Goal: Task Accomplishment & Management: Use online tool/utility

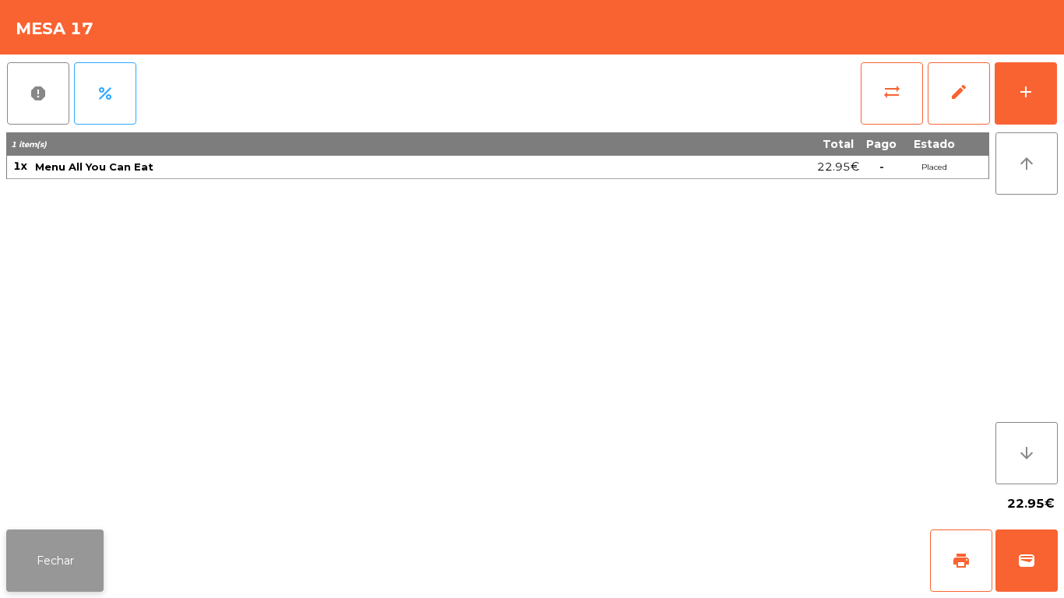
click at [64, 567] on button "Fechar" at bounding box center [54, 561] width 97 height 62
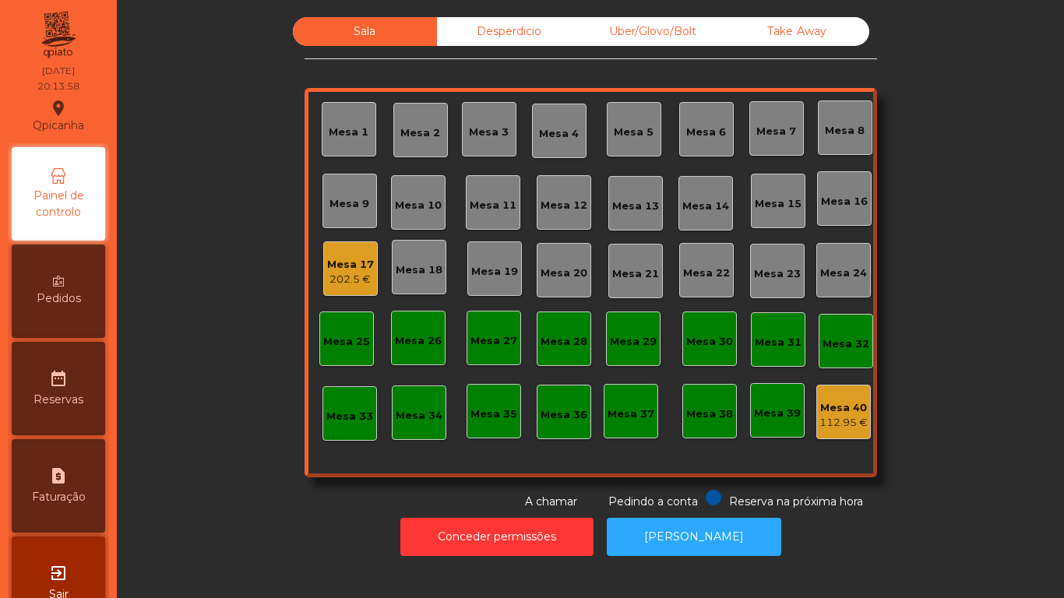
click at [342, 273] on div "202.5 €" at bounding box center [350, 280] width 47 height 16
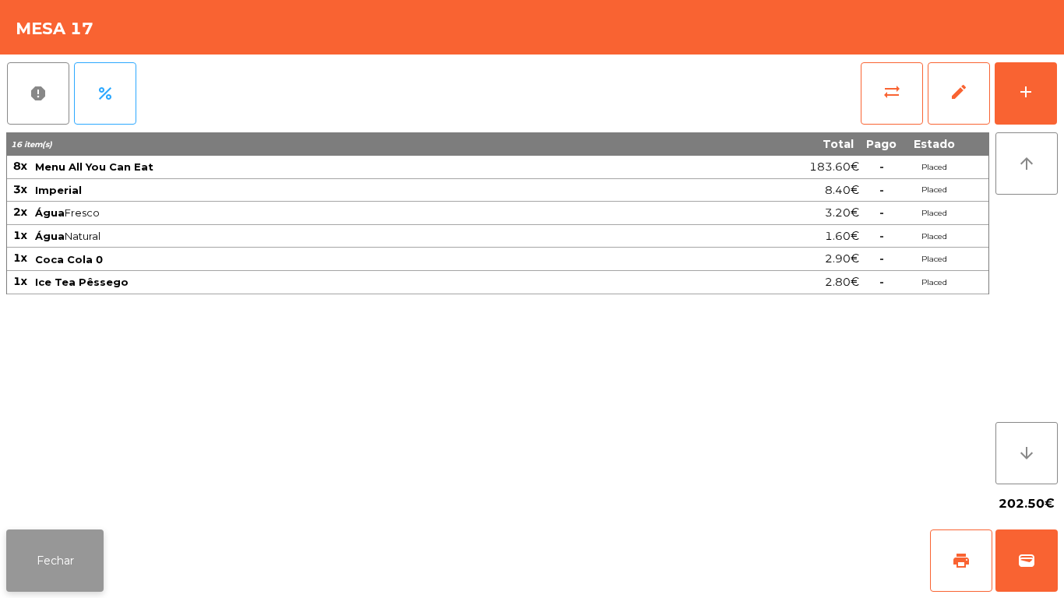
click at [64, 591] on button "Fechar" at bounding box center [54, 561] width 97 height 62
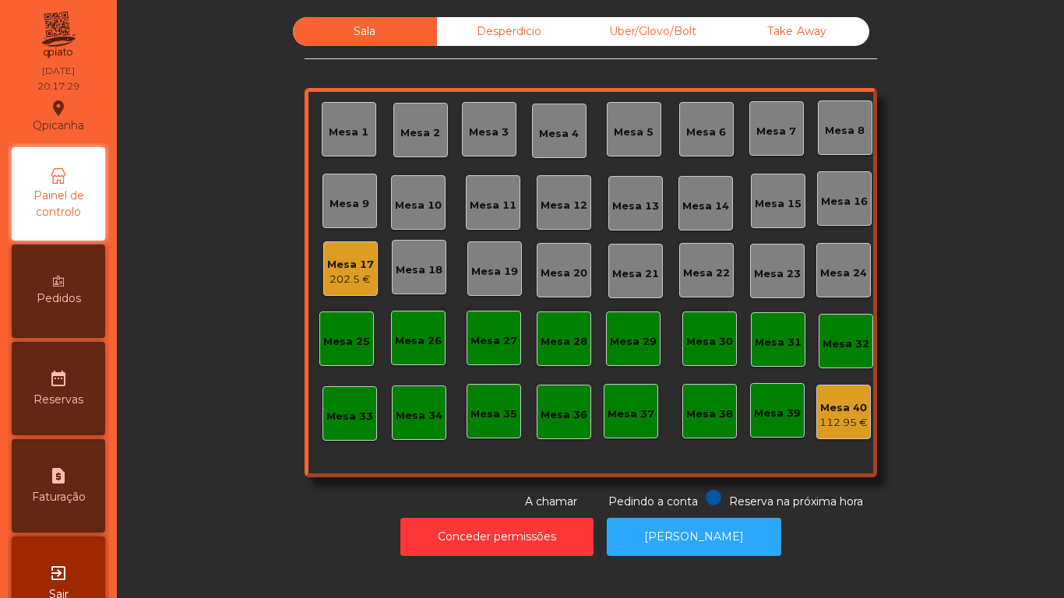
click at [78, 300] on span "Pedidos" at bounding box center [59, 299] width 44 height 16
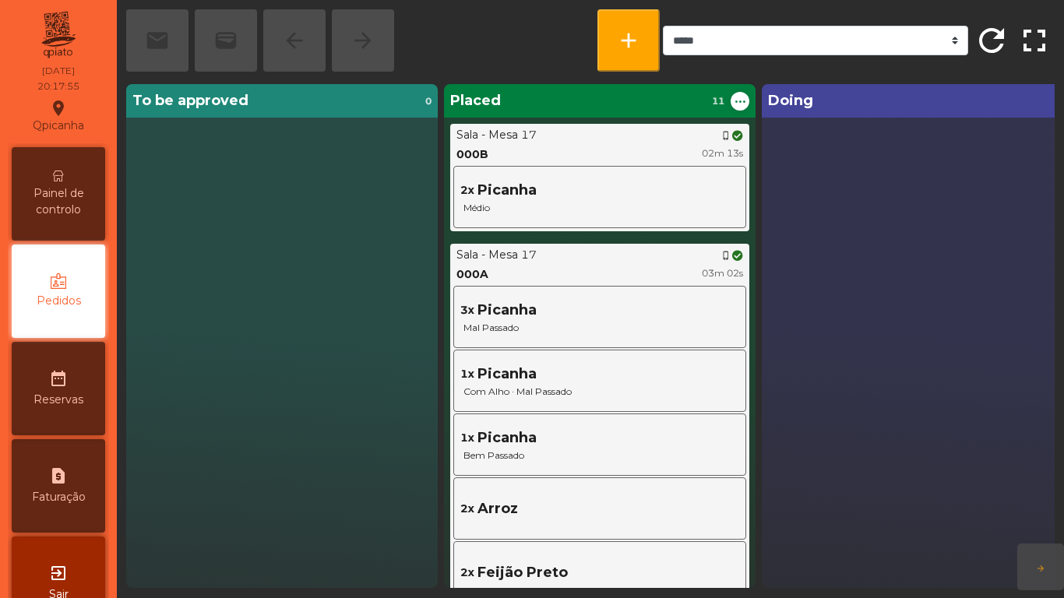
click at [71, 204] on span "Painel de controlo" at bounding box center [59, 201] width 86 height 33
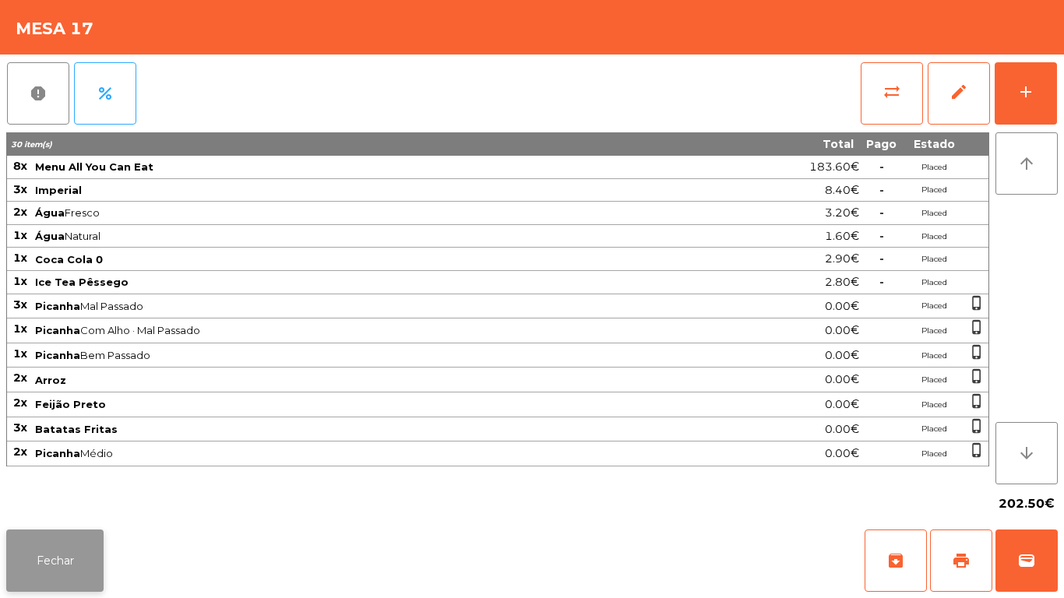
click at [69, 548] on button "Fechar" at bounding box center [54, 561] width 97 height 62
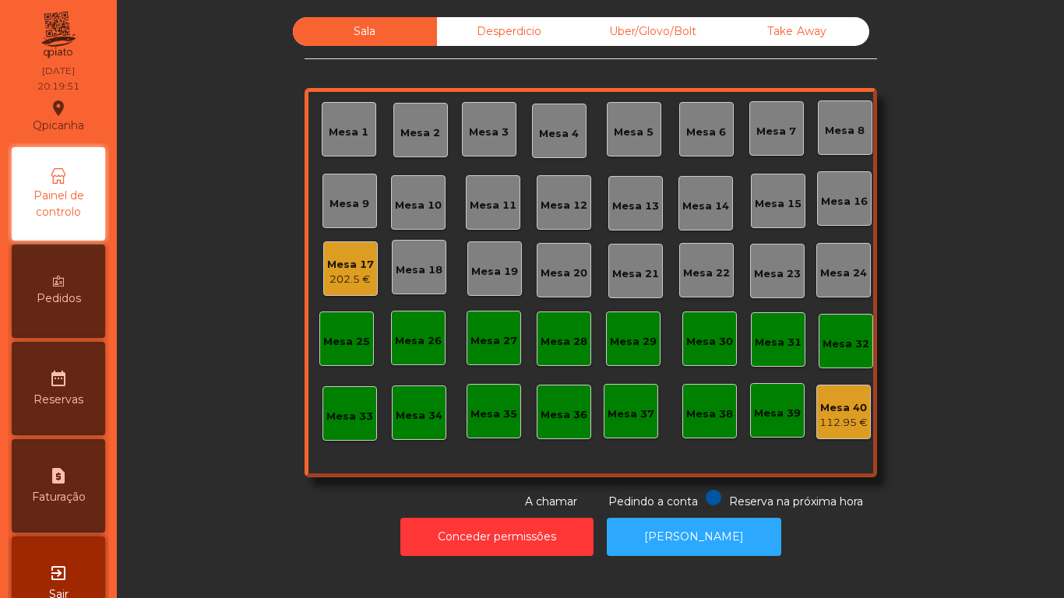
click at [69, 295] on span "Pedidos" at bounding box center [59, 299] width 44 height 16
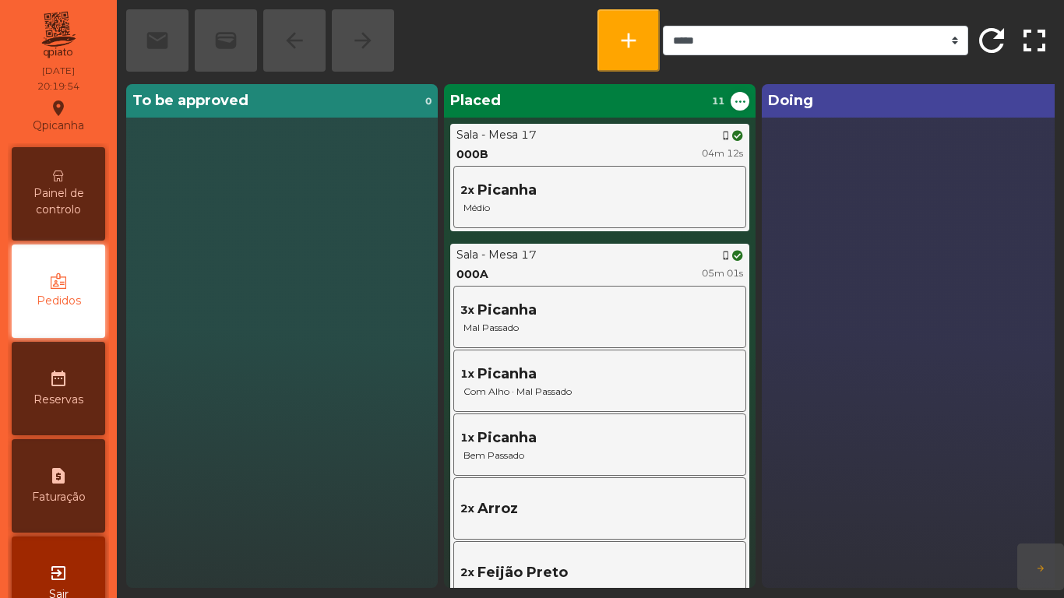
click at [57, 203] on span "Painel de controlo" at bounding box center [59, 201] width 86 height 33
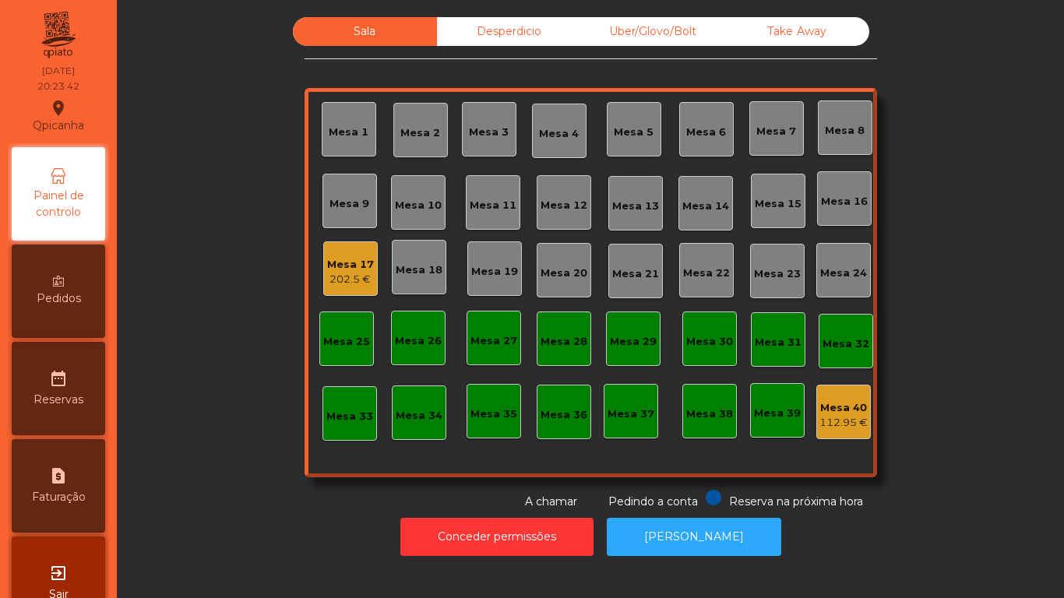
click at [74, 291] on span "Pedidos" at bounding box center [59, 299] width 44 height 16
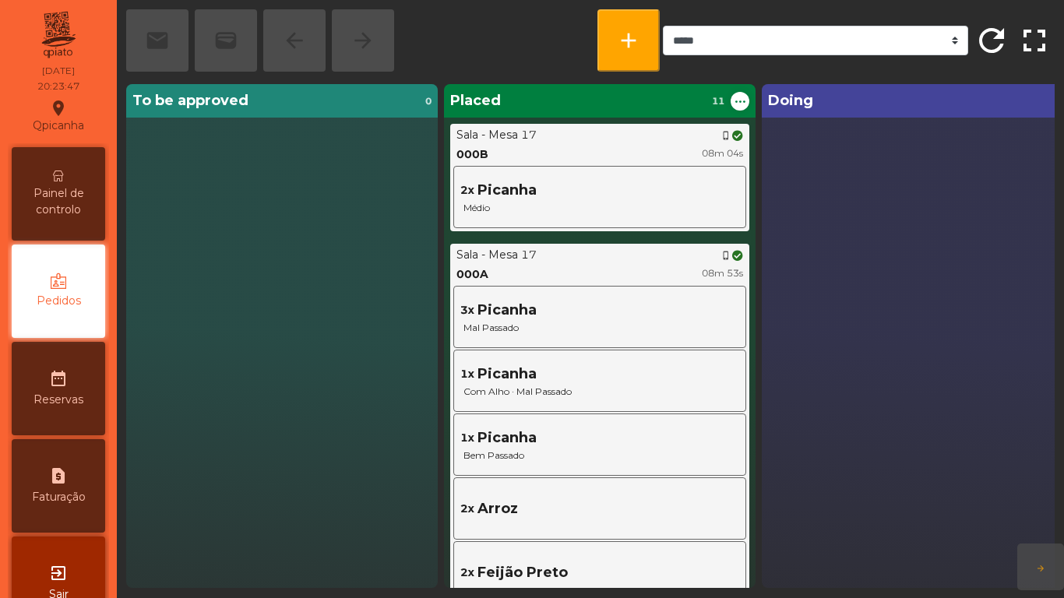
click at [97, 194] on span "Painel de controlo" at bounding box center [59, 201] width 86 height 33
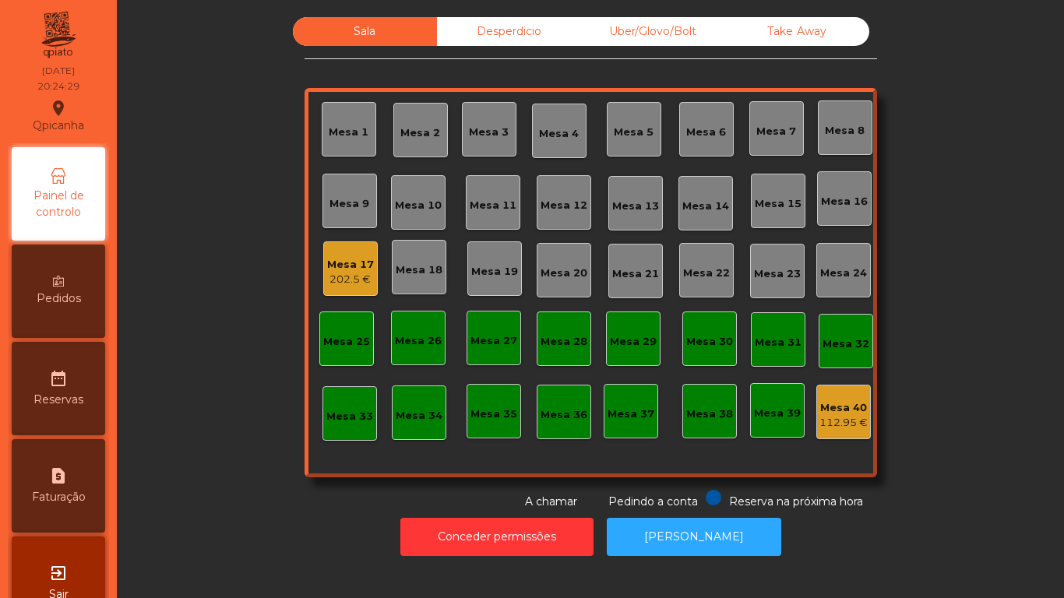
click at [506, 32] on div "Desperdicio" at bounding box center [509, 31] width 144 height 29
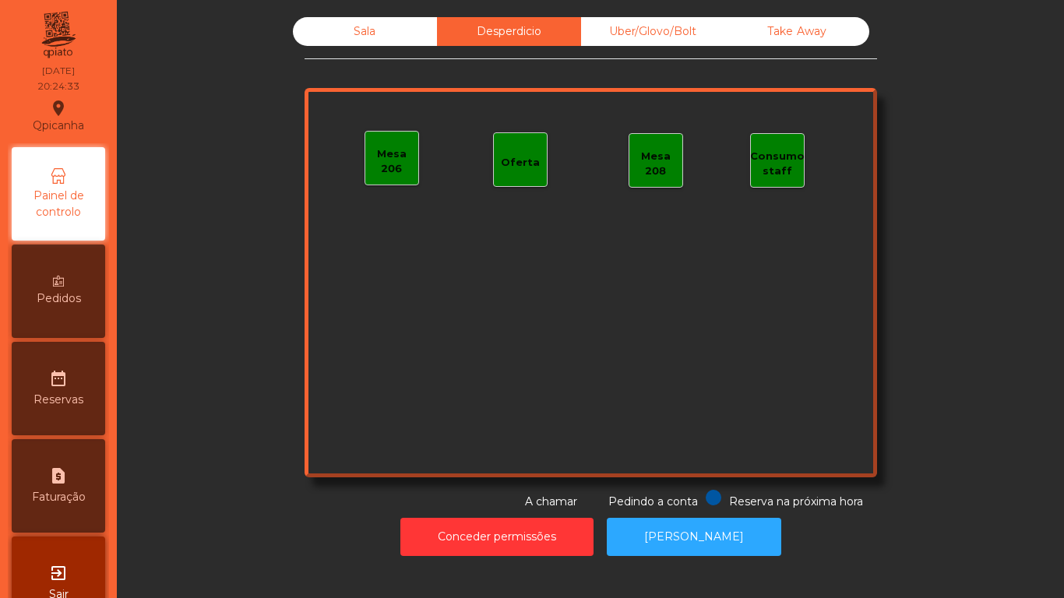
click at [81, 207] on span "Painel de controlo" at bounding box center [59, 204] width 86 height 33
click at [373, 41] on div "Sala" at bounding box center [365, 31] width 144 height 29
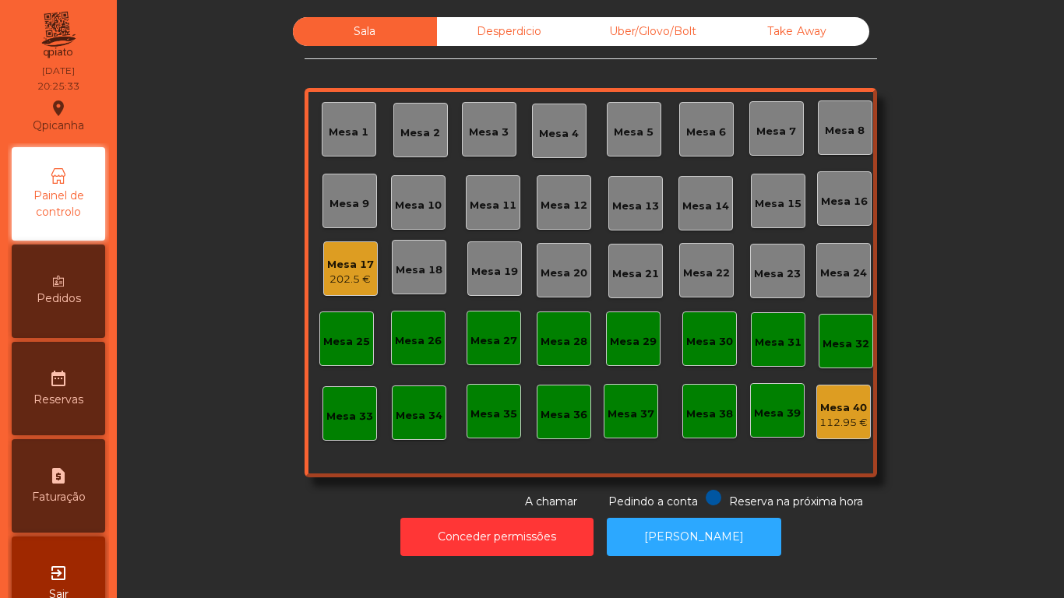
click at [327, 276] on div "202.5 €" at bounding box center [350, 280] width 47 height 16
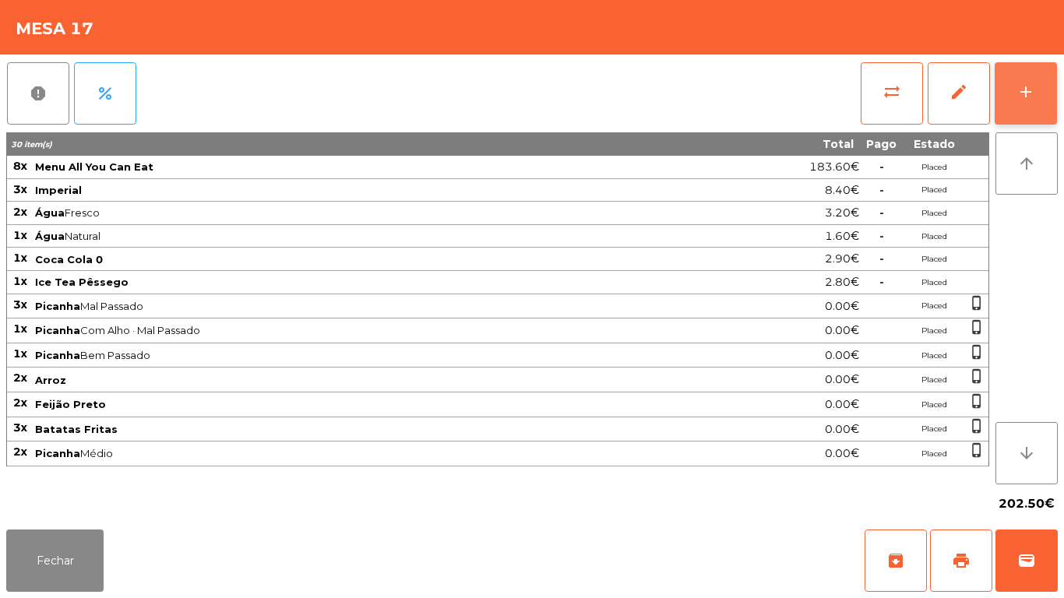
click at [1027, 97] on div "add" at bounding box center [1026, 92] width 19 height 19
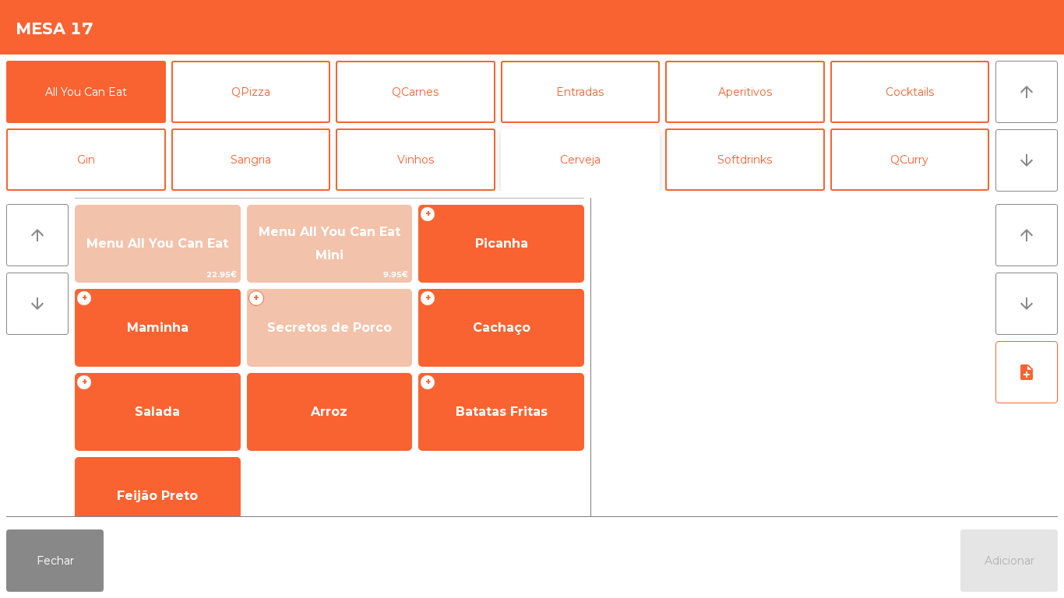
click at [580, 183] on button "Cerveja" at bounding box center [581, 160] width 160 height 62
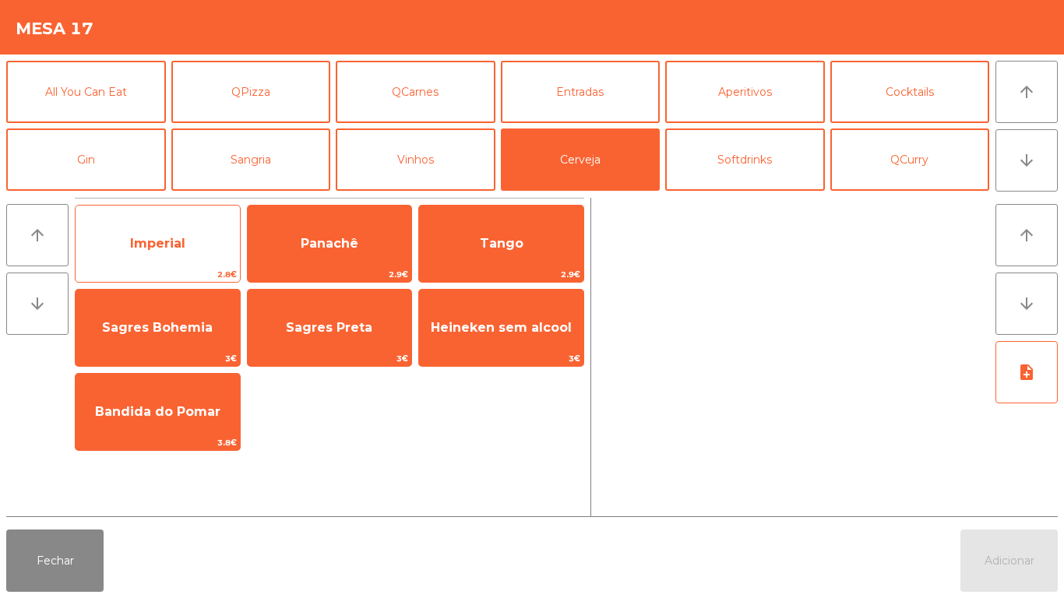
click at [189, 253] on span "Imperial" at bounding box center [158, 244] width 164 height 42
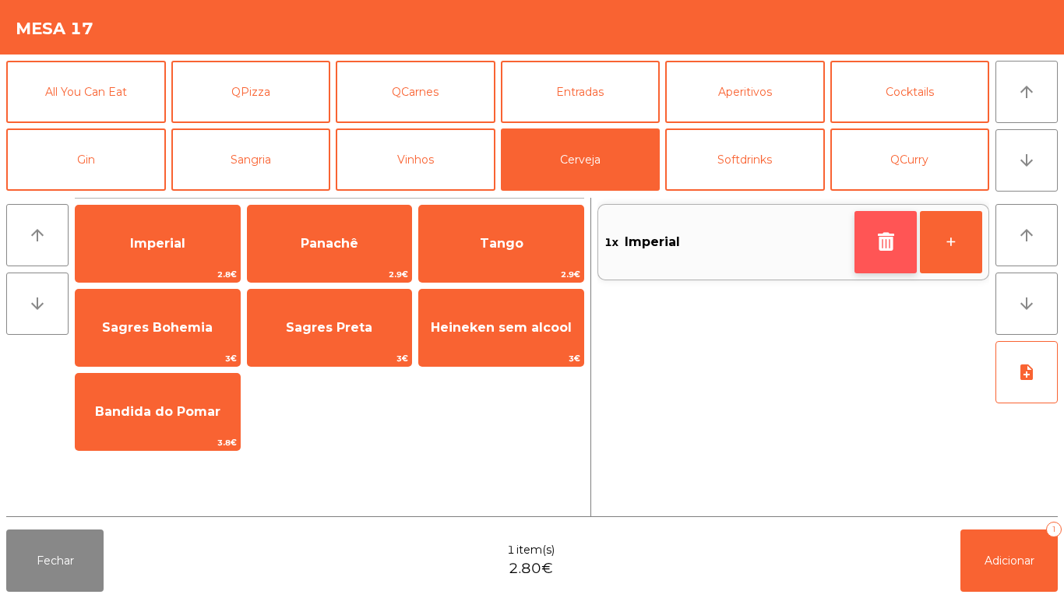
click at [911, 229] on button "button" at bounding box center [886, 242] width 62 height 62
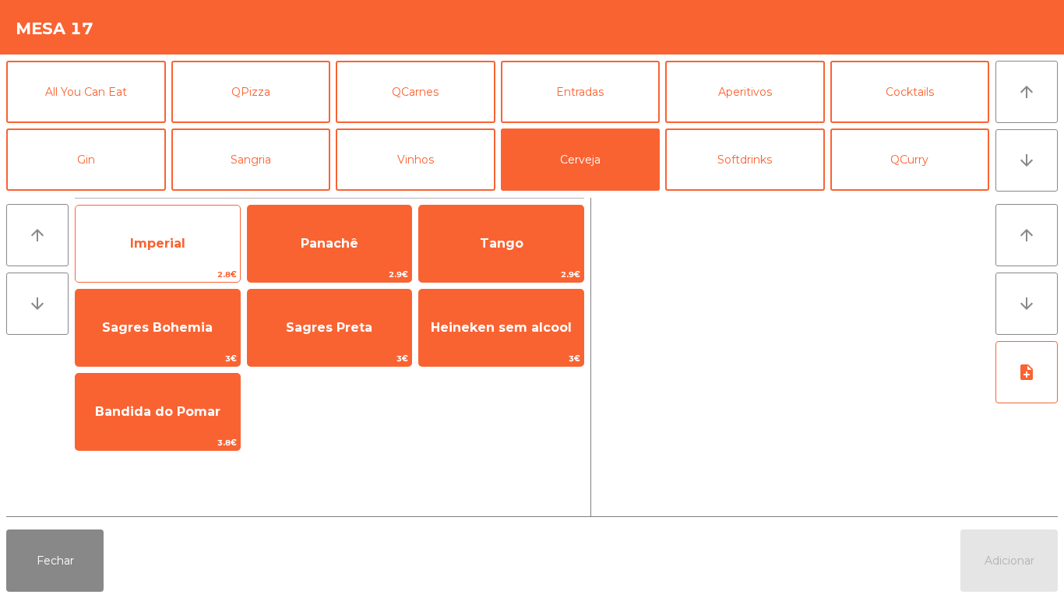
click at [189, 256] on span "Imperial" at bounding box center [158, 244] width 164 height 42
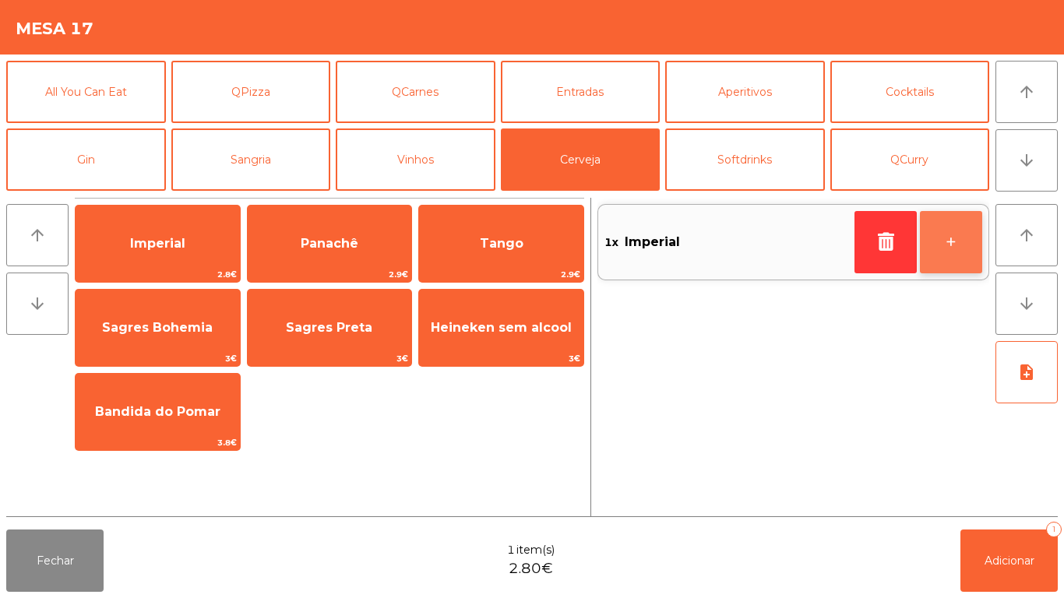
click at [938, 257] on button "+" at bounding box center [951, 242] width 62 height 62
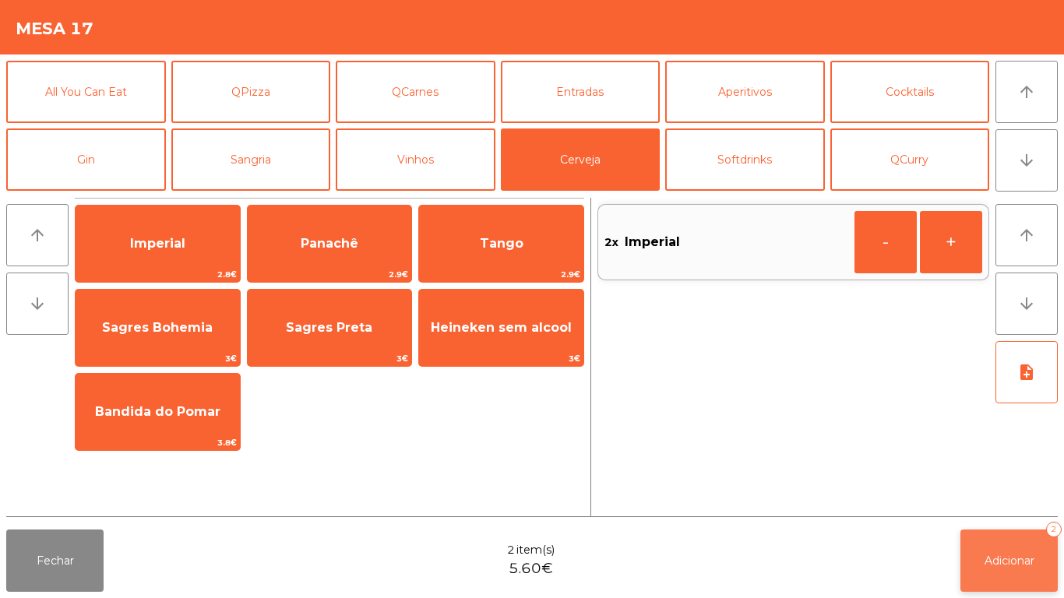
click at [1000, 561] on span "Adicionar" at bounding box center [1010, 561] width 50 height 14
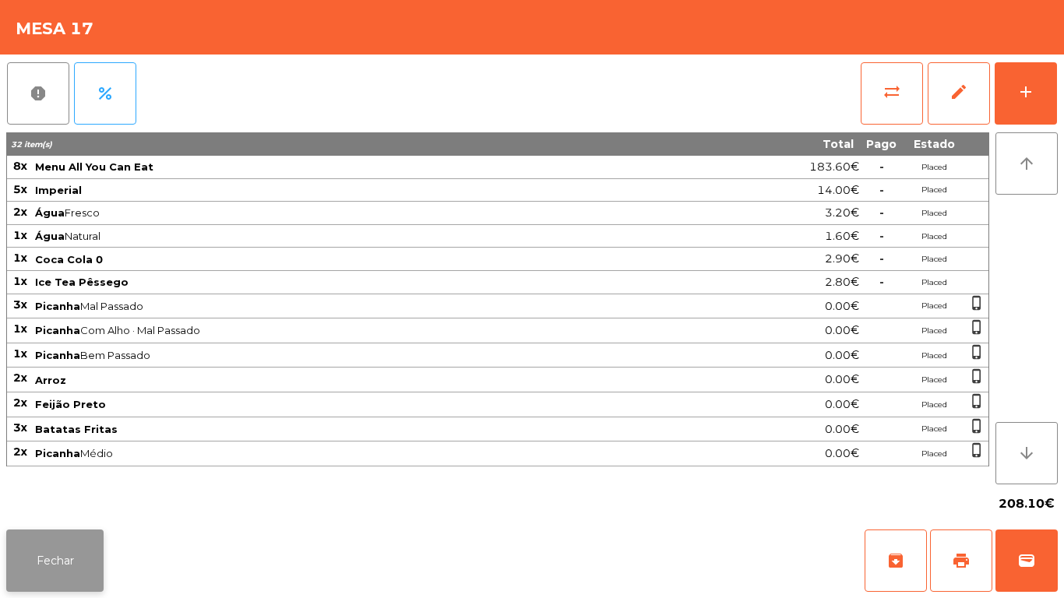
click at [67, 541] on button "Fechar" at bounding box center [54, 561] width 97 height 62
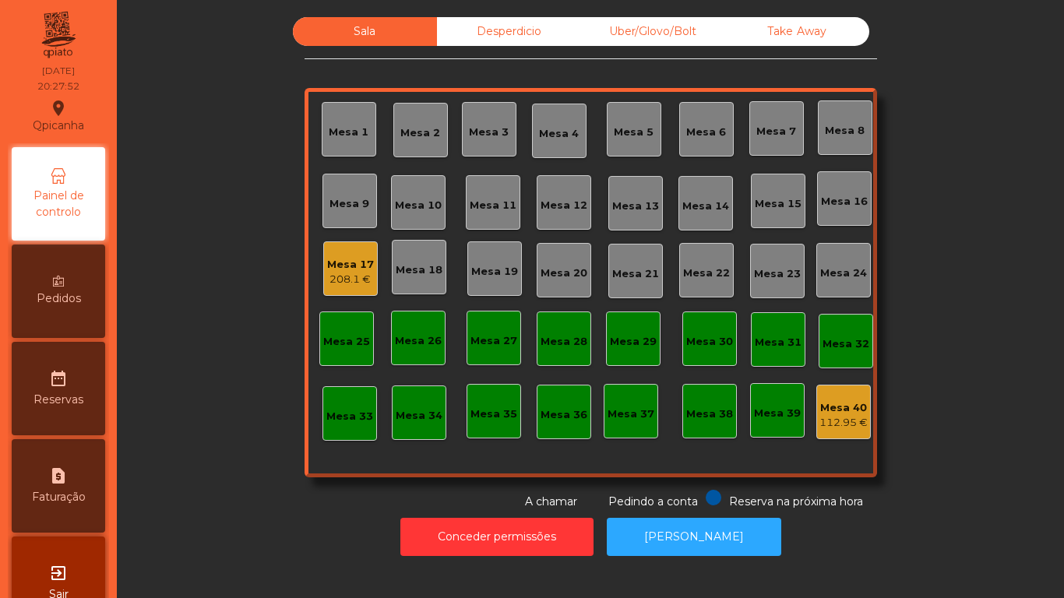
click at [362, 270] on div "Mesa 17" at bounding box center [350, 265] width 47 height 16
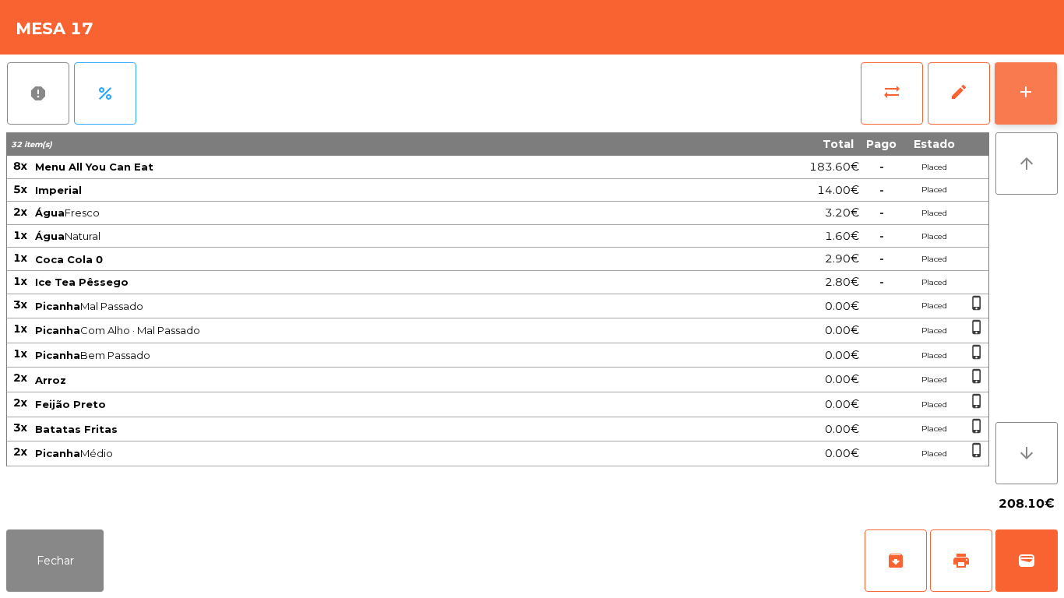
click at [1025, 98] on div "add" at bounding box center [1026, 92] width 19 height 19
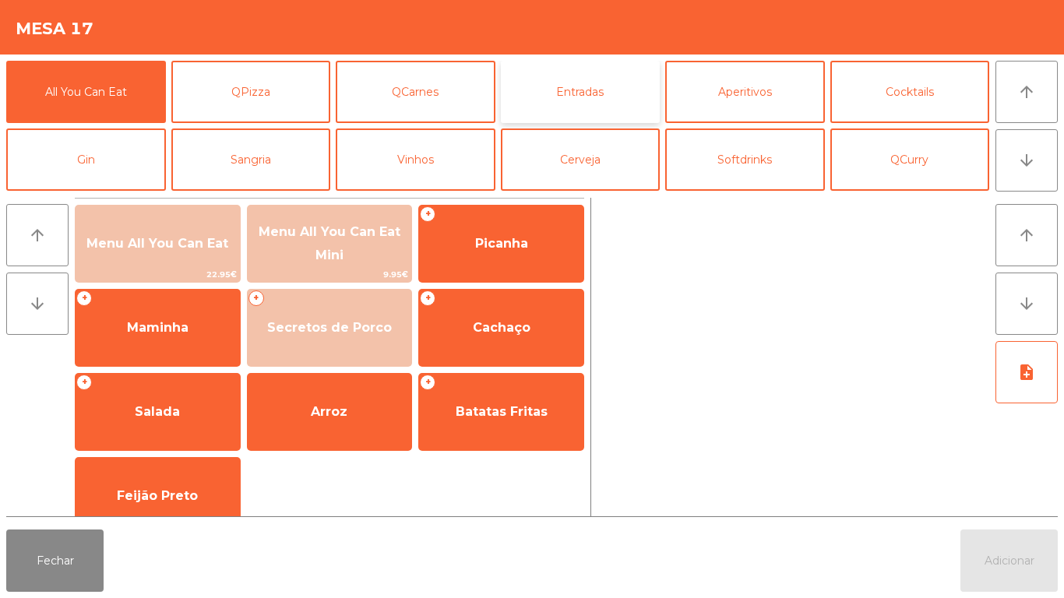
click at [589, 105] on button "Entradas" at bounding box center [581, 92] width 160 height 62
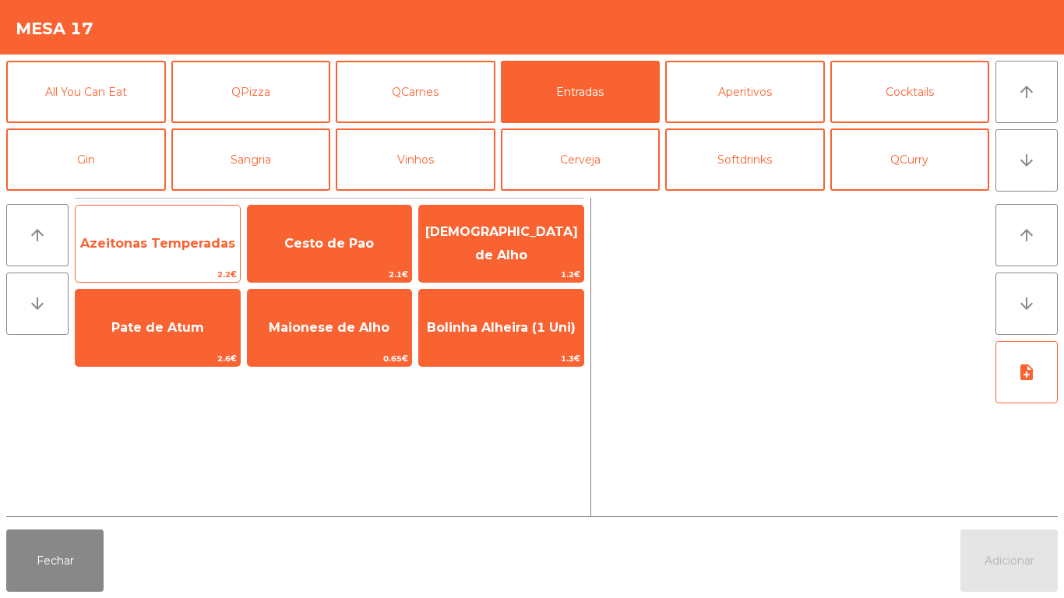
click at [178, 245] on span "Azeitonas Temperadas" at bounding box center [157, 243] width 155 height 15
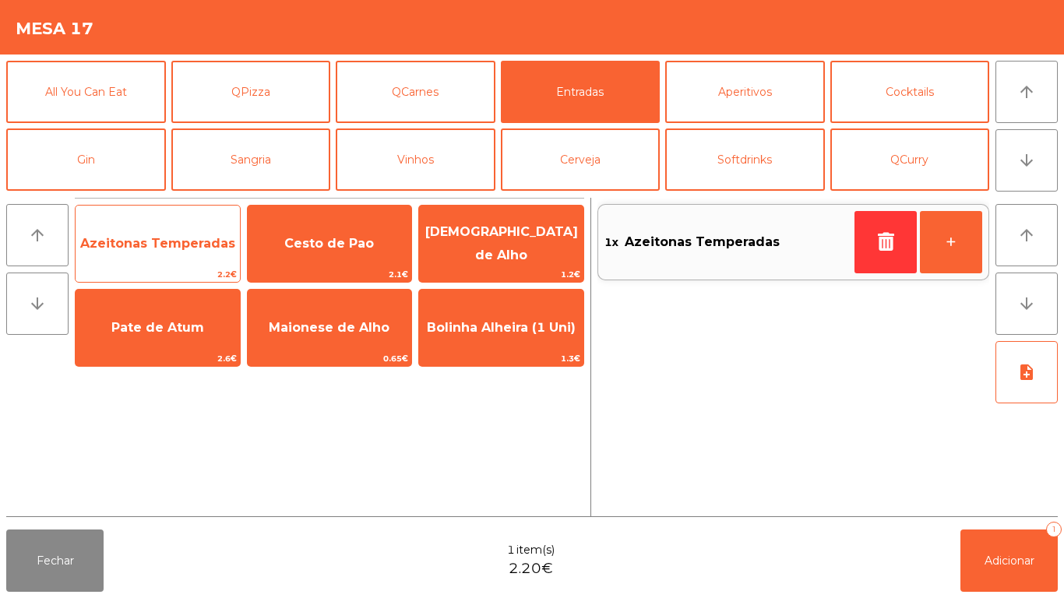
click at [185, 257] on span "Azeitonas Temperadas" at bounding box center [158, 244] width 164 height 42
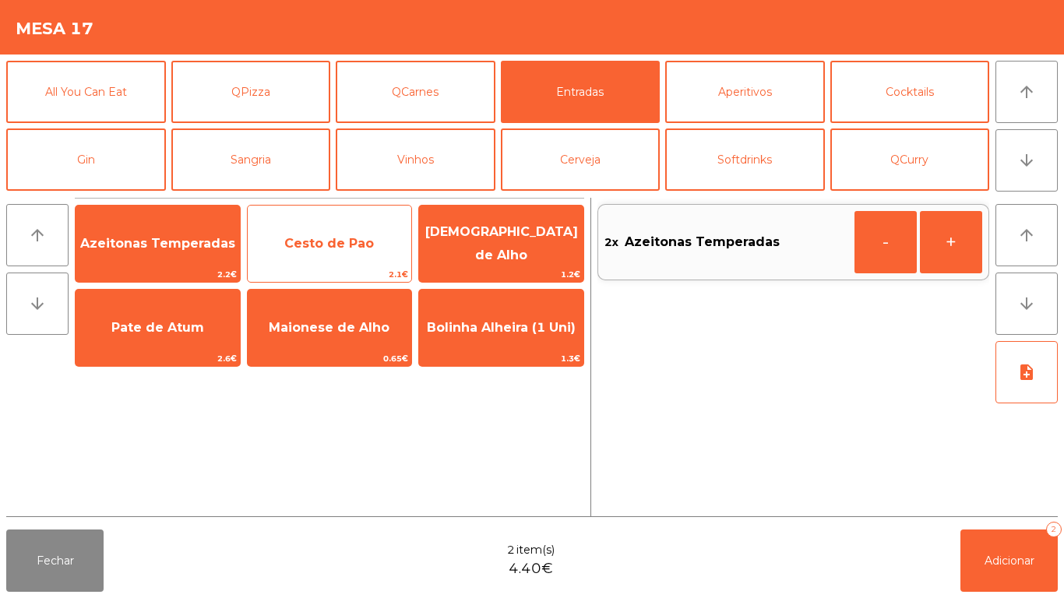
click at [327, 253] on span "Cesto de Pao" at bounding box center [330, 244] width 164 height 42
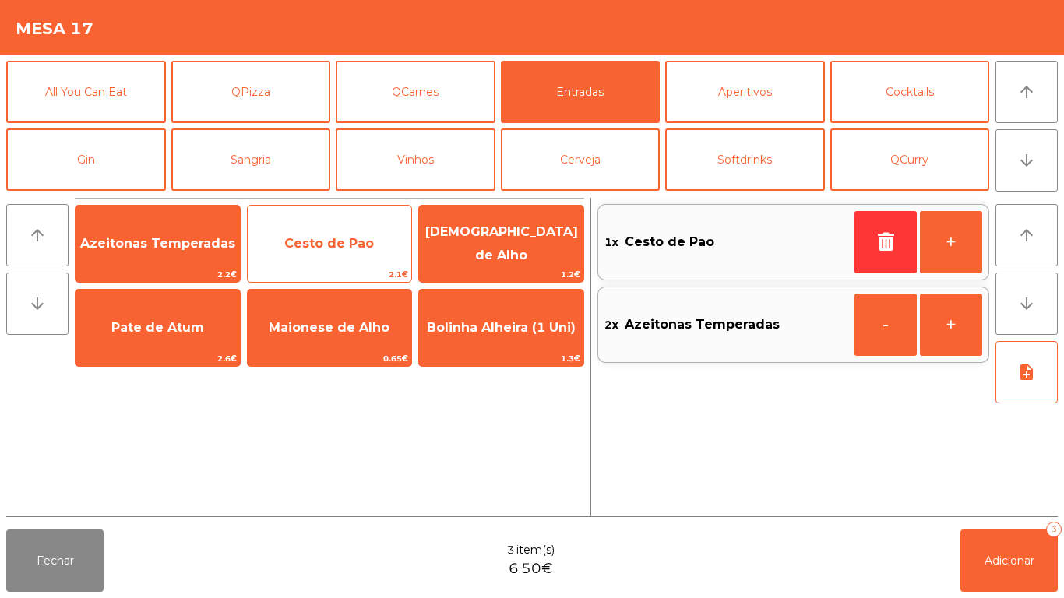
click at [330, 247] on span "Cesto de Pao" at bounding box center [329, 243] width 90 height 15
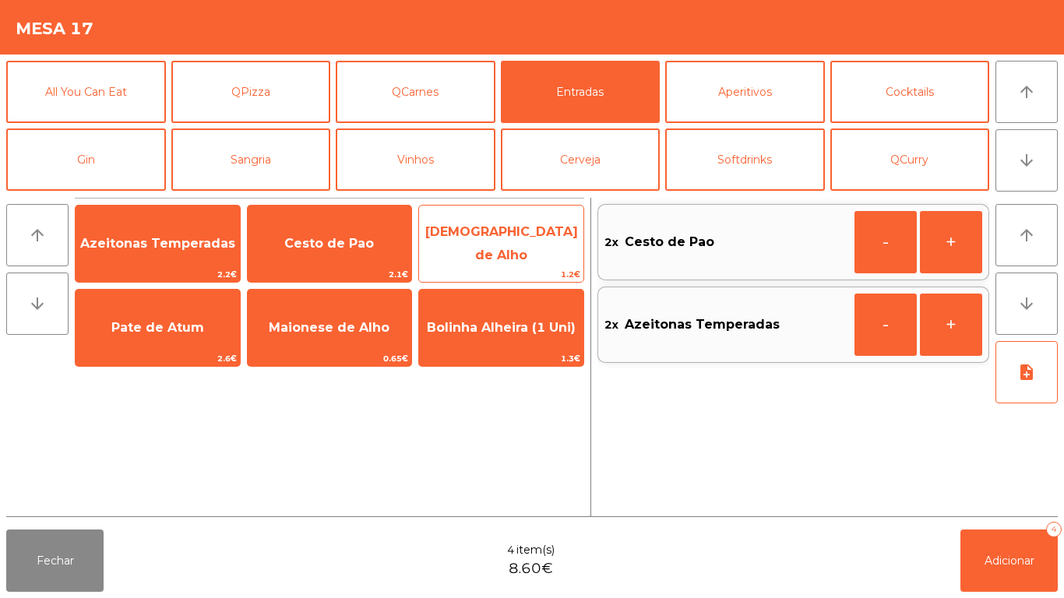
click at [490, 246] on span "[DEMOGRAPHIC_DATA] de Alho" at bounding box center [501, 243] width 153 height 38
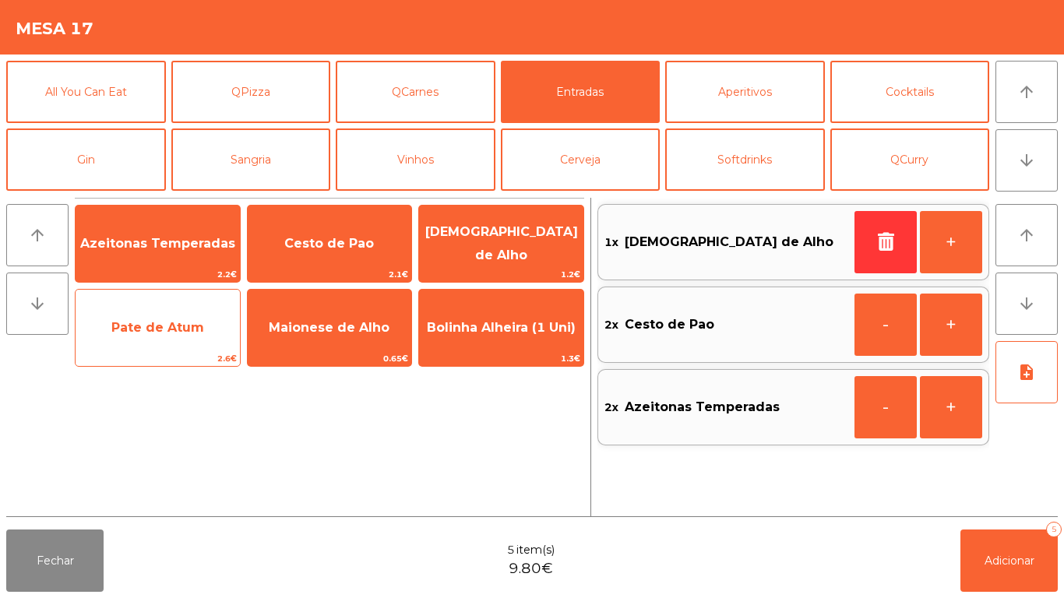
click at [182, 346] on span "Pate de Atum" at bounding box center [158, 328] width 164 height 42
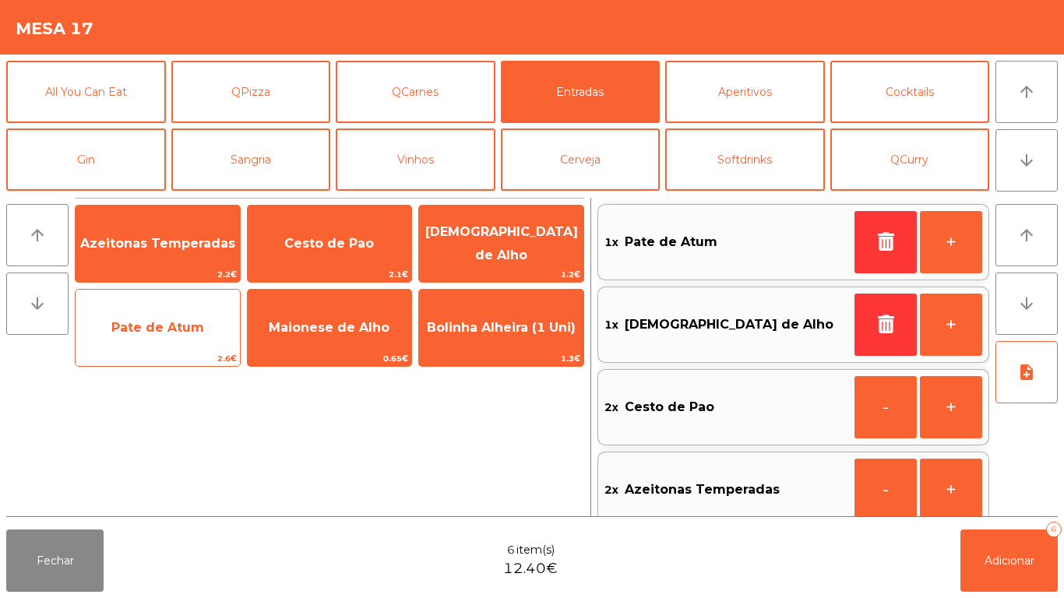
click at [187, 333] on span "Pate de Atum" at bounding box center [157, 327] width 93 height 15
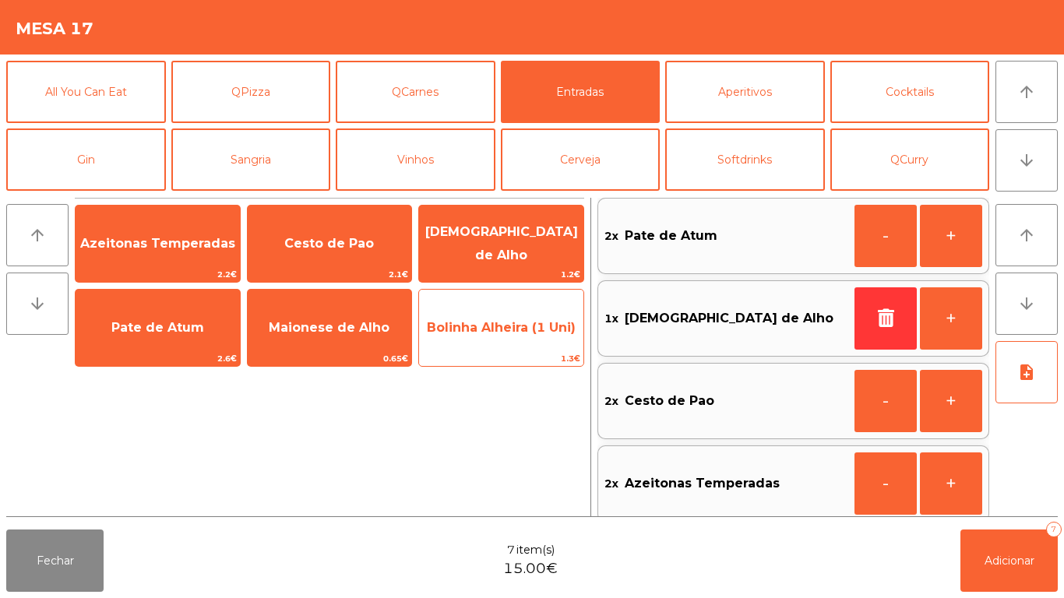
click at [523, 326] on span "Bolinha Alheira (1 Uni)" at bounding box center [501, 327] width 149 height 15
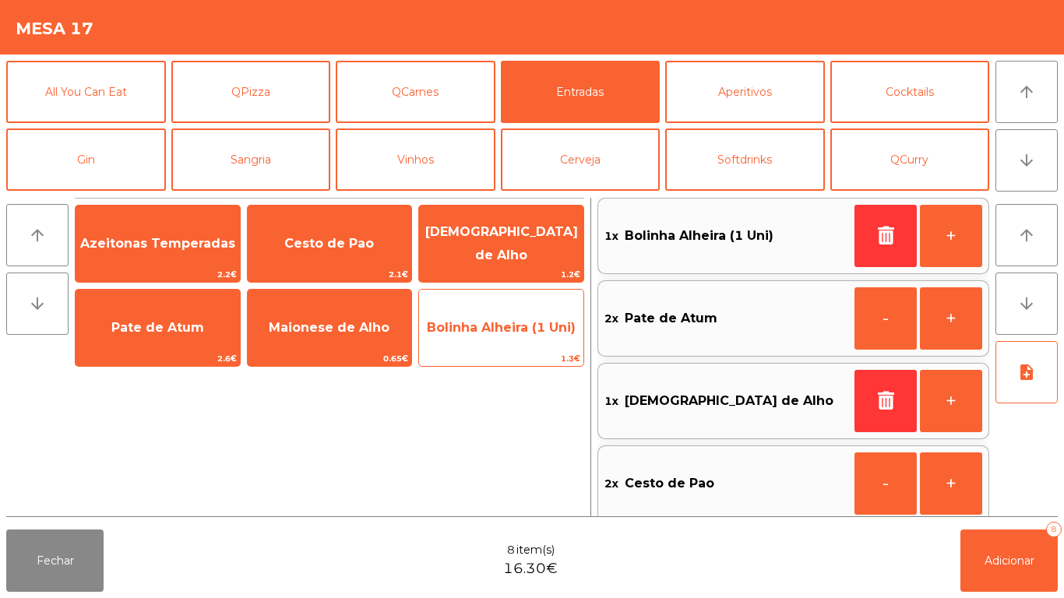
click at [520, 332] on span "Bolinha Alheira (1 Uni)" at bounding box center [501, 327] width 149 height 15
click at [520, 333] on span "Bolinha Alheira (1 Uni)" at bounding box center [501, 327] width 149 height 15
click at [525, 330] on span "Bolinha Alheira (1 Uni)" at bounding box center [501, 327] width 149 height 15
click at [526, 328] on span "Bolinha Alheira (1 Uni)" at bounding box center [501, 327] width 149 height 15
click at [529, 327] on span "Bolinha Alheira (1 Uni)" at bounding box center [501, 327] width 149 height 15
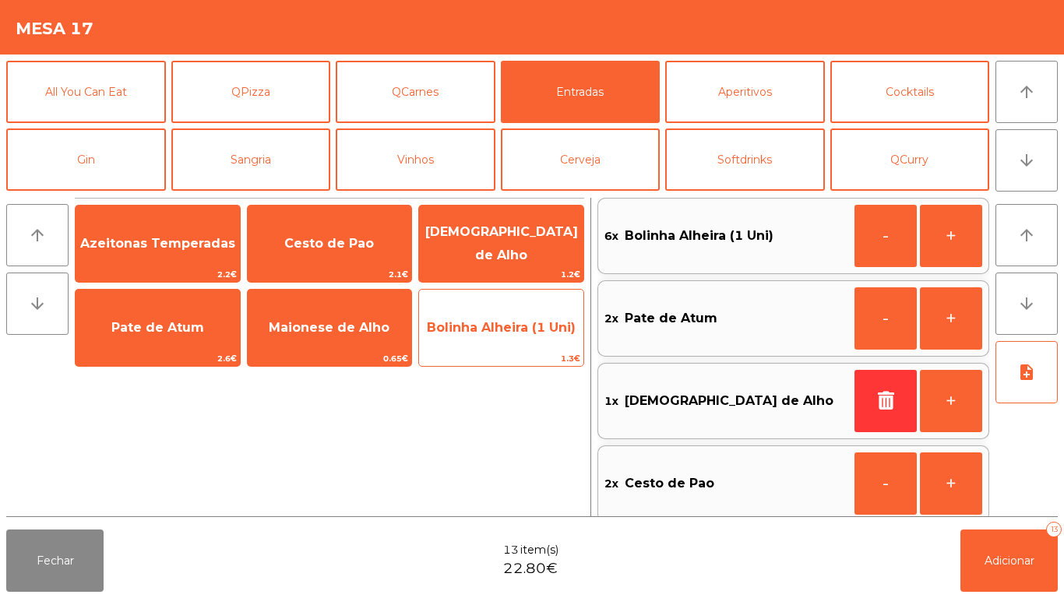
click at [527, 324] on span "Bolinha Alheira (1 Uni)" at bounding box center [501, 327] width 149 height 15
click at [527, 328] on span "Bolinha Alheira (1 Uni)" at bounding box center [501, 327] width 149 height 15
click at [512, 330] on span "Bolinha Alheira (1 Uni)" at bounding box center [501, 327] width 149 height 15
click at [515, 331] on span "Bolinha Alheira (1 Uni)" at bounding box center [501, 327] width 149 height 15
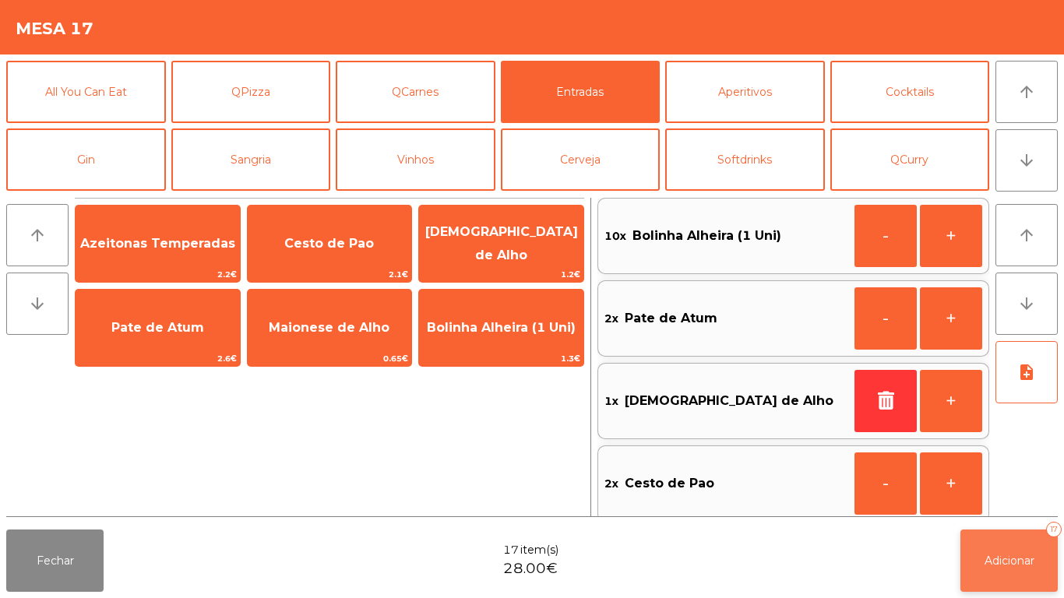
click at [985, 560] on span "Adicionar" at bounding box center [1010, 561] width 50 height 14
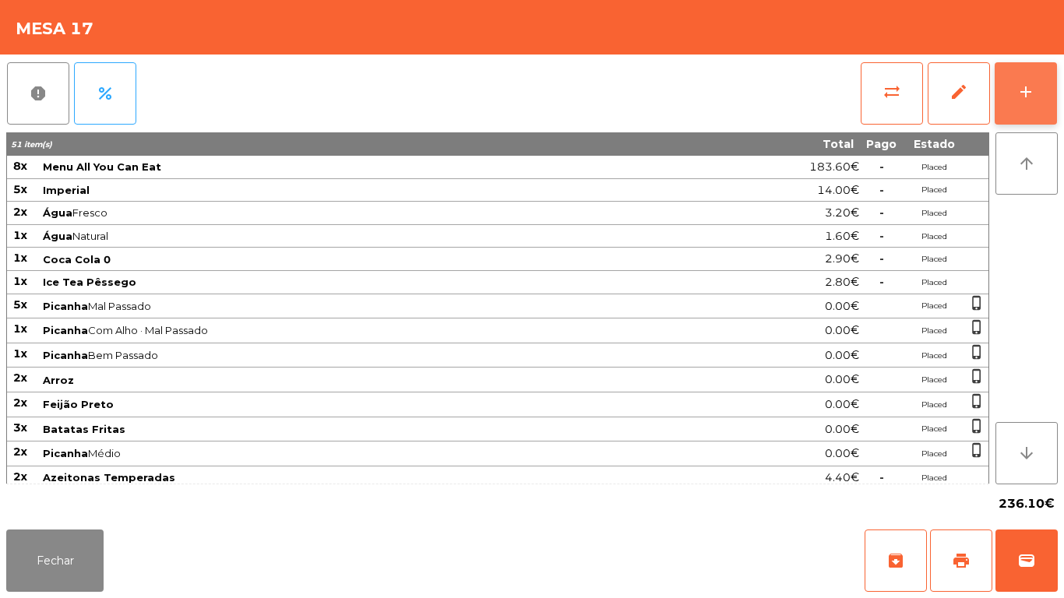
click at [1018, 97] on div "add" at bounding box center [1026, 92] width 19 height 19
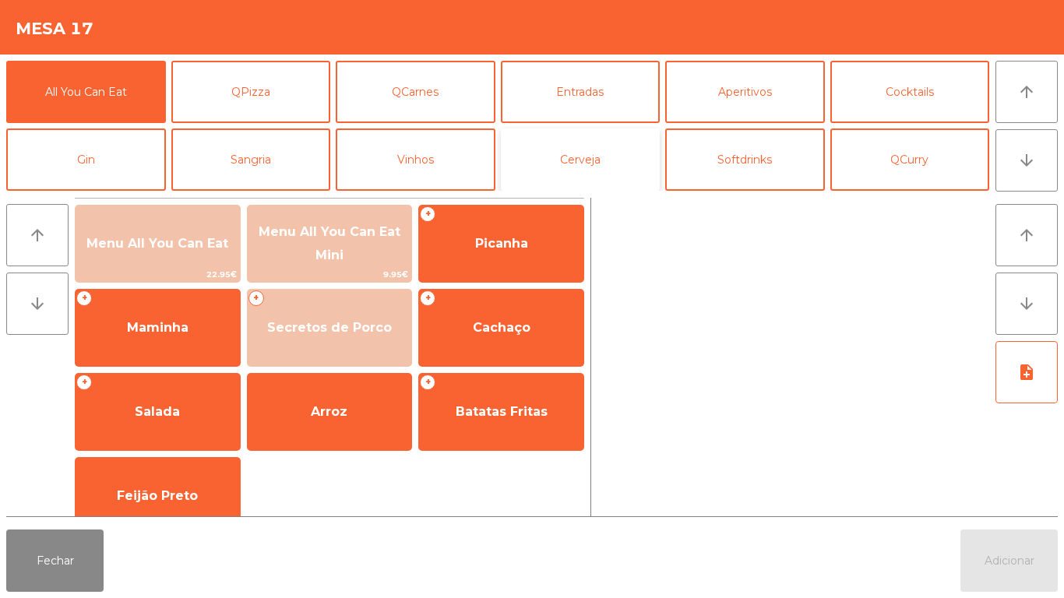
click at [583, 168] on button "Cerveja" at bounding box center [581, 160] width 160 height 62
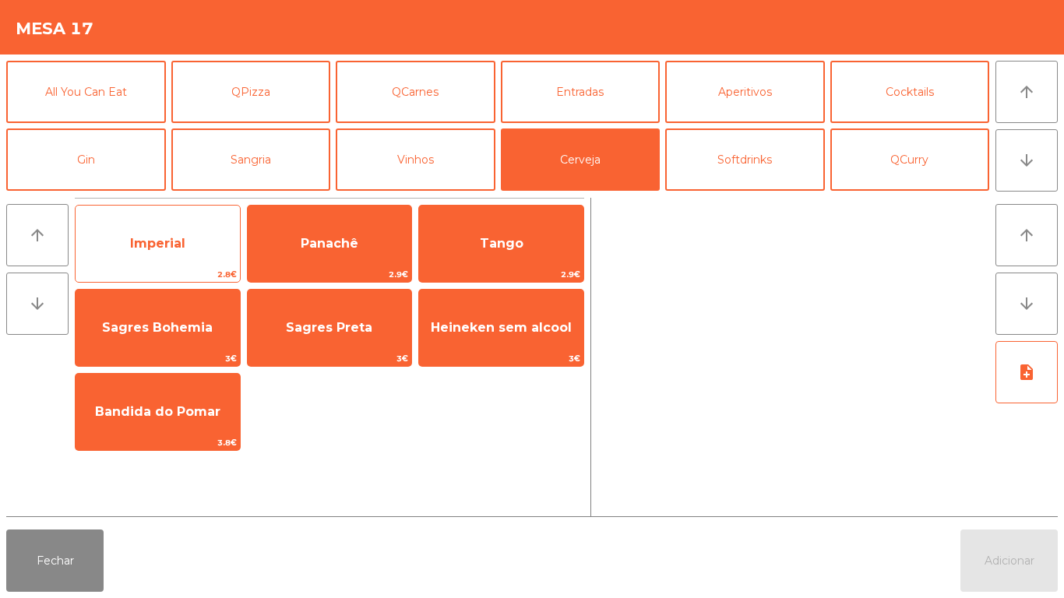
click at [185, 249] on span "Imperial" at bounding box center [158, 244] width 164 height 42
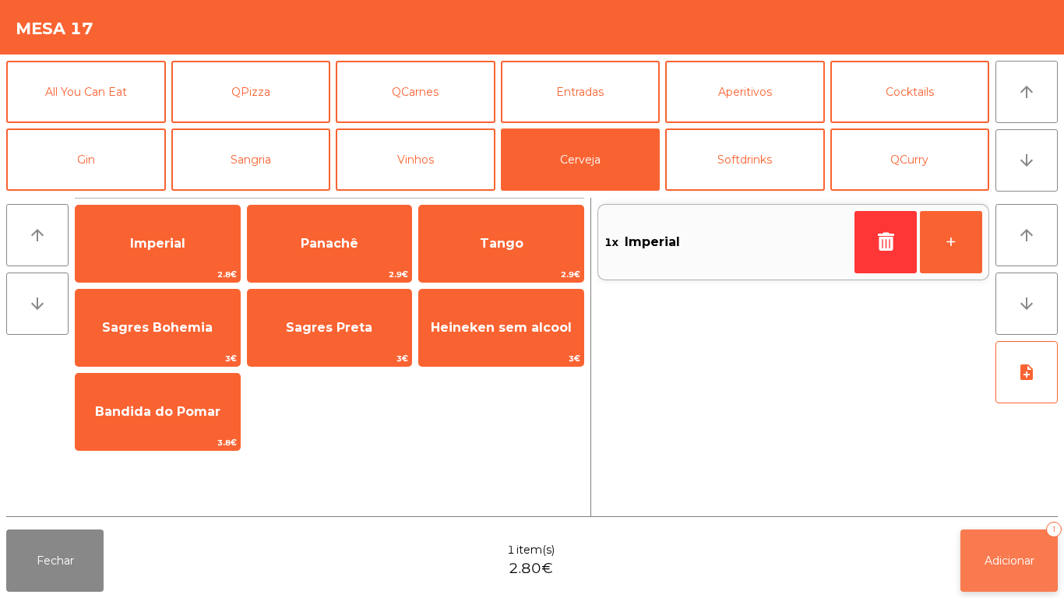
click at [1021, 546] on button "Adicionar 1" at bounding box center [1009, 561] width 97 height 62
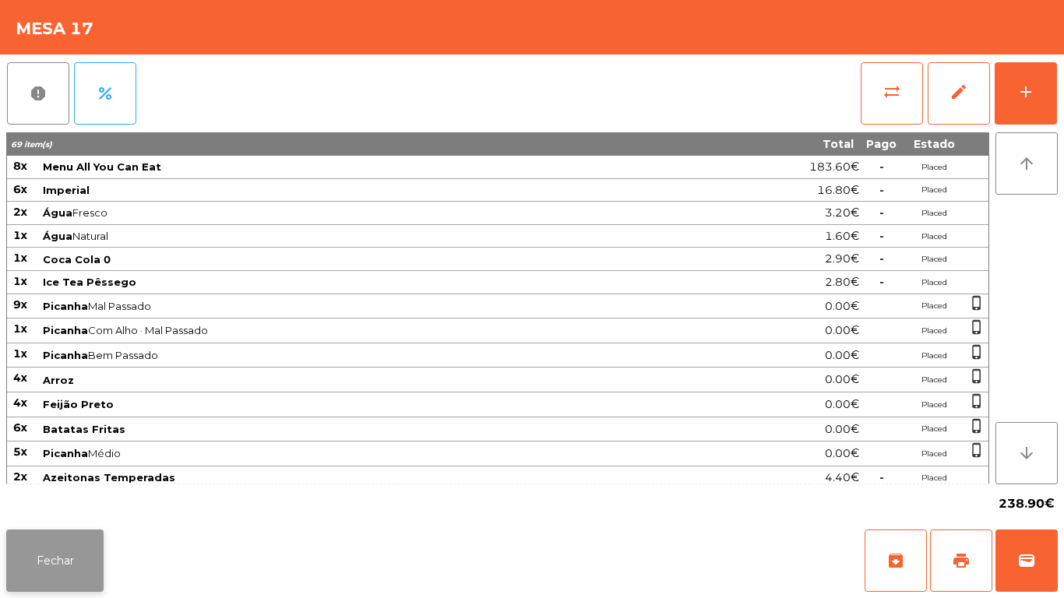
click at [77, 538] on button "Fechar" at bounding box center [54, 561] width 97 height 62
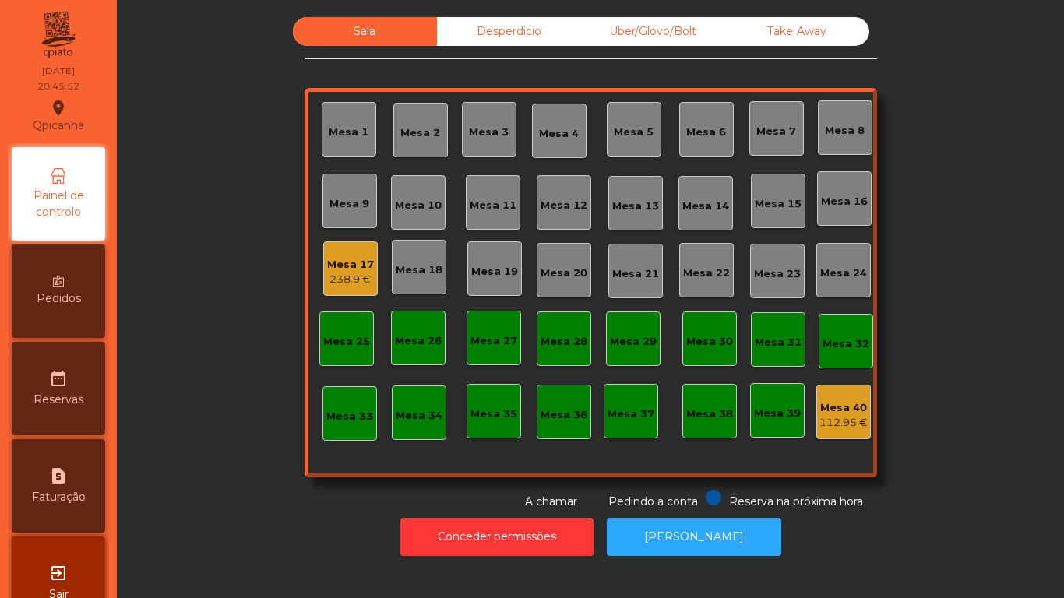
click at [364, 136] on div "Mesa 1" at bounding box center [349, 129] width 55 height 55
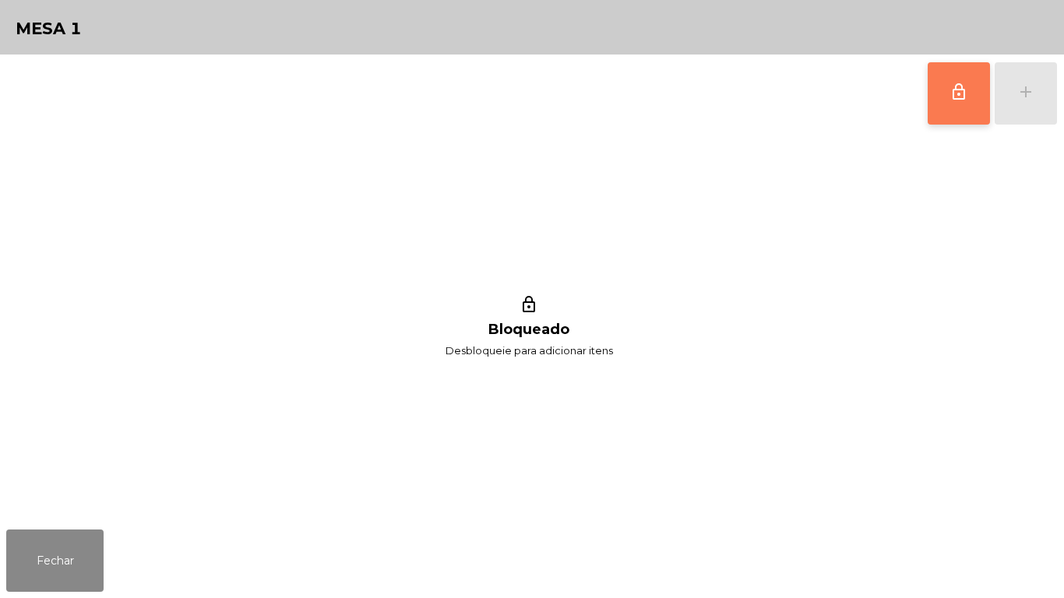
click at [955, 97] on span "lock_outline" at bounding box center [959, 92] width 19 height 19
click at [1022, 95] on div "add" at bounding box center [1026, 92] width 19 height 19
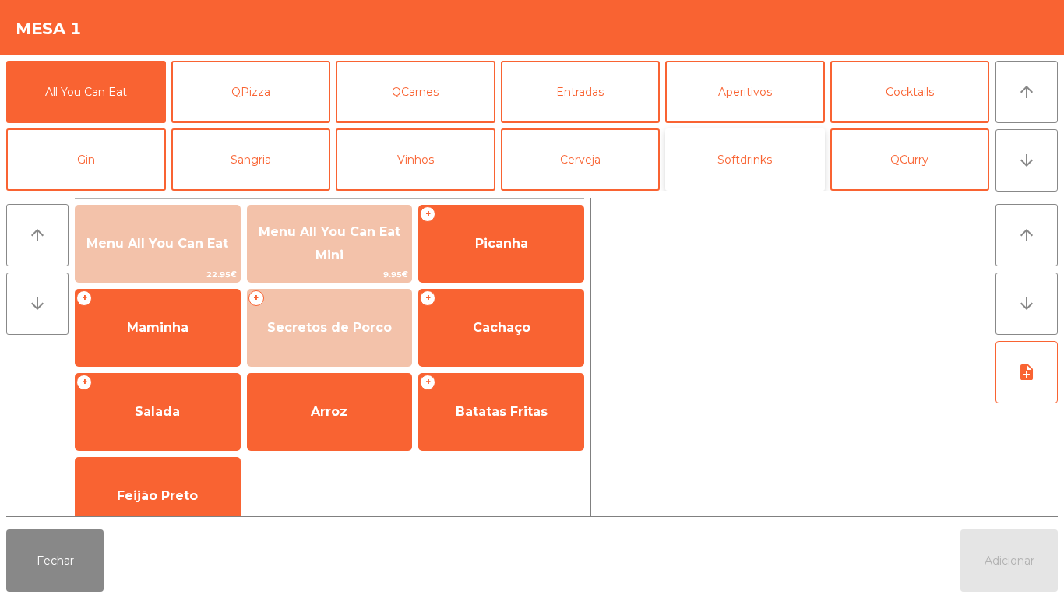
click at [748, 153] on button "Softdrinks" at bounding box center [745, 160] width 160 height 62
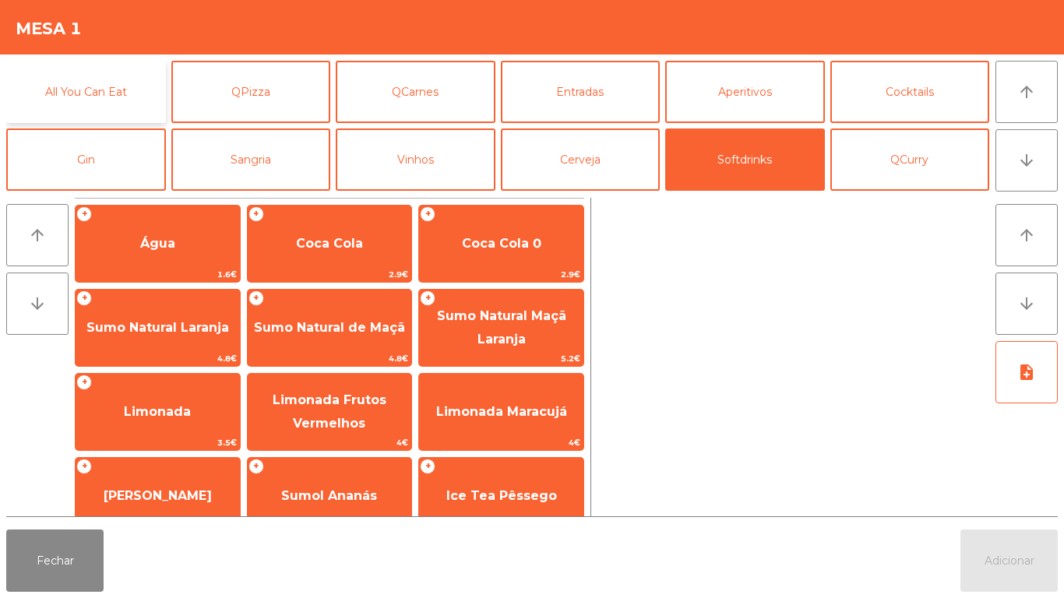
click at [118, 91] on button "All You Can Eat" at bounding box center [86, 92] width 160 height 62
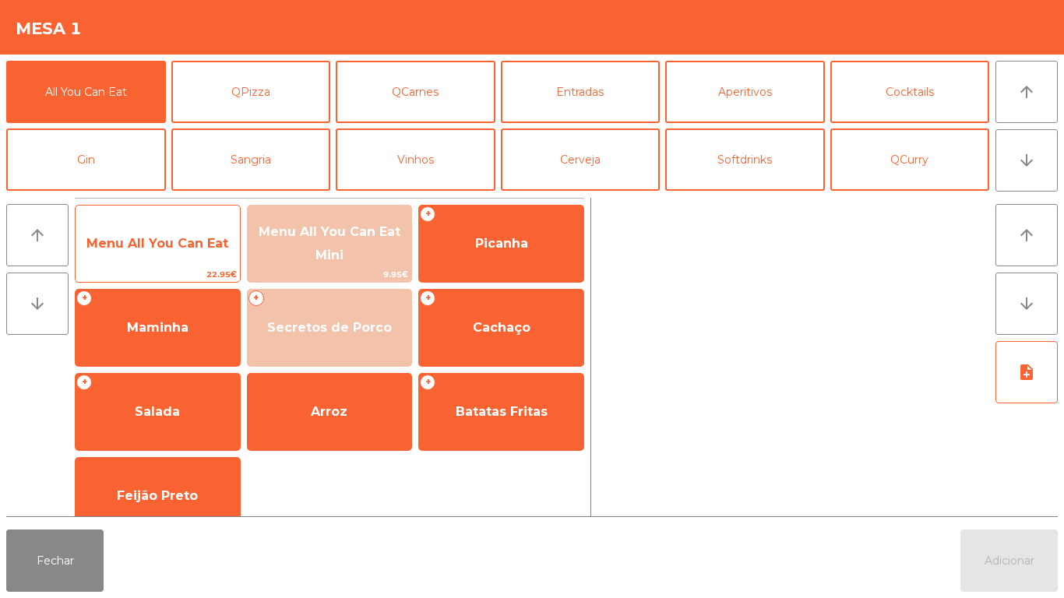
click at [171, 231] on span "Menu All You Can Eat" at bounding box center [158, 244] width 164 height 42
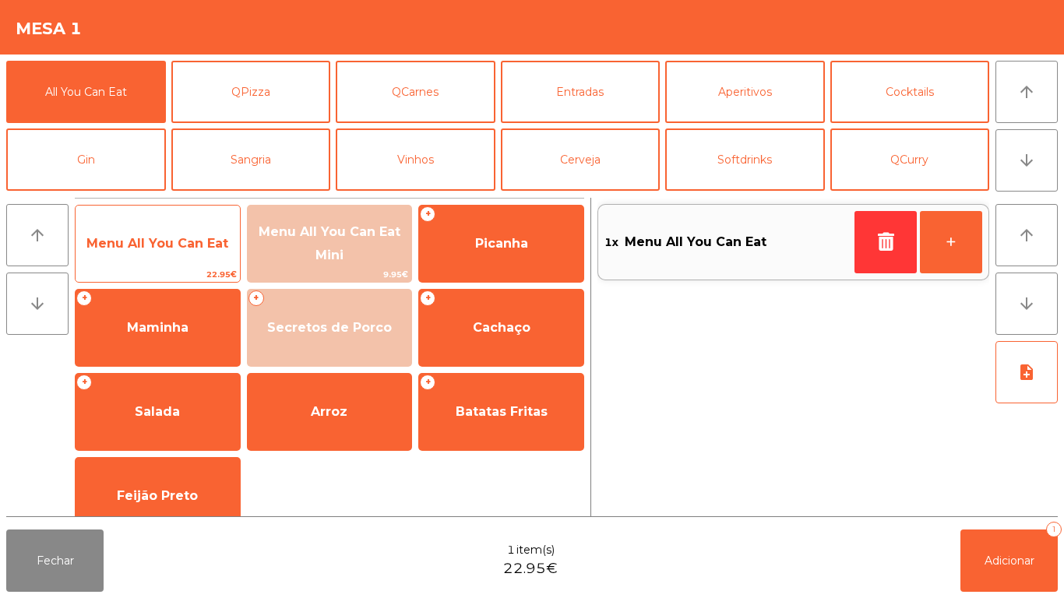
click at [170, 227] on span "Menu All You Can Eat" at bounding box center [158, 244] width 164 height 42
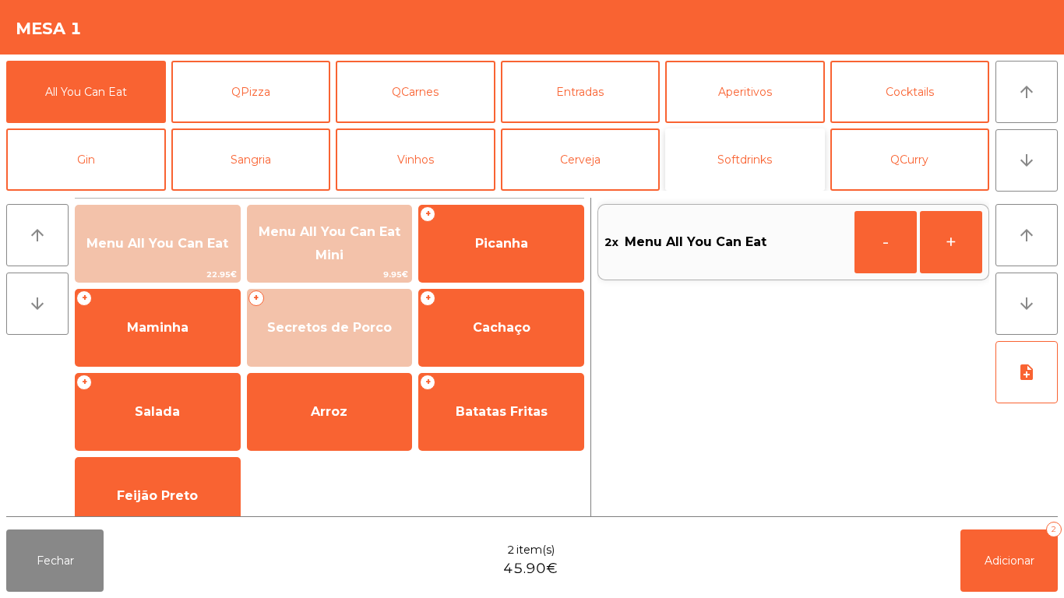
click at [754, 157] on button "Softdrinks" at bounding box center [745, 160] width 160 height 62
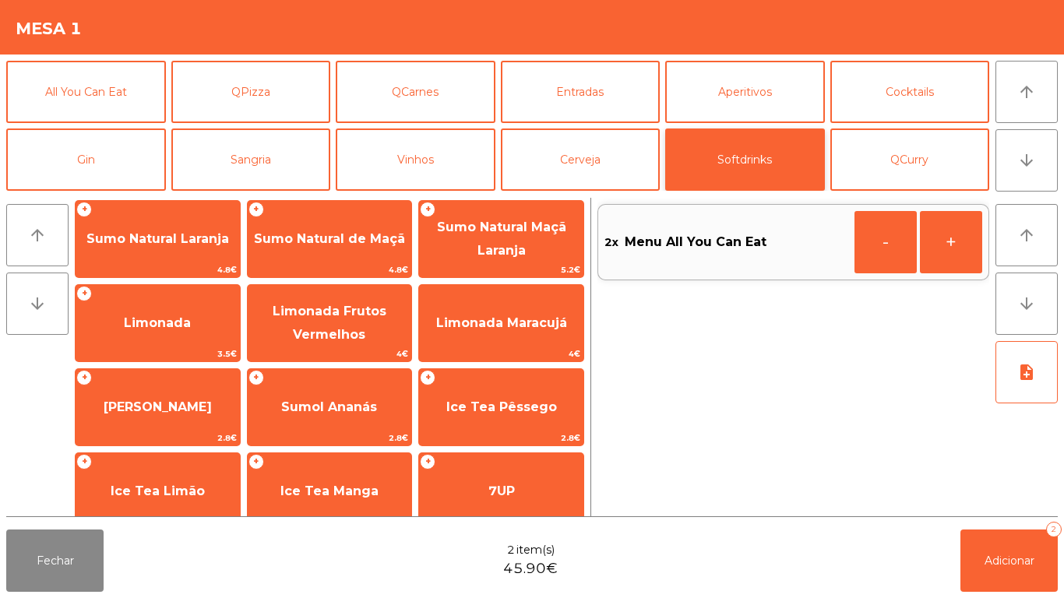
scroll to position [104, 0]
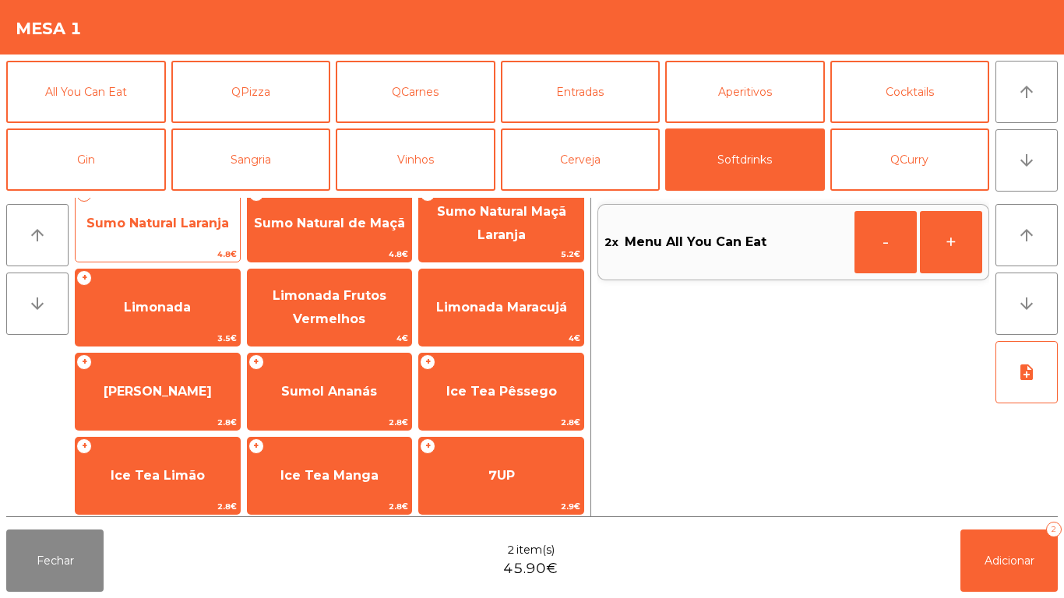
click at [203, 235] on span "Sumo Natural Laranja" at bounding box center [158, 224] width 164 height 42
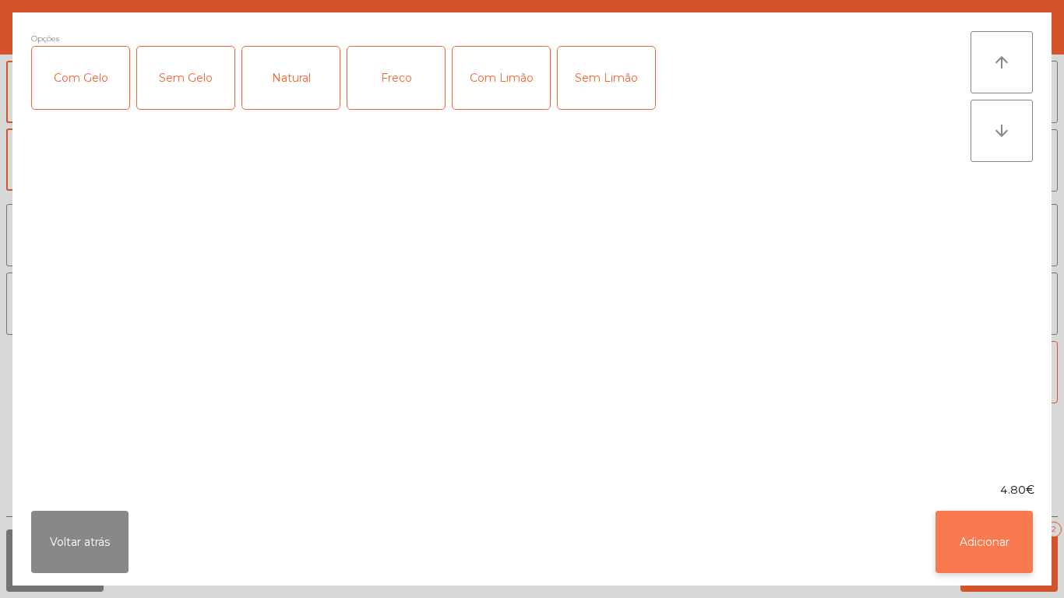
click at [969, 533] on button "Adicionar" at bounding box center [984, 542] width 97 height 62
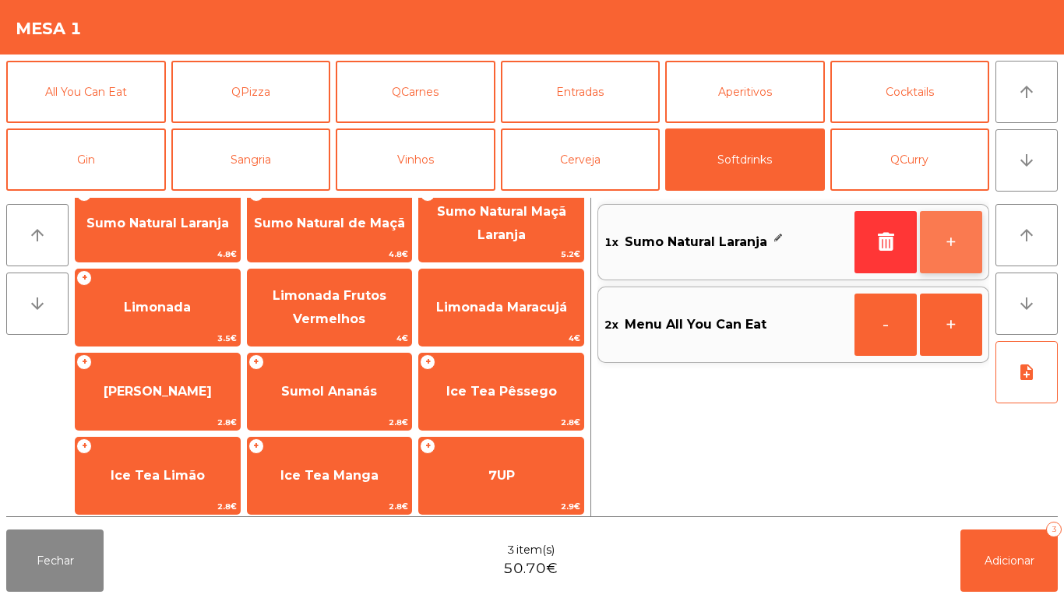
click at [951, 233] on button "+" at bounding box center [951, 242] width 62 height 62
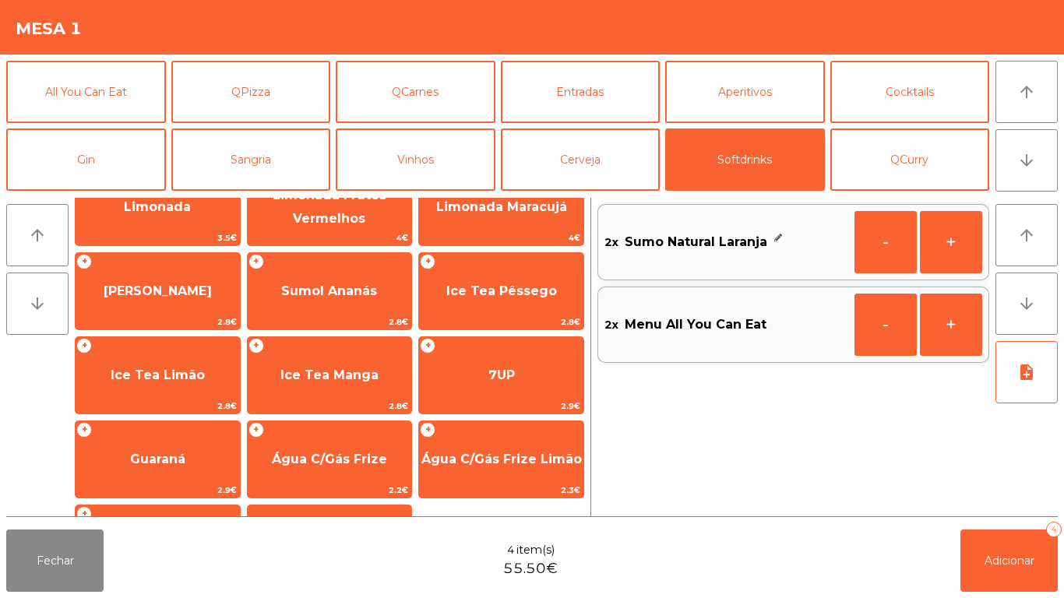
scroll to position [277, 0]
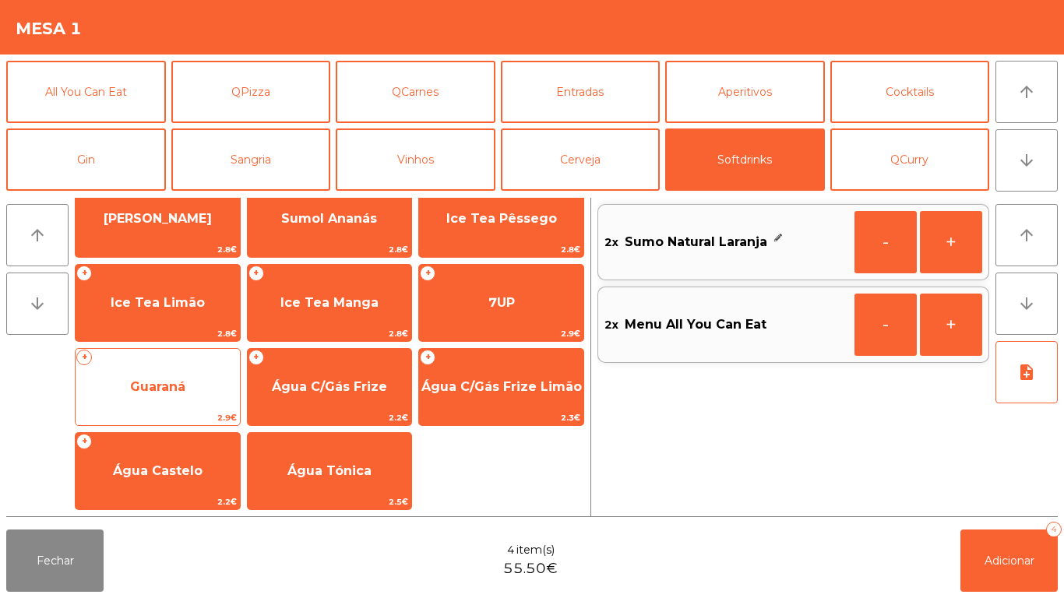
click at [195, 396] on span "Guaraná" at bounding box center [158, 387] width 164 height 42
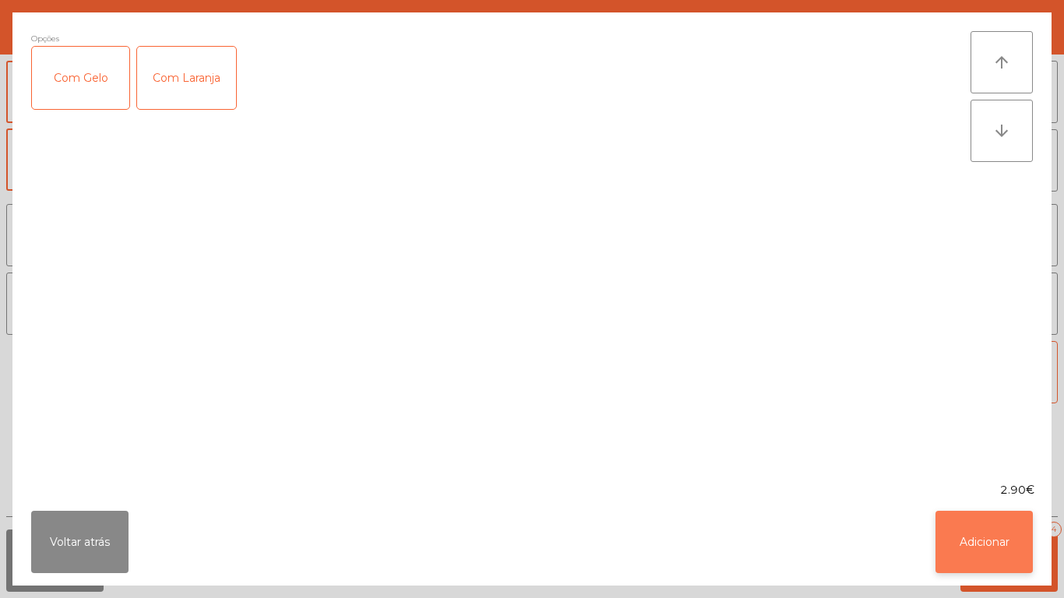
click at [982, 517] on button "Adicionar" at bounding box center [984, 542] width 97 height 62
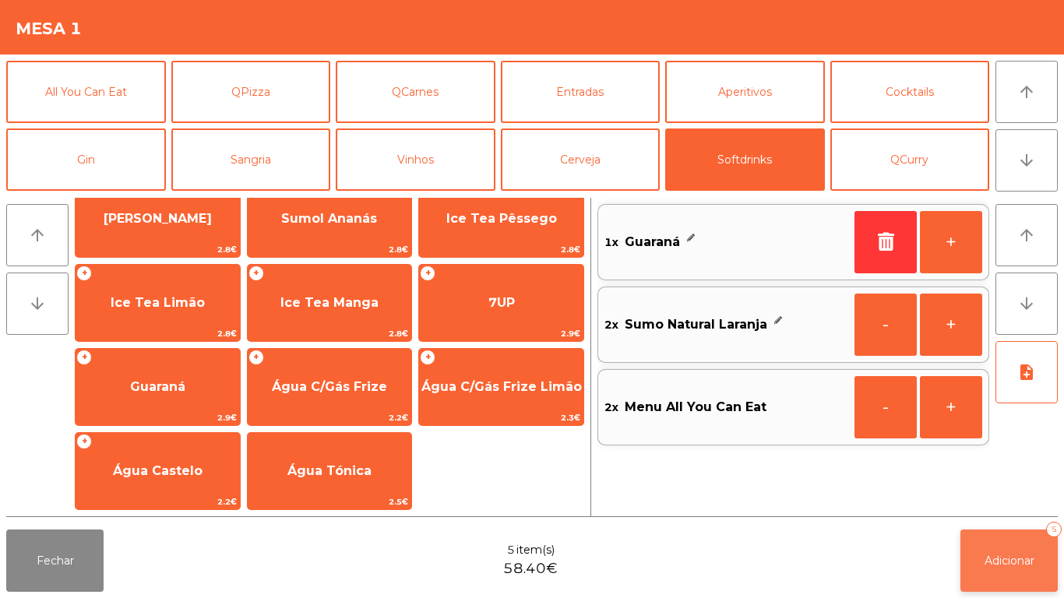
click at [1024, 549] on button "Adicionar 5" at bounding box center [1009, 561] width 97 height 62
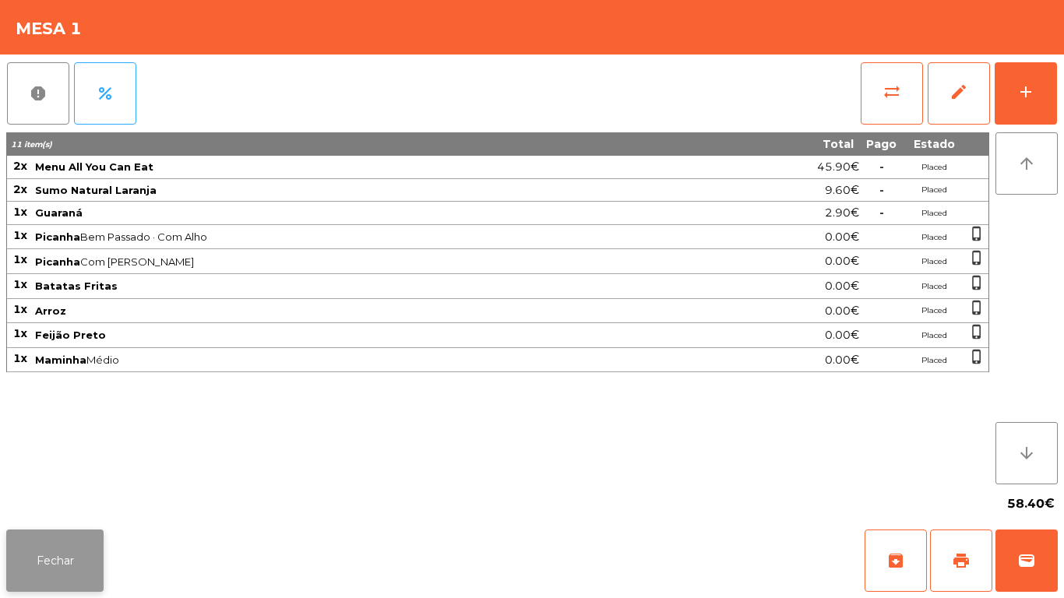
click at [79, 548] on button "Fechar" at bounding box center [54, 561] width 97 height 62
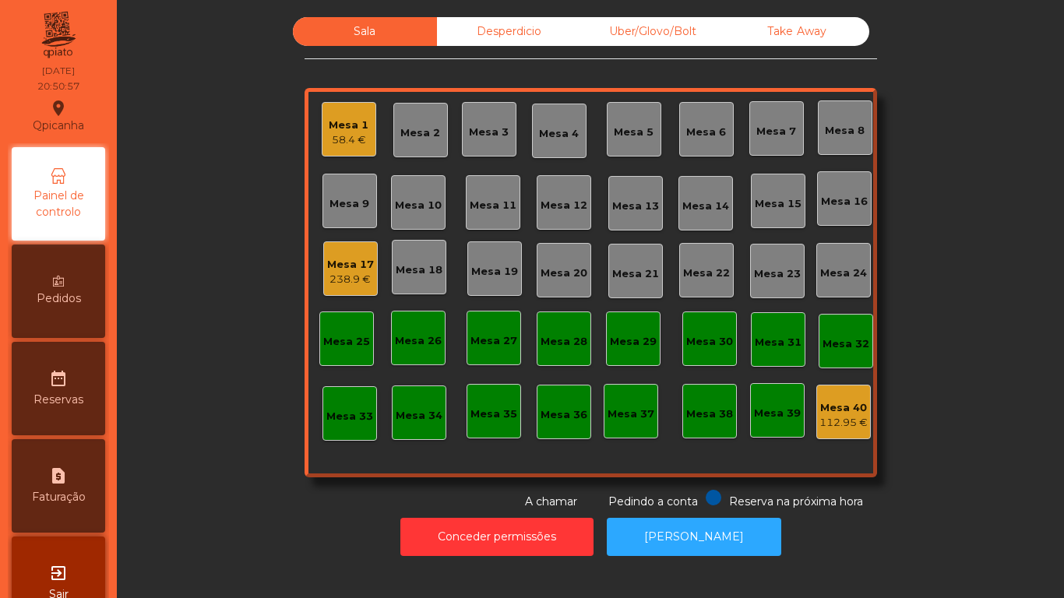
click at [351, 271] on div "Mesa 17" at bounding box center [350, 265] width 47 height 16
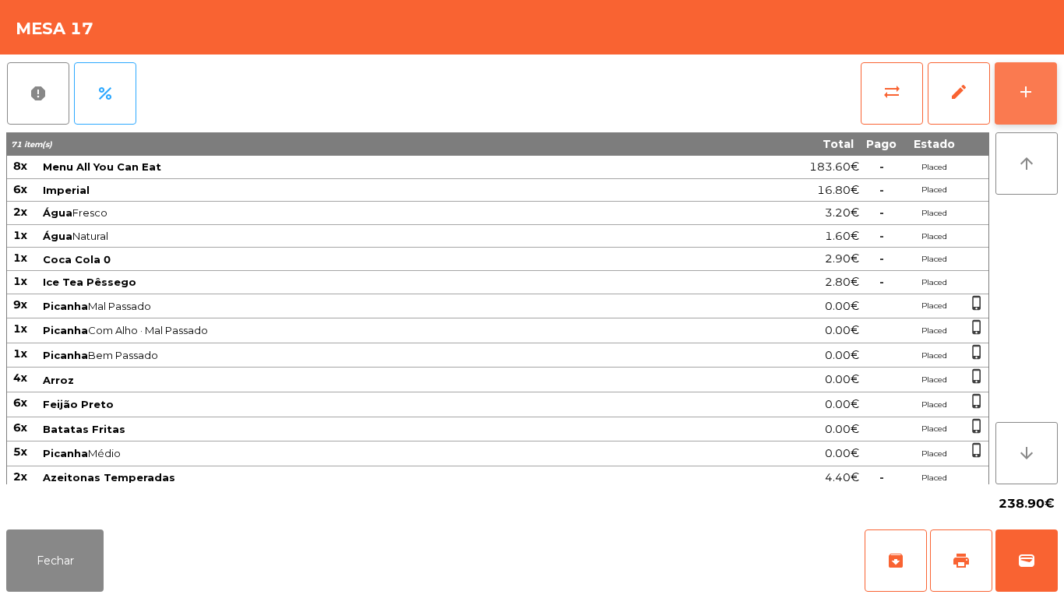
click at [1041, 101] on button "add" at bounding box center [1026, 93] width 62 height 62
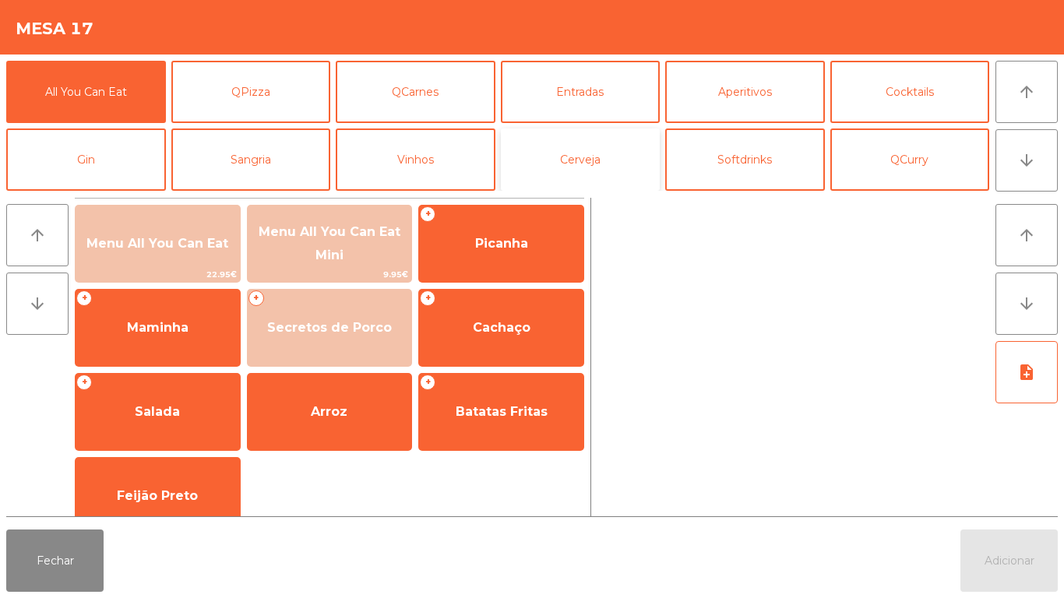
click at [594, 163] on button "Cerveja" at bounding box center [581, 160] width 160 height 62
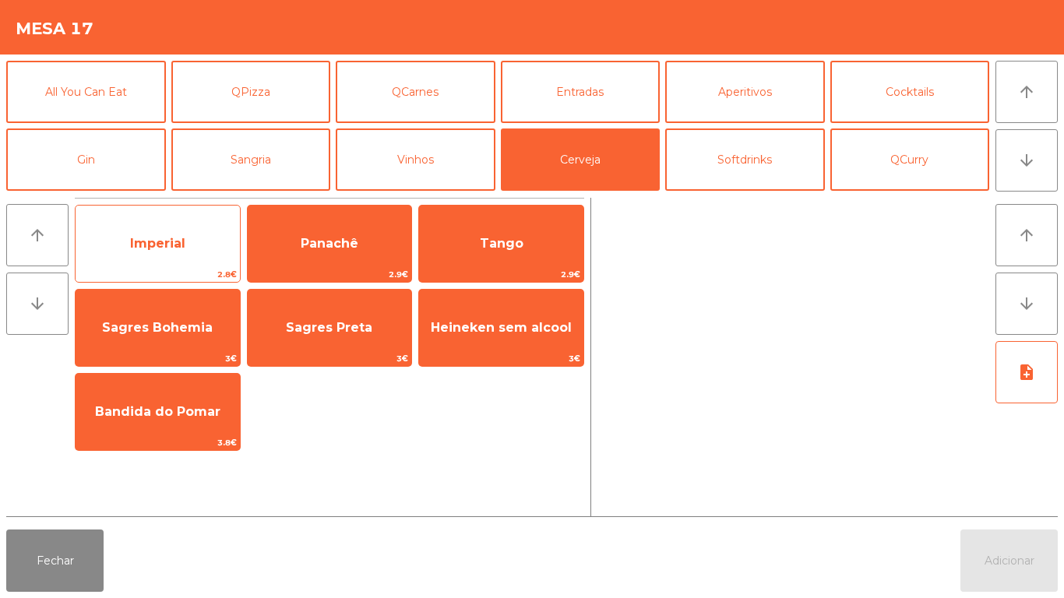
click at [210, 256] on span "Imperial" at bounding box center [158, 244] width 164 height 42
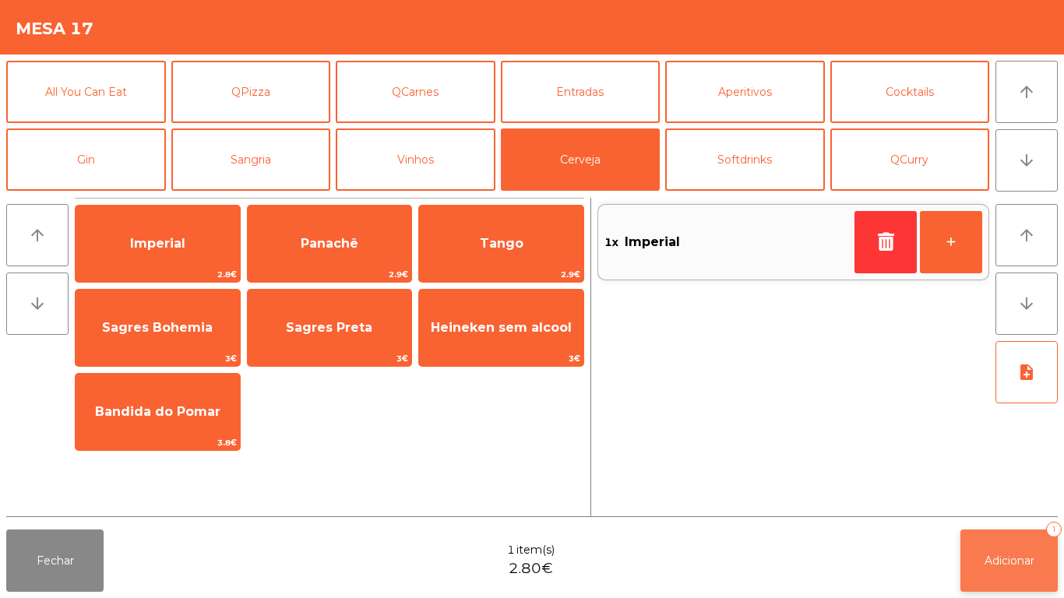
click at [1004, 572] on button "Adicionar 1" at bounding box center [1009, 561] width 97 height 62
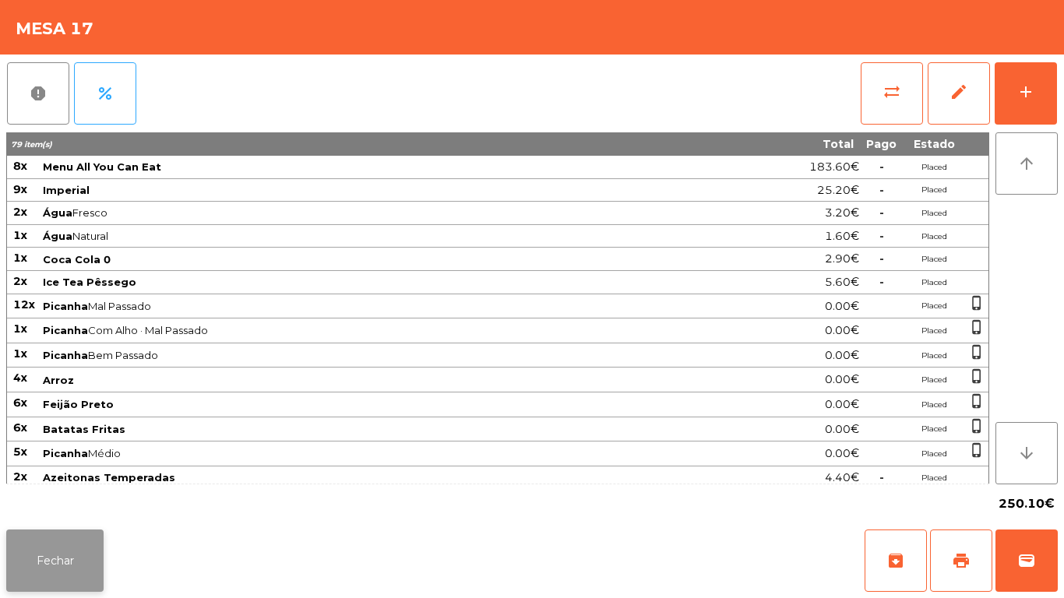
click at [55, 533] on button "Fechar" at bounding box center [54, 561] width 97 height 62
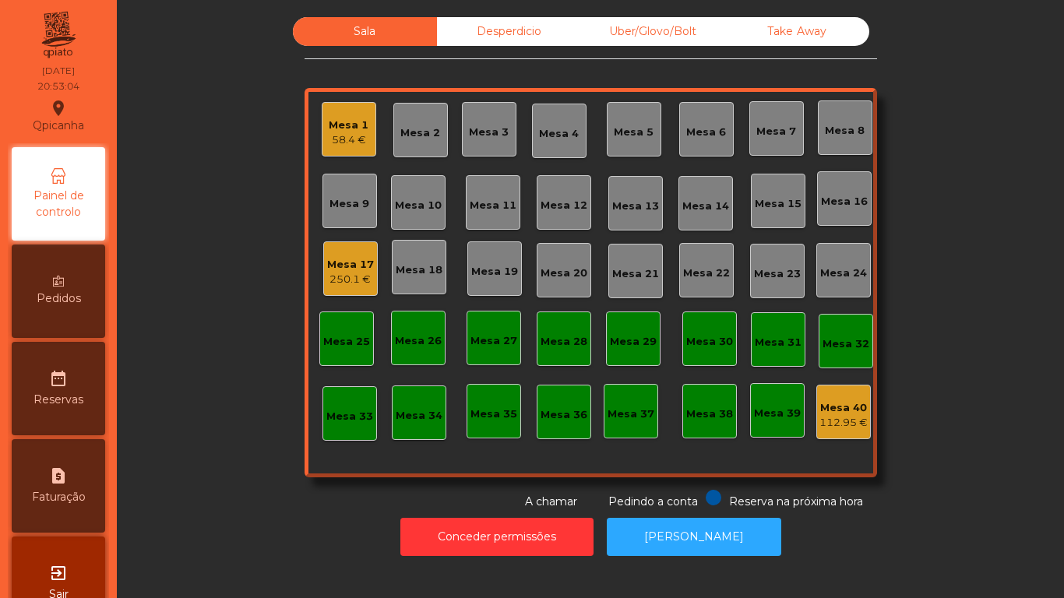
click at [347, 143] on div "58.4 €" at bounding box center [349, 140] width 40 height 16
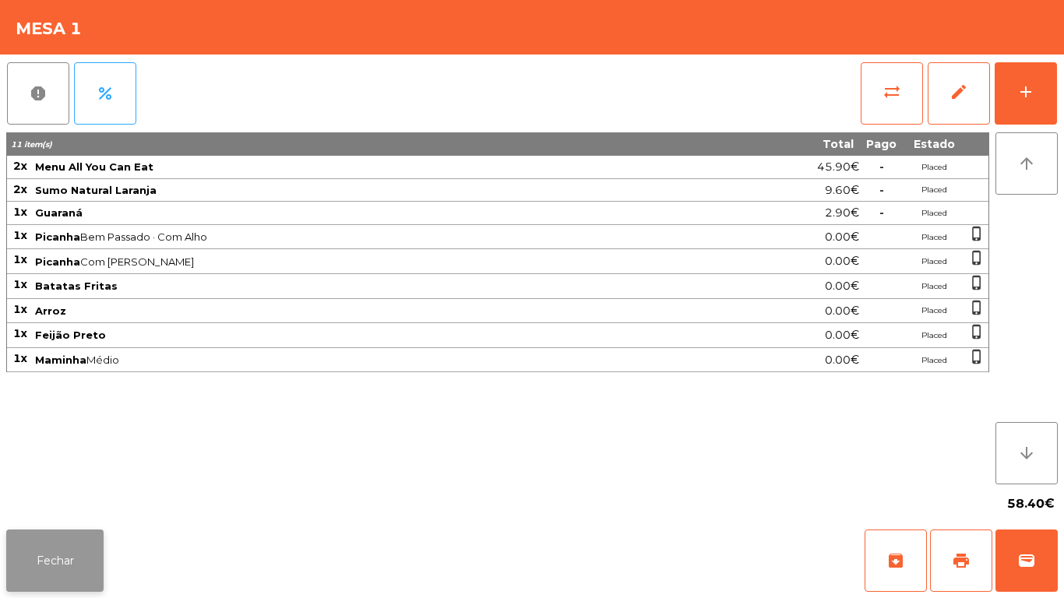
click at [85, 563] on button "Fechar" at bounding box center [54, 561] width 97 height 62
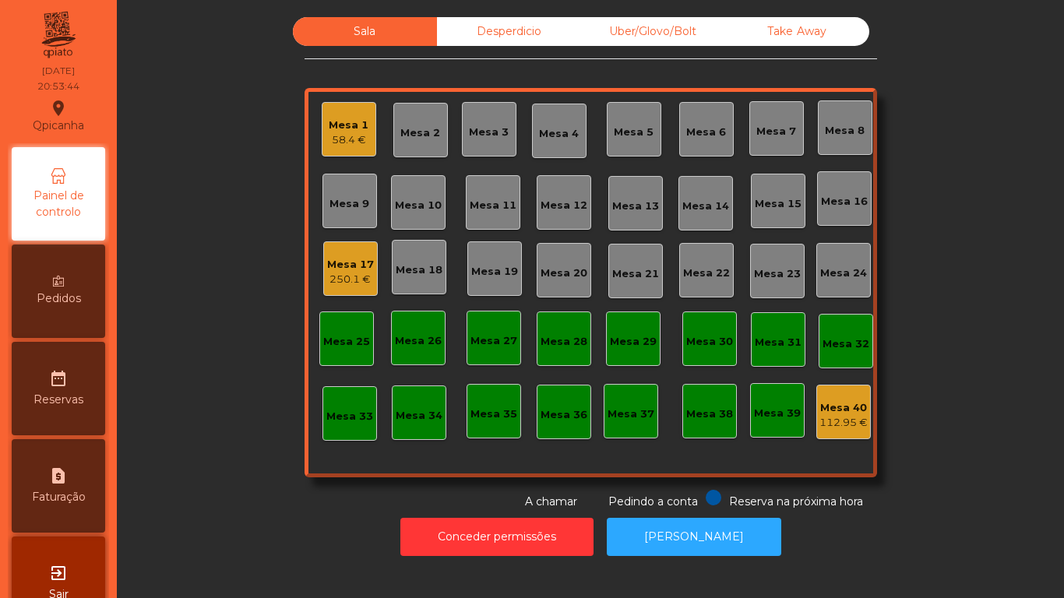
click at [347, 274] on div "250.1 €" at bounding box center [350, 280] width 47 height 16
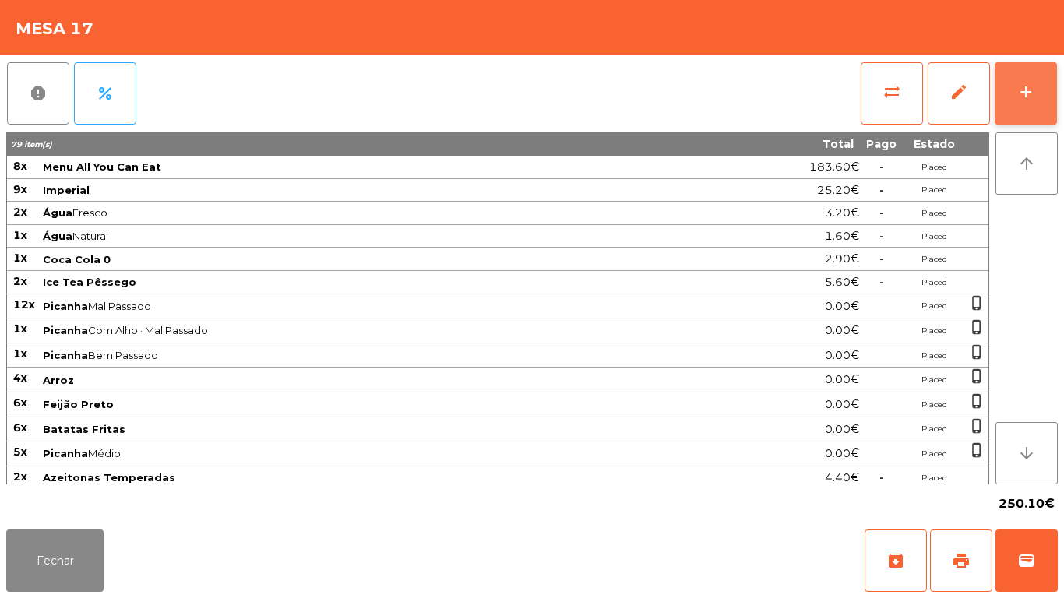
click at [1023, 83] on div "add" at bounding box center [1026, 92] width 19 height 19
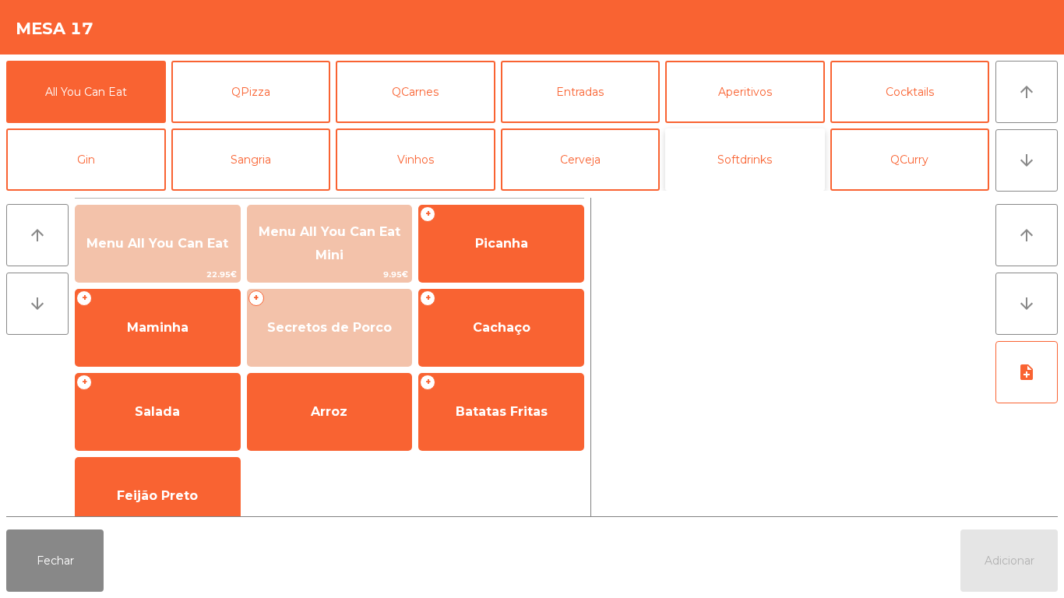
click at [737, 170] on button "Softdrinks" at bounding box center [745, 160] width 160 height 62
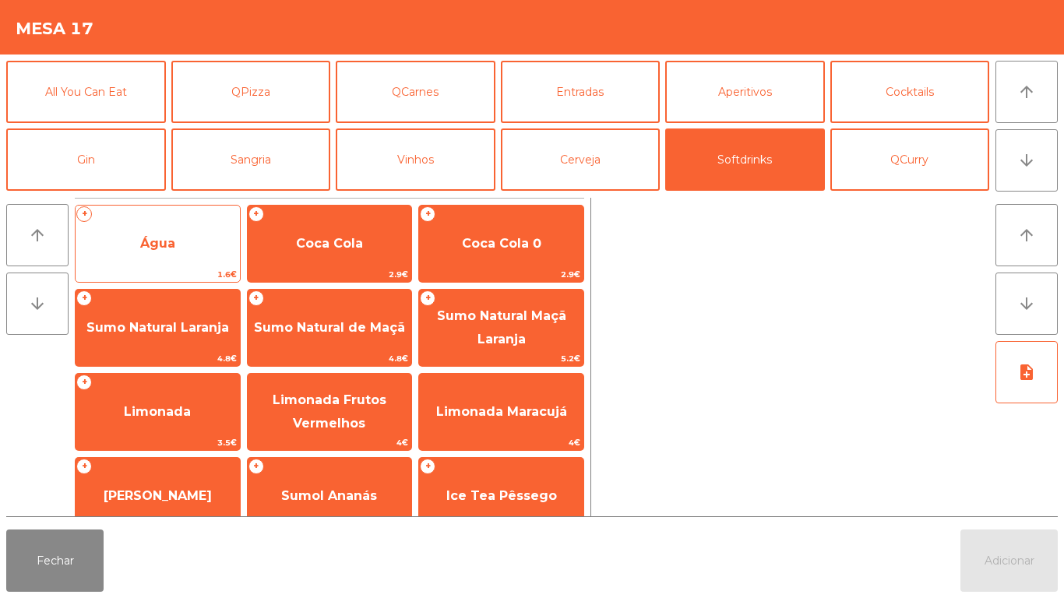
click at [165, 247] on span "Água" at bounding box center [157, 243] width 35 height 15
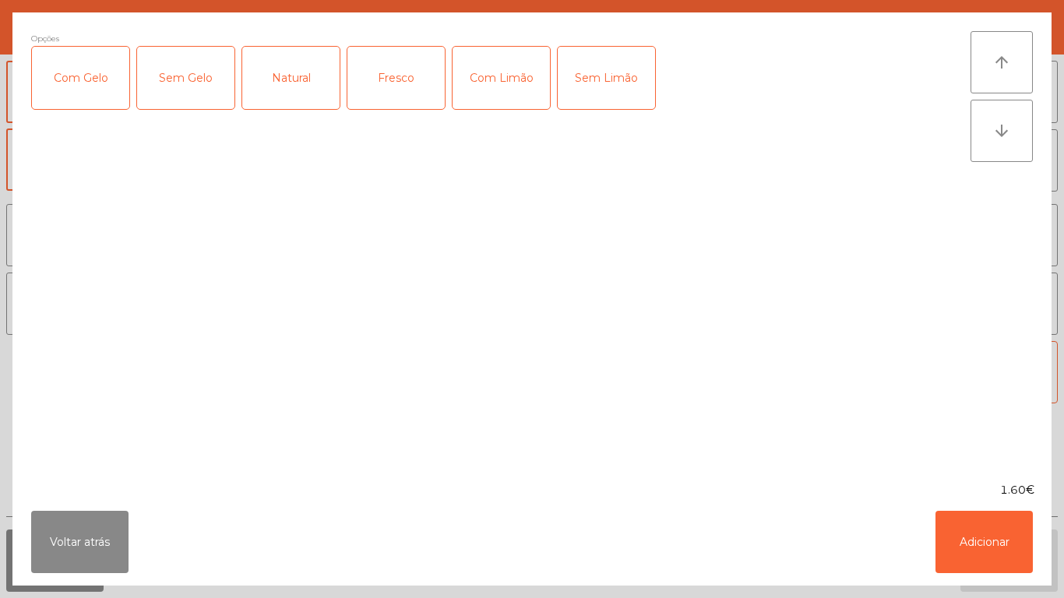
click at [414, 79] on div "Fresco" at bounding box center [395, 78] width 97 height 62
click at [969, 541] on button "Adicionar" at bounding box center [984, 542] width 97 height 62
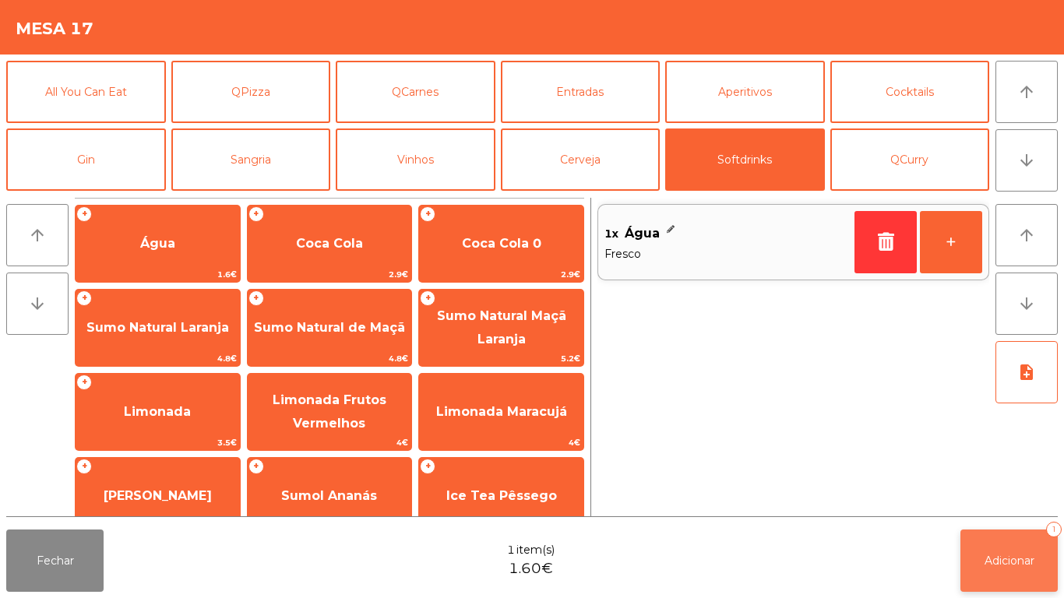
click at [1017, 572] on button "Adicionar 1" at bounding box center [1009, 561] width 97 height 62
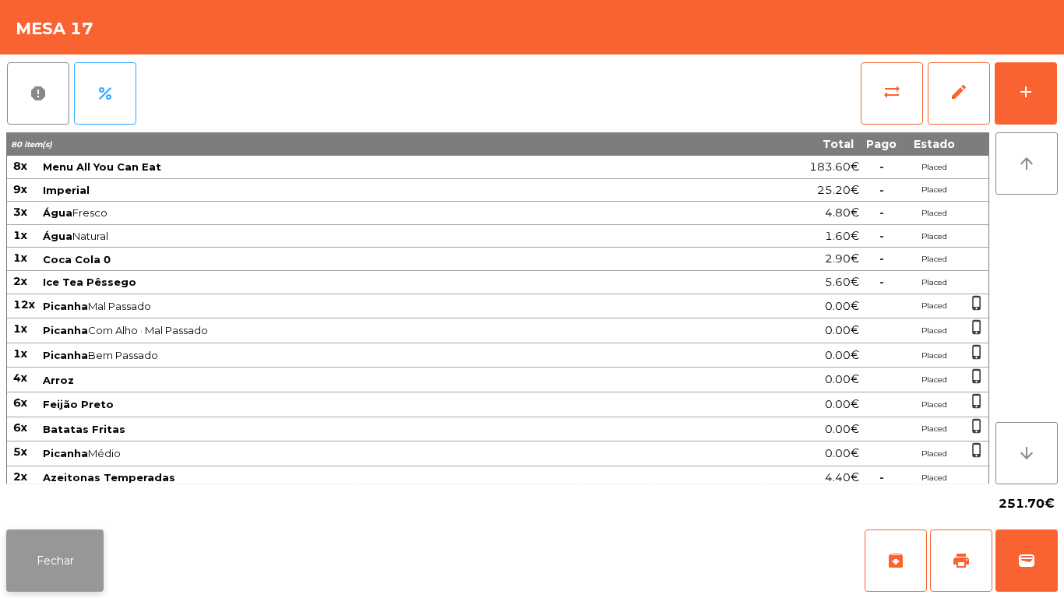
click at [60, 546] on button "Fechar" at bounding box center [54, 561] width 97 height 62
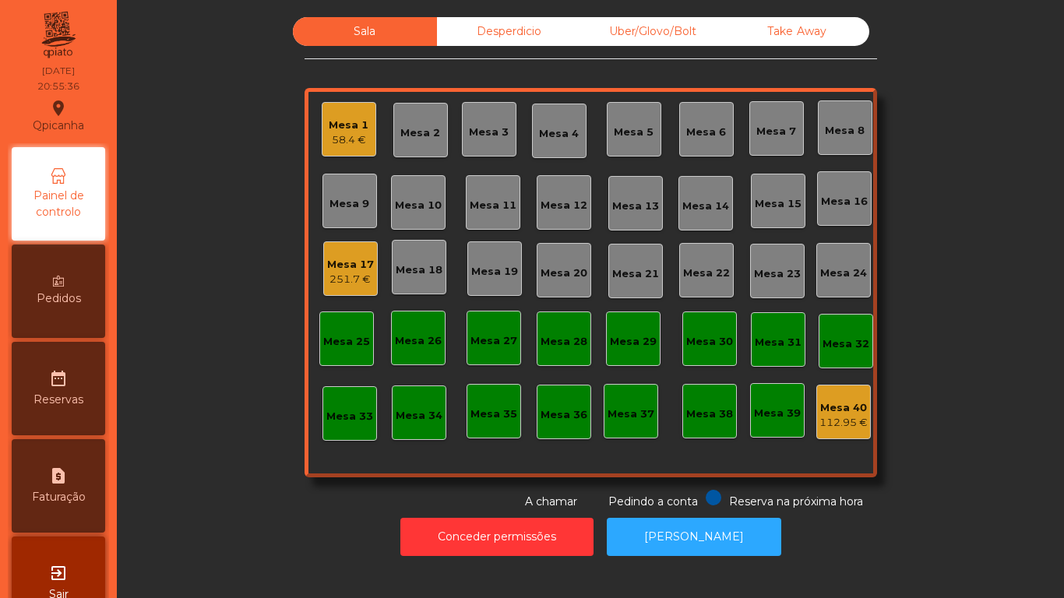
click at [344, 136] on div "58.4 €" at bounding box center [349, 140] width 40 height 16
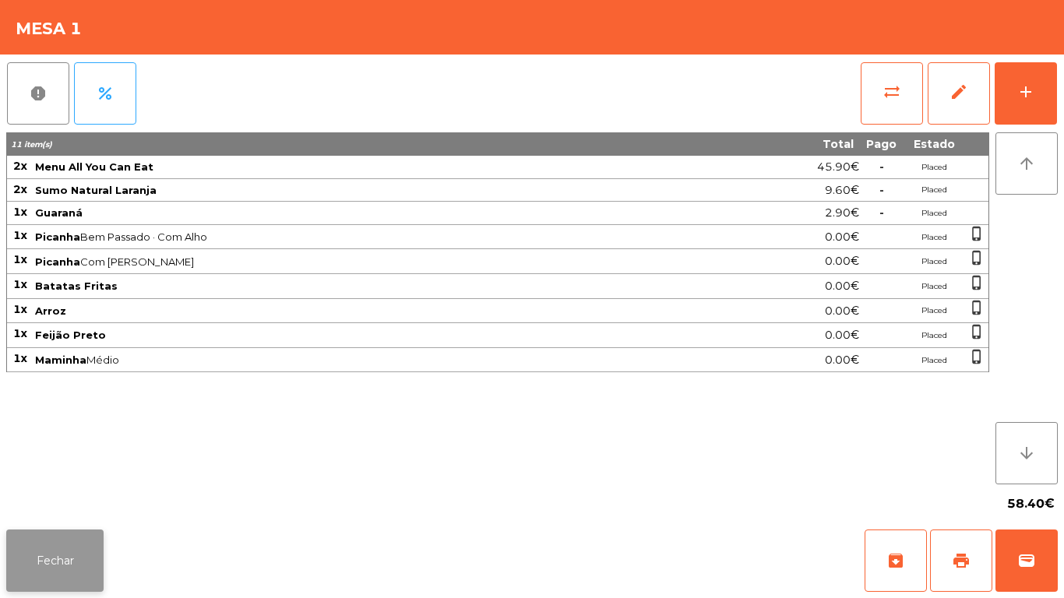
click at [71, 577] on button "Fechar" at bounding box center [54, 561] width 97 height 62
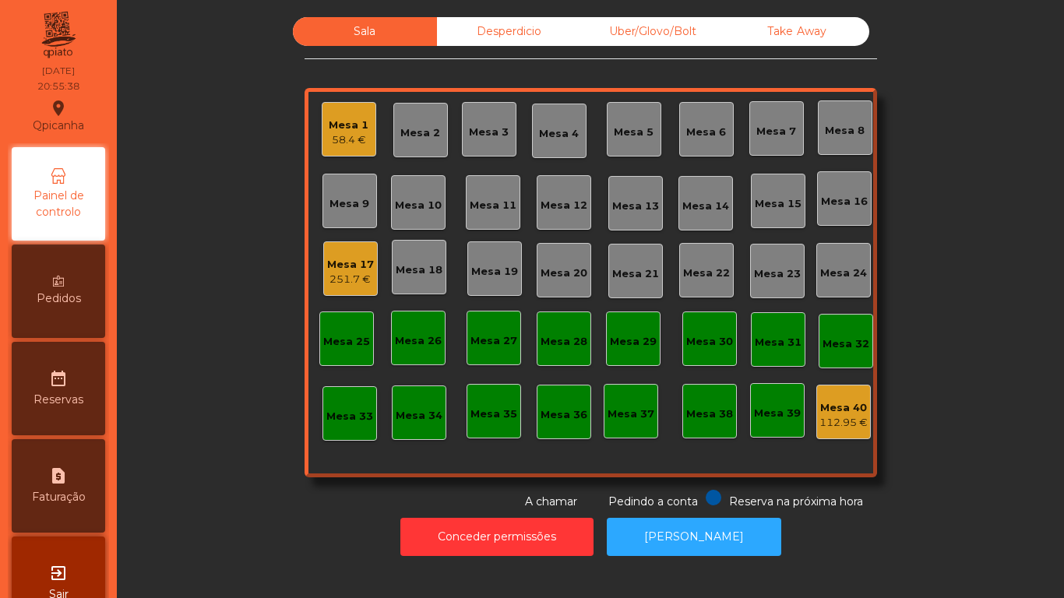
click at [70, 287] on div "Pedidos" at bounding box center [58, 291] width 93 height 93
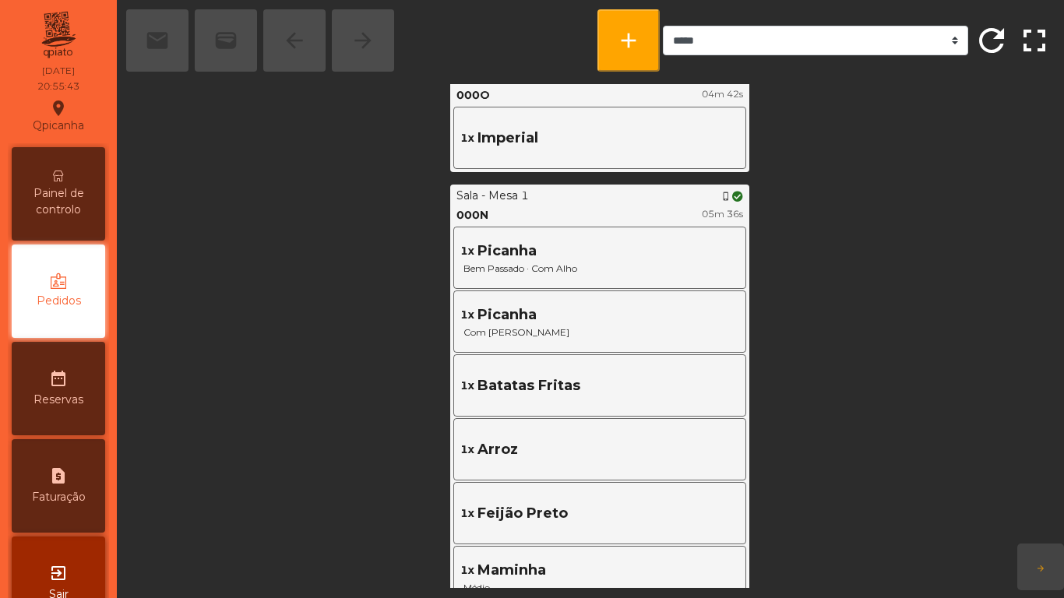
scroll to position [550, 0]
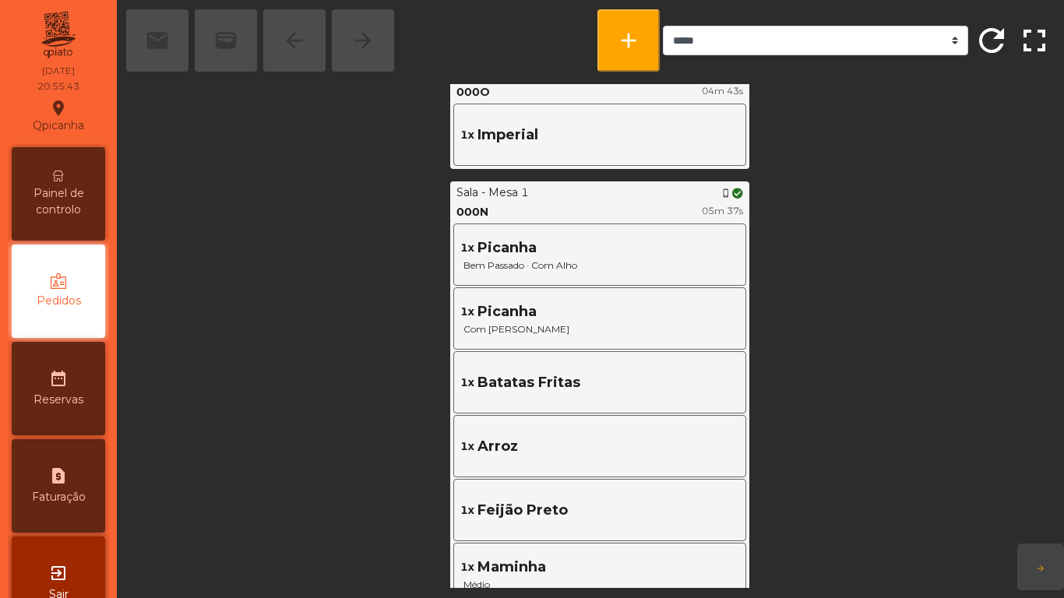
click at [82, 199] on span "Painel de controlo" at bounding box center [59, 201] width 86 height 33
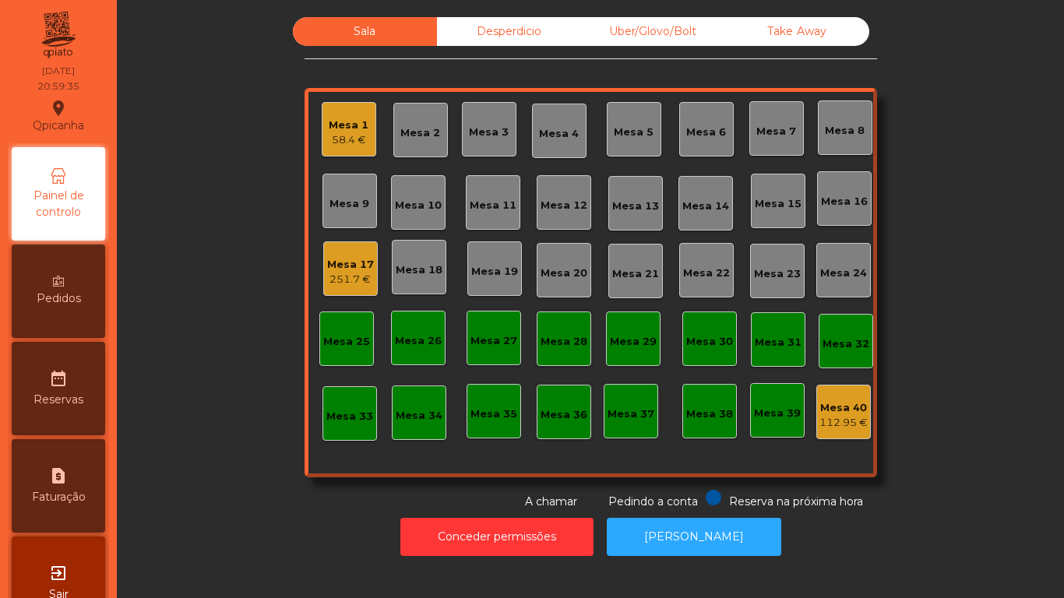
click at [416, 115] on div "Mesa 2" at bounding box center [420, 130] width 55 height 55
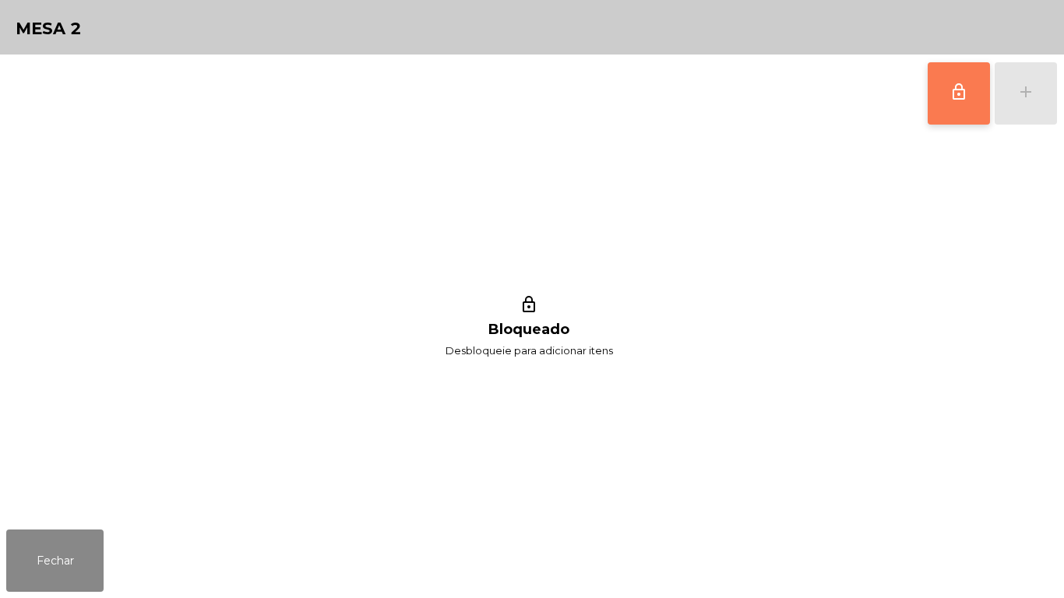
click at [942, 91] on button "lock_outline" at bounding box center [959, 93] width 62 height 62
click at [76, 540] on button "Fechar" at bounding box center [54, 561] width 97 height 62
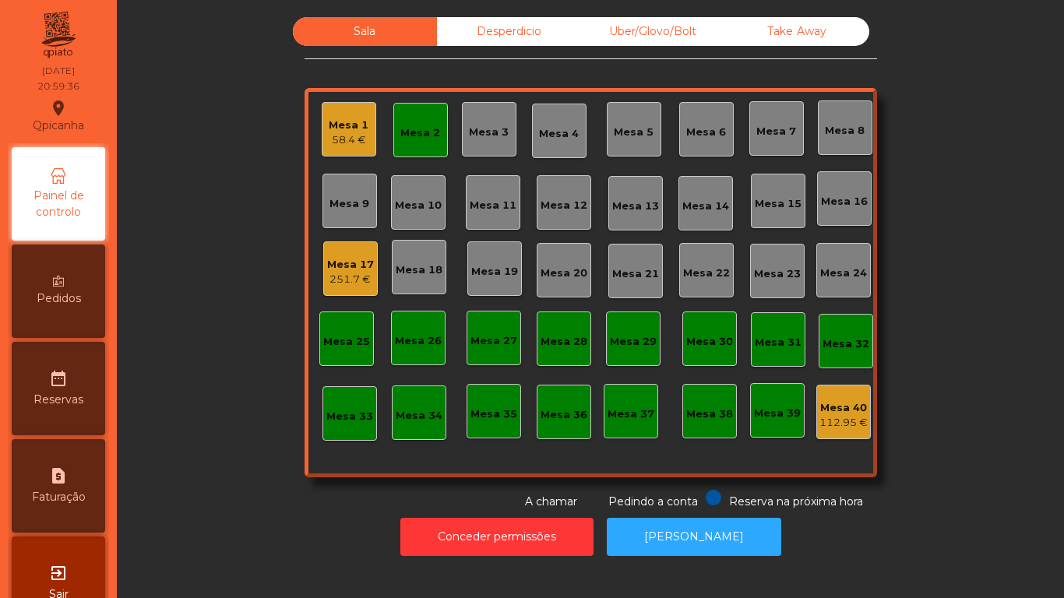
click at [491, 137] on div "Mesa 3" at bounding box center [489, 133] width 40 height 16
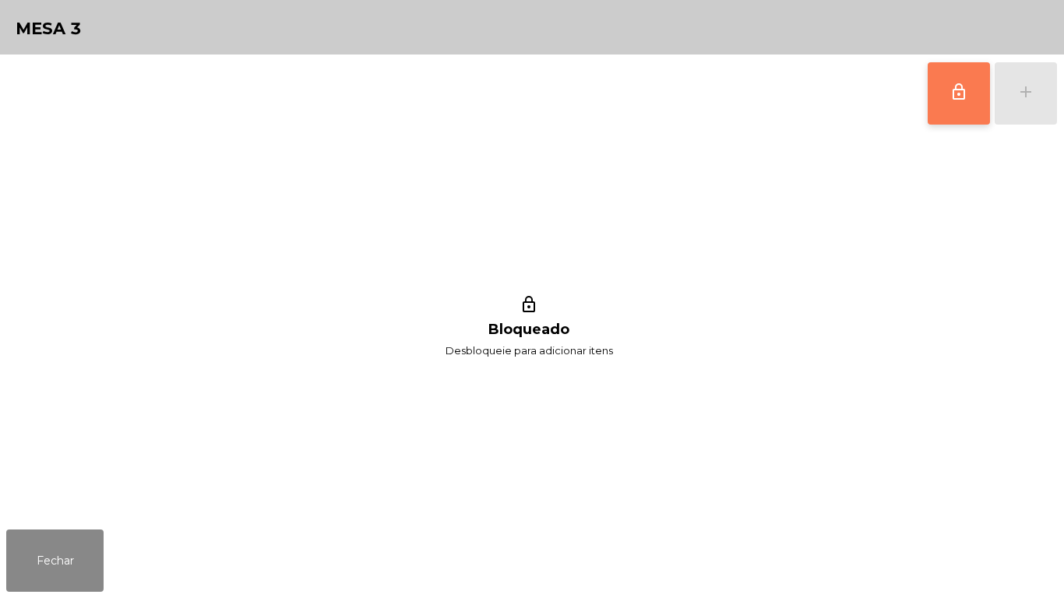
click at [964, 112] on button "lock_outline" at bounding box center [959, 93] width 62 height 62
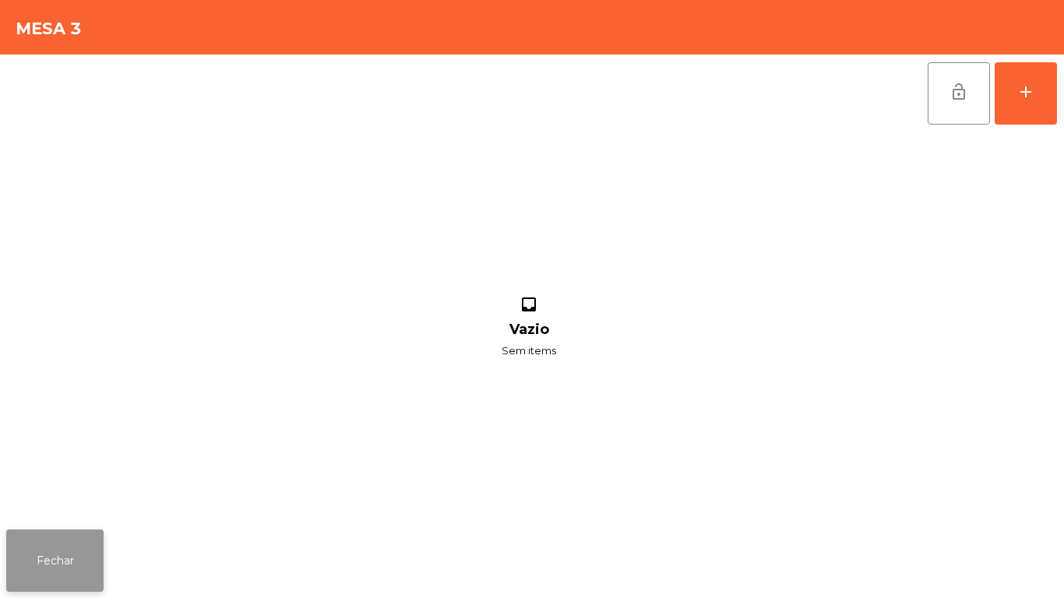
click at [93, 536] on button "Fechar" at bounding box center [54, 561] width 97 height 62
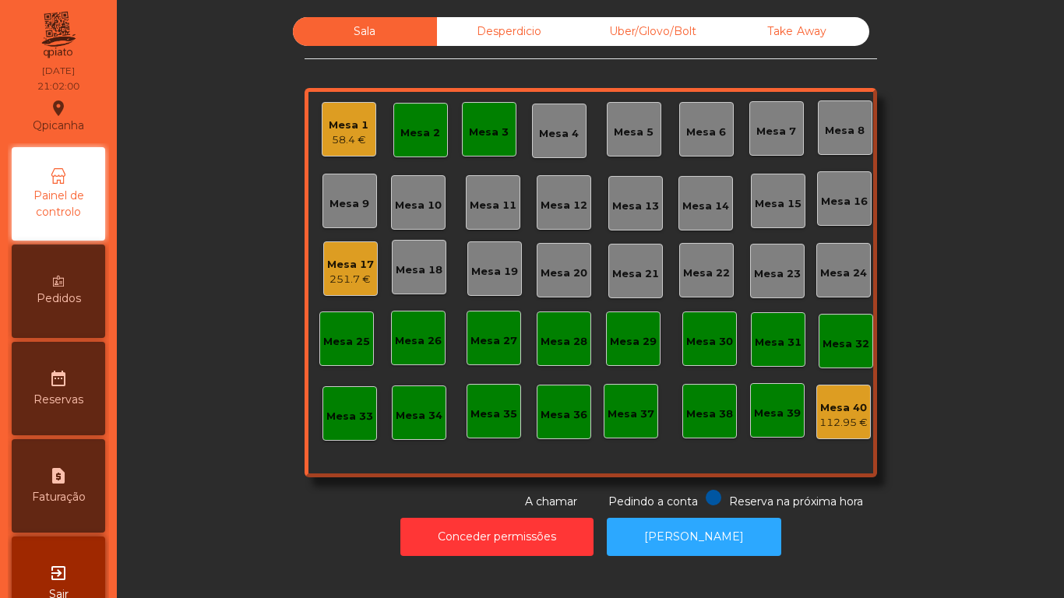
click at [350, 121] on div "Mesa 1" at bounding box center [349, 126] width 40 height 16
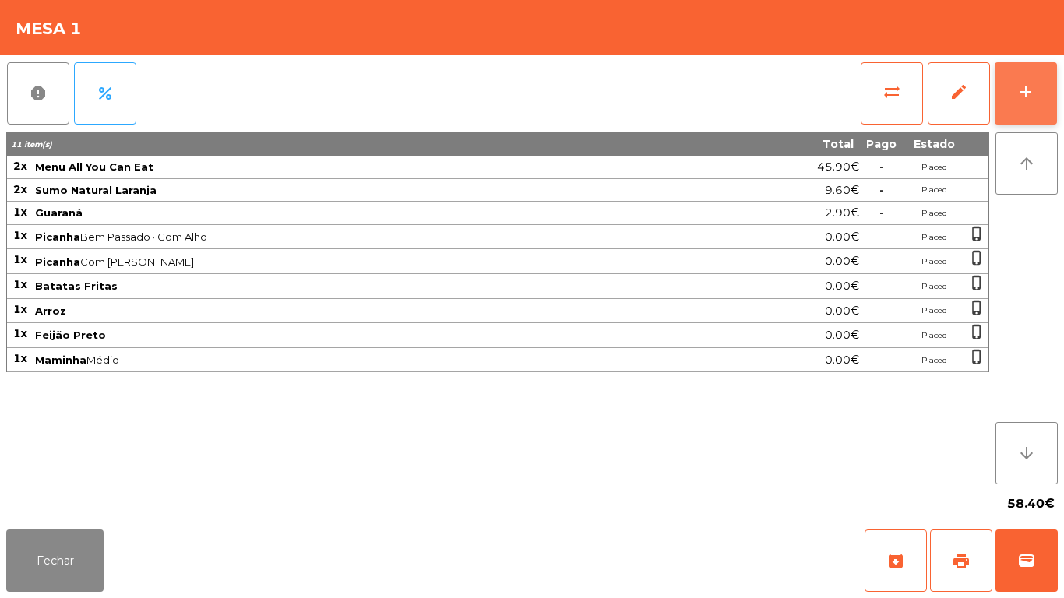
click at [1026, 102] on button "add" at bounding box center [1026, 93] width 62 height 62
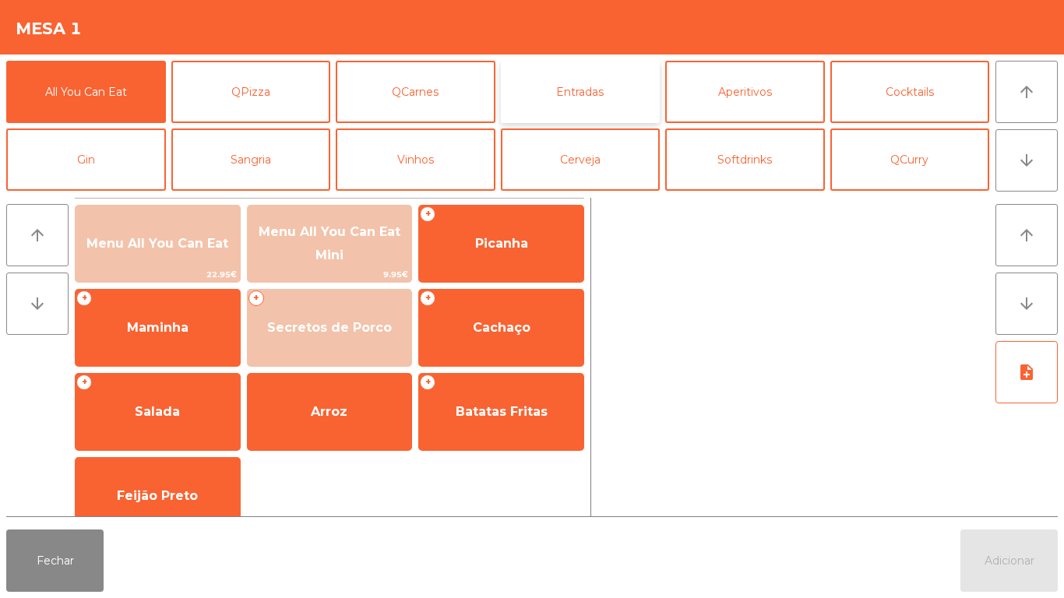
click at [567, 97] on button "Entradas" at bounding box center [581, 92] width 160 height 62
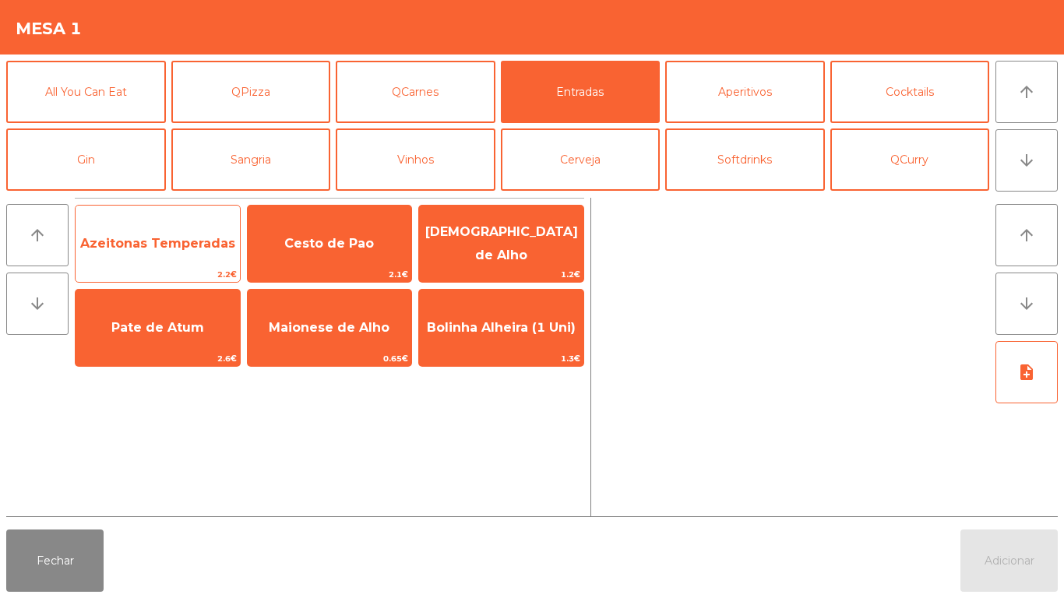
click at [171, 256] on span "Azeitonas Temperadas" at bounding box center [158, 244] width 164 height 42
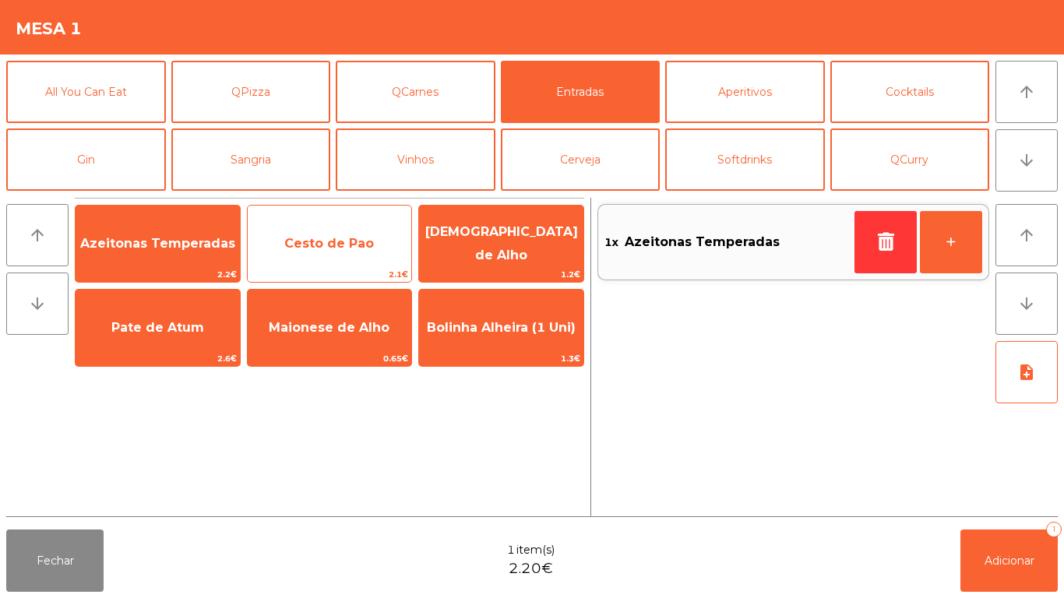
click at [332, 258] on span "Cesto de Pao" at bounding box center [330, 244] width 164 height 42
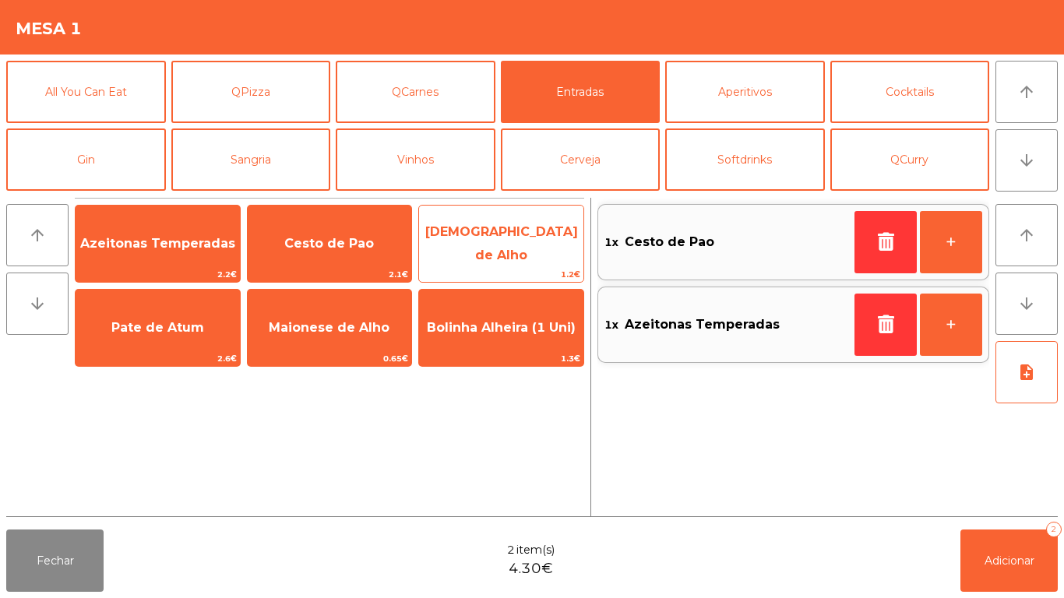
click at [534, 256] on span "[DEMOGRAPHIC_DATA] de Alho" at bounding box center [501, 244] width 164 height 66
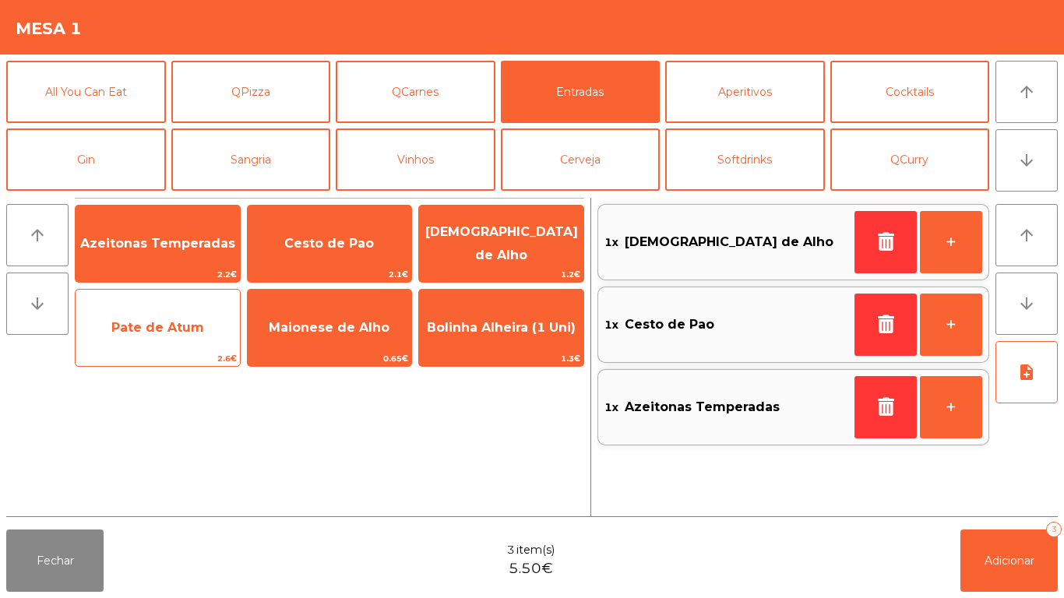
click at [182, 337] on span "Pate de Atum" at bounding box center [158, 328] width 164 height 42
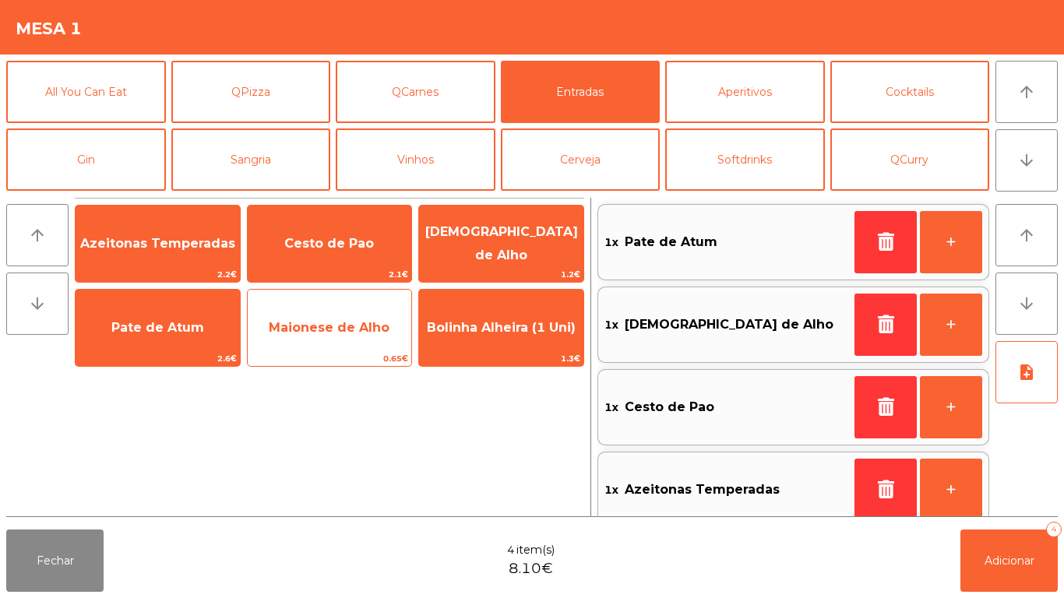
click at [335, 333] on span "Maionese de Alho" at bounding box center [329, 327] width 121 height 15
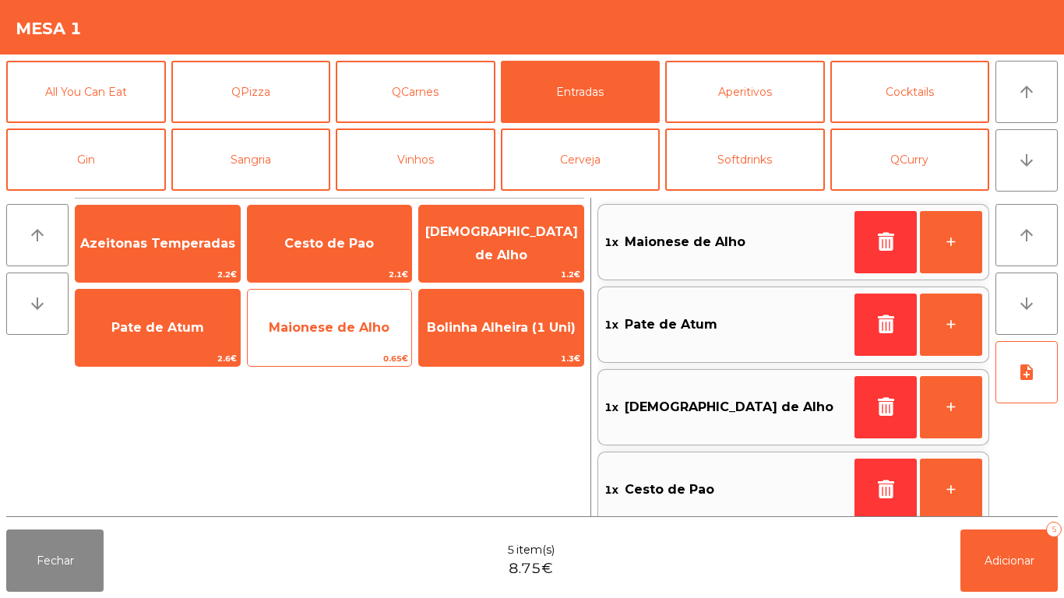
scroll to position [6, 0]
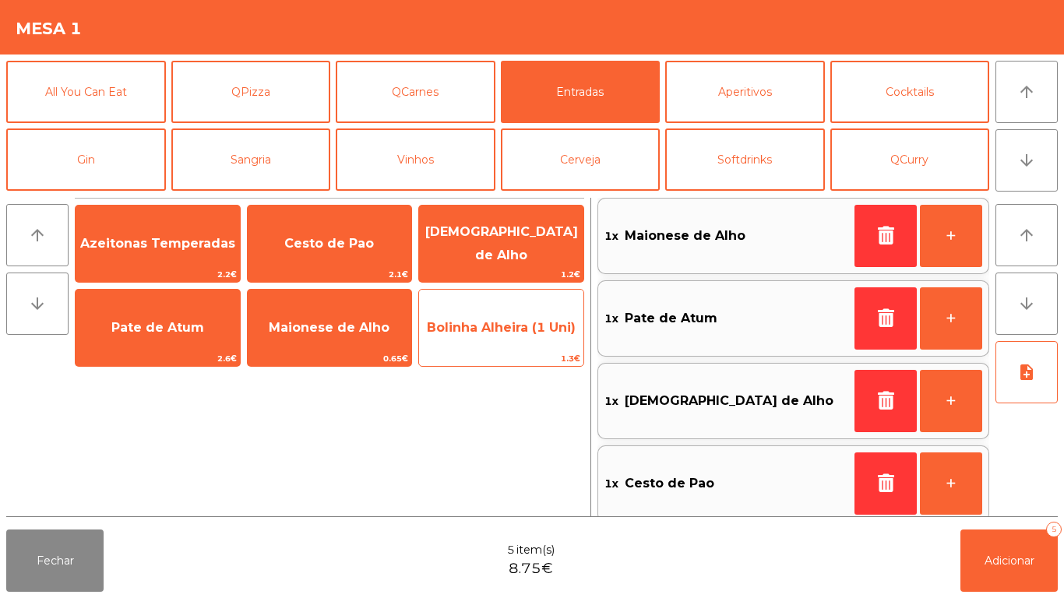
click at [507, 335] on span "Bolinha Alheira (1 Uni)" at bounding box center [501, 328] width 164 height 42
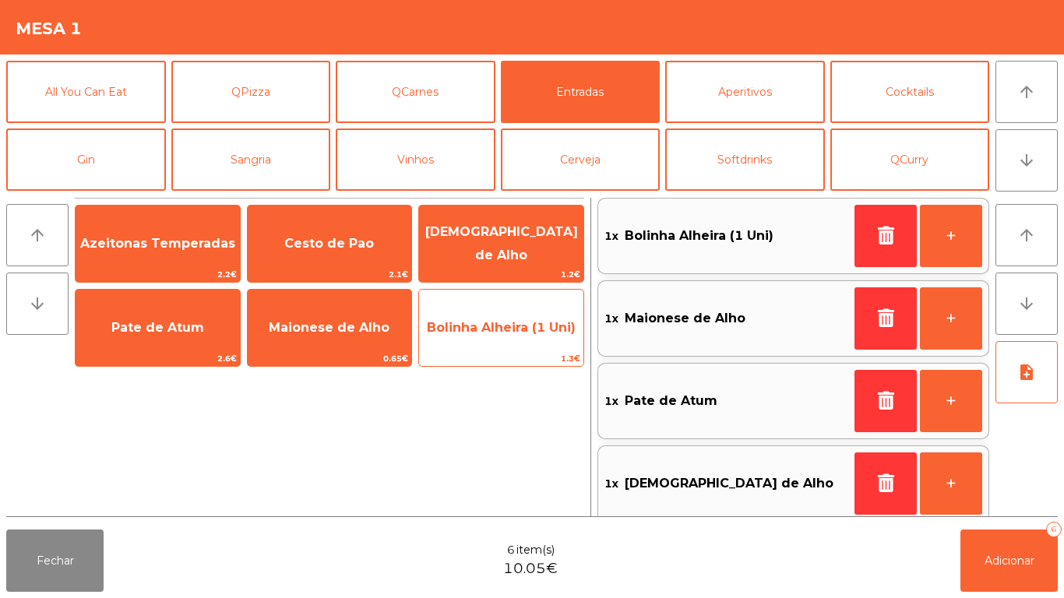
click at [510, 333] on span "Bolinha Alheira (1 Uni)" at bounding box center [501, 327] width 149 height 15
click at [511, 331] on span "Bolinha Alheira (1 Uni)" at bounding box center [501, 327] width 149 height 15
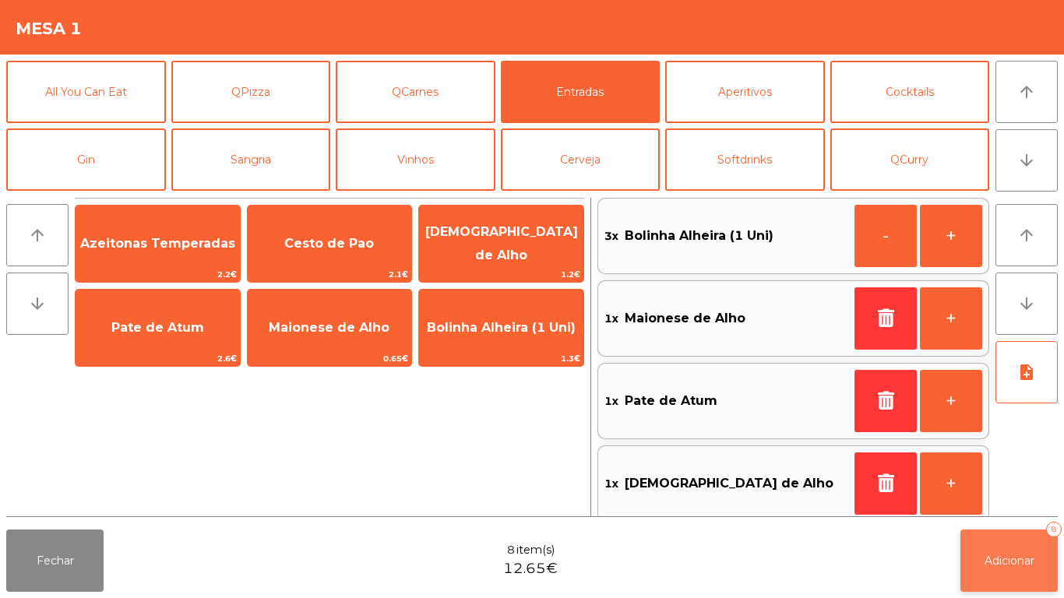
click at [992, 556] on span "Adicionar" at bounding box center [1010, 561] width 50 height 14
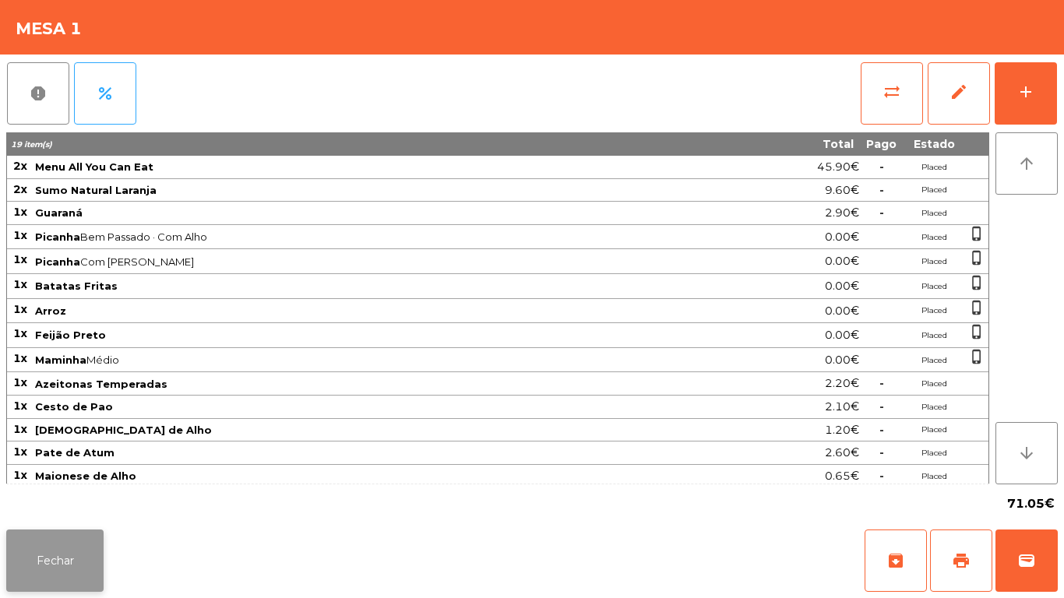
click at [65, 551] on button "Fechar" at bounding box center [54, 561] width 97 height 62
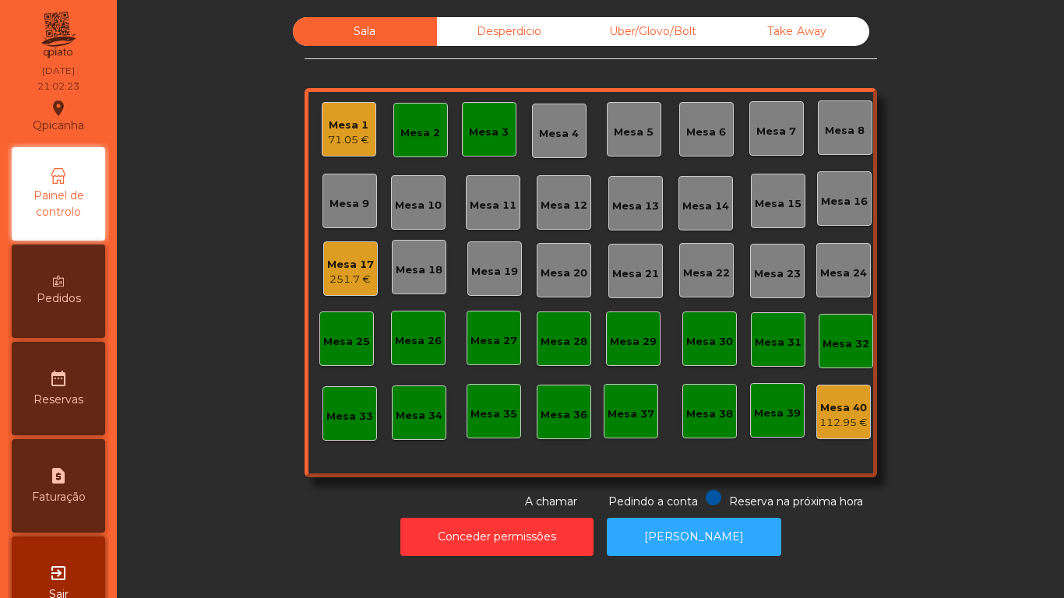
click at [358, 288] on div "Mesa 17 251.7 €" at bounding box center [350, 269] width 55 height 55
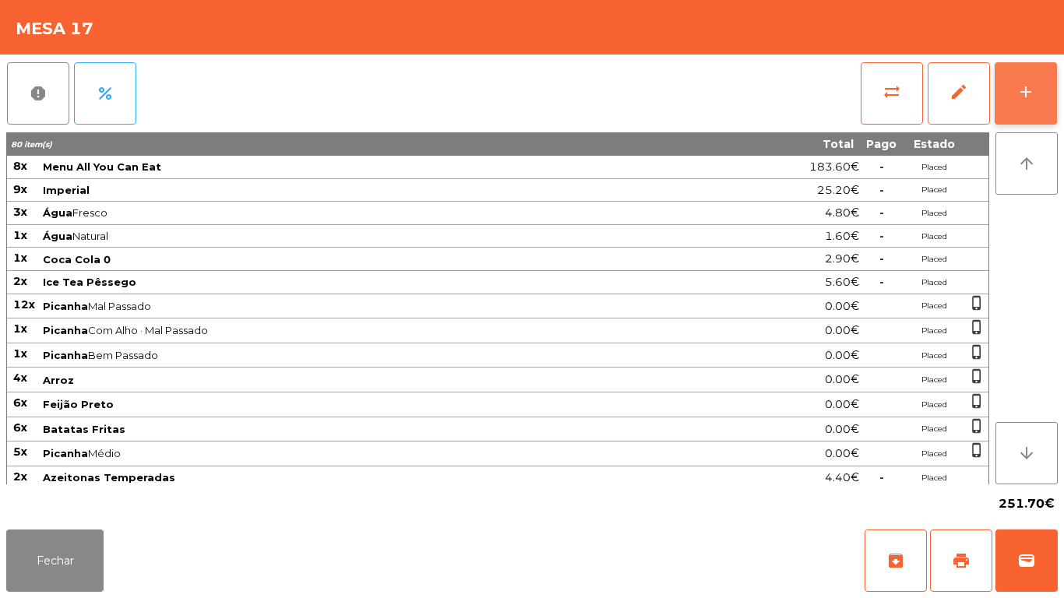
click at [1017, 110] on button "add" at bounding box center [1026, 93] width 62 height 62
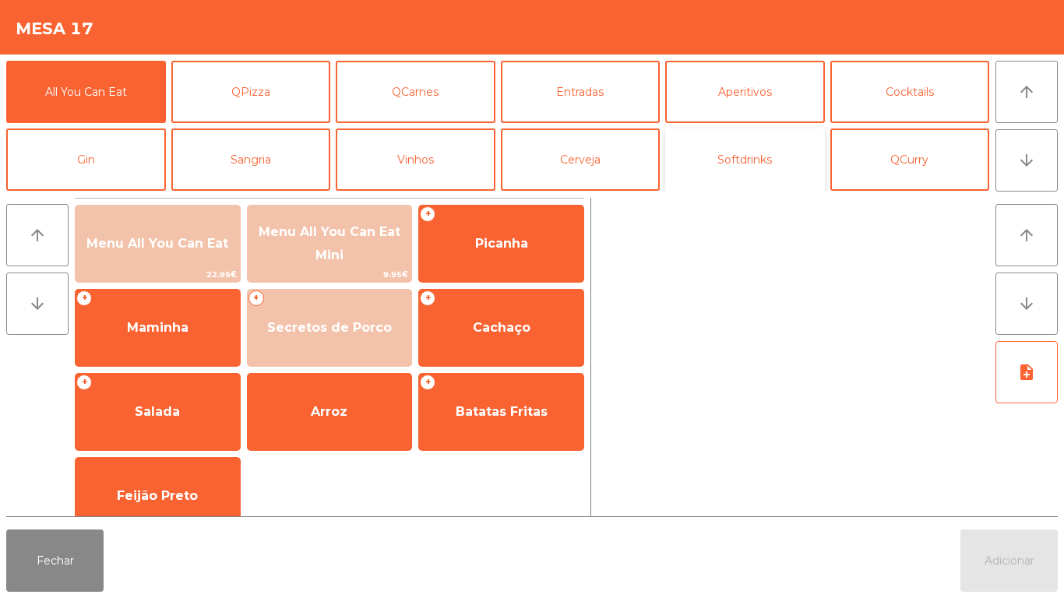
click at [732, 178] on button "Softdrinks" at bounding box center [745, 160] width 160 height 62
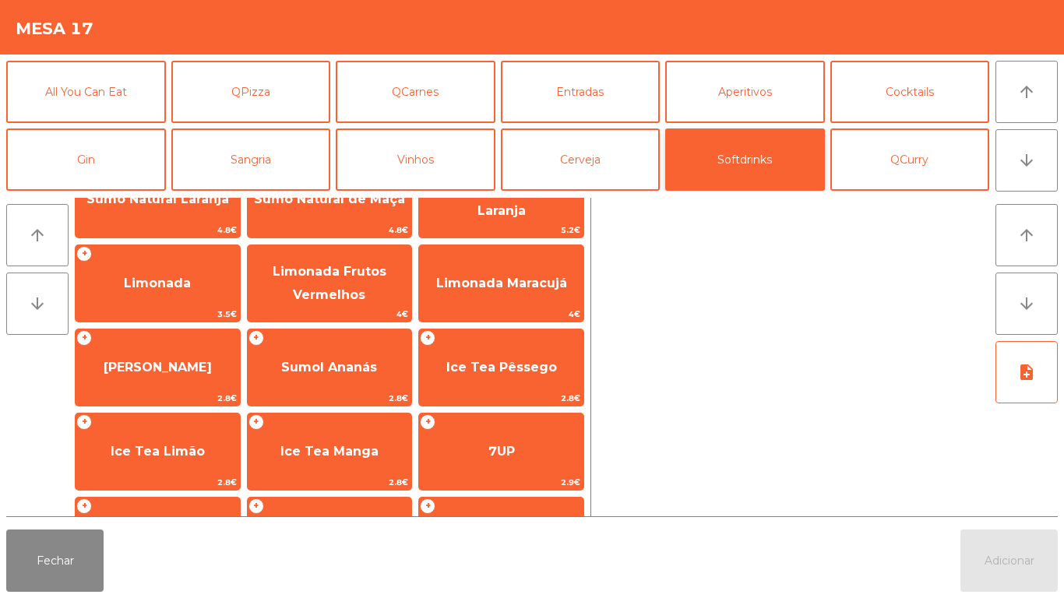
scroll to position [138, 0]
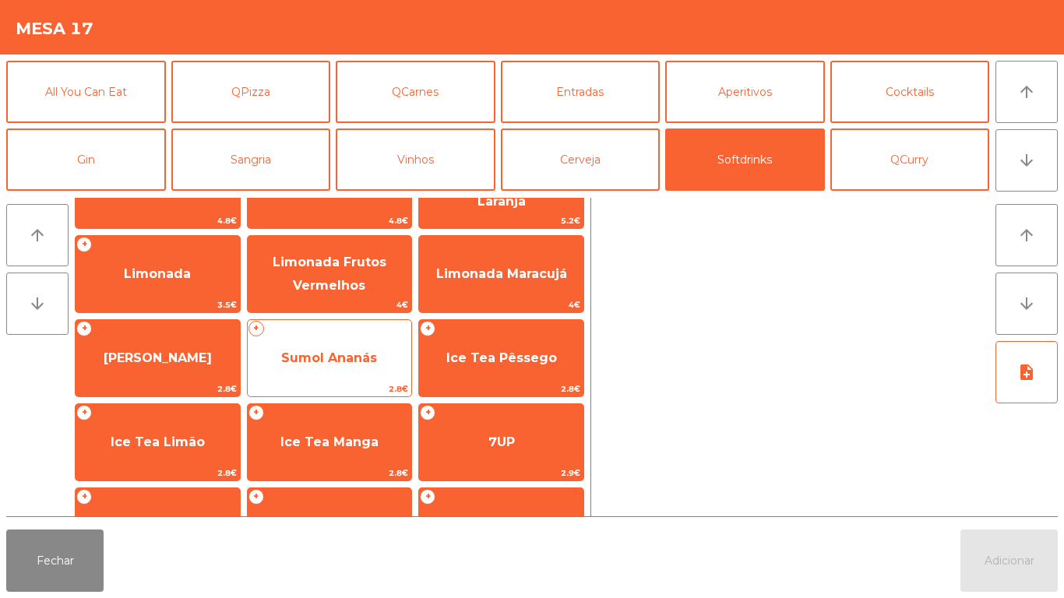
click at [337, 355] on span "Sumol Ananás" at bounding box center [329, 358] width 96 height 15
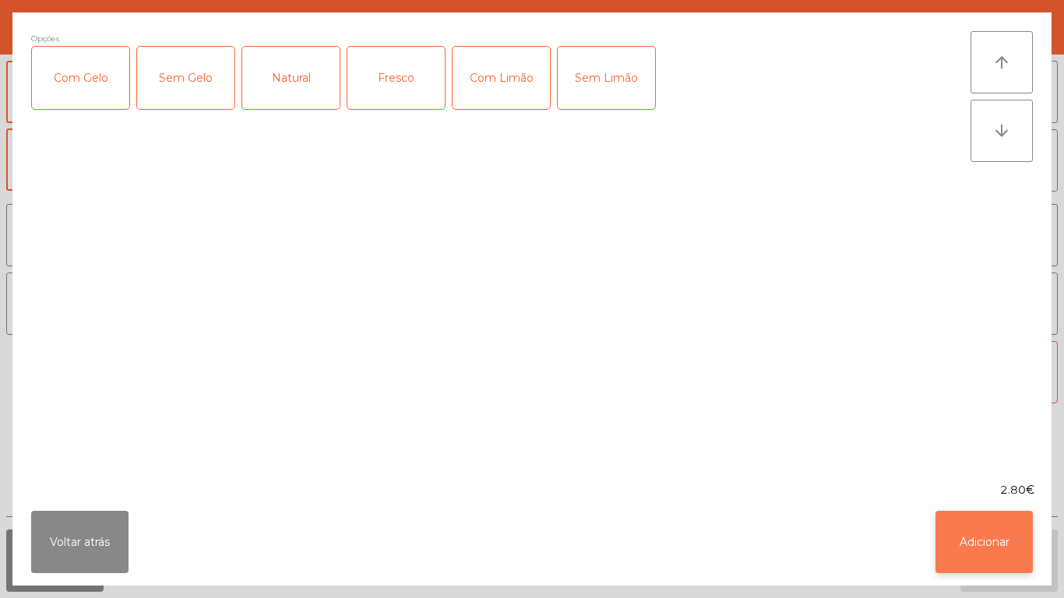
click at [985, 538] on button "Adicionar" at bounding box center [984, 542] width 97 height 62
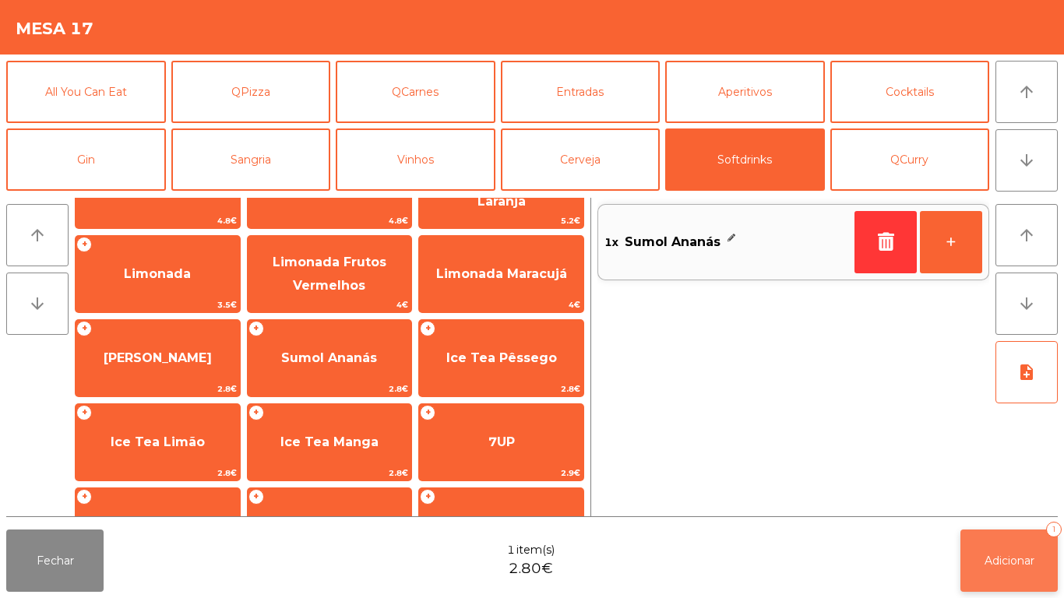
click at [986, 552] on button "Adicionar 1" at bounding box center [1009, 561] width 97 height 62
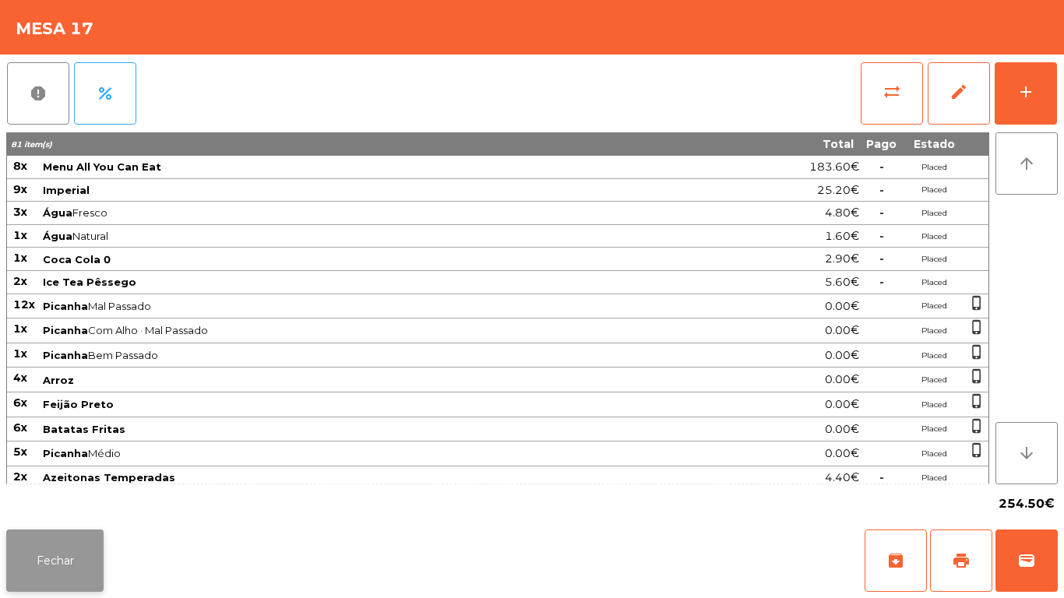
click at [78, 558] on button "Fechar" at bounding box center [54, 561] width 97 height 62
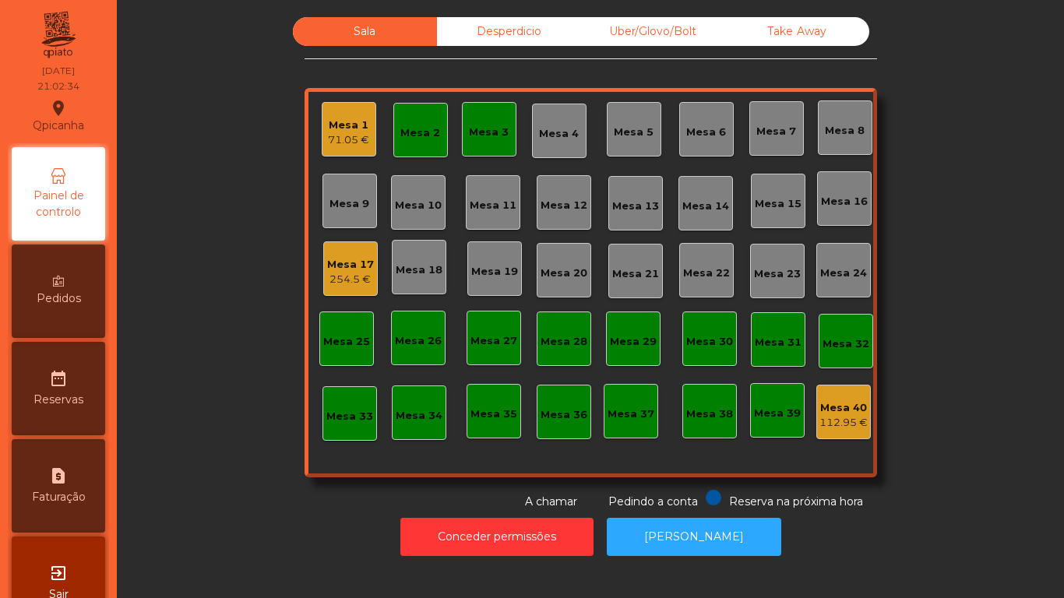
click at [406, 142] on div "Mesa 2" at bounding box center [420, 130] width 55 height 55
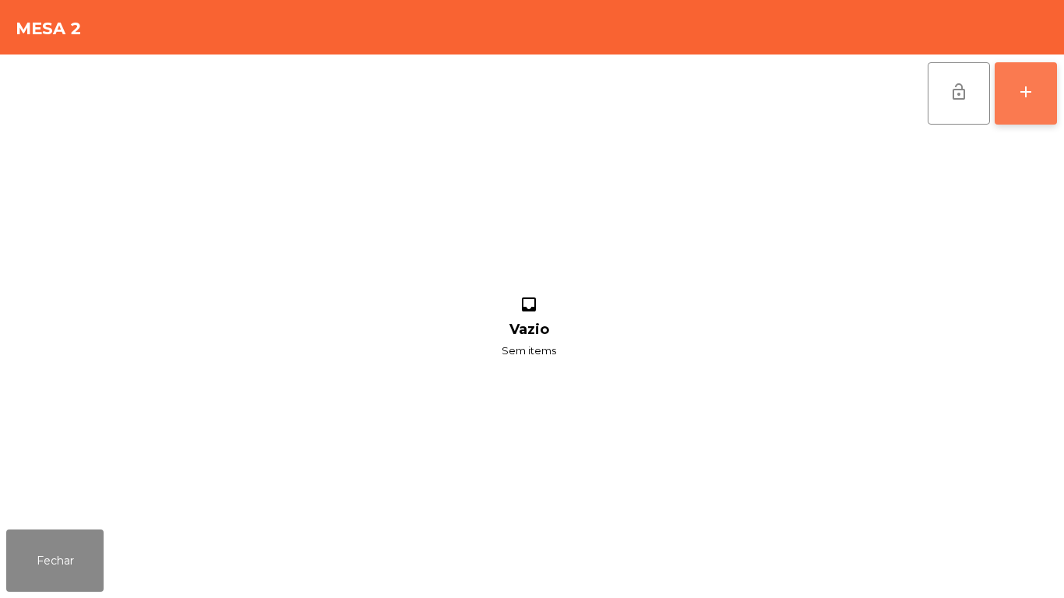
click at [1010, 97] on button "add" at bounding box center [1026, 93] width 62 height 62
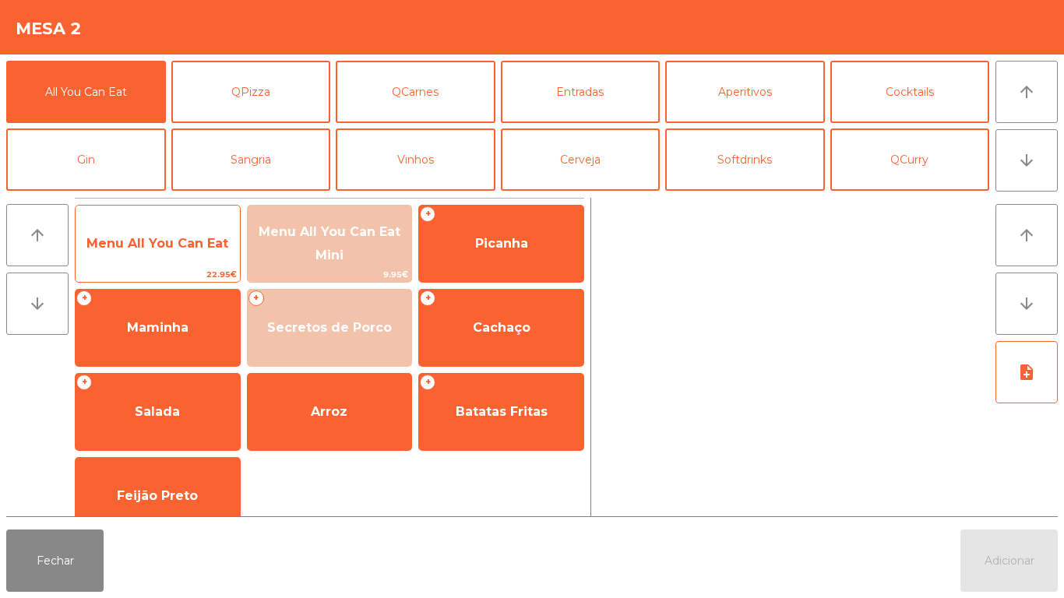
click at [186, 238] on span "Menu All You Can Eat" at bounding box center [157, 243] width 142 height 15
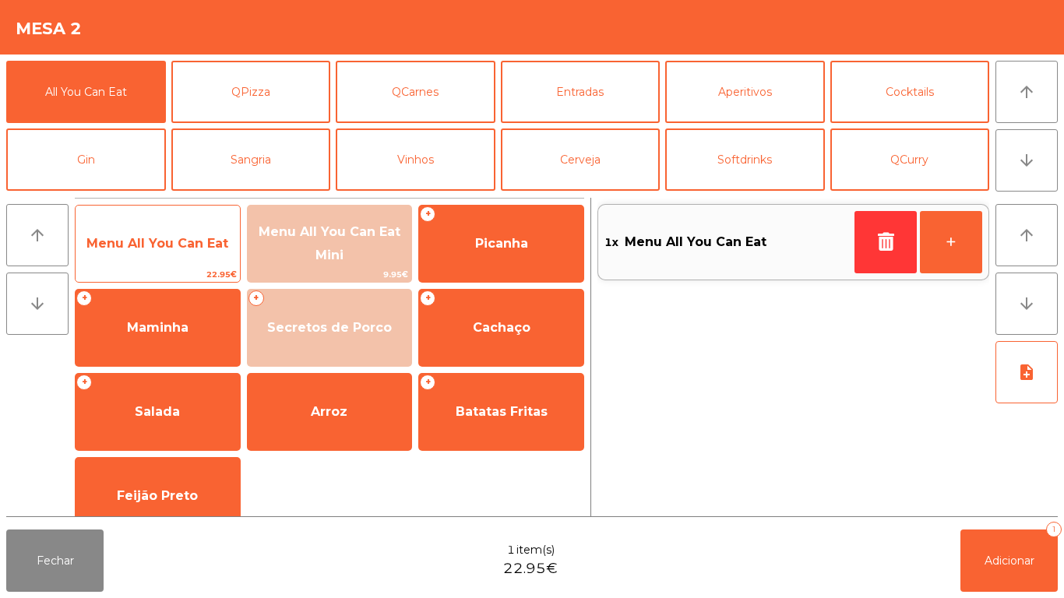
click at [189, 238] on span "Menu All You Can Eat" at bounding box center [157, 243] width 142 height 15
click at [192, 233] on span "Menu All You Can Eat" at bounding box center [158, 244] width 164 height 42
click at [185, 231] on span "Menu All You Can Eat" at bounding box center [158, 244] width 164 height 42
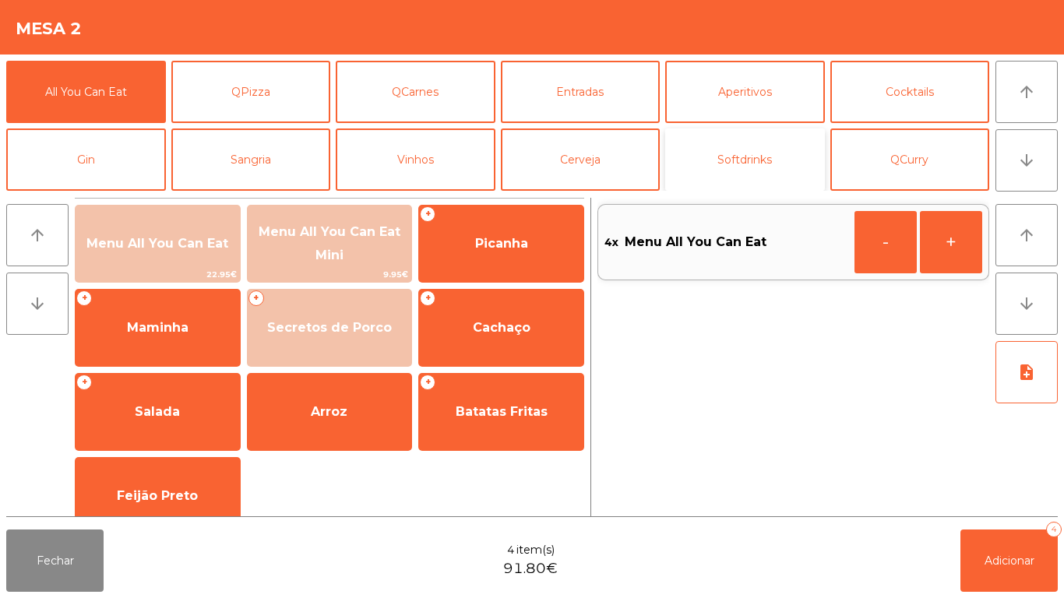
click at [753, 160] on button "Softdrinks" at bounding box center [745, 160] width 160 height 62
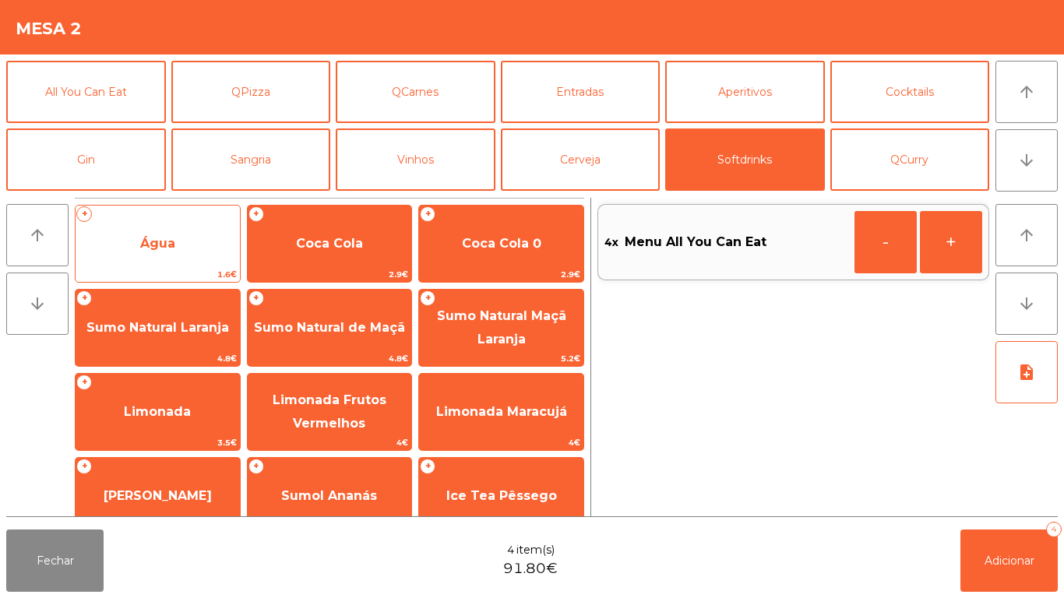
click at [187, 248] on span "Água" at bounding box center [158, 244] width 164 height 42
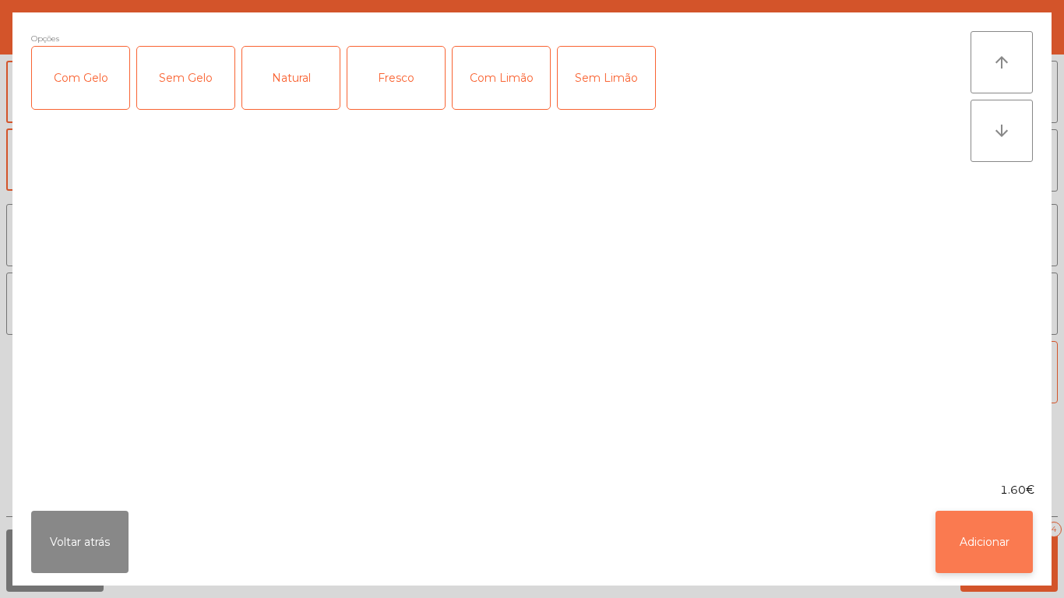
click at [989, 538] on button "Adicionar" at bounding box center [984, 542] width 97 height 62
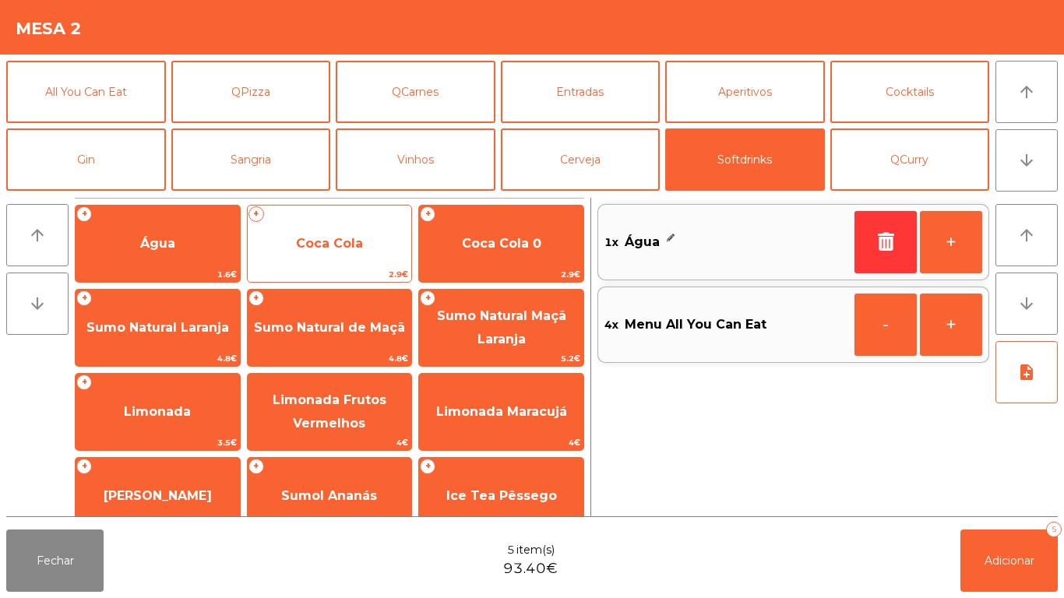
click at [347, 249] on span "Coca Cola" at bounding box center [329, 243] width 67 height 15
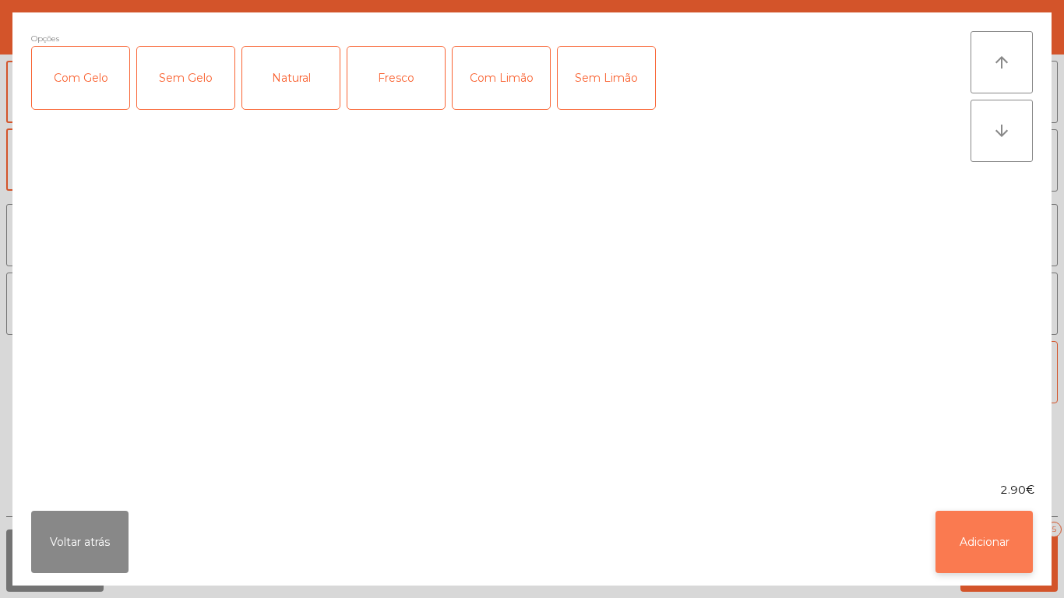
click at [1003, 534] on button "Adicionar" at bounding box center [984, 542] width 97 height 62
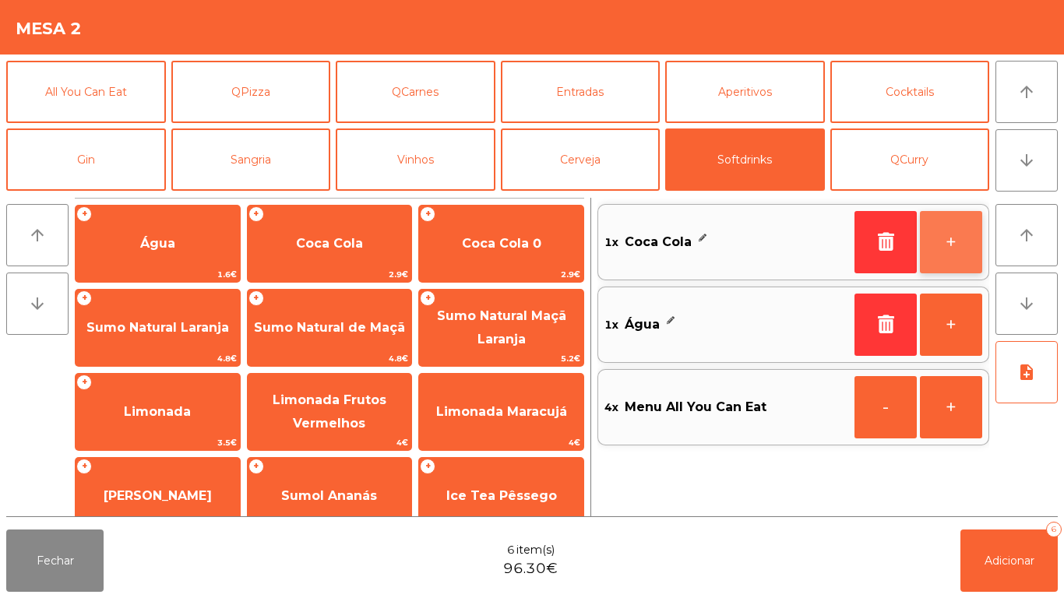
click at [936, 228] on button "+" at bounding box center [951, 242] width 62 height 62
click at [944, 238] on button "+" at bounding box center [951, 242] width 62 height 62
click at [869, 237] on button "-" at bounding box center [886, 242] width 62 height 62
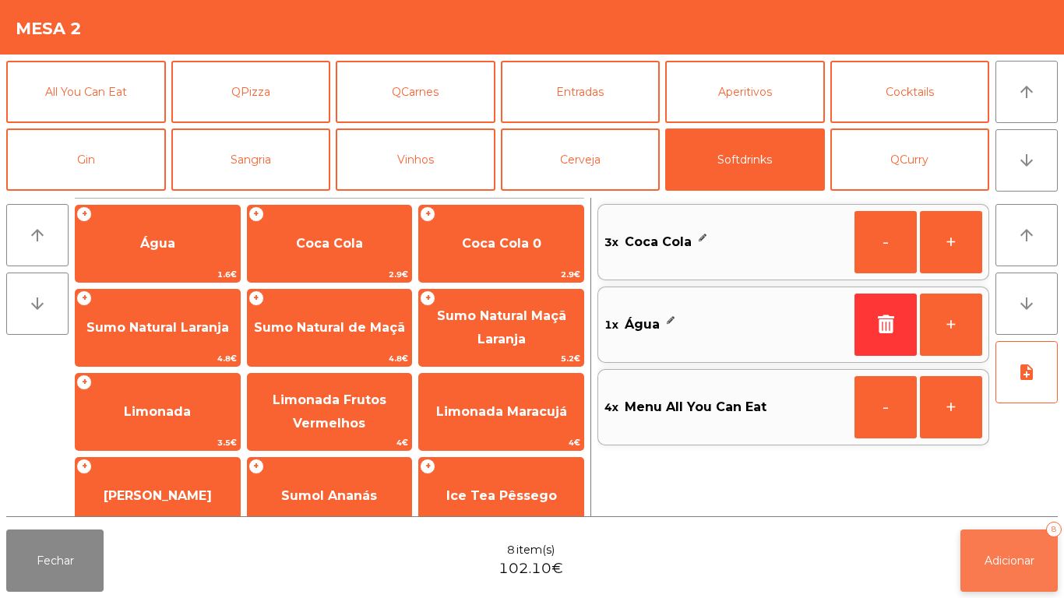
click at [997, 557] on span "Adicionar" at bounding box center [1010, 561] width 50 height 14
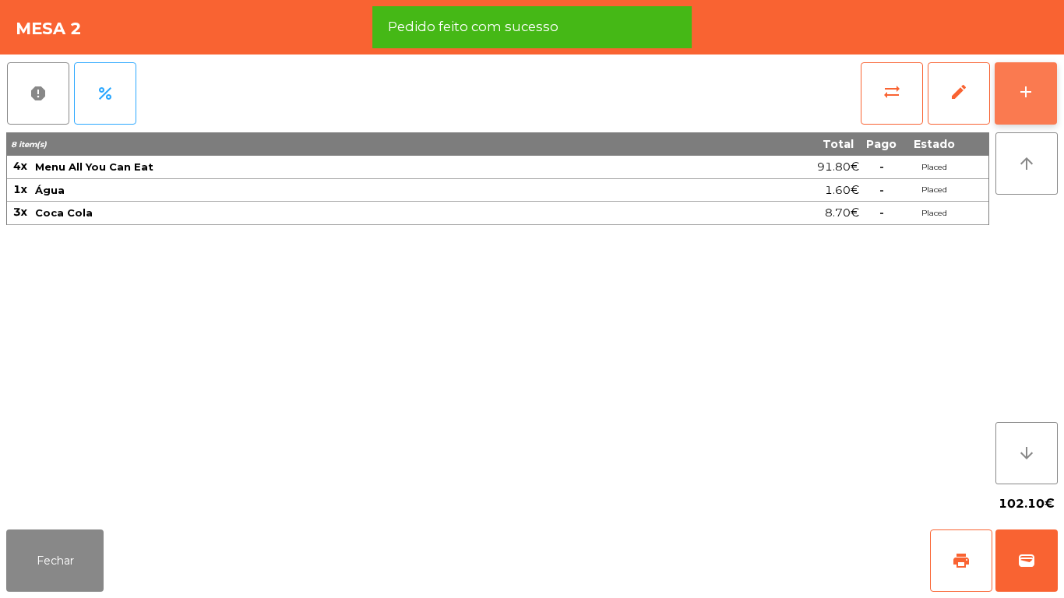
click at [1027, 95] on div "add" at bounding box center [1026, 92] width 19 height 19
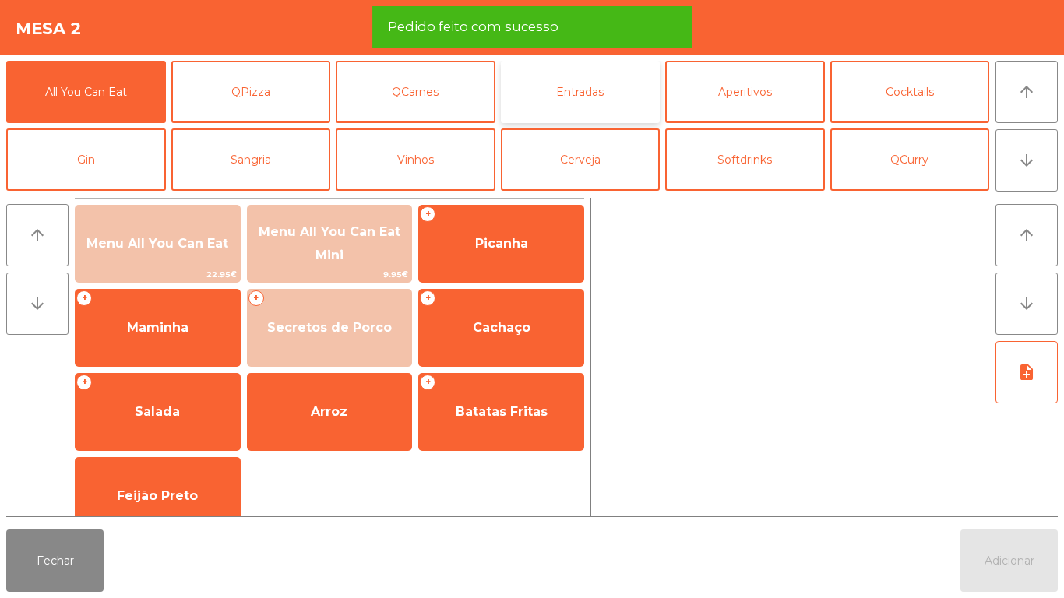
click at [601, 98] on button "Entradas" at bounding box center [581, 92] width 160 height 62
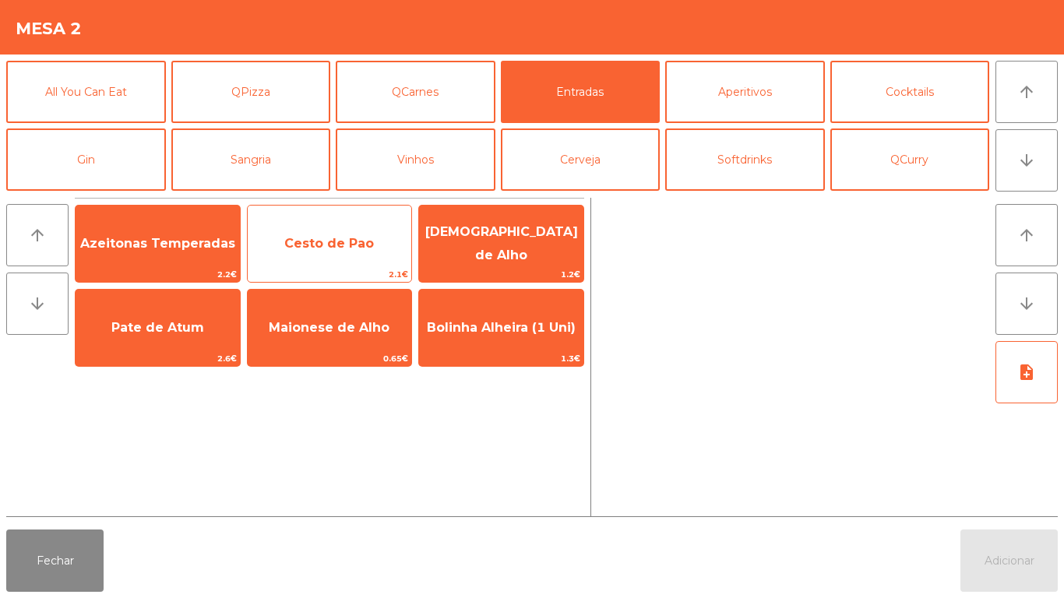
click at [332, 246] on span "Cesto de Pao" at bounding box center [329, 243] width 90 height 15
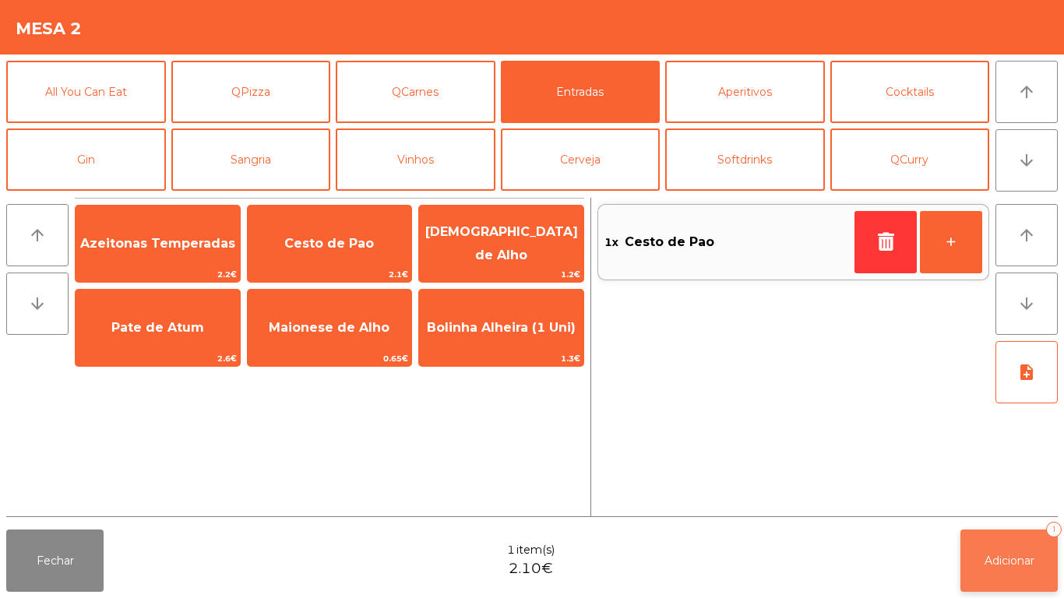
click at [1010, 548] on button "Adicionar 1" at bounding box center [1009, 561] width 97 height 62
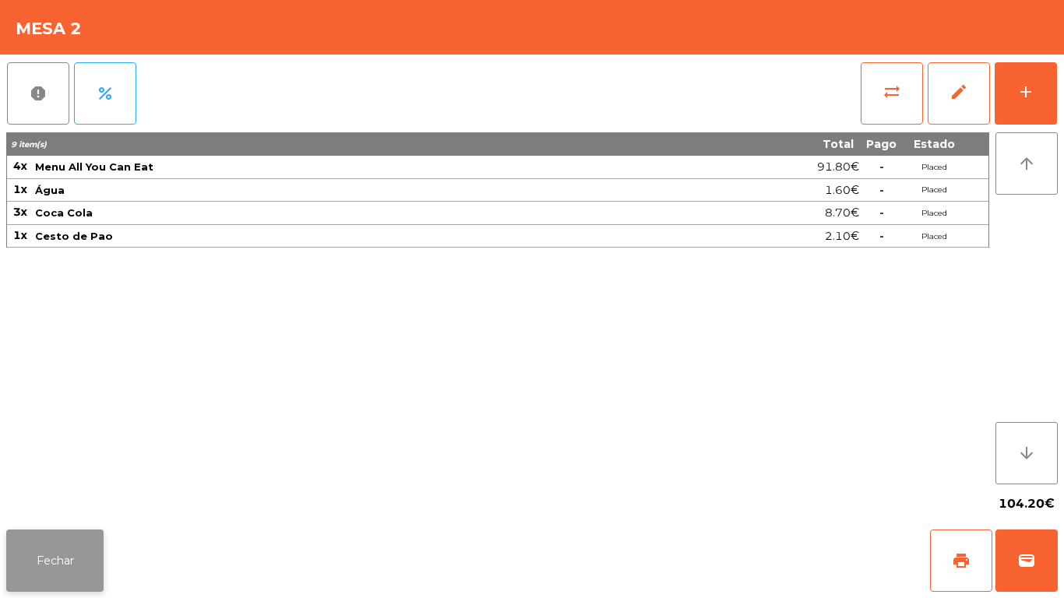
click at [73, 558] on button "Fechar" at bounding box center [54, 561] width 97 height 62
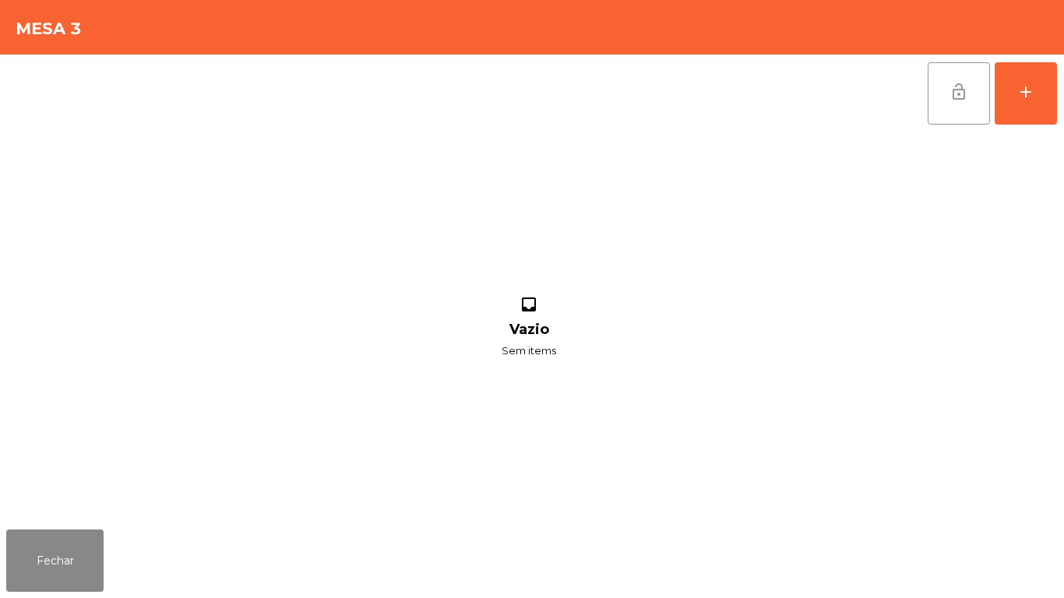
click at [947, 79] on button "lock_open" at bounding box center [959, 93] width 62 height 62
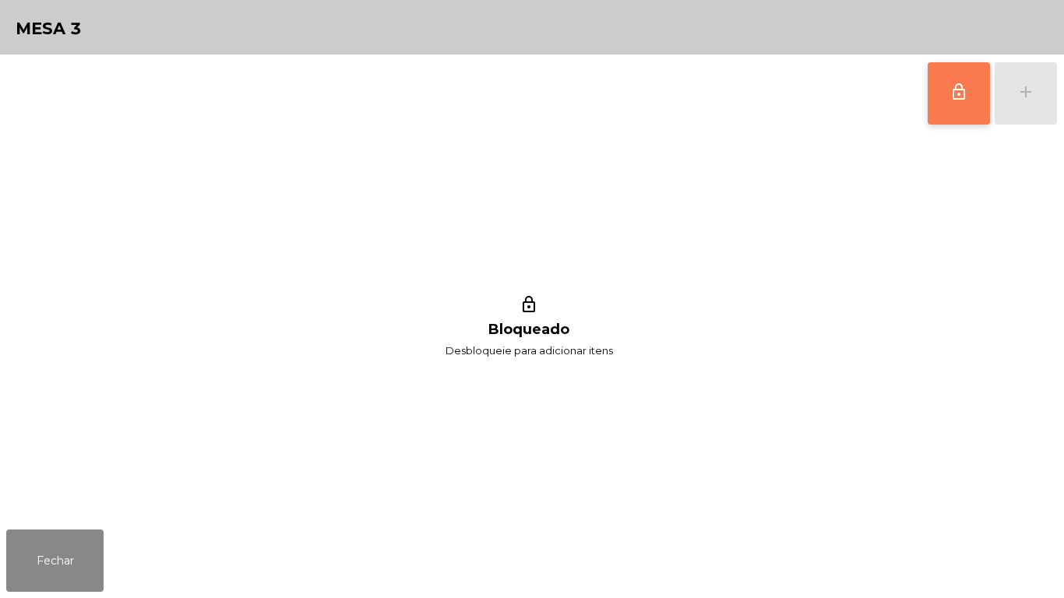
click at [955, 97] on span "lock_outline" at bounding box center [959, 92] width 19 height 19
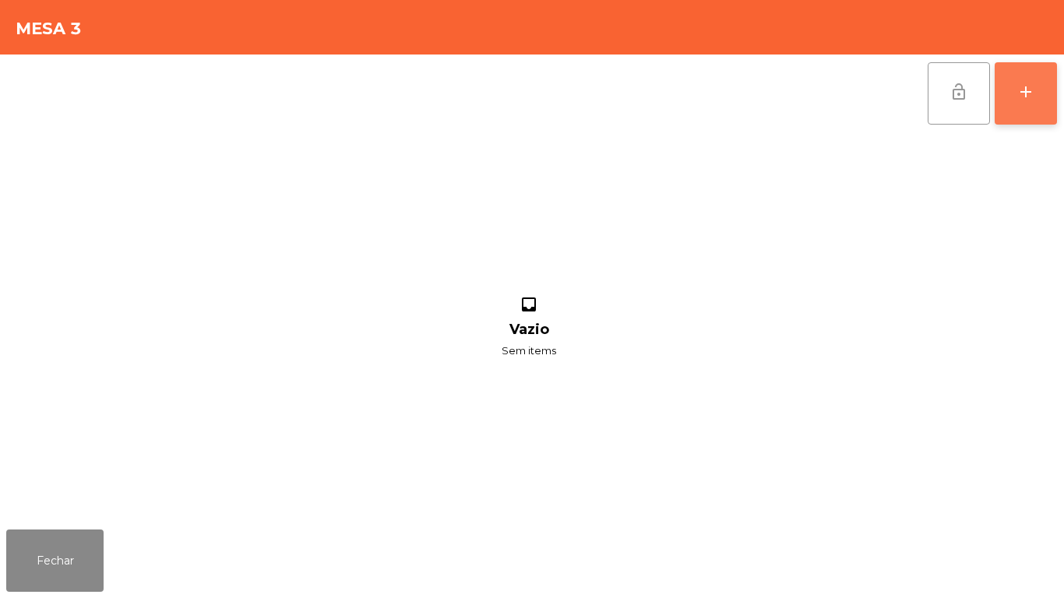
click at [1014, 92] on button "add" at bounding box center [1026, 93] width 62 height 62
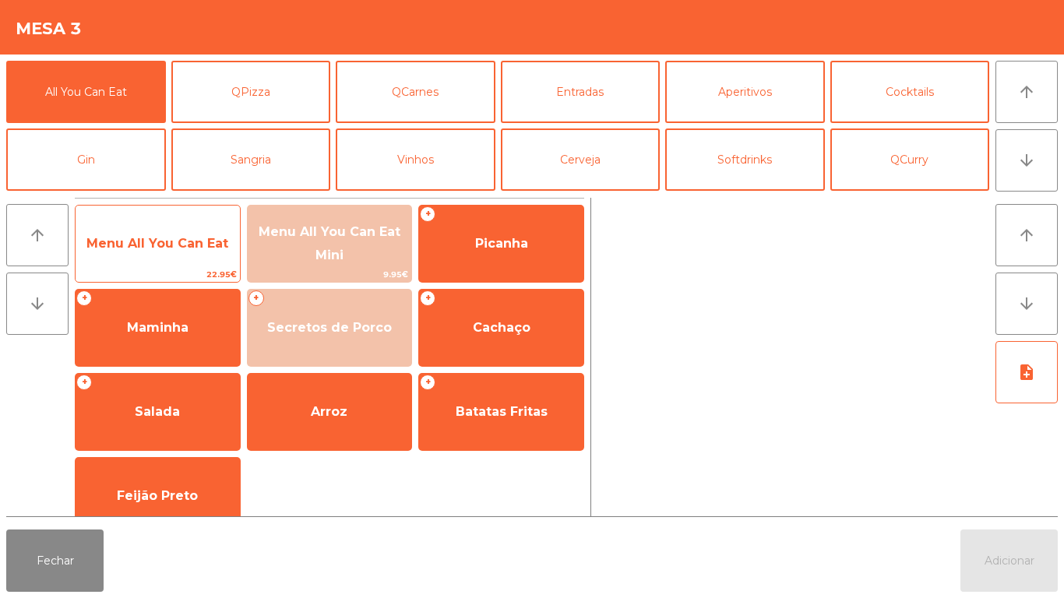
click at [196, 243] on span "Menu All You Can Eat" at bounding box center [157, 243] width 142 height 15
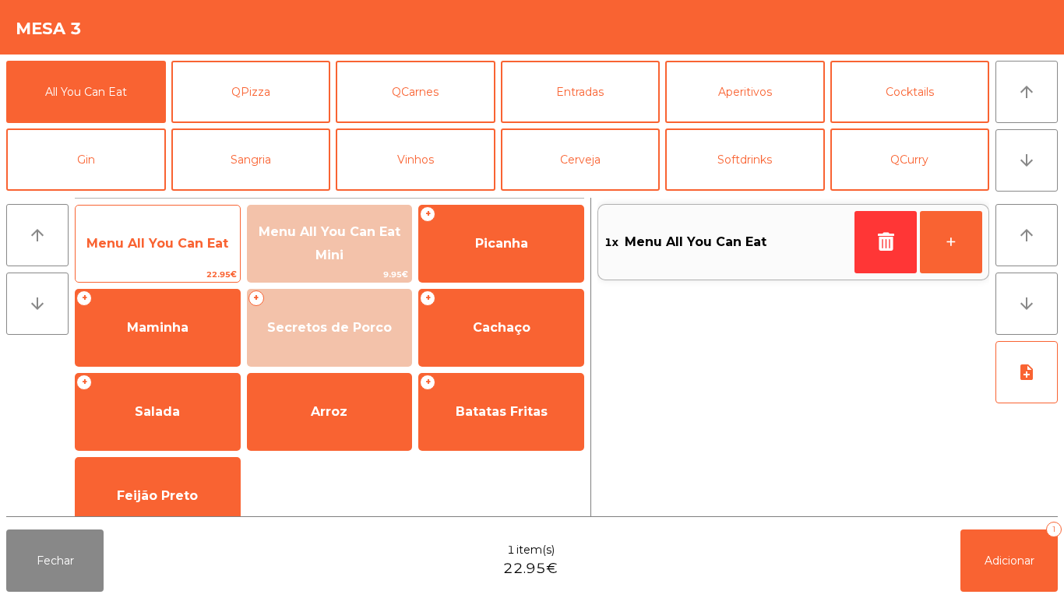
click at [189, 252] on span "Menu All You Can Eat" at bounding box center [158, 244] width 164 height 42
click at [179, 249] on span "Menu All You Can Eat" at bounding box center [157, 243] width 142 height 15
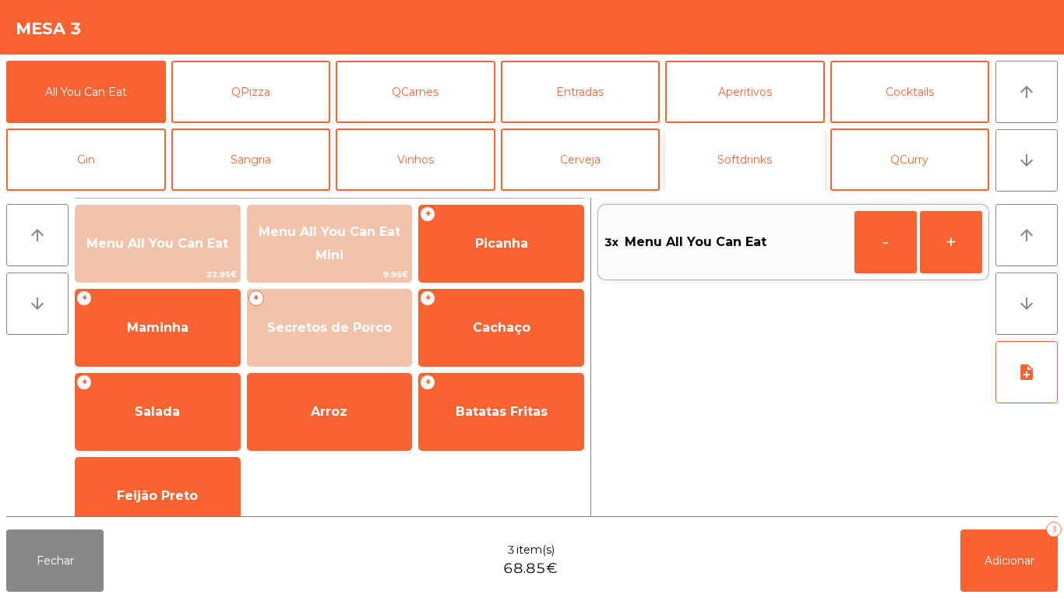
click at [756, 154] on button "Softdrinks" at bounding box center [745, 160] width 160 height 62
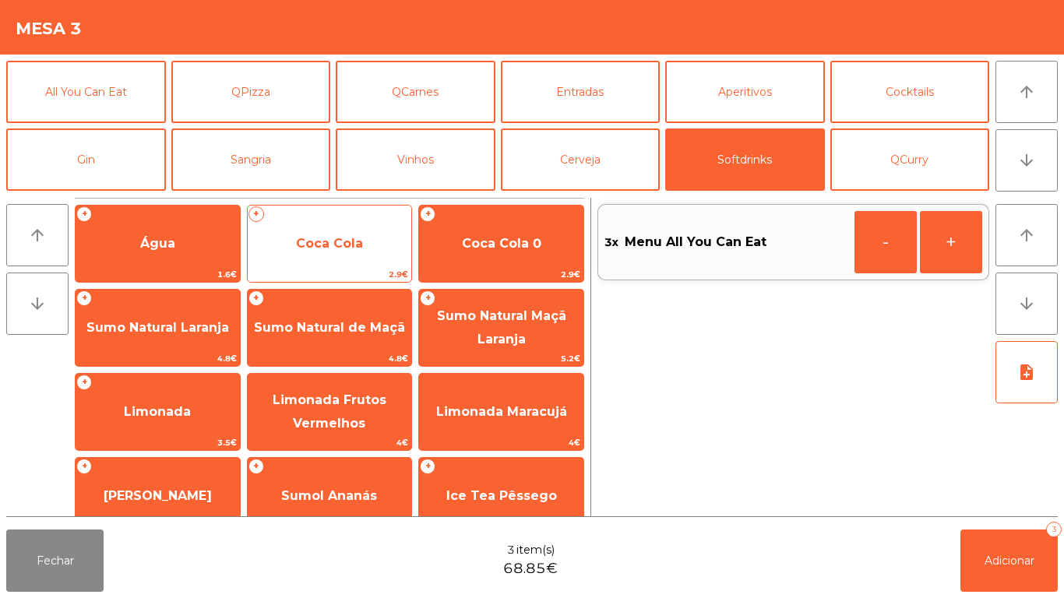
click at [363, 238] on span "Coca Cola" at bounding box center [330, 244] width 164 height 42
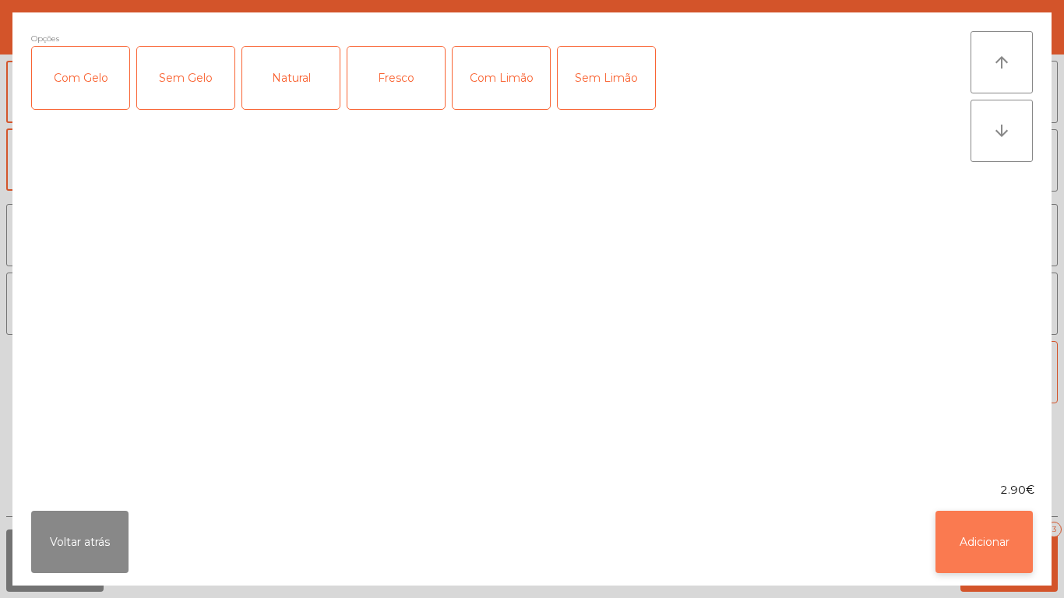
click at [1004, 524] on button "Adicionar" at bounding box center [984, 542] width 97 height 62
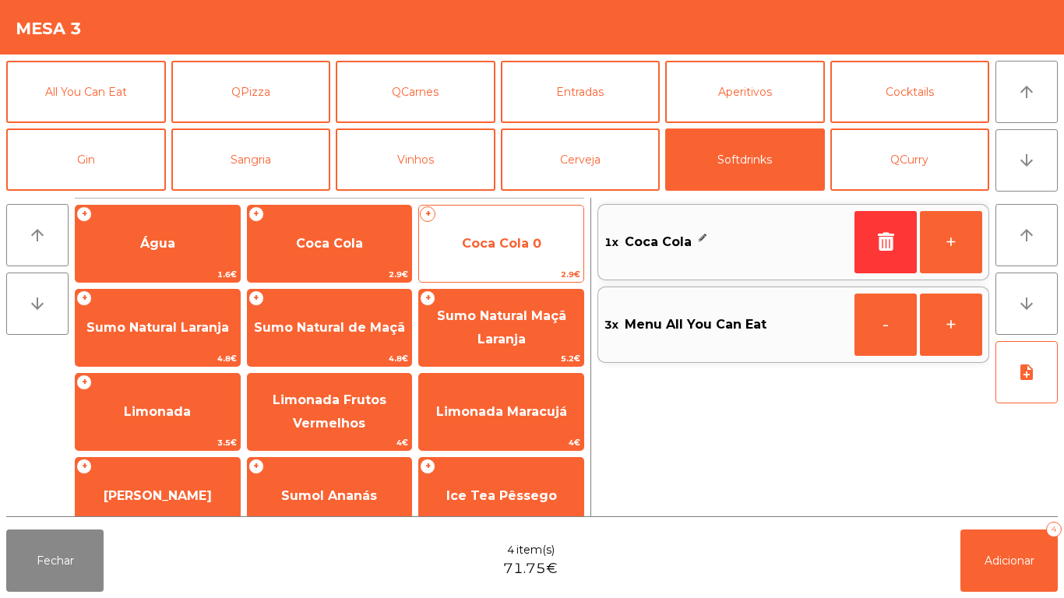
click at [529, 250] on span "Coca Cola 0" at bounding box center [501, 243] width 79 height 15
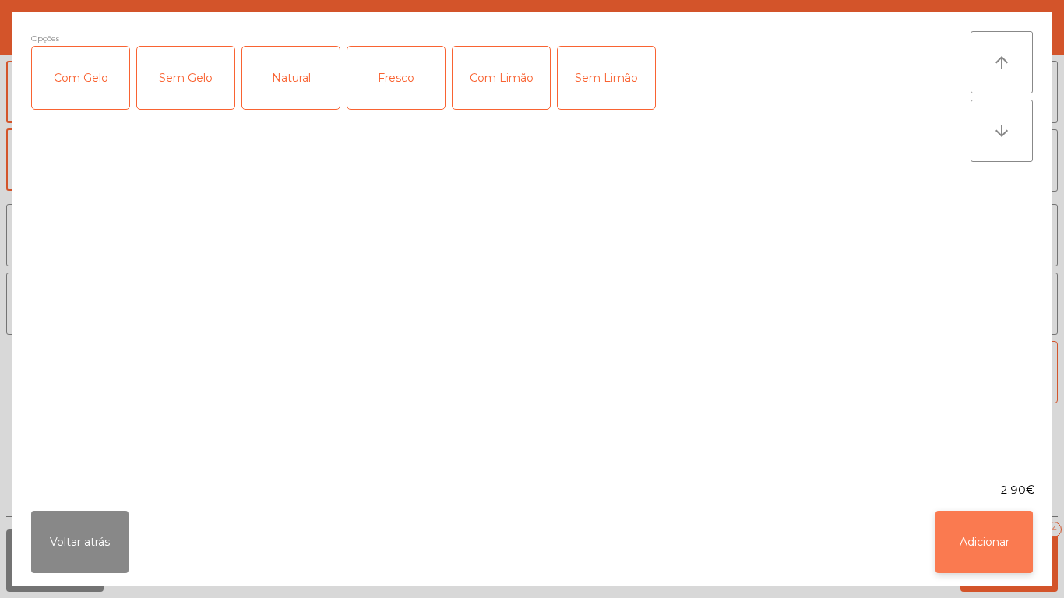
click at [978, 548] on button "Adicionar" at bounding box center [984, 542] width 97 height 62
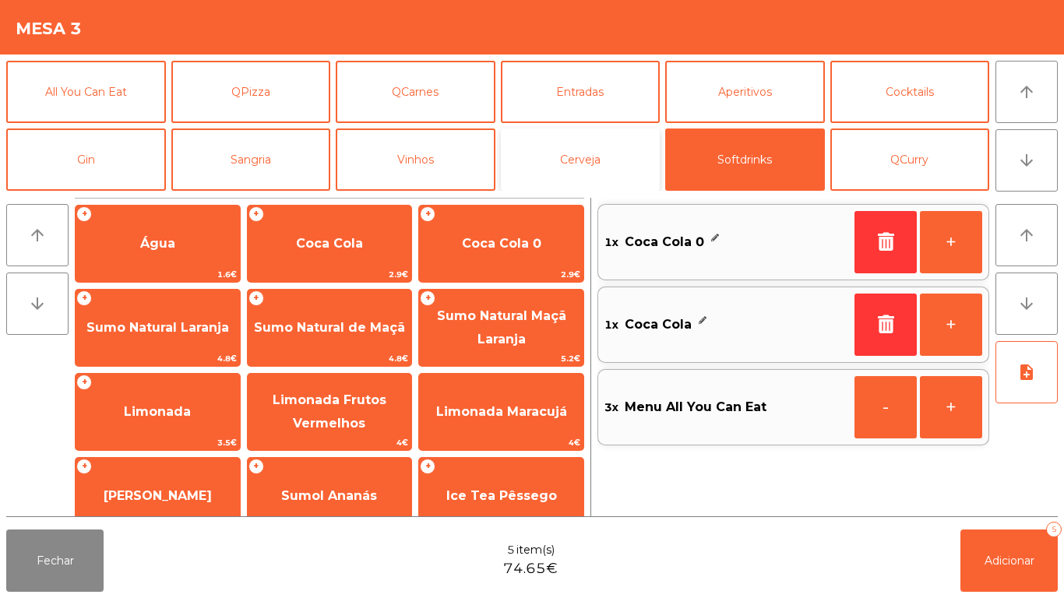
click at [577, 160] on button "Cerveja" at bounding box center [581, 160] width 160 height 62
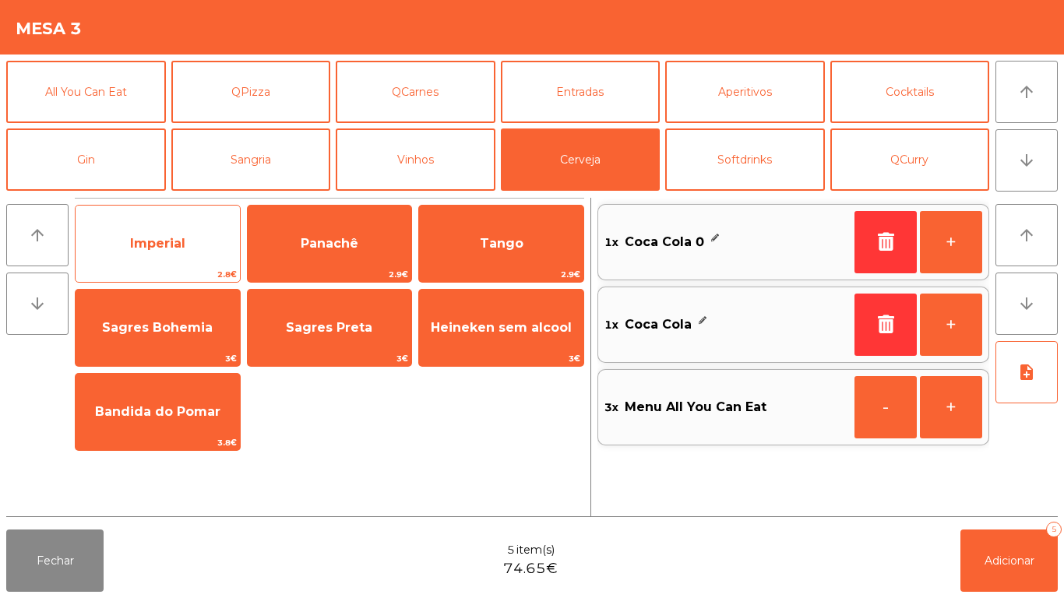
click at [168, 232] on span "Imperial" at bounding box center [158, 244] width 164 height 42
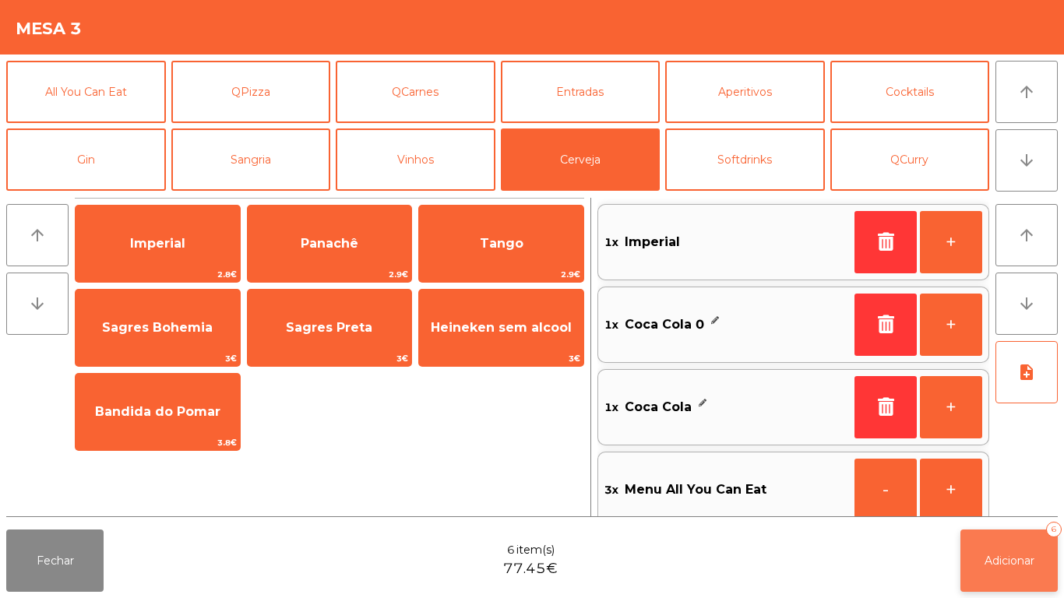
click at [1011, 540] on button "Adicionar 6" at bounding box center [1009, 561] width 97 height 62
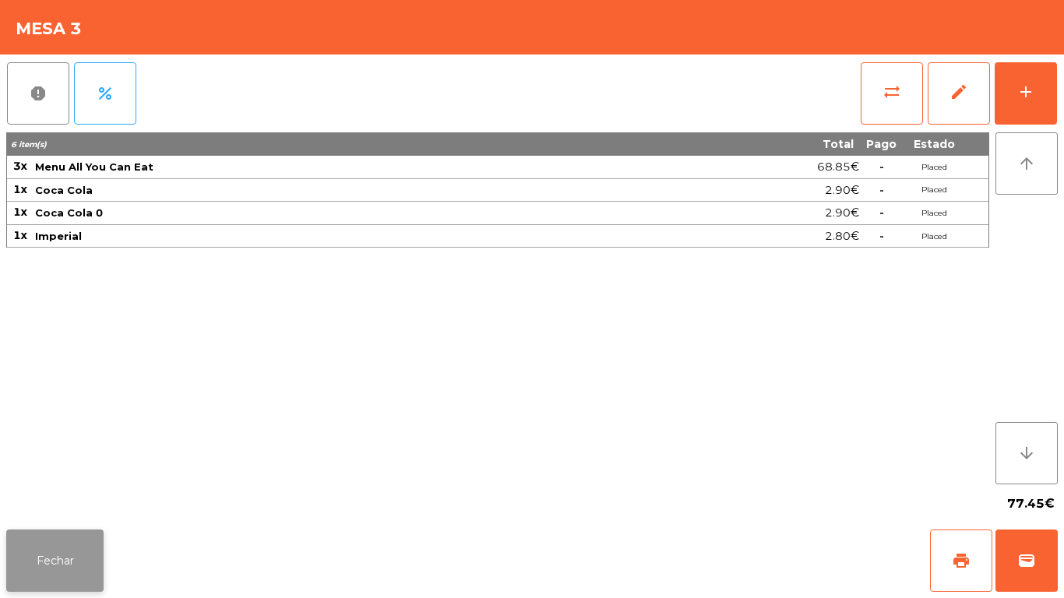
click at [97, 531] on button "Fechar" at bounding box center [54, 561] width 97 height 62
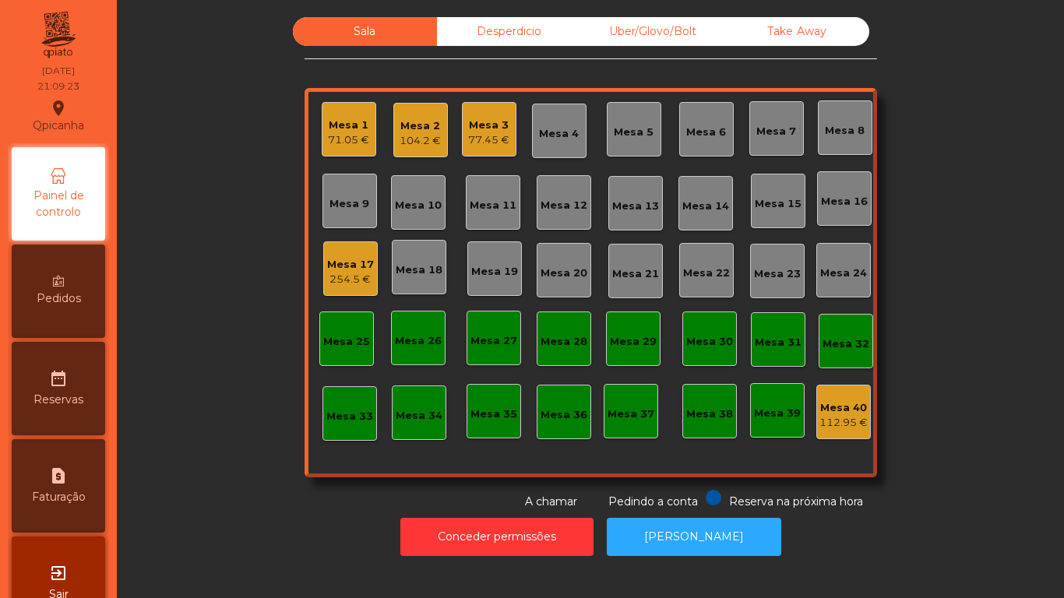
click at [416, 140] on div "104.2 €" at bounding box center [420, 141] width 41 height 16
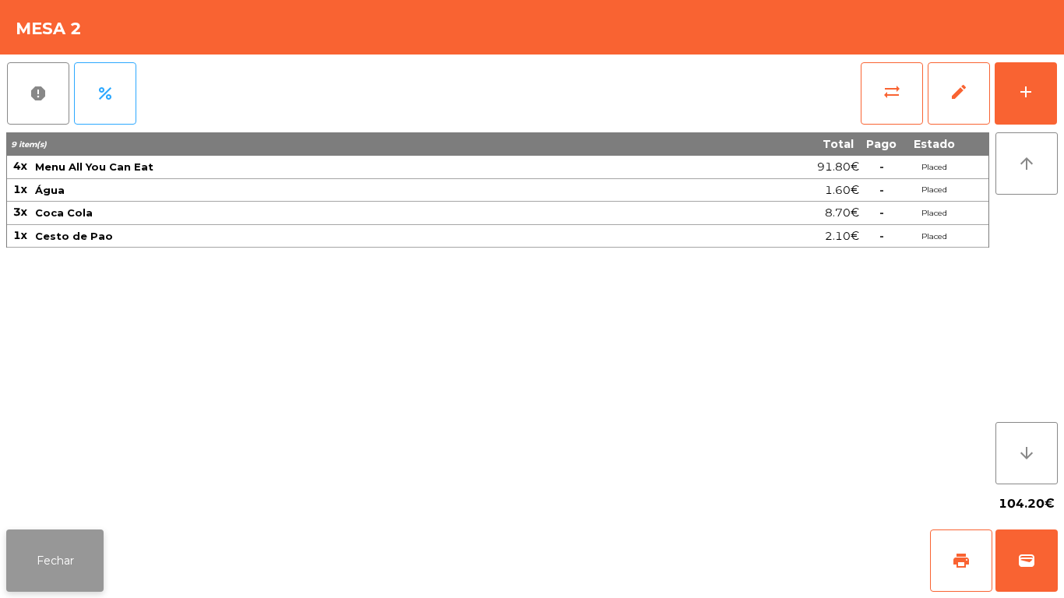
click at [70, 542] on button "Fechar" at bounding box center [54, 561] width 97 height 62
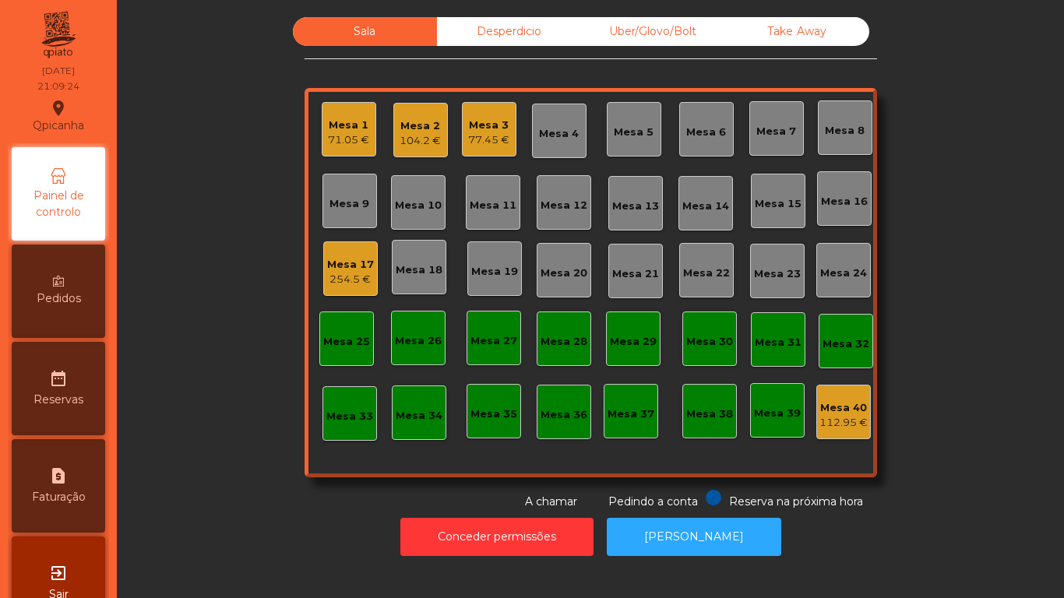
click at [468, 135] on div "77.45 €" at bounding box center [488, 140] width 41 height 16
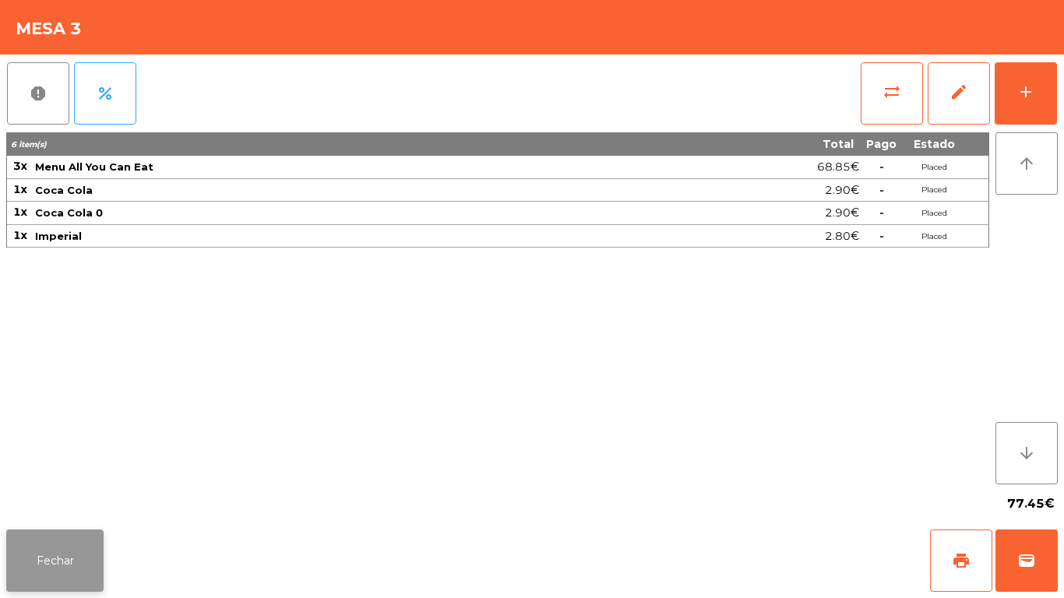
click at [69, 545] on button "Fechar" at bounding box center [54, 561] width 97 height 62
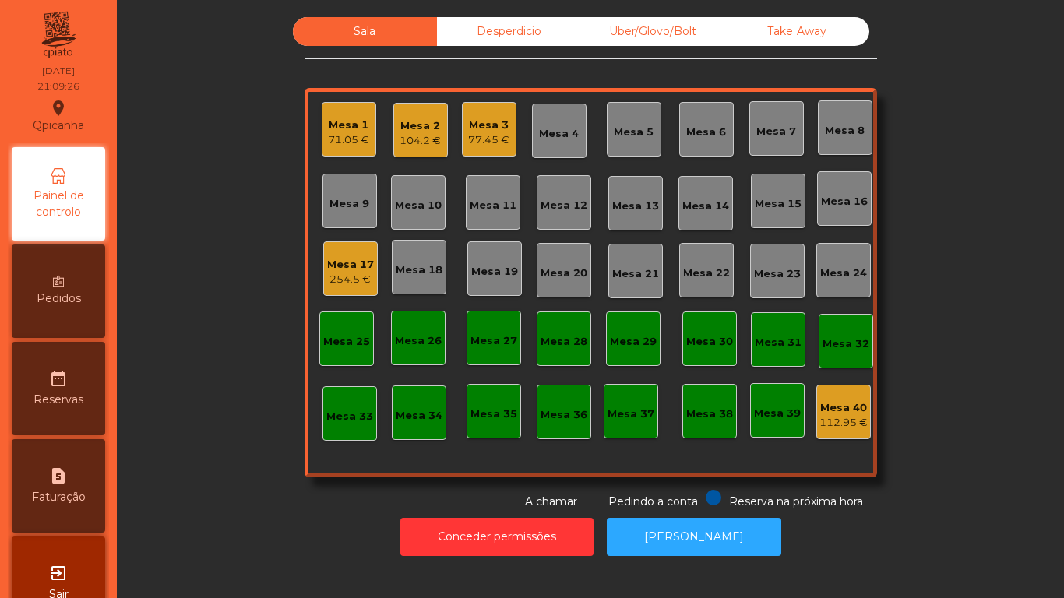
click at [369, 115] on div "Mesa 1 71.05 €" at bounding box center [349, 129] width 55 height 55
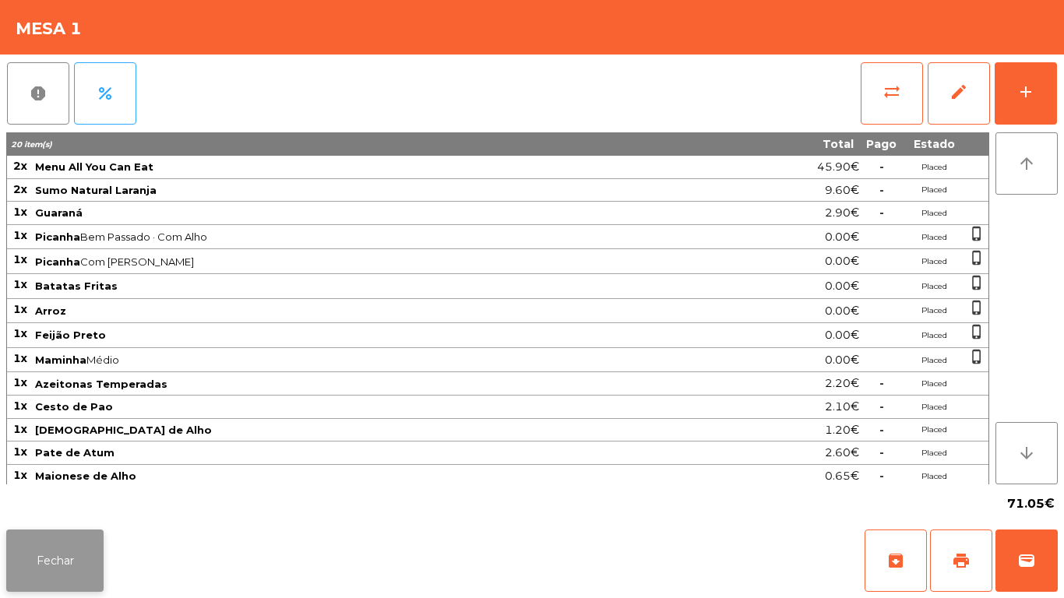
click at [73, 563] on button "Fechar" at bounding box center [54, 561] width 97 height 62
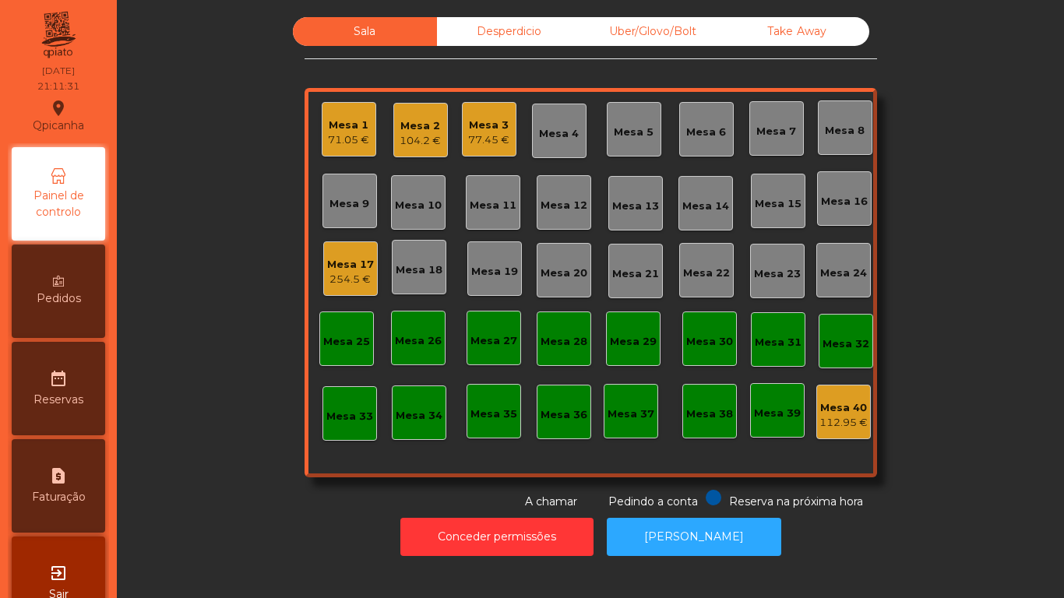
click at [485, 107] on div "Mesa 3 77.45 €" at bounding box center [489, 129] width 55 height 55
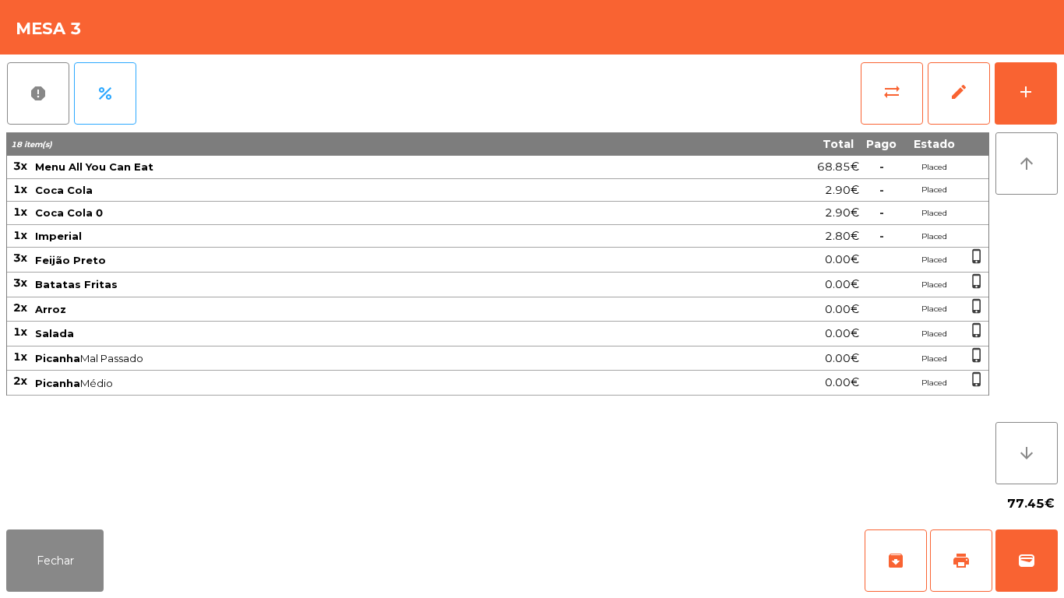
click at [51, 598] on div "Fechar archive print wallet" at bounding box center [532, 561] width 1064 height 75
click at [58, 548] on button "Fechar" at bounding box center [54, 561] width 97 height 62
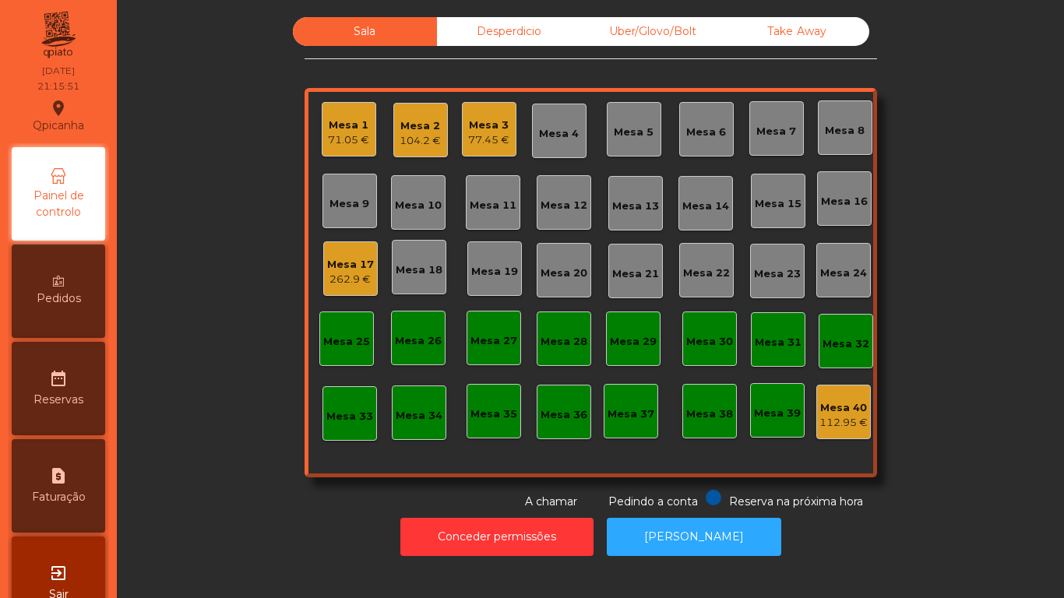
click at [73, 306] on span "Pedidos" at bounding box center [59, 299] width 44 height 16
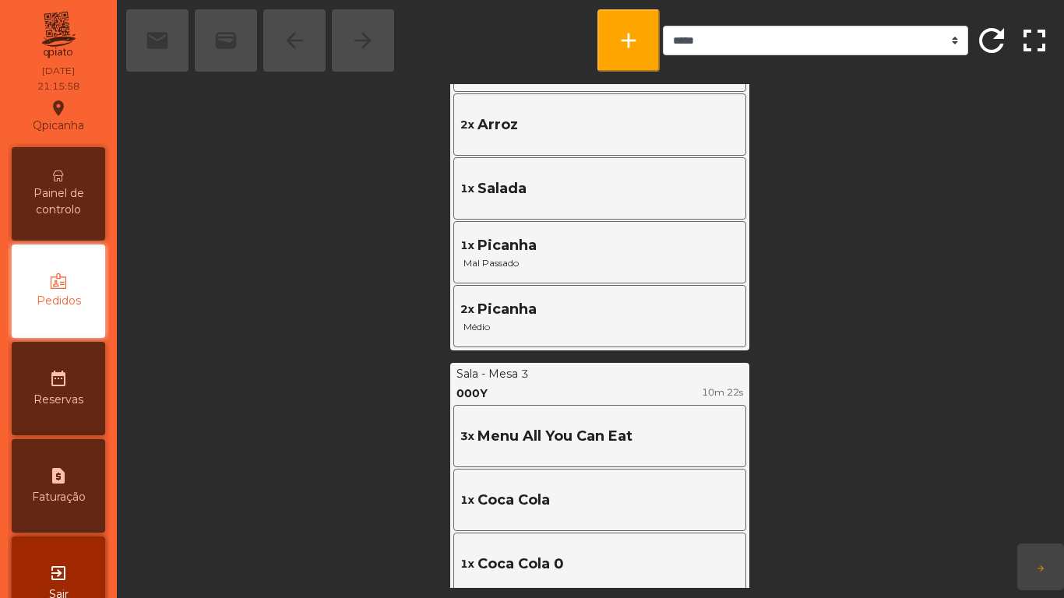
scroll to position [1078, 0]
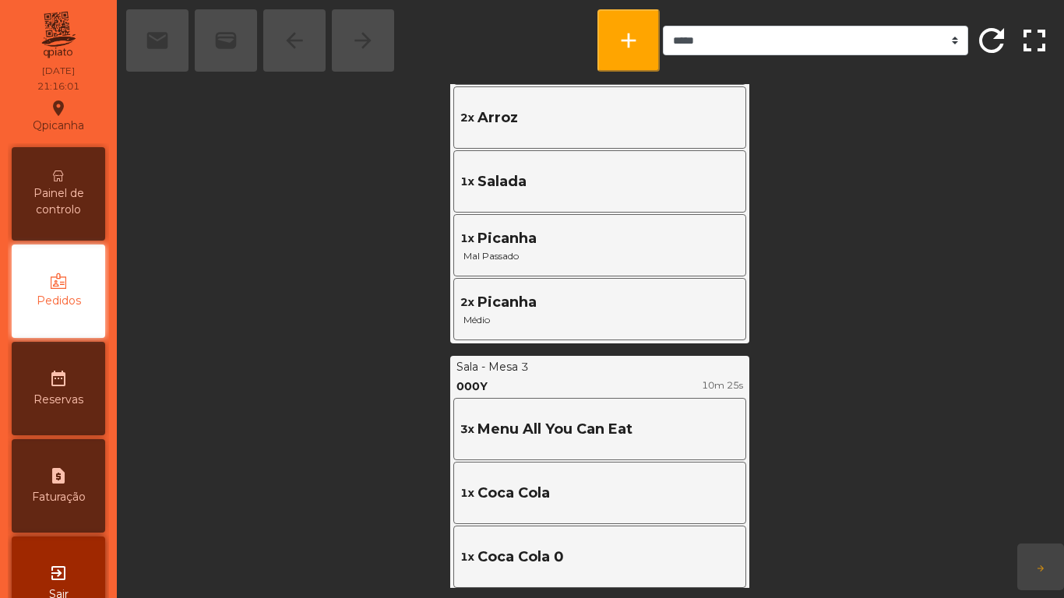
click at [82, 197] on span "Painel de controlo" at bounding box center [59, 201] width 86 height 33
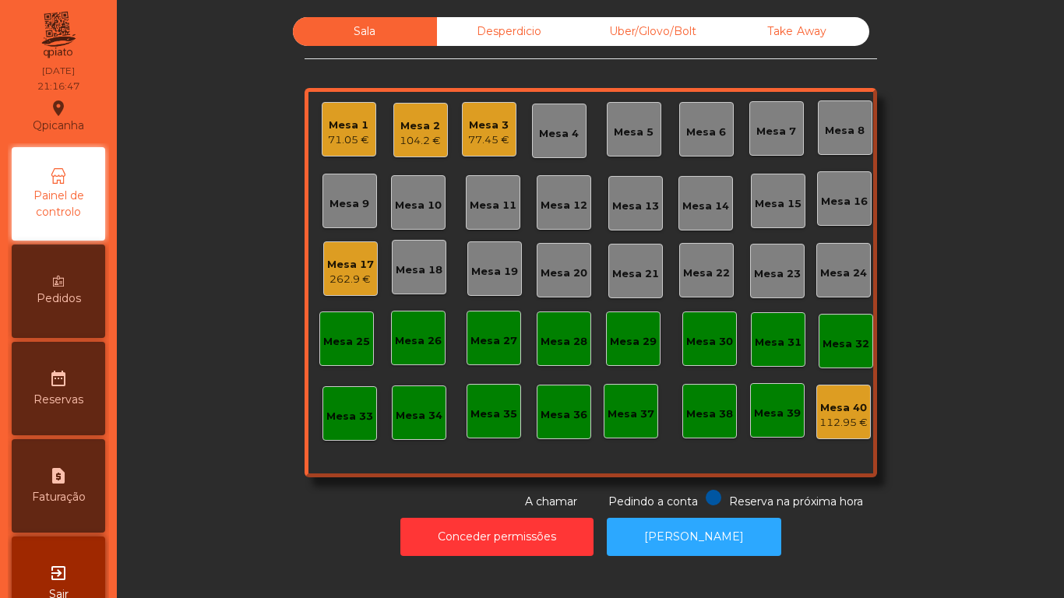
click at [421, 137] on div "104.2 €" at bounding box center [420, 141] width 41 height 16
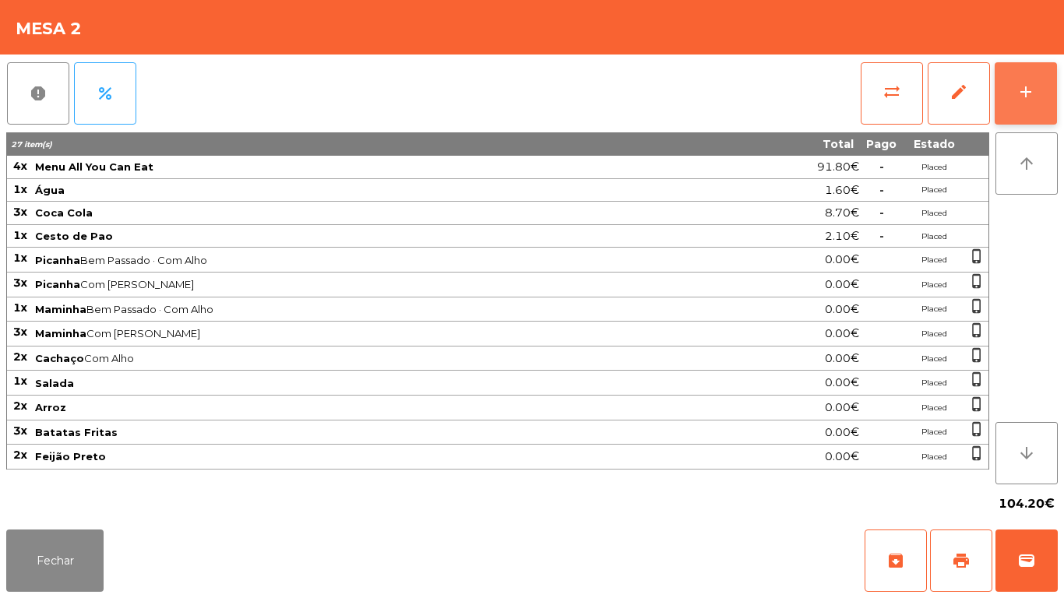
click at [1040, 102] on button "add" at bounding box center [1026, 93] width 62 height 62
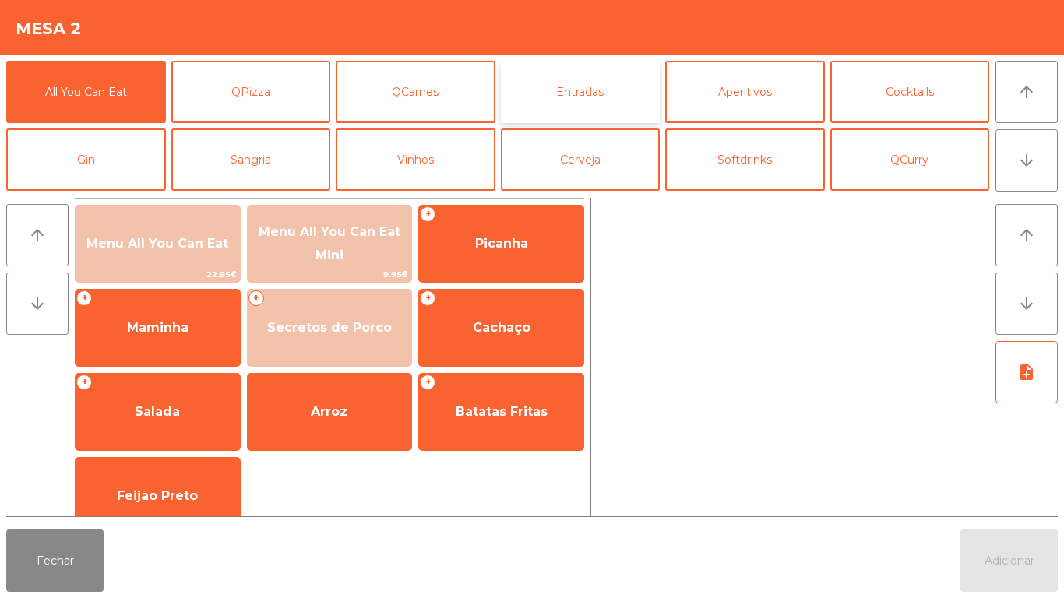
click at [578, 91] on button "Entradas" at bounding box center [581, 92] width 160 height 62
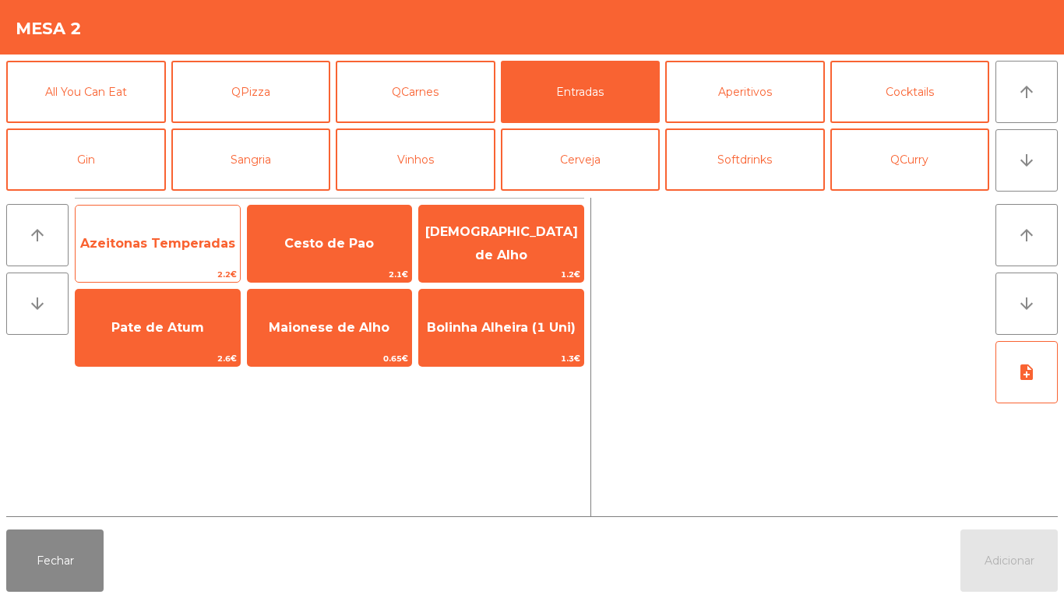
click at [168, 249] on span "Azeitonas Temperadas" at bounding box center [157, 243] width 155 height 15
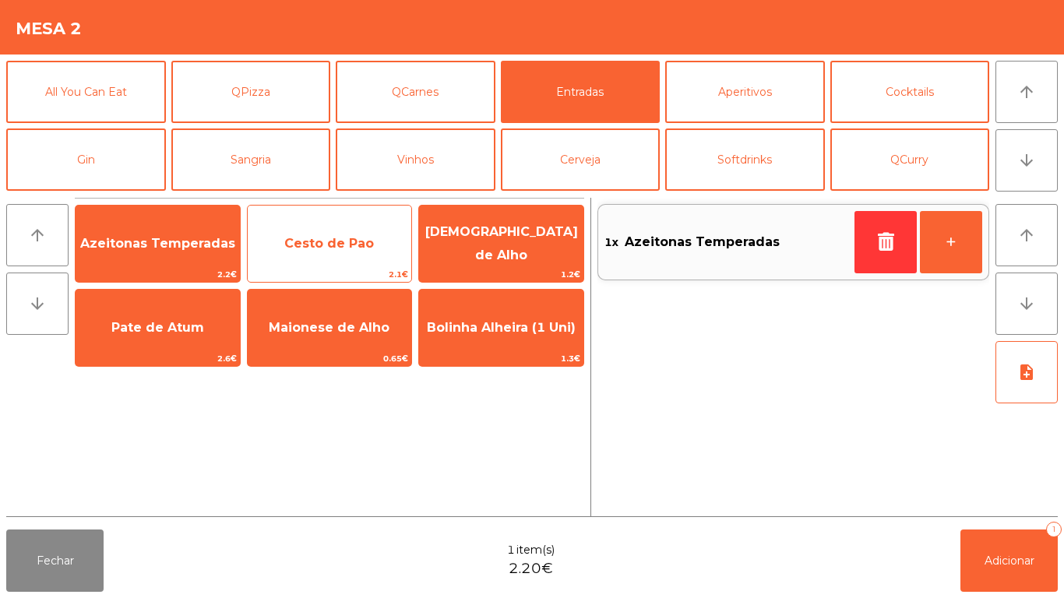
click at [342, 242] on span "Cesto de Pao" at bounding box center [329, 243] width 90 height 15
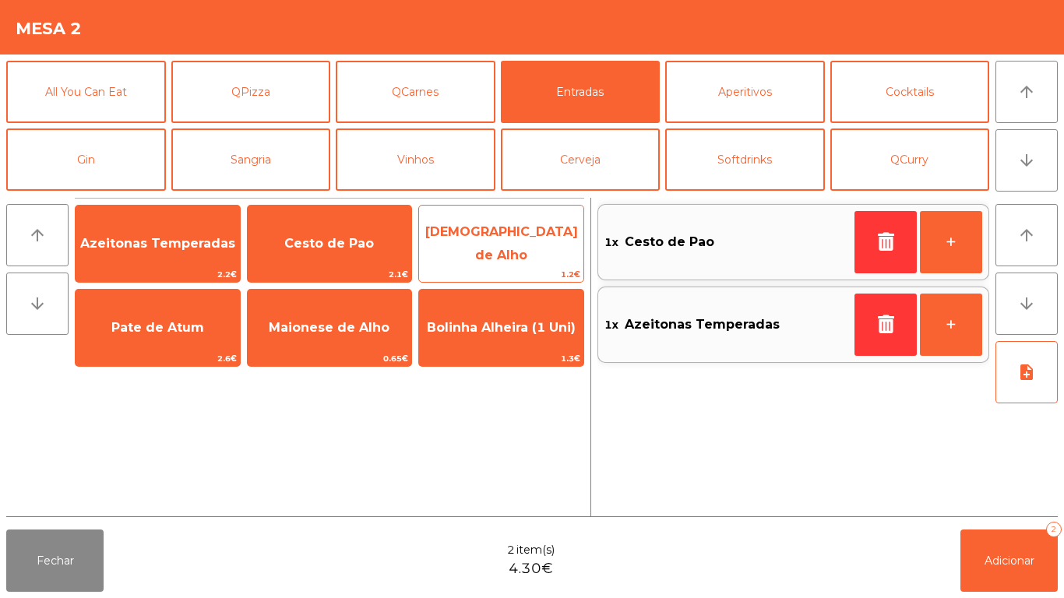
click at [515, 252] on span "[DEMOGRAPHIC_DATA] de Alho" at bounding box center [501, 244] width 164 height 66
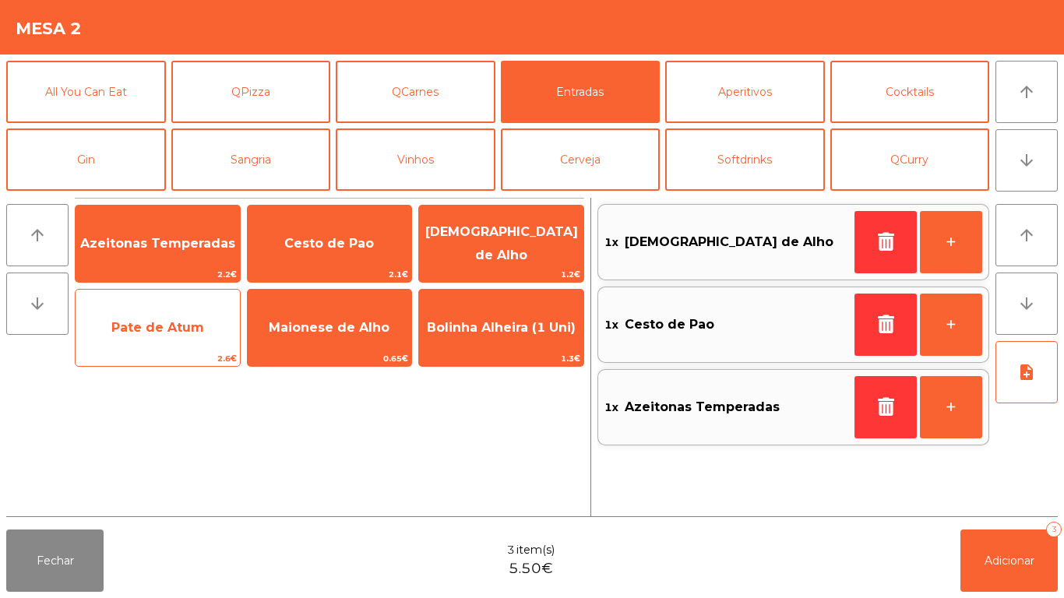
click at [170, 333] on span "Pate de Atum" at bounding box center [157, 327] width 93 height 15
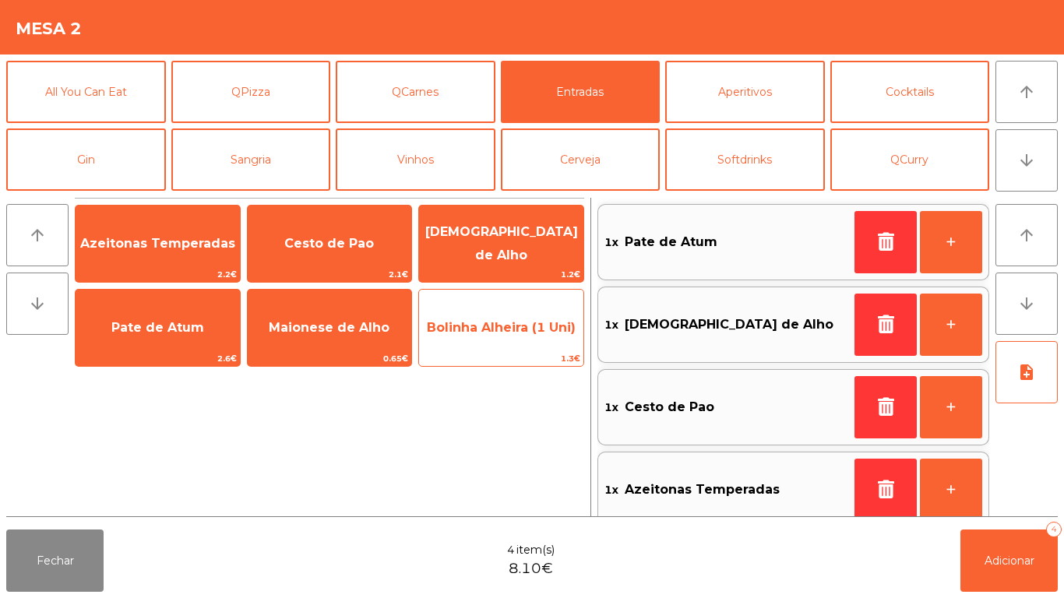
click at [520, 343] on span "Bolinha Alheira (1 Uni)" at bounding box center [501, 328] width 164 height 42
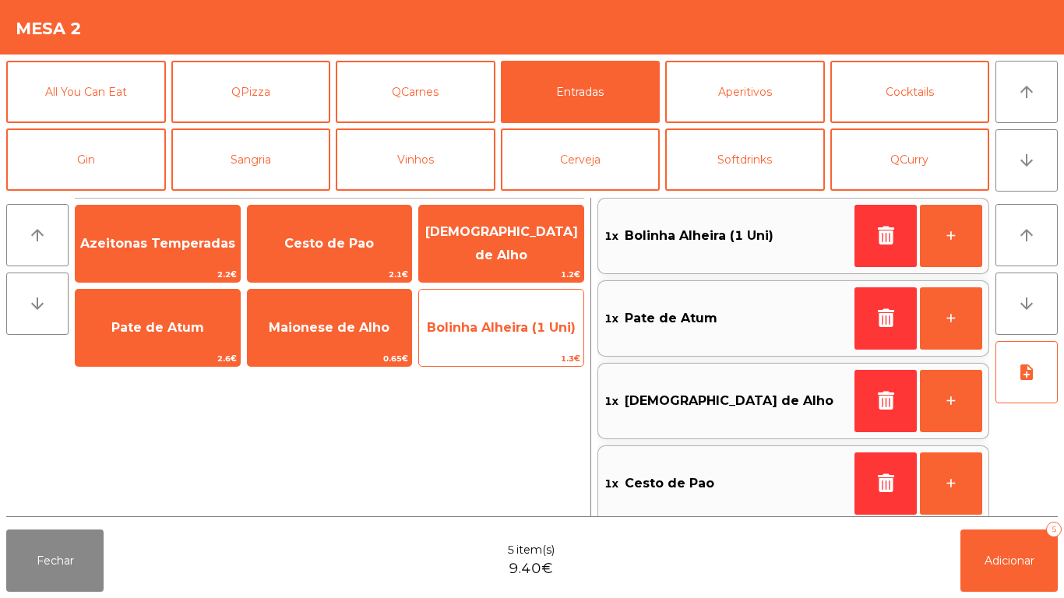
click at [526, 339] on span "Bolinha Alheira (1 Uni)" at bounding box center [501, 328] width 164 height 42
click at [529, 329] on span "Bolinha Alheira (1 Uni)" at bounding box center [501, 327] width 149 height 15
click at [532, 330] on span "Bolinha Alheira (1 Uni)" at bounding box center [501, 327] width 149 height 15
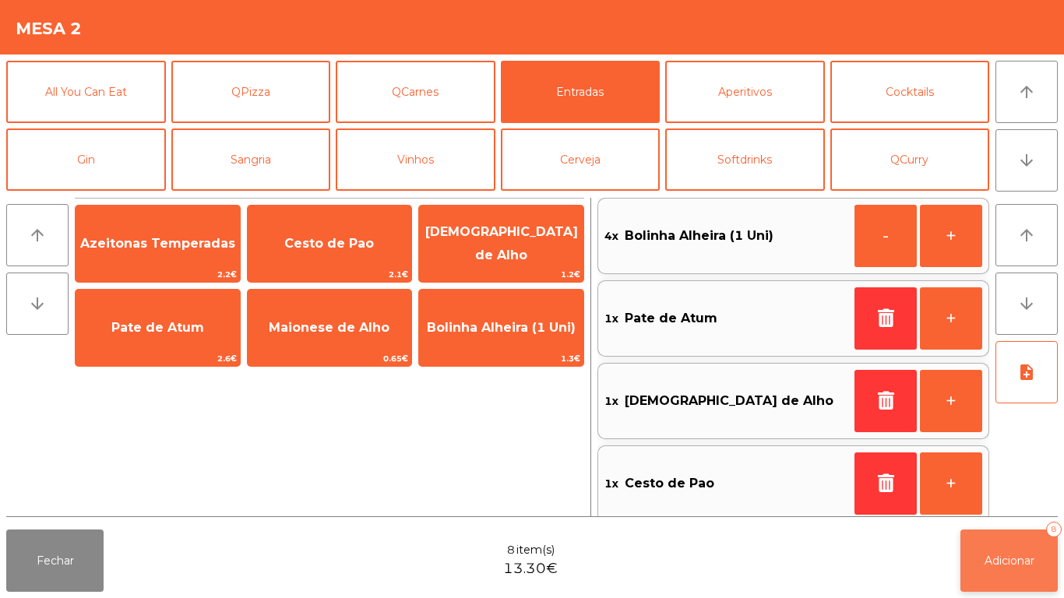
click at [997, 577] on button "Adicionar 8" at bounding box center [1009, 561] width 97 height 62
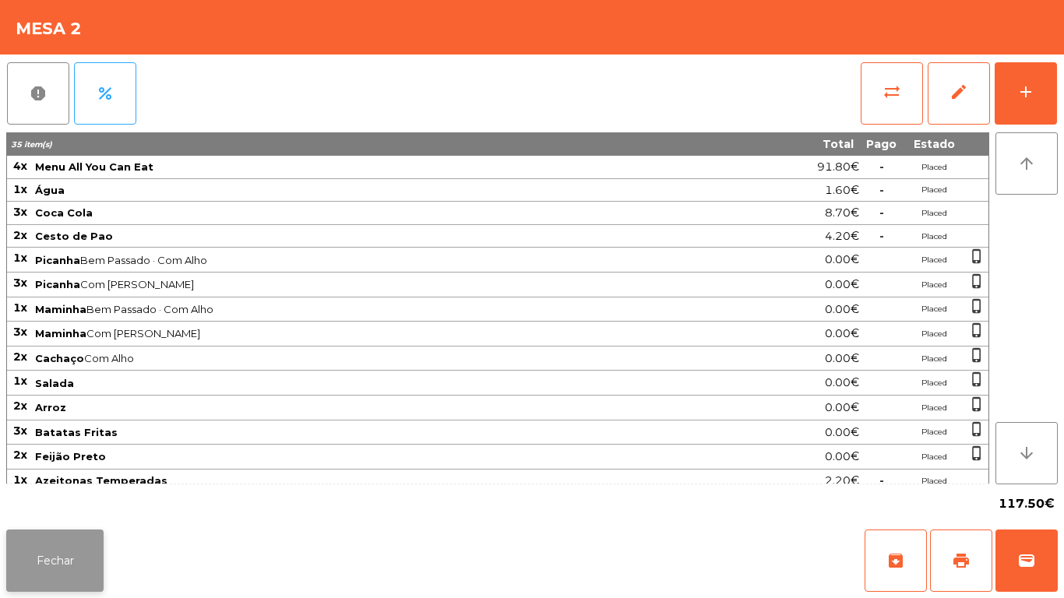
click at [41, 545] on button "Fechar" at bounding box center [54, 561] width 97 height 62
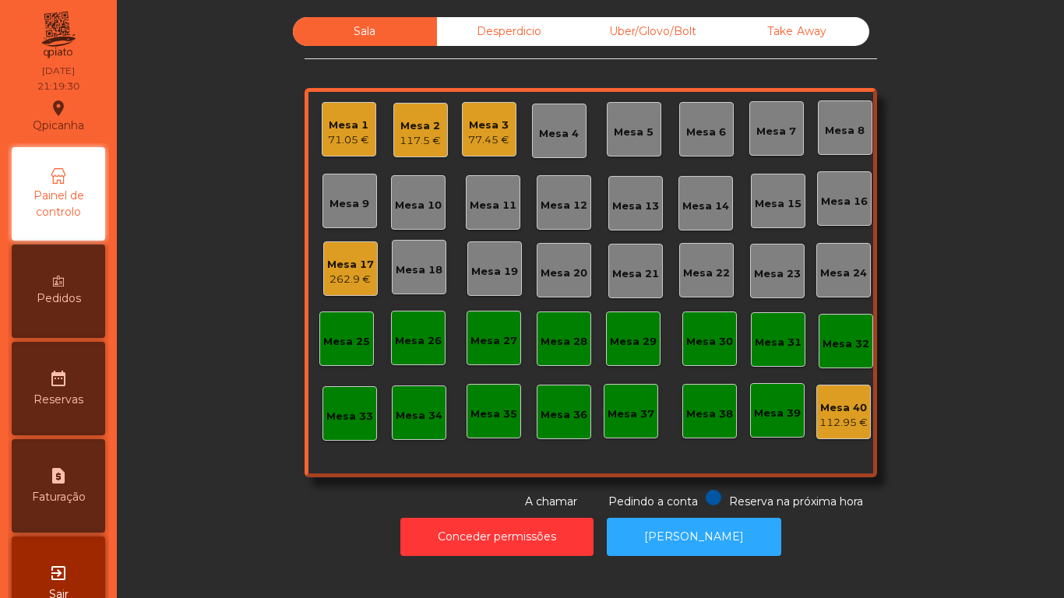
click at [358, 140] on div "71.05 €" at bounding box center [348, 140] width 41 height 16
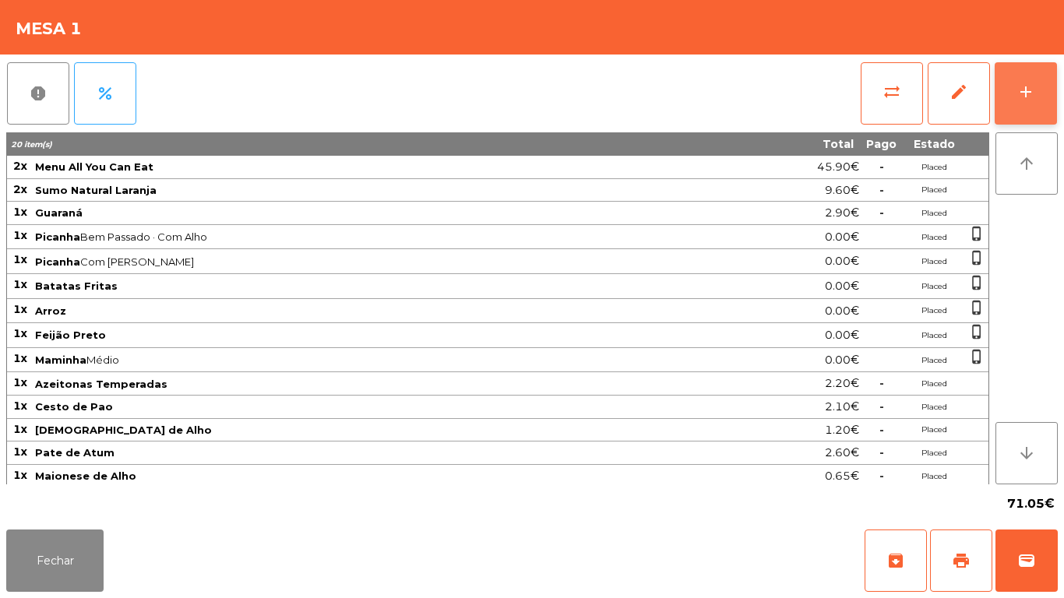
click at [1023, 90] on div "add" at bounding box center [1026, 92] width 19 height 19
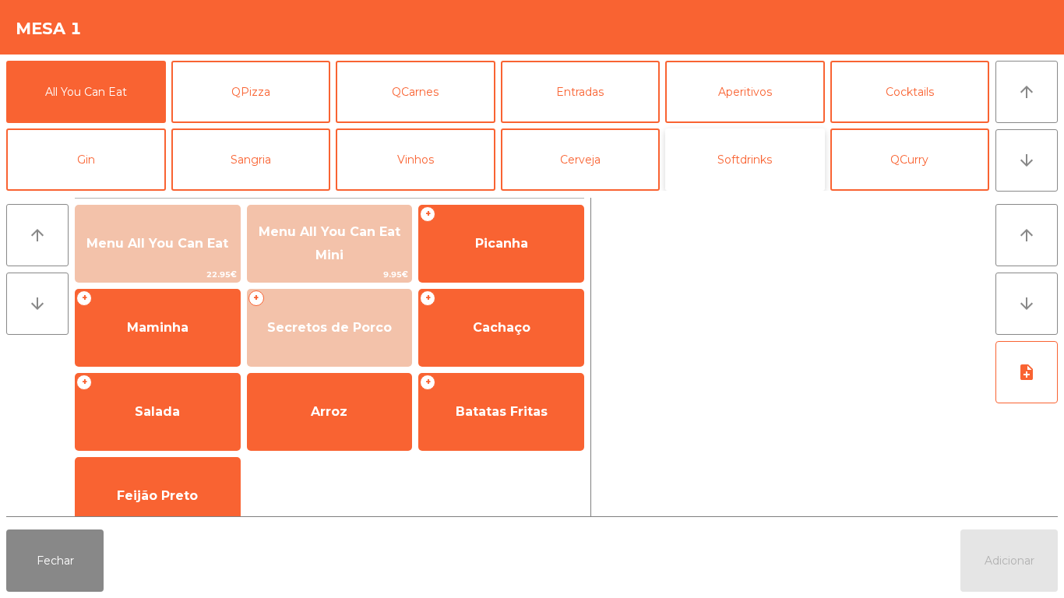
click at [746, 175] on button "Softdrinks" at bounding box center [745, 160] width 160 height 62
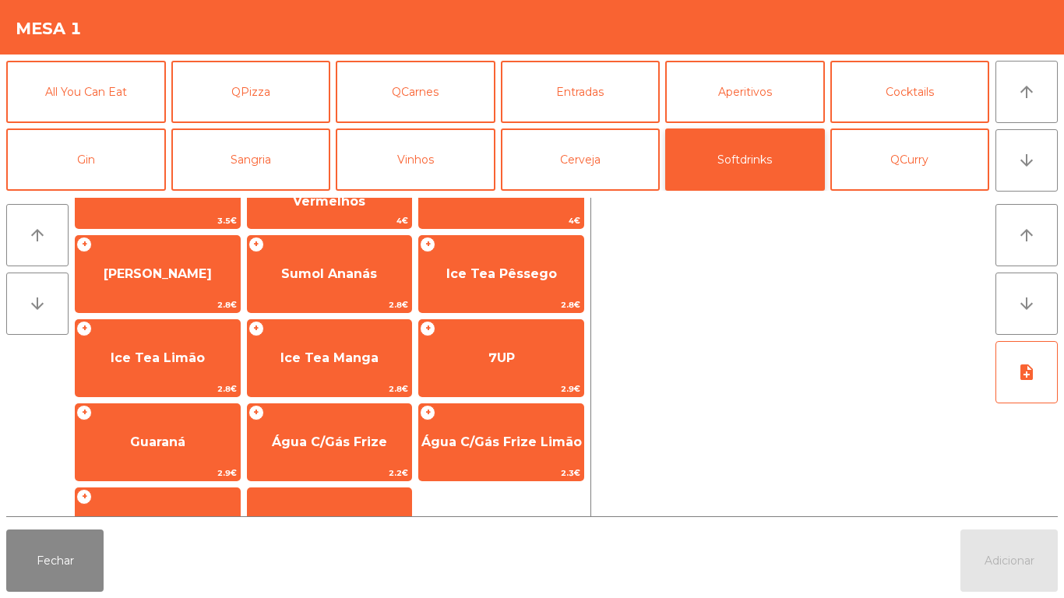
scroll to position [277, 0]
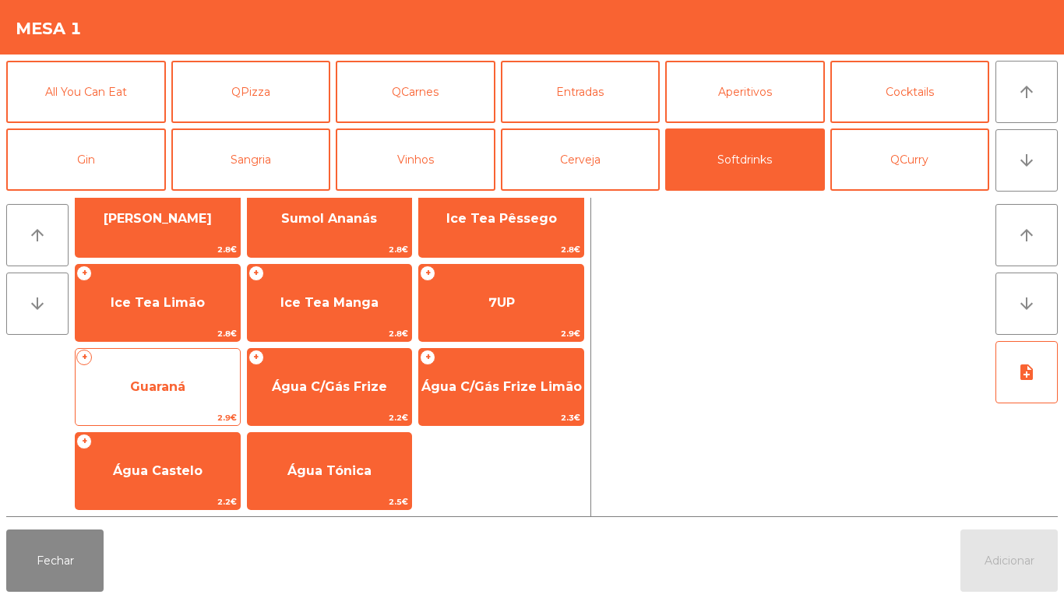
click at [168, 380] on span "Guaraná" at bounding box center [157, 386] width 55 height 15
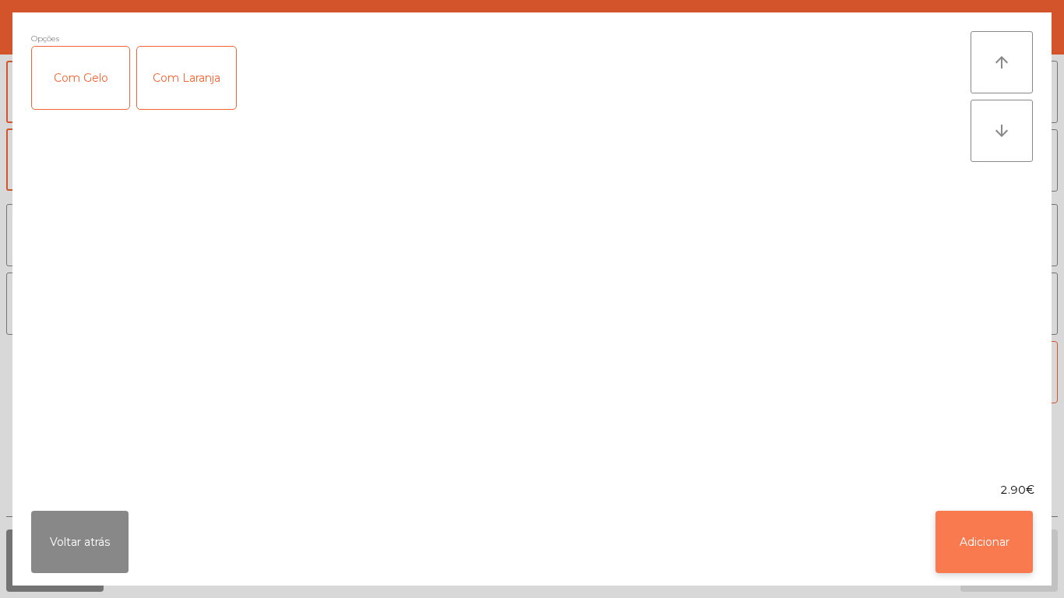
click at [967, 538] on button "Adicionar" at bounding box center [984, 542] width 97 height 62
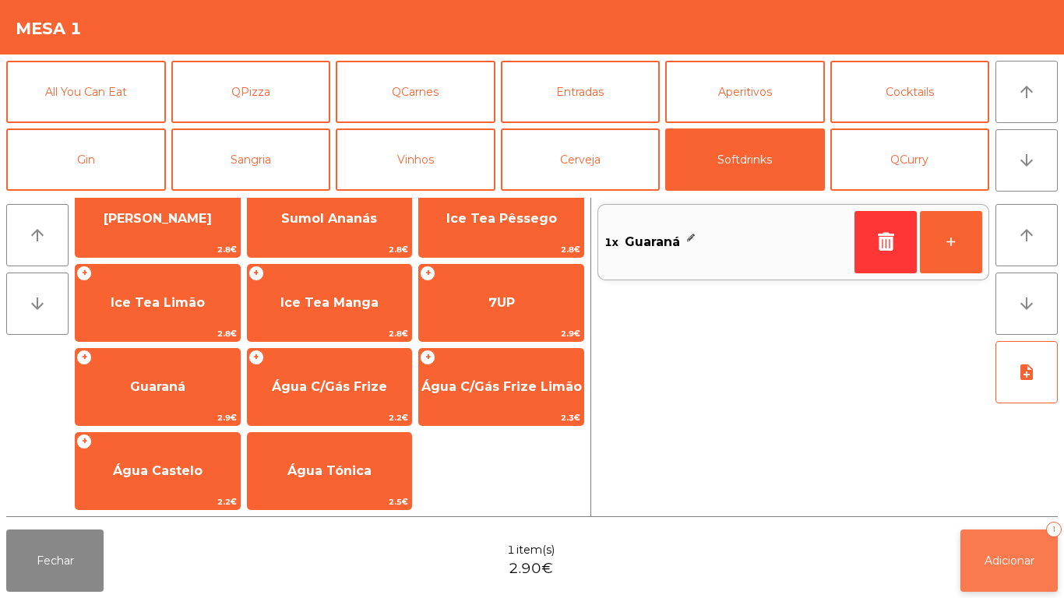
click at [981, 531] on button "Adicionar 1" at bounding box center [1009, 561] width 97 height 62
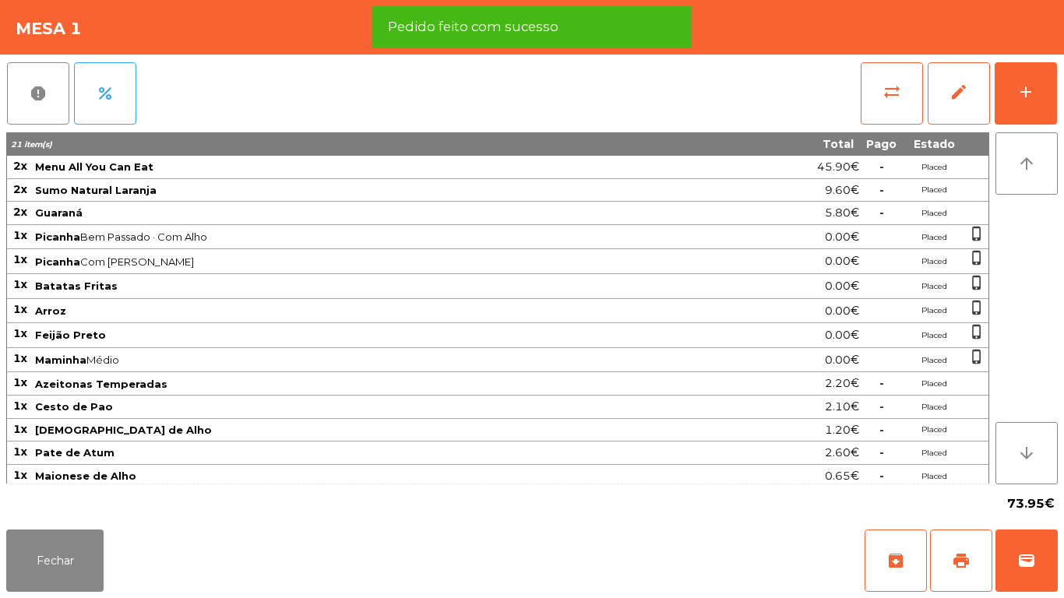
click at [66, 598] on div "Fechar archive print wallet" at bounding box center [532, 561] width 1064 height 75
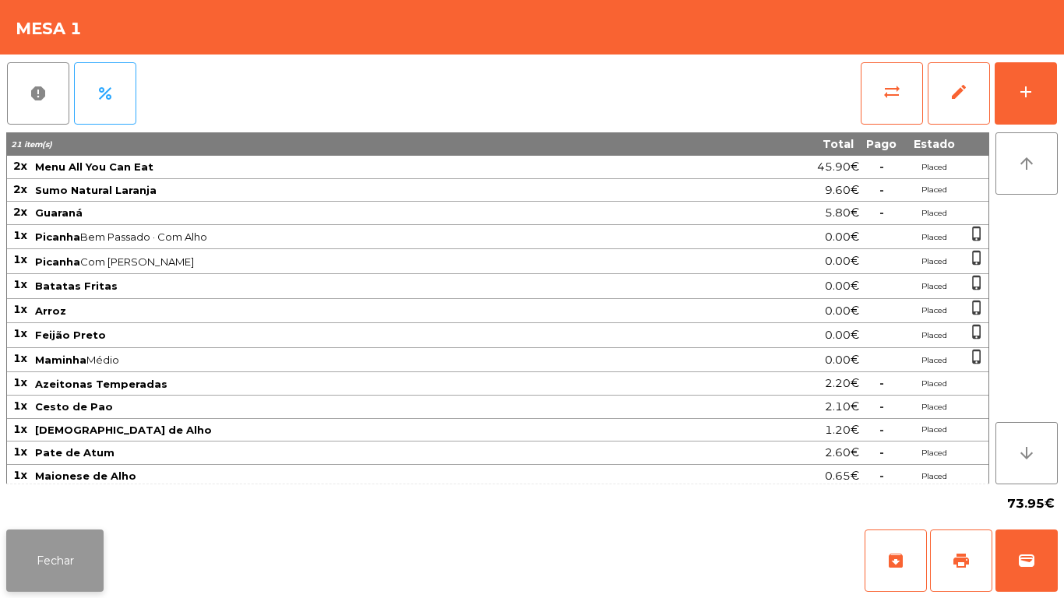
click at [76, 555] on button "Fechar" at bounding box center [54, 561] width 97 height 62
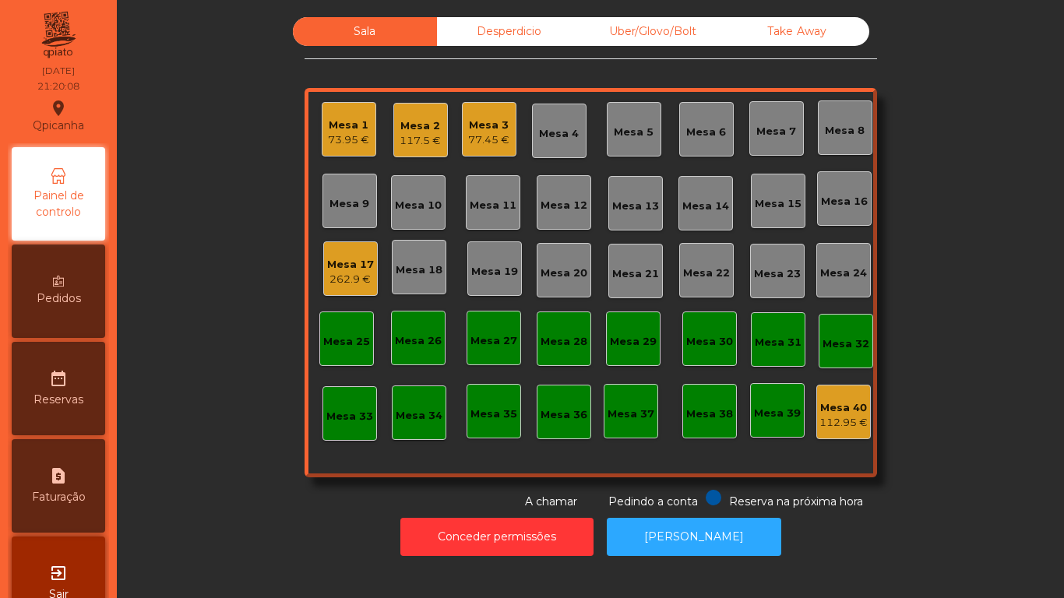
click at [497, 134] on div "77.45 €" at bounding box center [488, 140] width 41 height 16
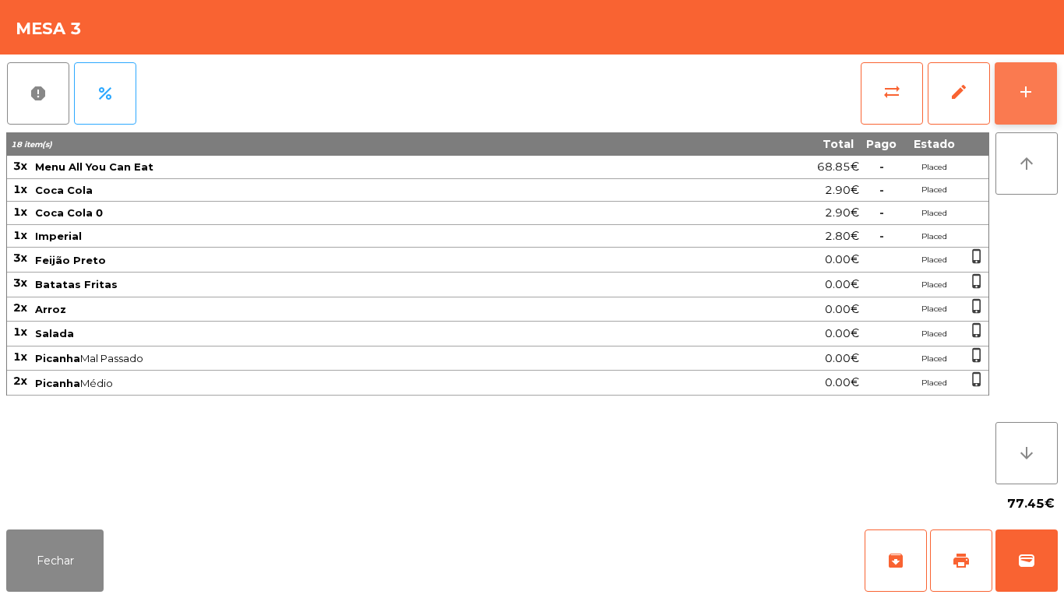
click at [1038, 111] on button "add" at bounding box center [1026, 93] width 62 height 62
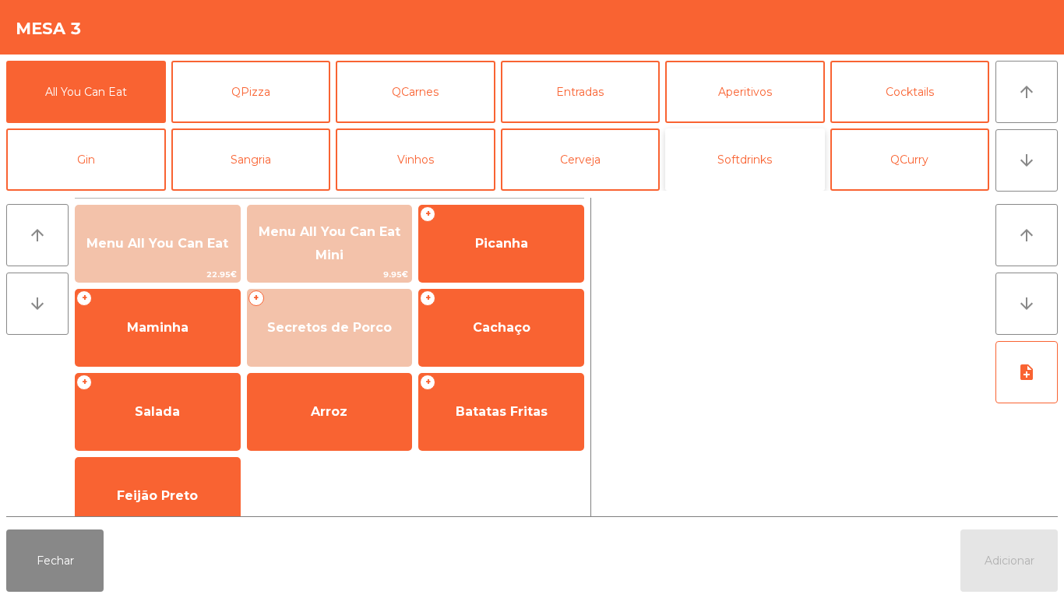
click at [759, 181] on button "Softdrinks" at bounding box center [745, 160] width 160 height 62
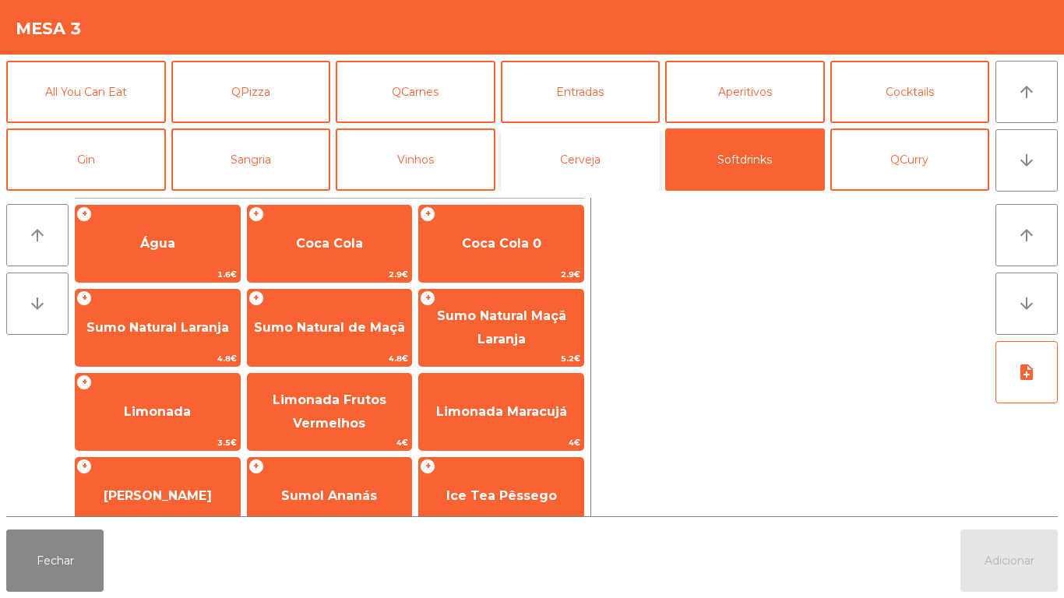
click at [570, 179] on button "Cerveja" at bounding box center [581, 160] width 160 height 62
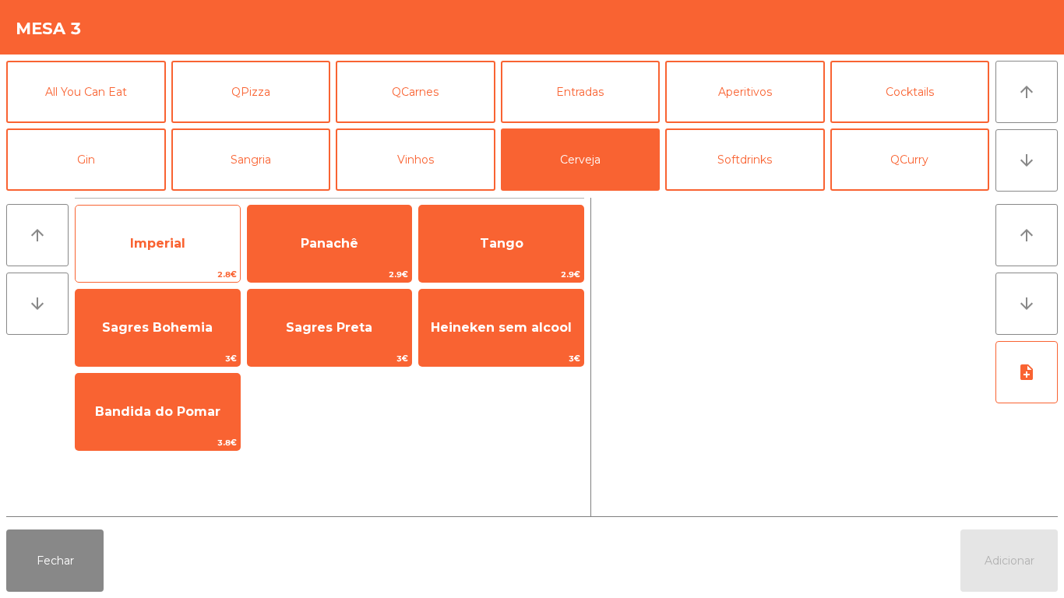
click at [195, 261] on span "Imperial" at bounding box center [158, 244] width 164 height 42
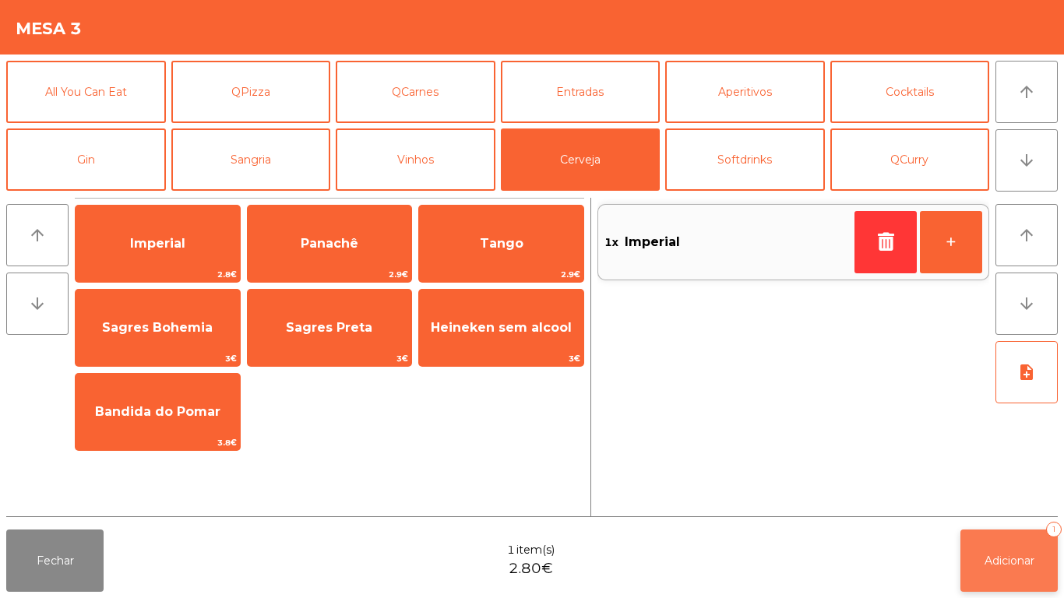
click at [961, 558] on button "Adicionar 1" at bounding box center [1009, 561] width 97 height 62
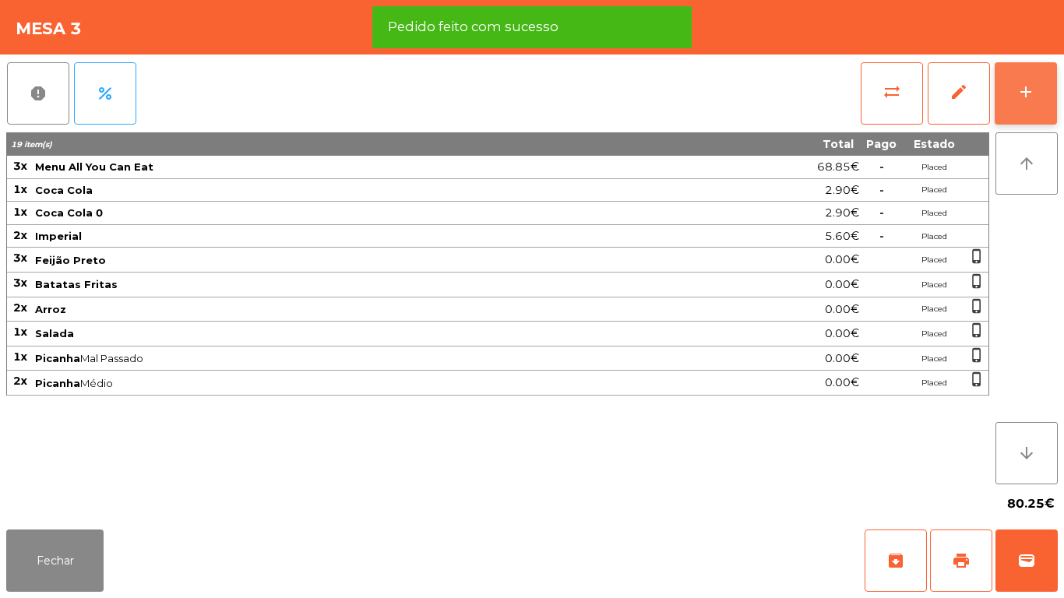
click at [1018, 97] on div "add" at bounding box center [1026, 92] width 19 height 19
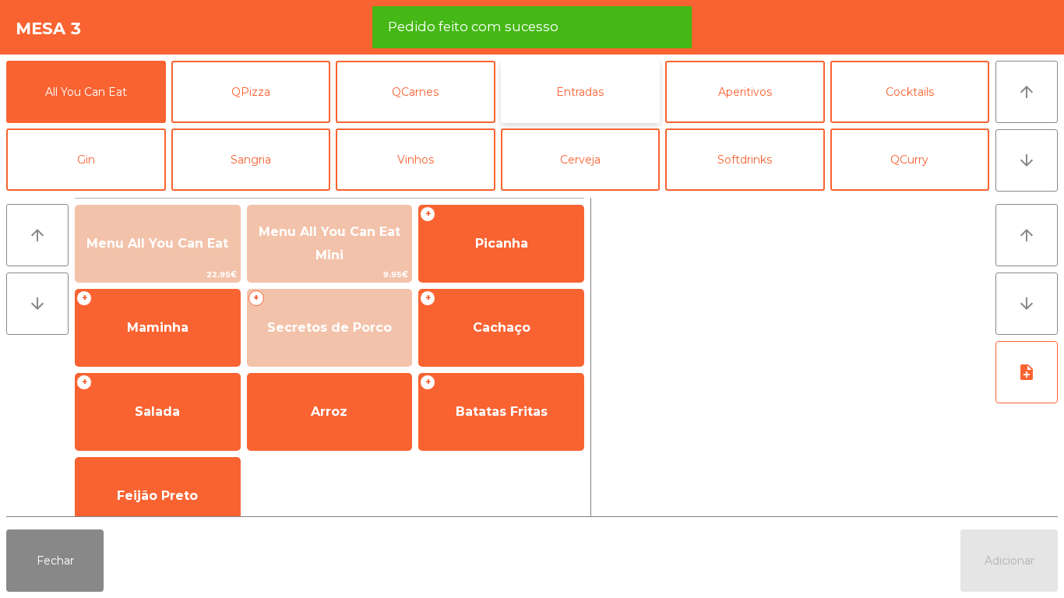
click at [612, 90] on button "Entradas" at bounding box center [581, 92] width 160 height 62
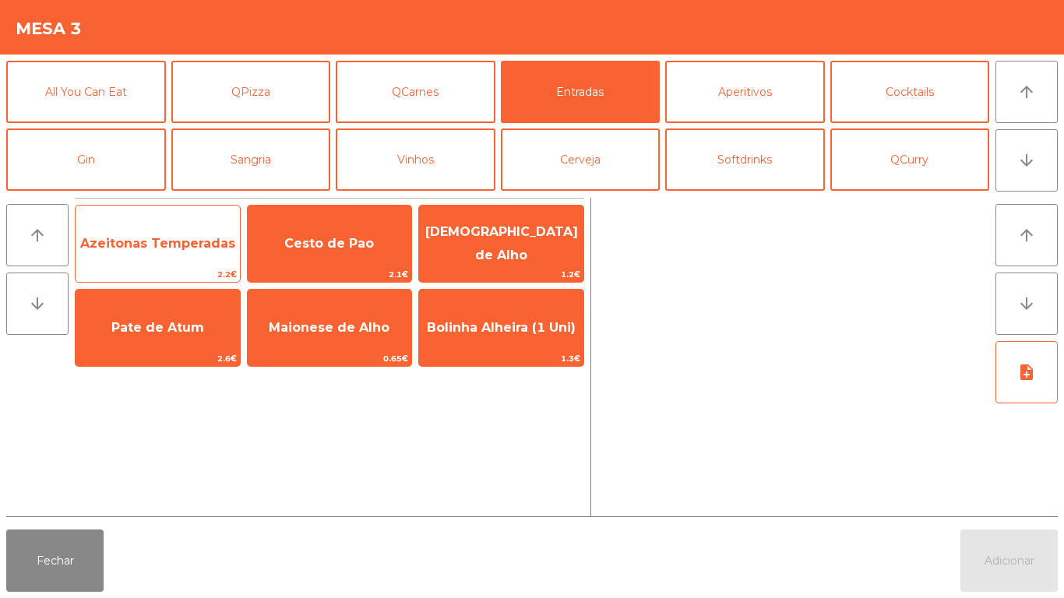
click at [153, 252] on span "Azeitonas Temperadas" at bounding box center [158, 244] width 164 height 42
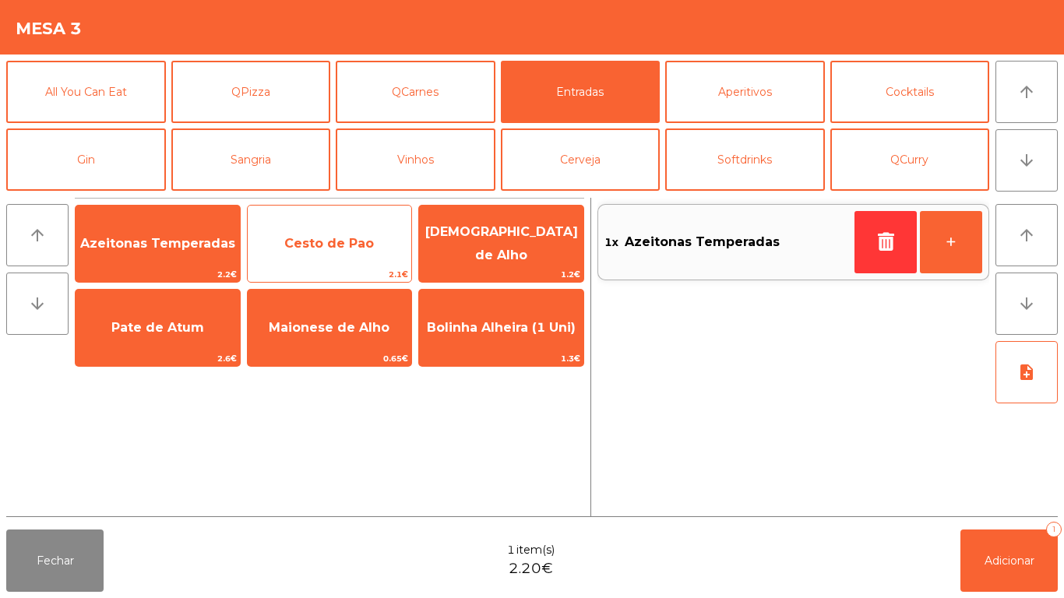
click at [333, 243] on span "Cesto de Pao" at bounding box center [329, 243] width 90 height 15
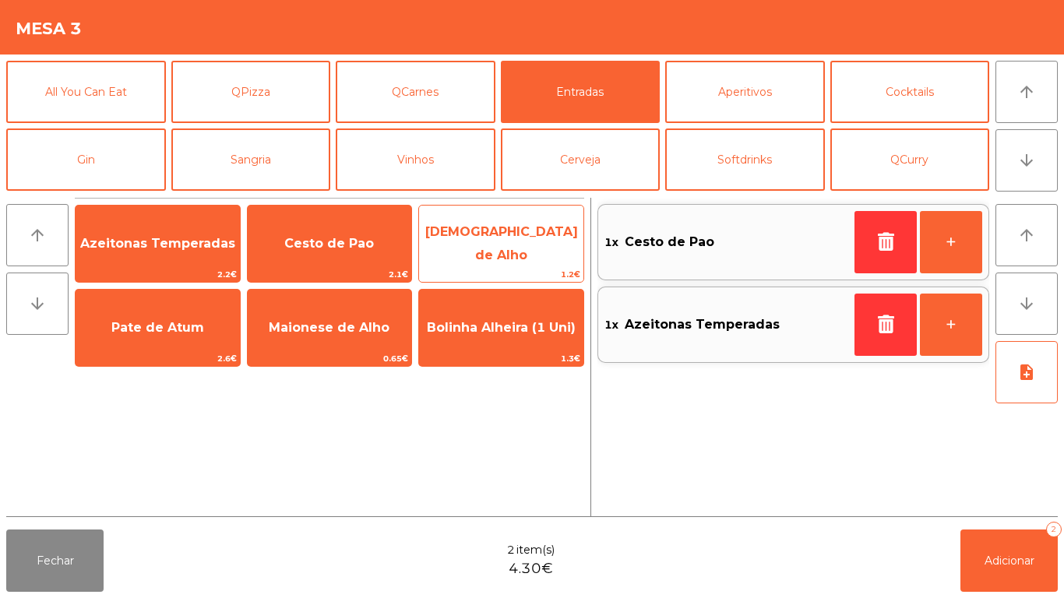
click at [517, 245] on span "[DEMOGRAPHIC_DATA] de Alho" at bounding box center [501, 243] width 153 height 38
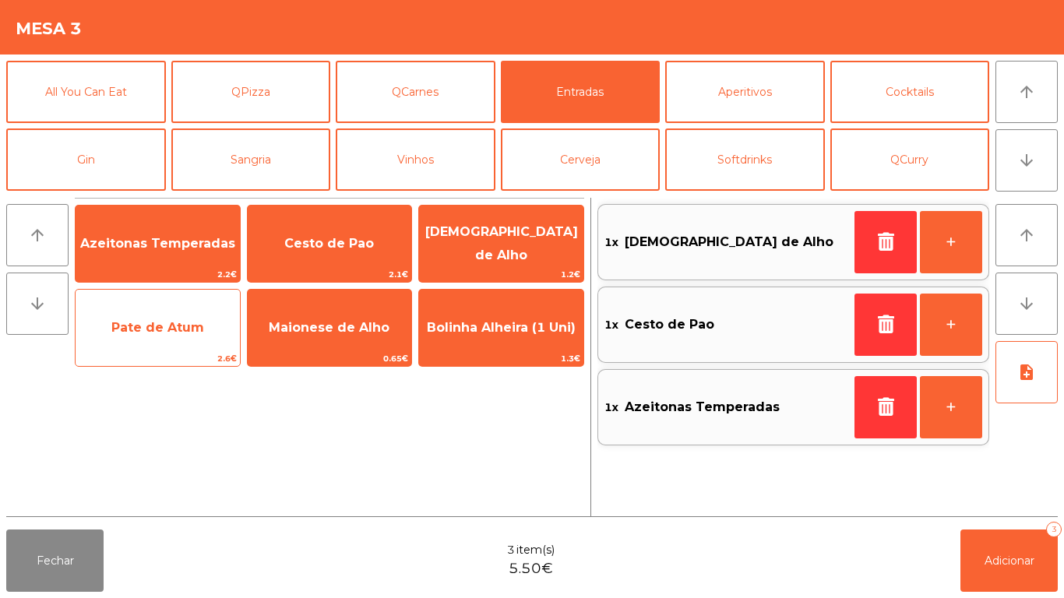
click at [173, 337] on span "Pate de Atum" at bounding box center [158, 328] width 164 height 42
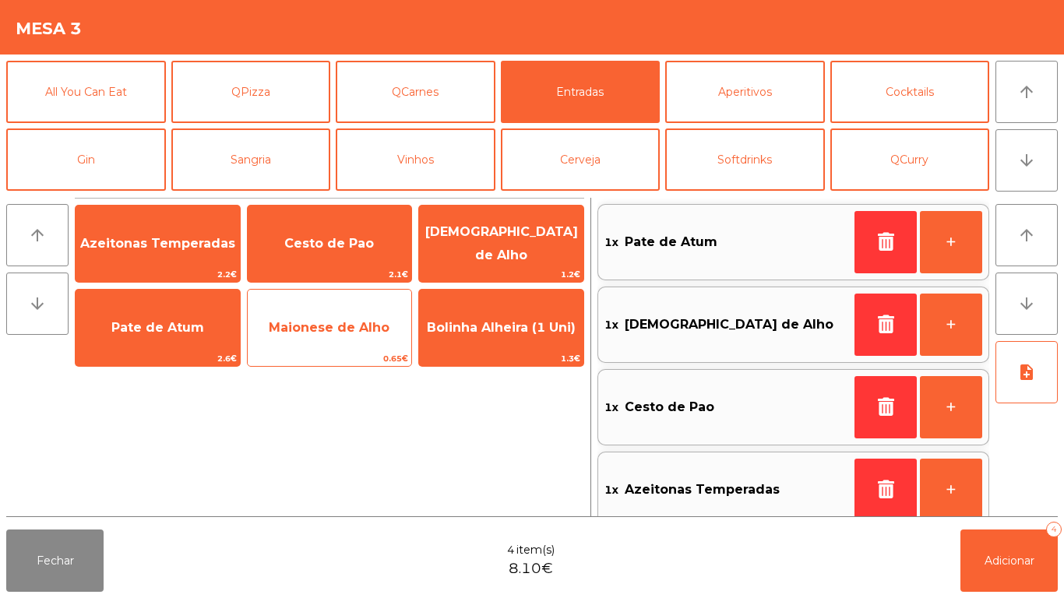
click at [341, 337] on span "Maionese de Alho" at bounding box center [330, 328] width 164 height 42
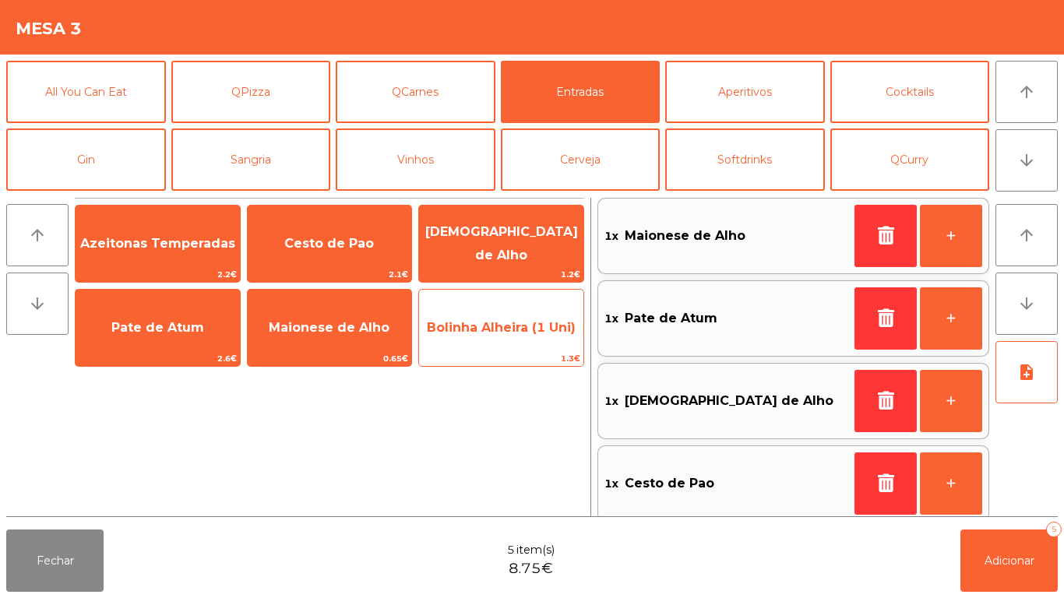
click at [520, 340] on span "Bolinha Alheira (1 Uni)" at bounding box center [501, 328] width 164 height 42
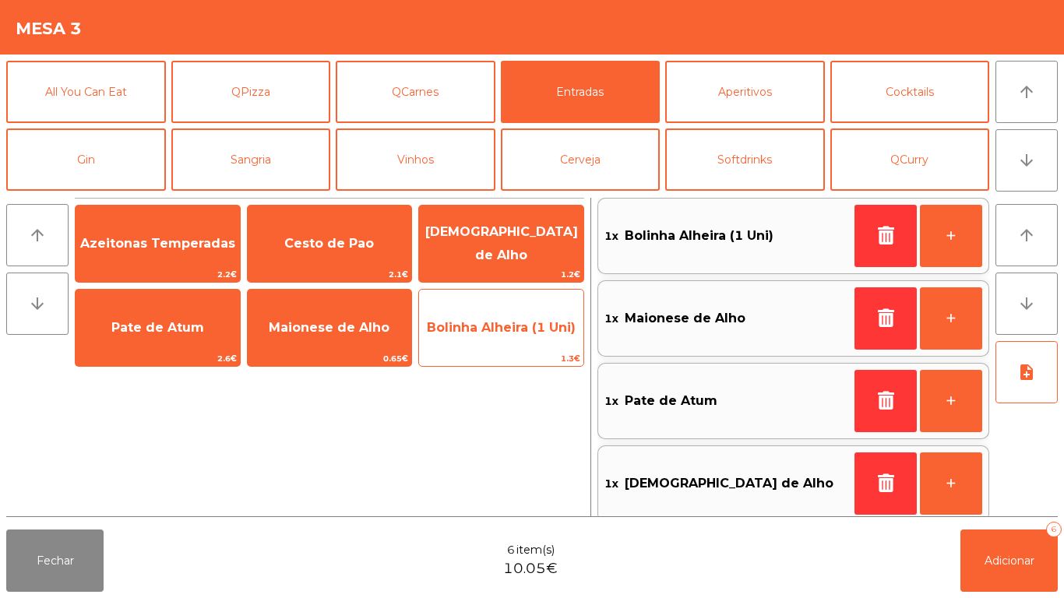
click at [518, 340] on span "Bolinha Alheira (1 Uni)" at bounding box center [501, 328] width 164 height 42
click at [517, 335] on span "Bolinha Alheira (1 Uni)" at bounding box center [501, 328] width 164 height 42
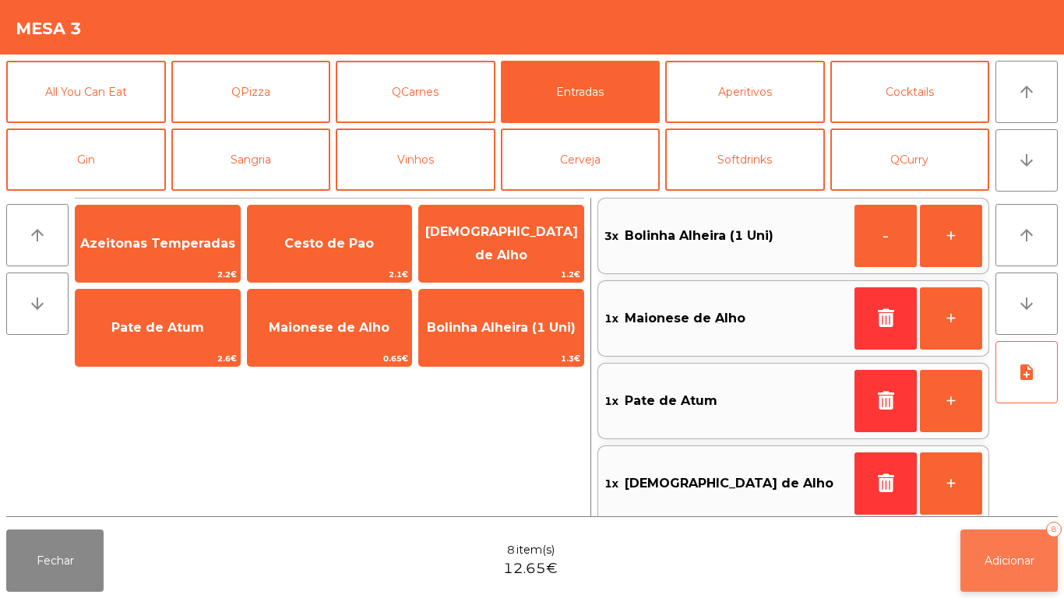
click at [996, 555] on span "Adicionar" at bounding box center [1010, 561] width 50 height 14
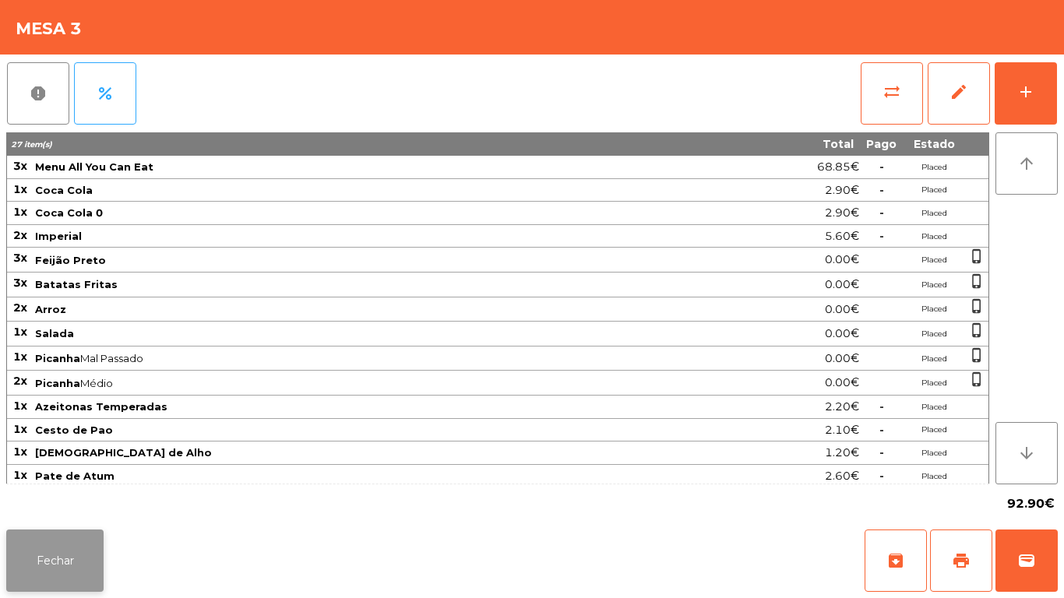
click at [62, 552] on button "Fechar" at bounding box center [54, 561] width 97 height 62
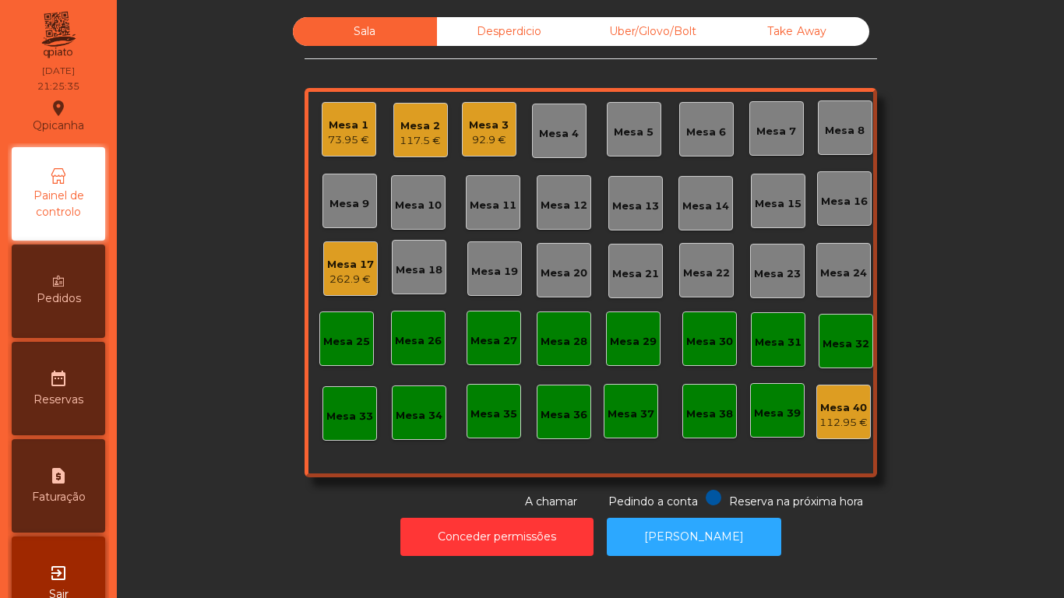
click at [360, 287] on div "262.9 €" at bounding box center [350, 280] width 47 height 16
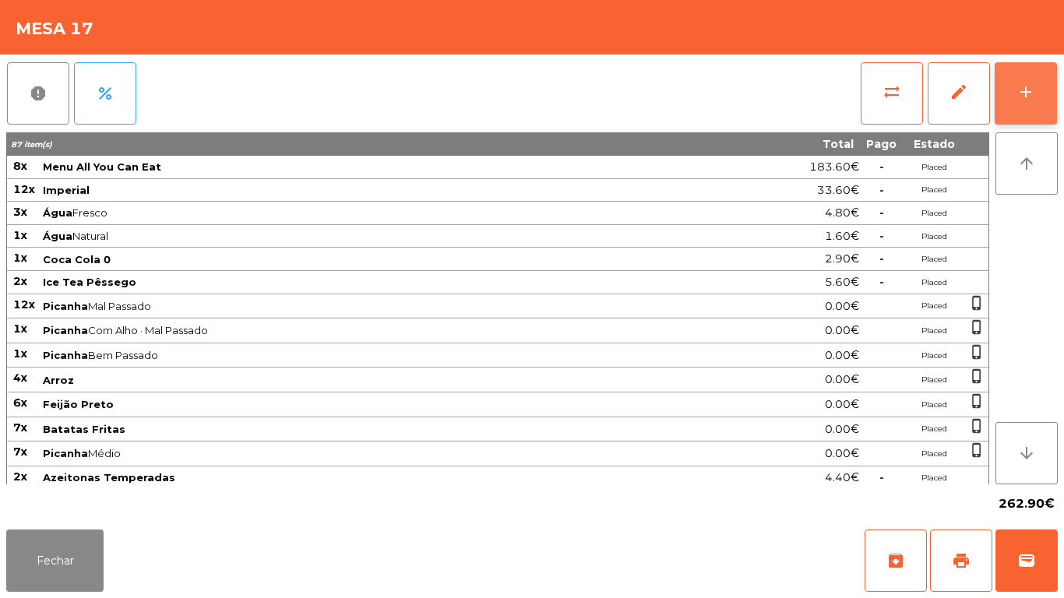
click at [1027, 83] on div "add" at bounding box center [1026, 92] width 19 height 19
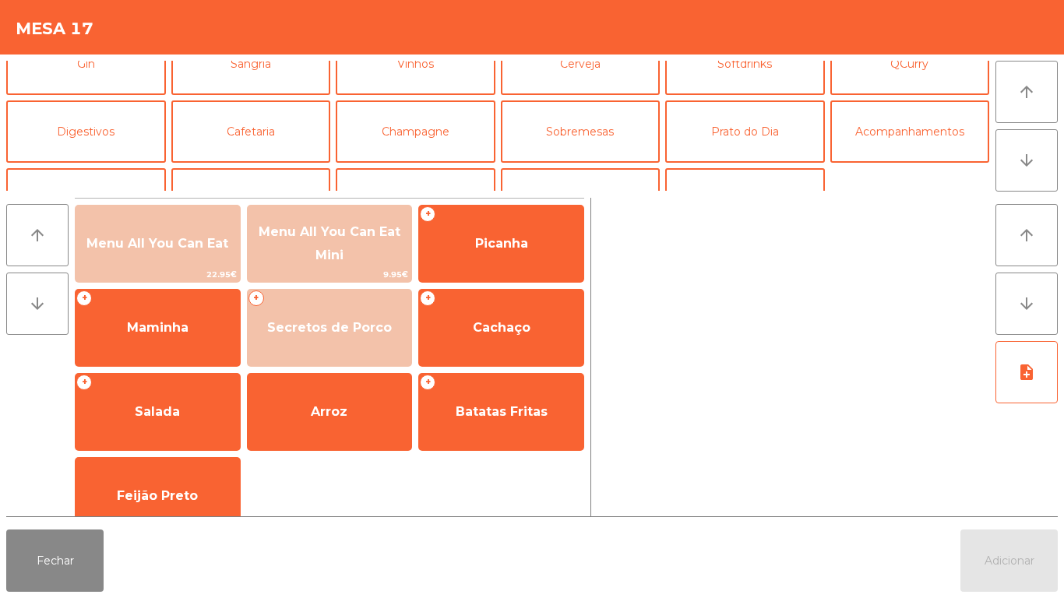
scroll to position [132, 0]
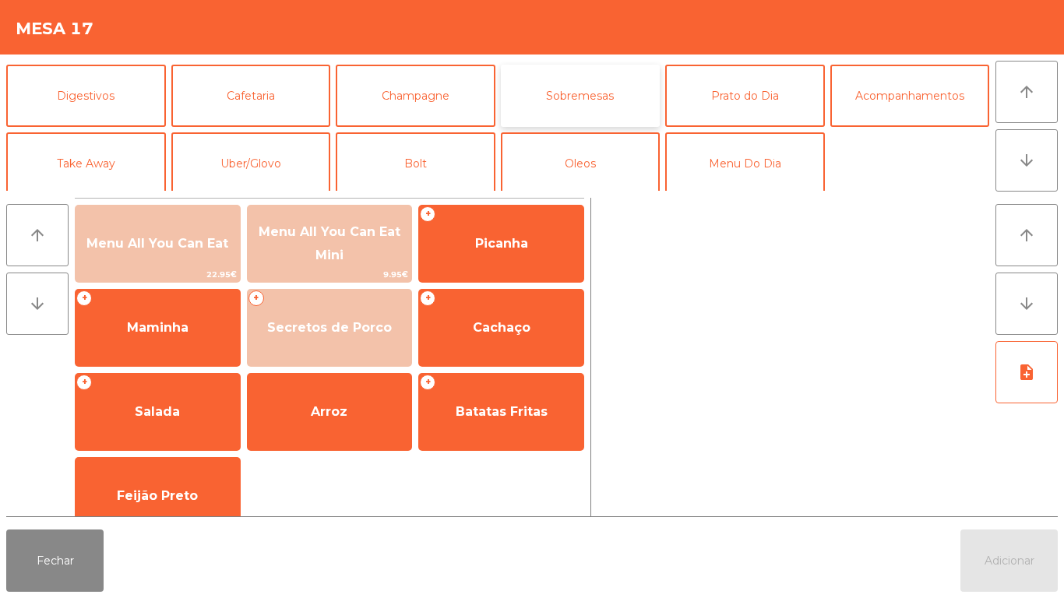
click at [562, 118] on button "Sobremesas" at bounding box center [581, 96] width 160 height 62
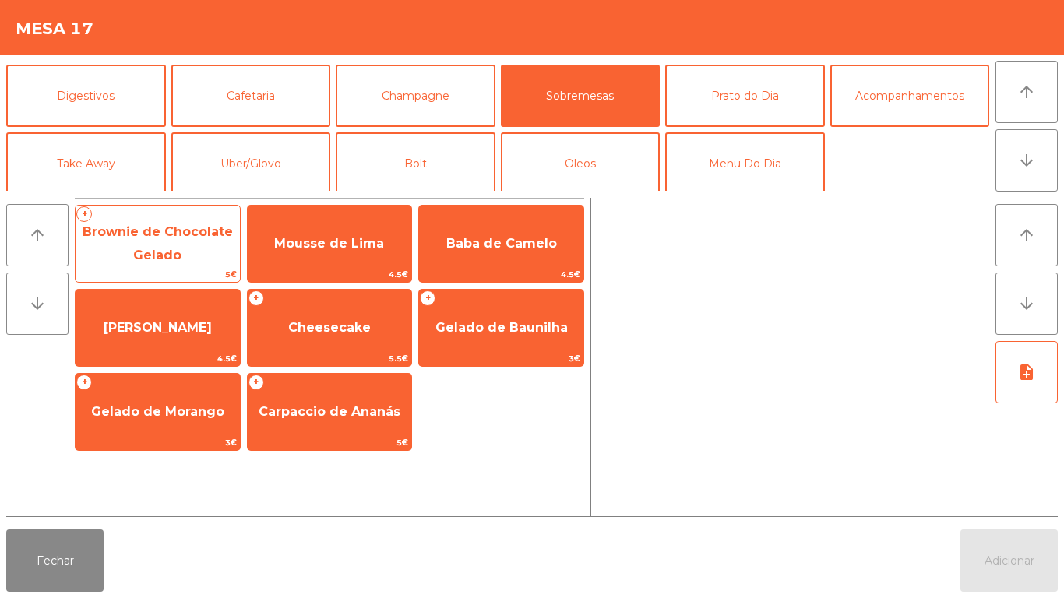
click at [198, 246] on span "Brownie de Chocolate Gelado" at bounding box center [158, 244] width 164 height 66
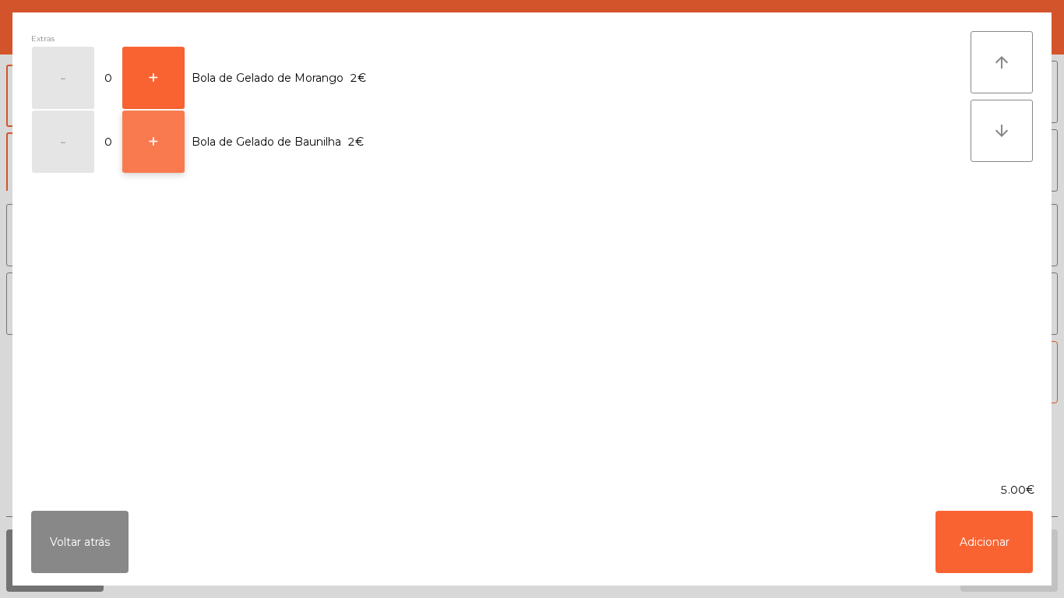
click at [162, 164] on button "+" at bounding box center [153, 142] width 62 height 62
click at [168, 154] on button "+" at bounding box center [153, 142] width 62 height 62
click at [173, 147] on button "+" at bounding box center [153, 142] width 62 height 62
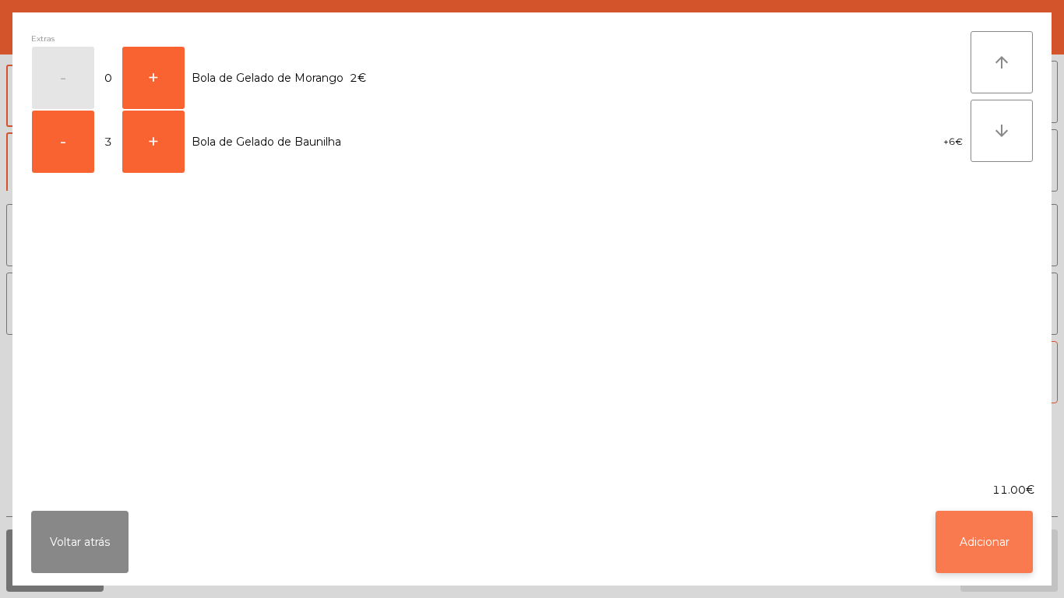
click at [996, 522] on button "Adicionar" at bounding box center [984, 542] width 97 height 62
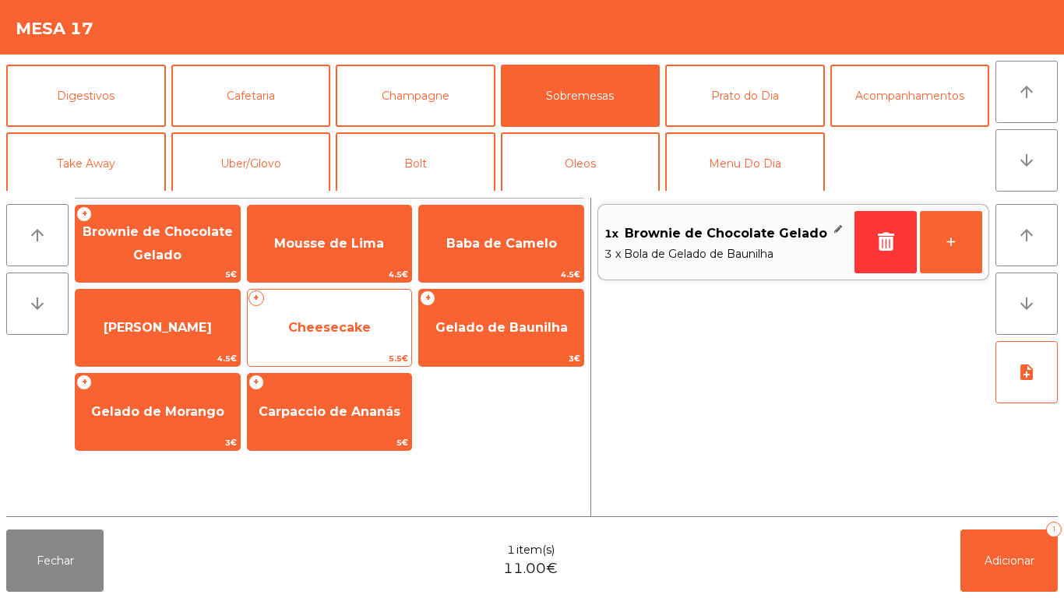
click at [351, 326] on span "Cheesecake" at bounding box center [329, 327] width 83 height 15
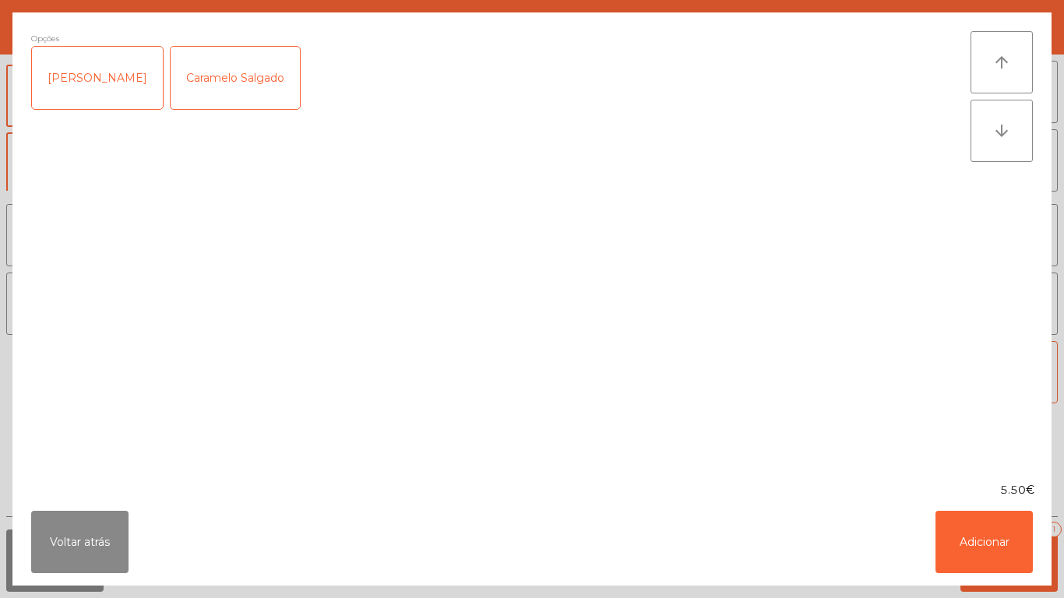
click at [132, 76] on div "[PERSON_NAME]" at bounding box center [97, 78] width 131 height 62
click at [1005, 532] on button "Adicionar" at bounding box center [984, 542] width 97 height 62
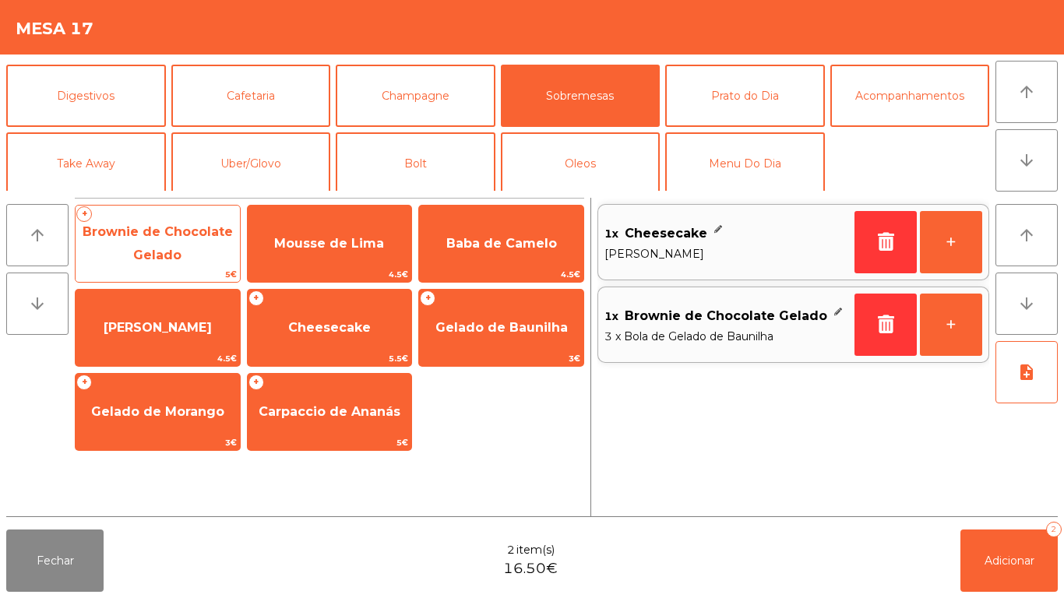
click at [203, 248] on span "Brownie de Chocolate Gelado" at bounding box center [158, 244] width 164 height 66
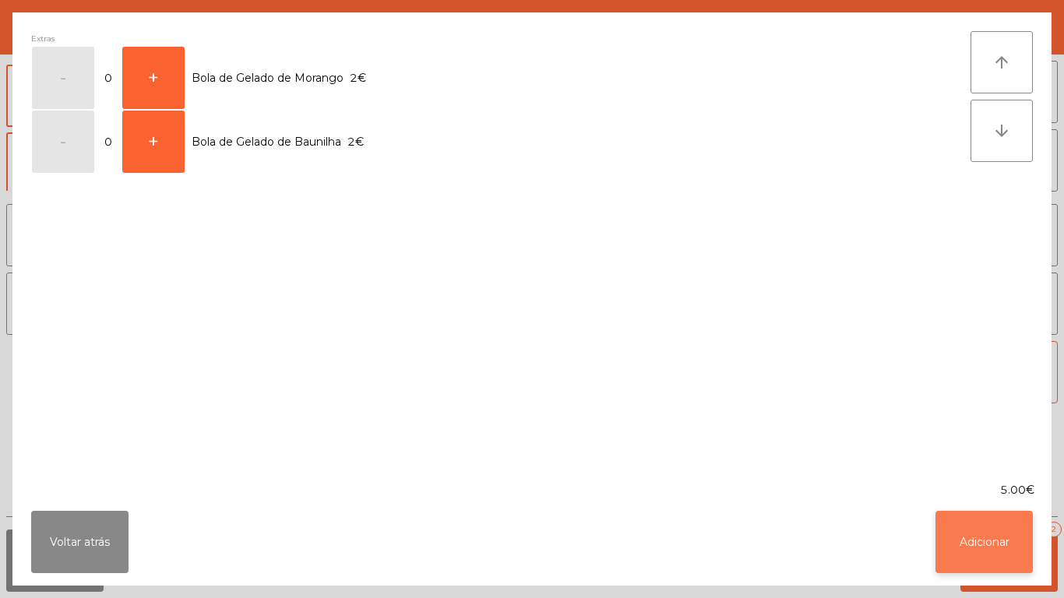
click at [979, 537] on button "Adicionar" at bounding box center [984, 542] width 97 height 62
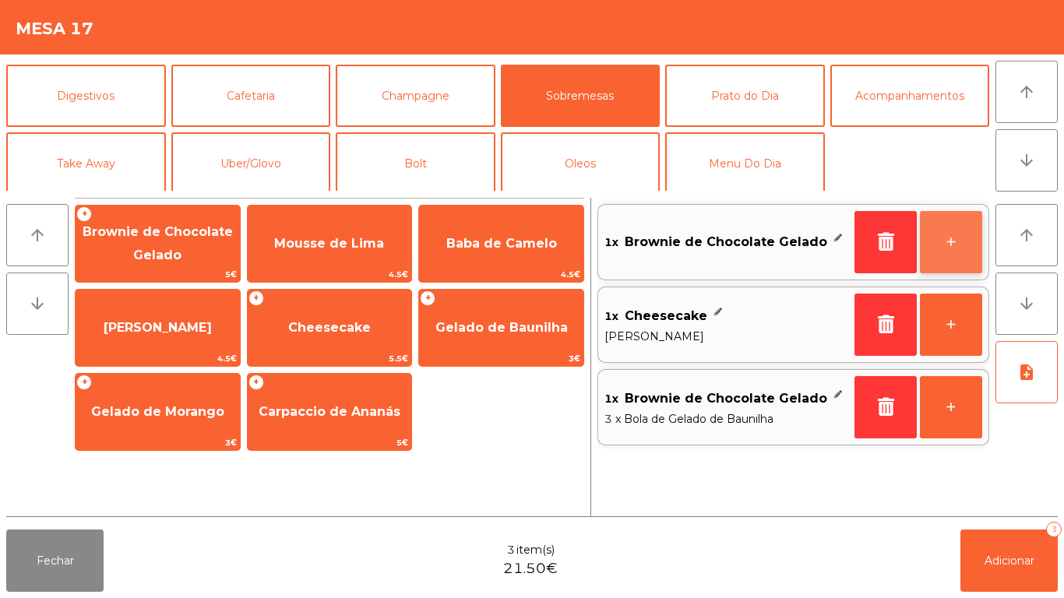
click at [946, 256] on button "+" at bounding box center [951, 242] width 62 height 62
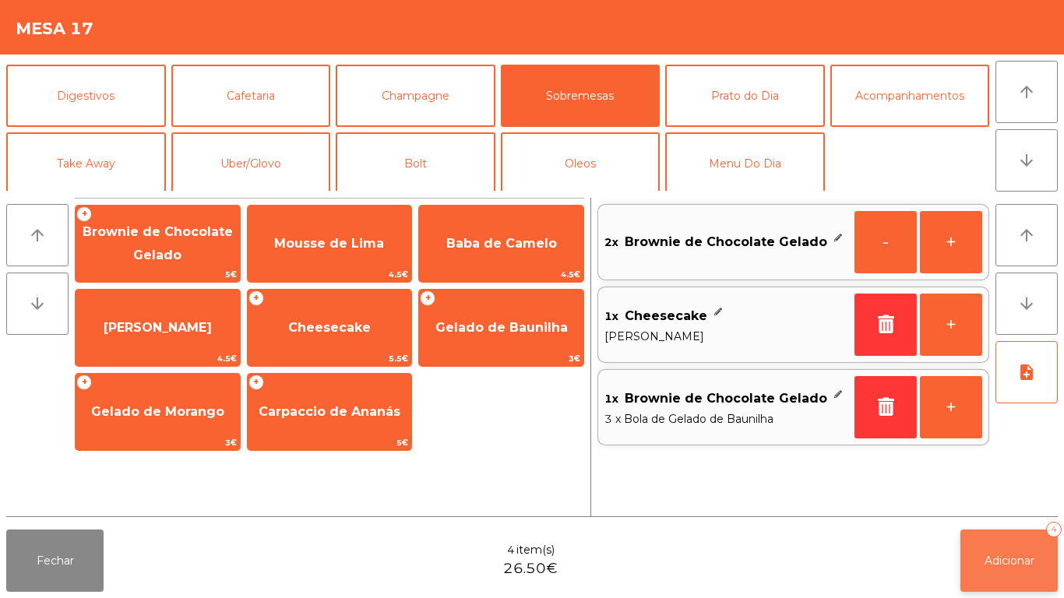
click at [1006, 546] on button "Adicionar 4" at bounding box center [1009, 561] width 97 height 62
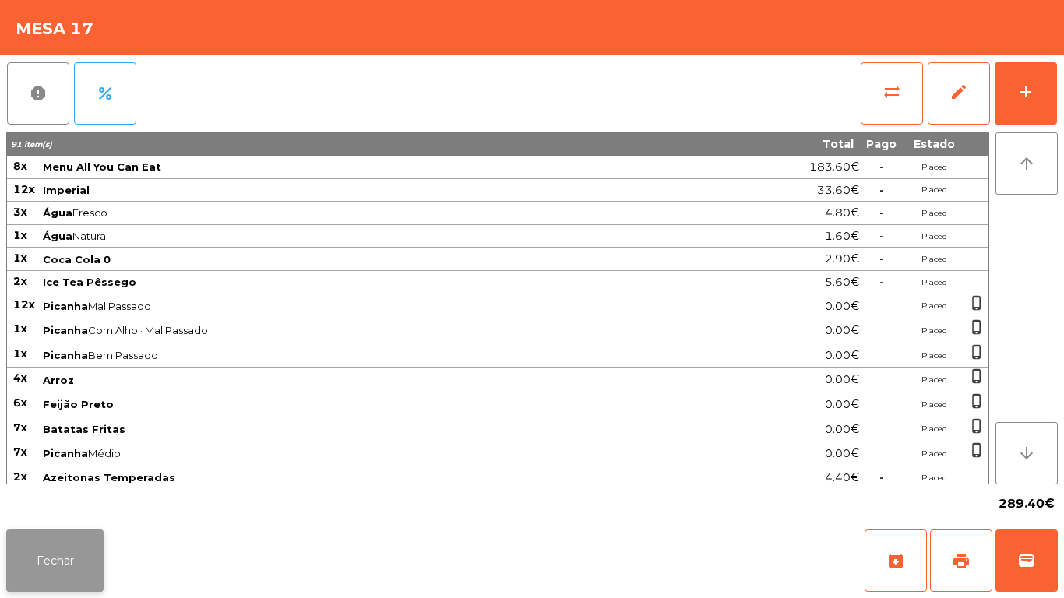
click at [51, 579] on button "Fechar" at bounding box center [54, 561] width 97 height 62
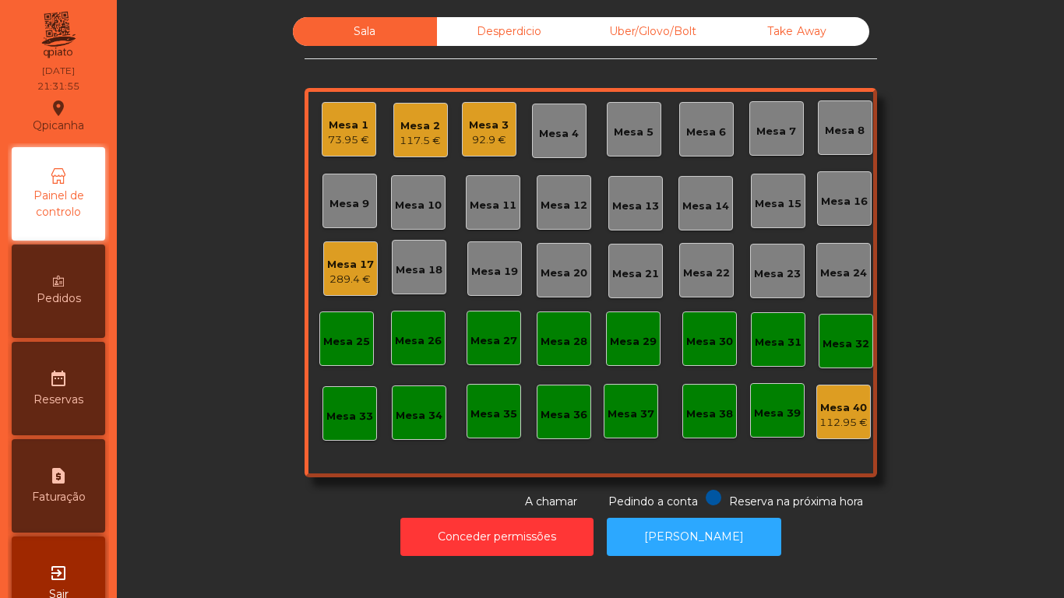
click at [415, 136] on div "117.5 €" at bounding box center [420, 141] width 41 height 16
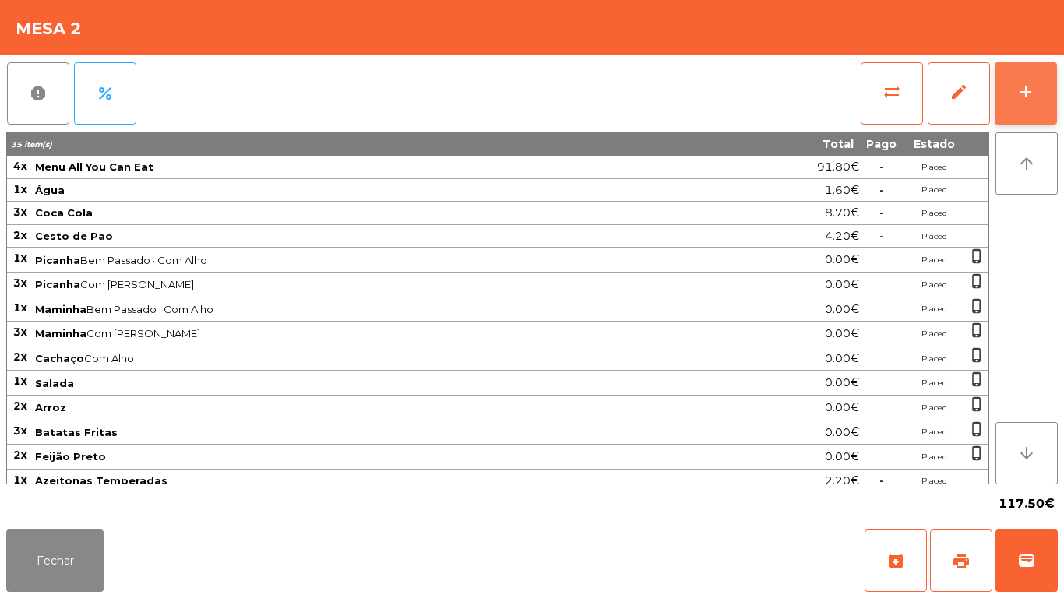
click at [1017, 101] on div "add" at bounding box center [1026, 92] width 19 height 19
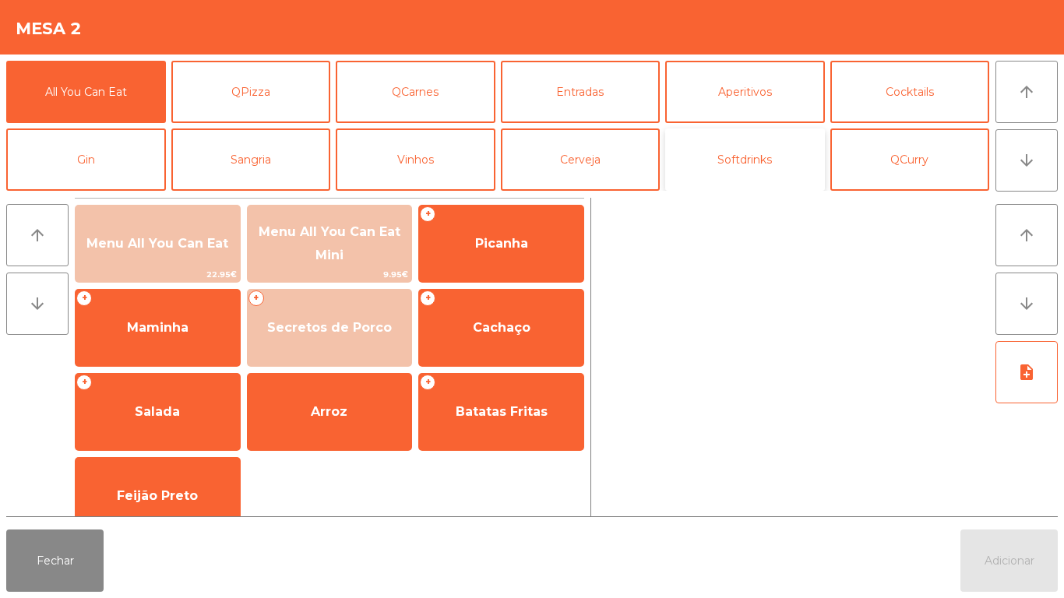
click at [727, 172] on button "Softdrinks" at bounding box center [745, 160] width 160 height 62
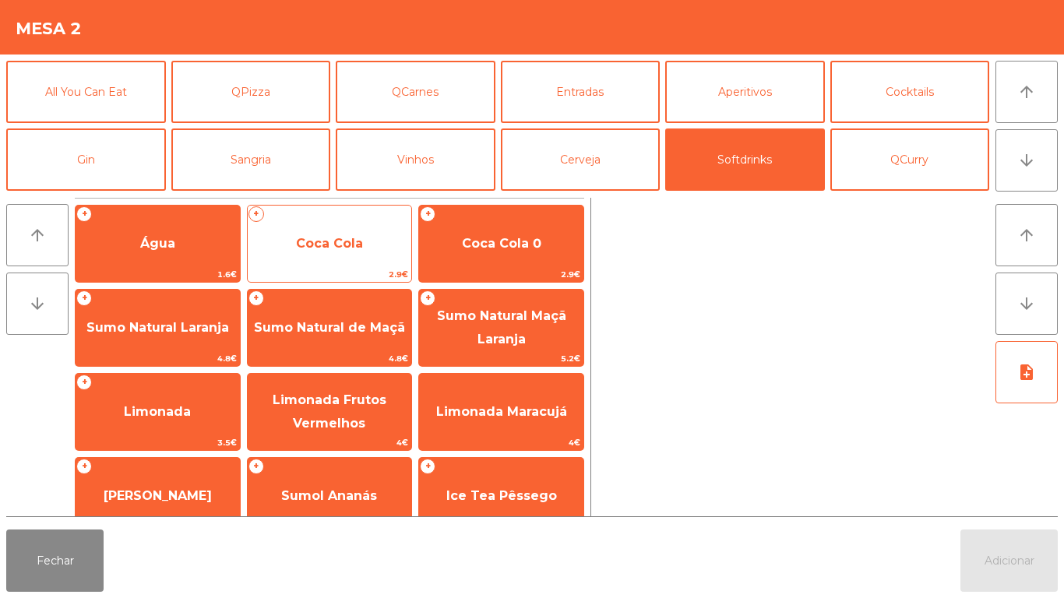
click at [322, 260] on span "Coca Cola" at bounding box center [330, 244] width 164 height 42
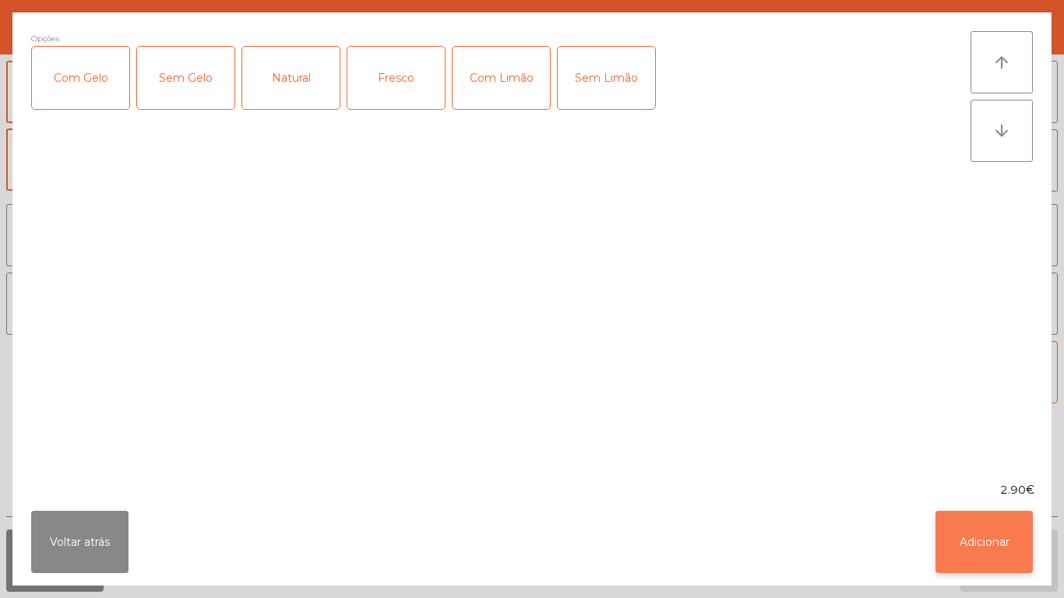
click at [964, 549] on button "Adicionar" at bounding box center [984, 542] width 97 height 62
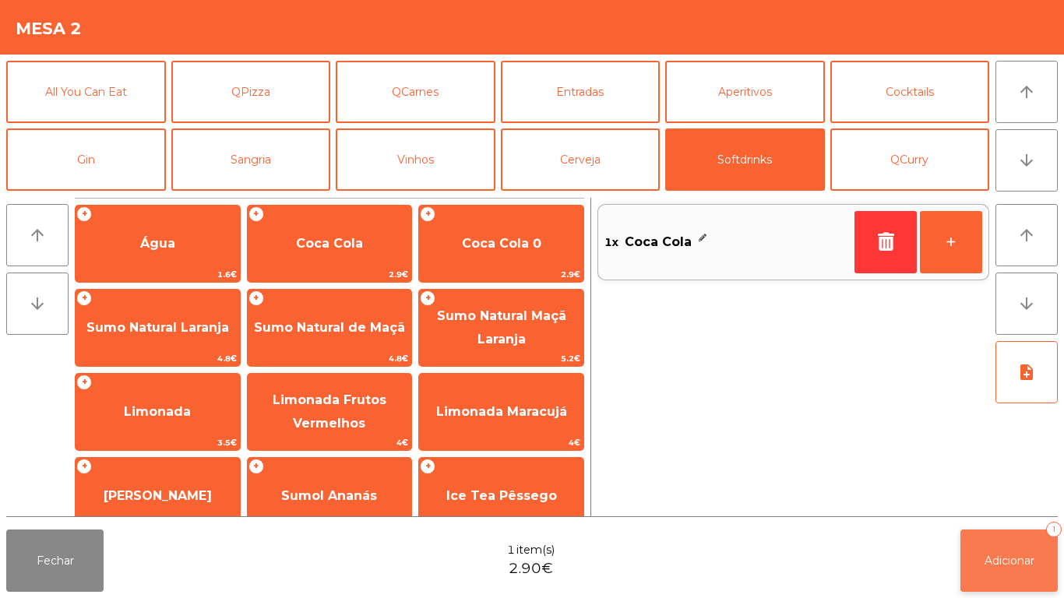
click at [982, 537] on button "Adicionar 1" at bounding box center [1009, 561] width 97 height 62
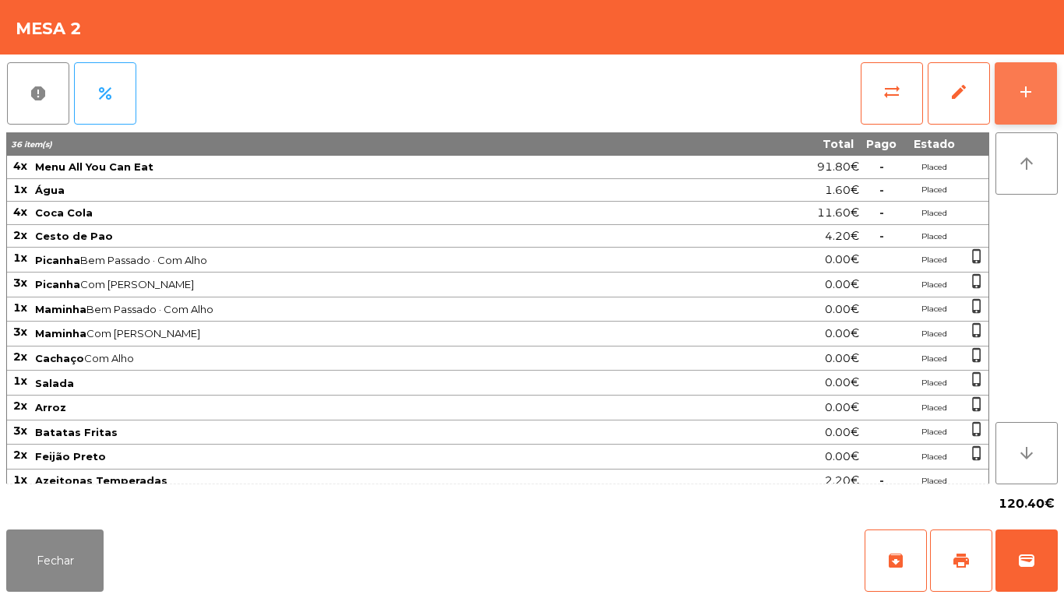
click at [1015, 93] on button "add" at bounding box center [1026, 93] width 62 height 62
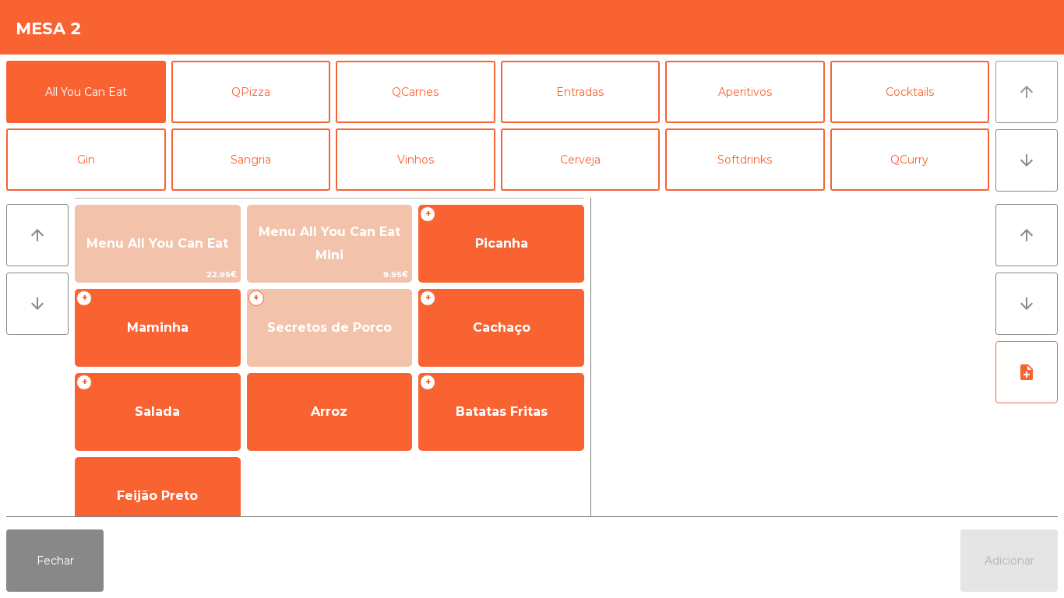
click at [1022, 106] on button "arrow_upward" at bounding box center [1027, 92] width 62 height 62
click at [785, 150] on button "Softdrinks" at bounding box center [745, 160] width 160 height 62
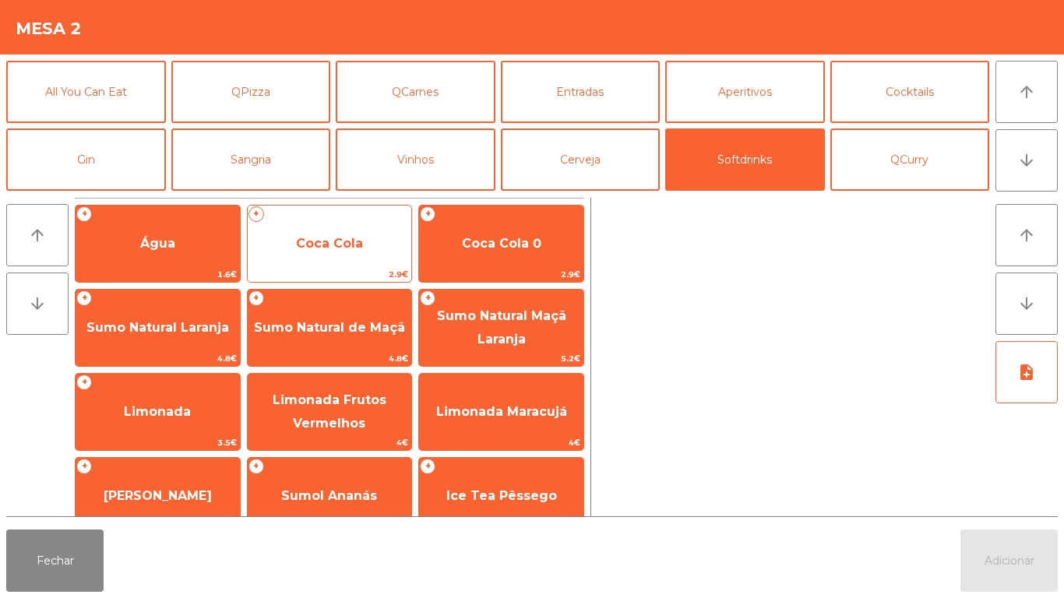
click at [347, 227] on span "Coca Cola" at bounding box center [330, 244] width 164 height 42
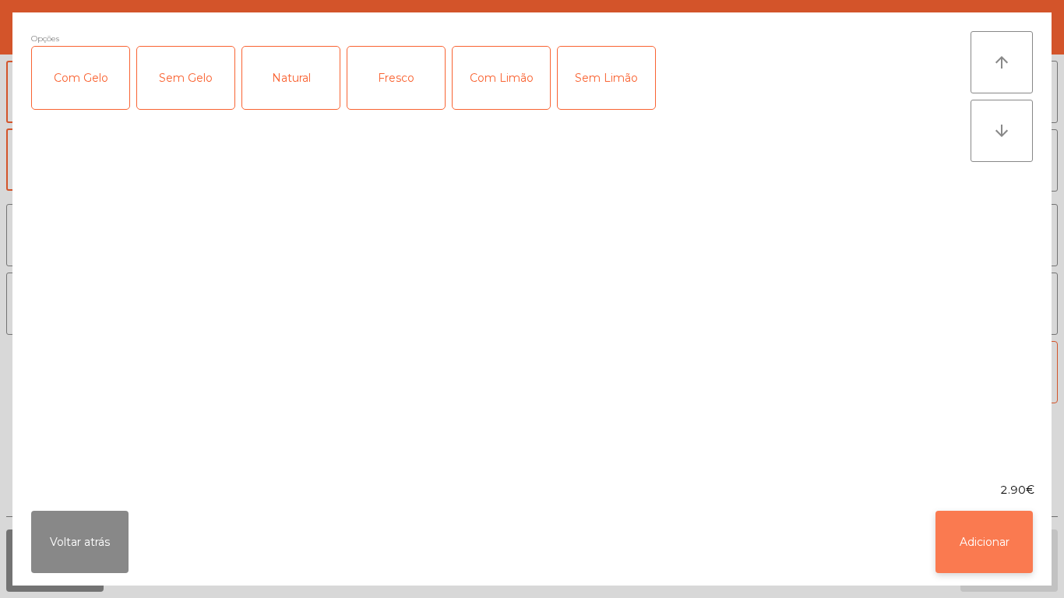
click at [979, 534] on button "Adicionar" at bounding box center [984, 542] width 97 height 62
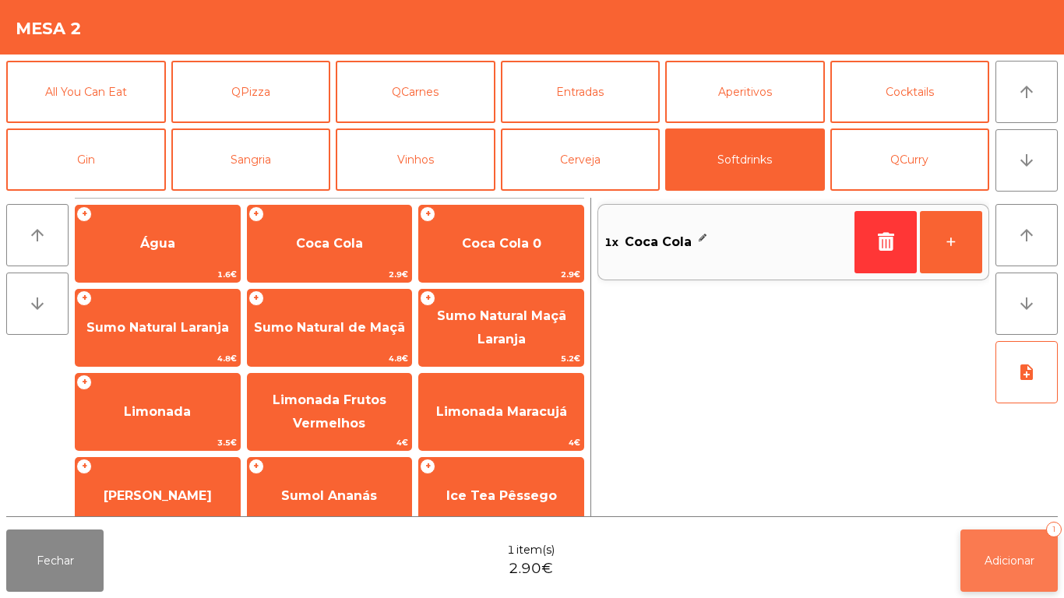
click at [1007, 546] on button "Adicionar 1" at bounding box center [1009, 561] width 97 height 62
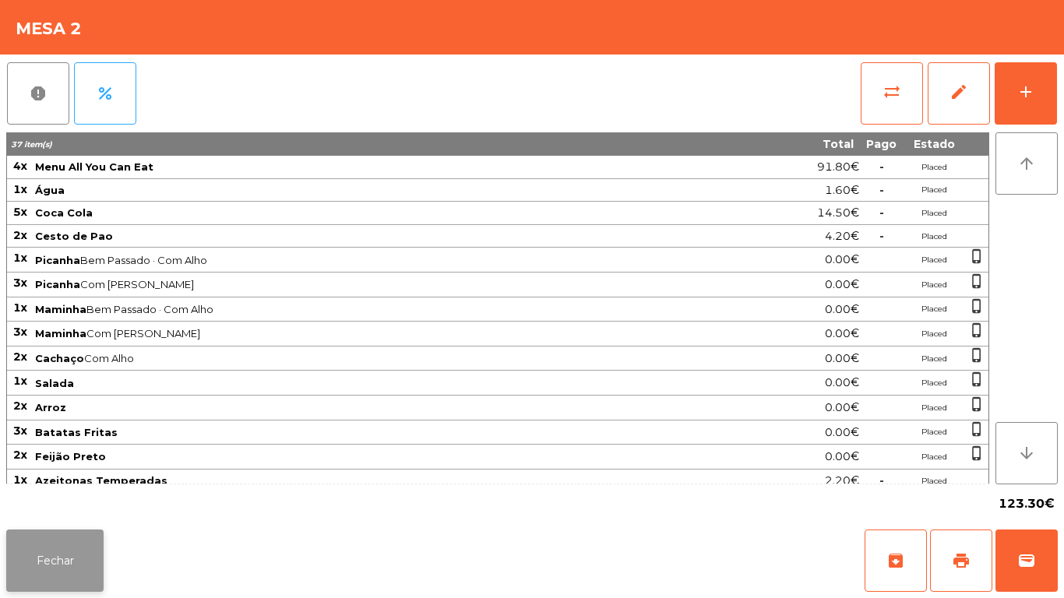
click at [67, 558] on button "Fechar" at bounding box center [54, 561] width 97 height 62
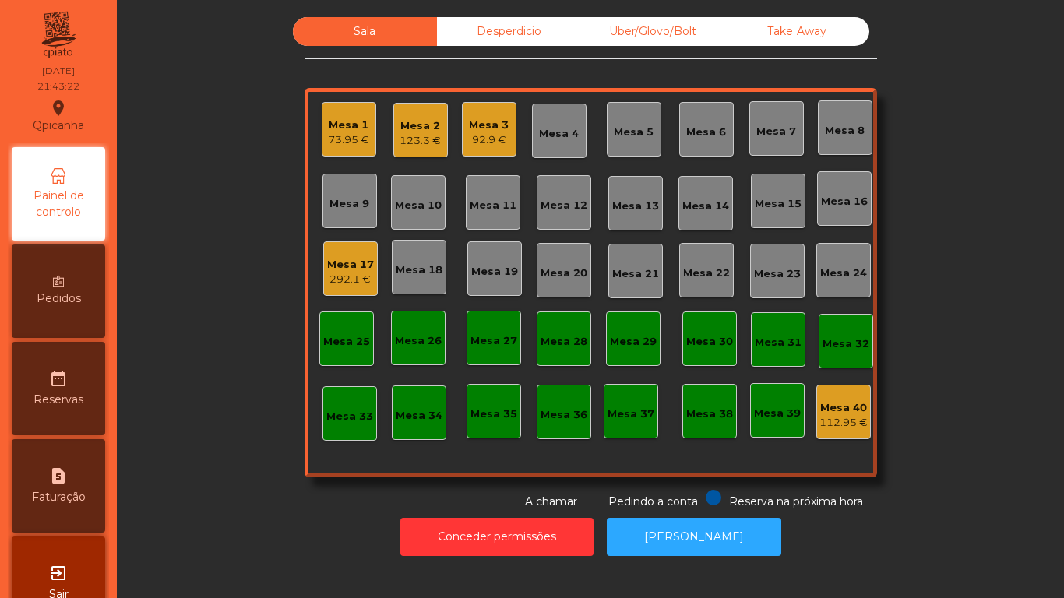
click at [510, 34] on div "Desperdicio" at bounding box center [509, 31] width 144 height 29
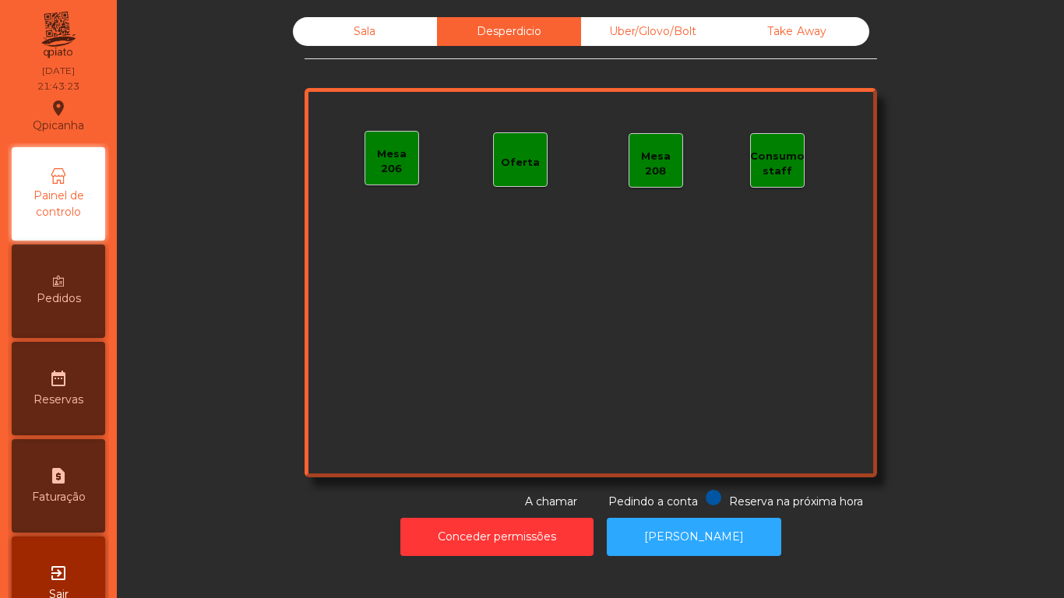
click at [387, 44] on div "Sala" at bounding box center [365, 31] width 144 height 29
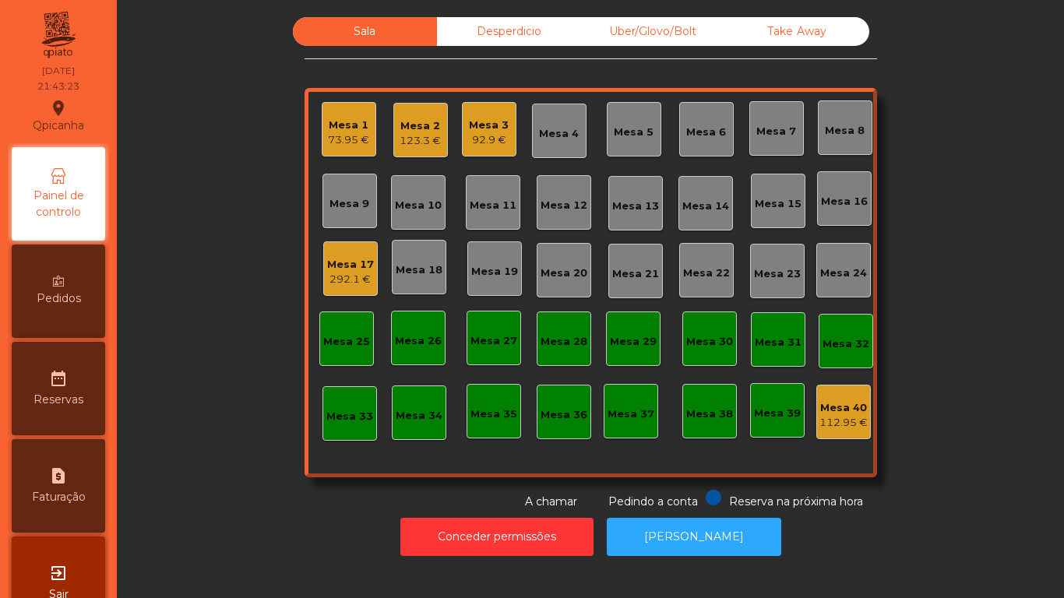
click at [432, 146] on div "123.3 €" at bounding box center [420, 141] width 41 height 16
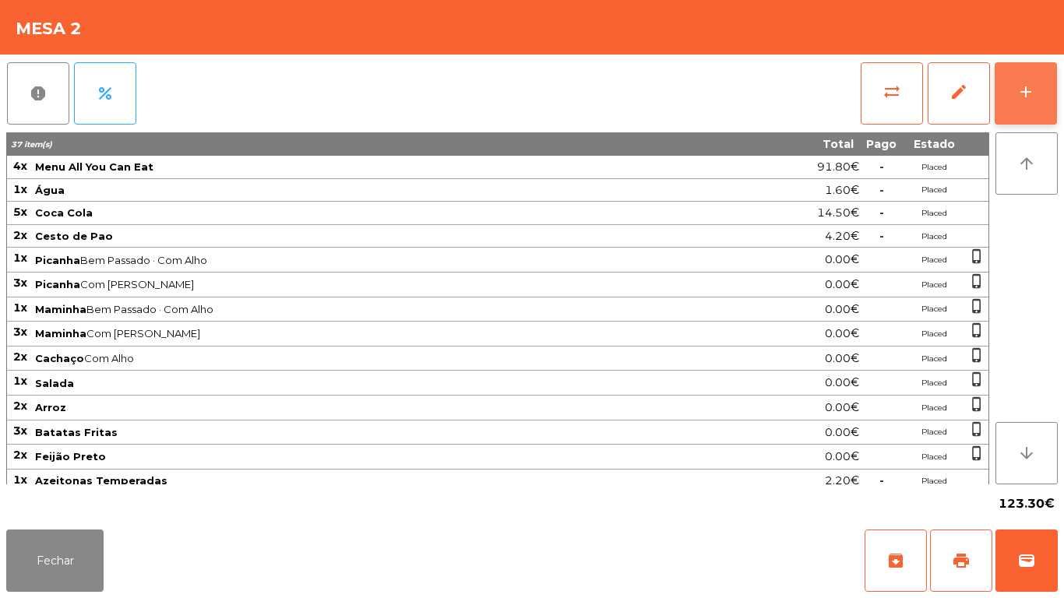
click at [1016, 105] on button "add" at bounding box center [1026, 93] width 62 height 62
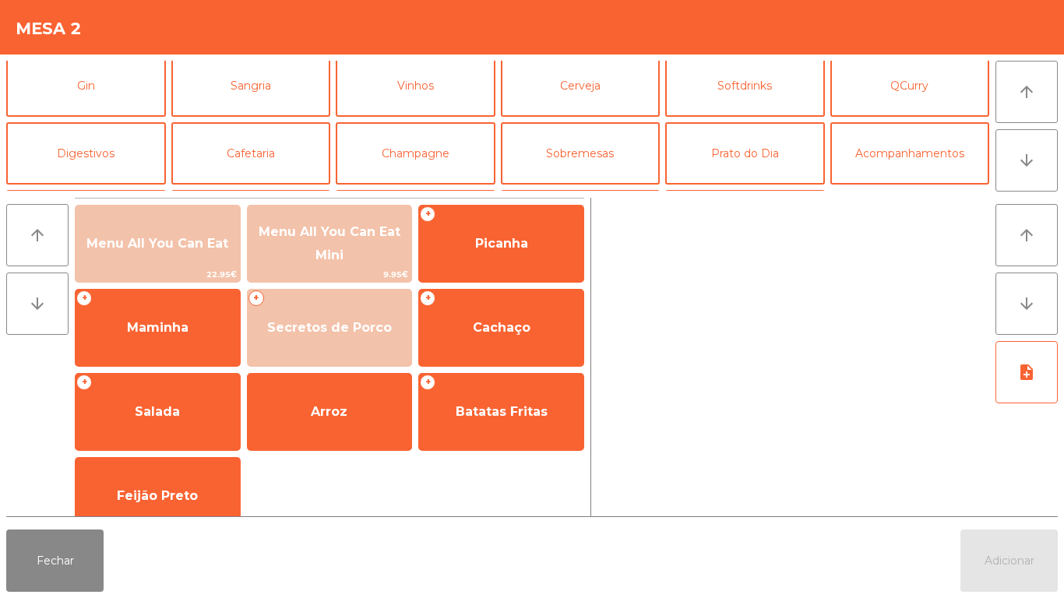
scroll to position [73, 0]
click at [585, 147] on button "Sobremesas" at bounding box center [581, 154] width 160 height 62
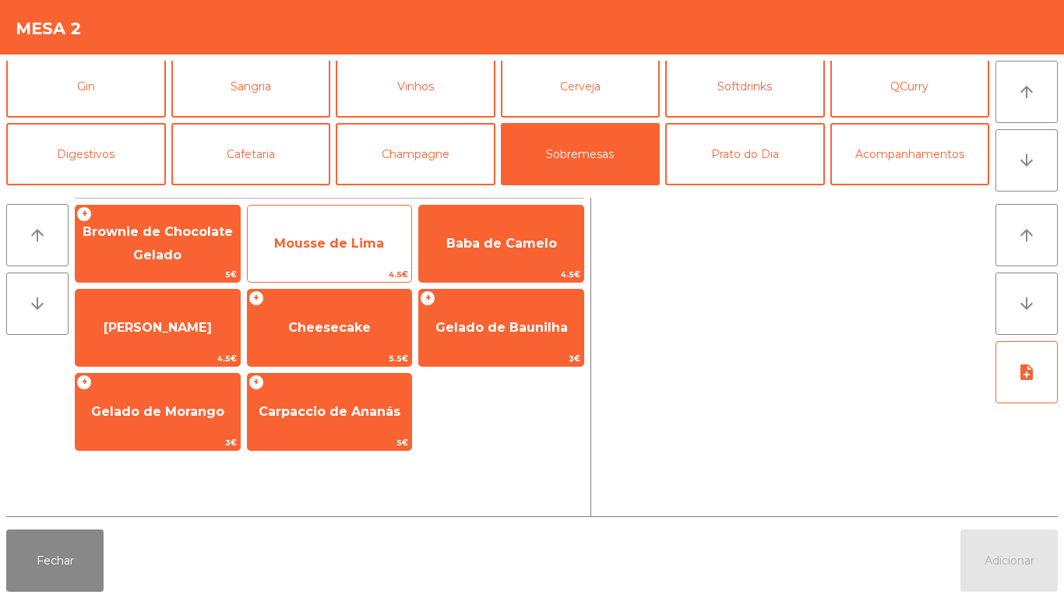
click at [333, 251] on span "Mousse de Lima" at bounding box center [330, 244] width 164 height 42
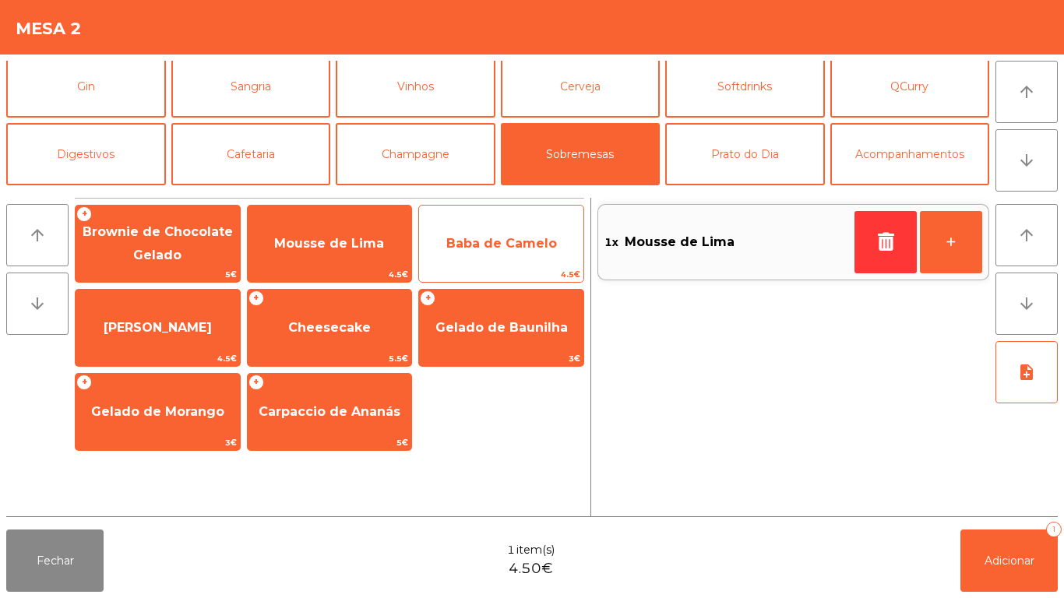
click at [511, 236] on span "Baba de Camelo" at bounding box center [501, 243] width 111 height 15
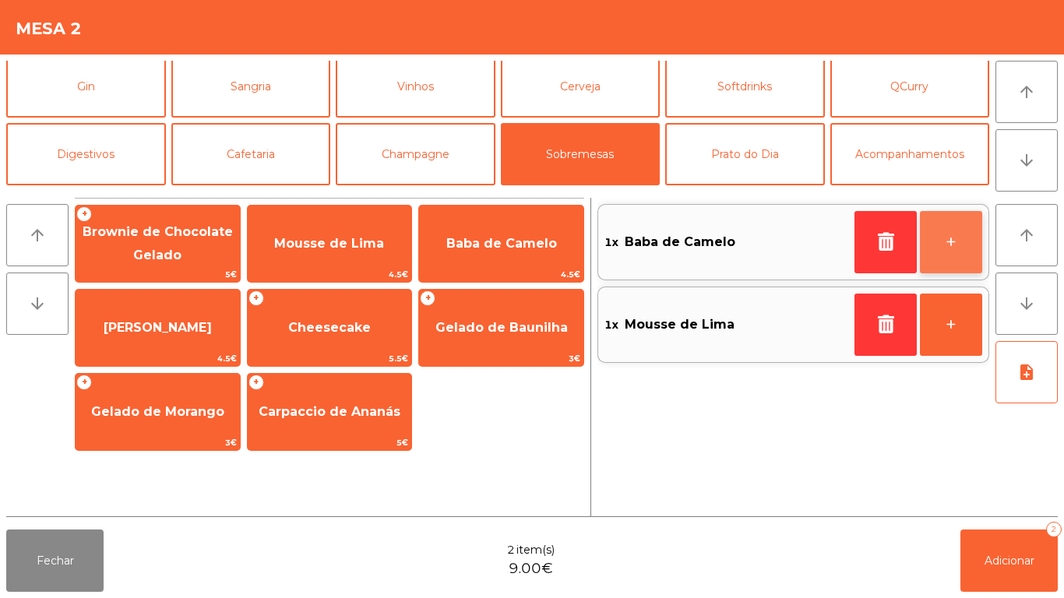
click at [947, 238] on button "+" at bounding box center [951, 242] width 62 height 62
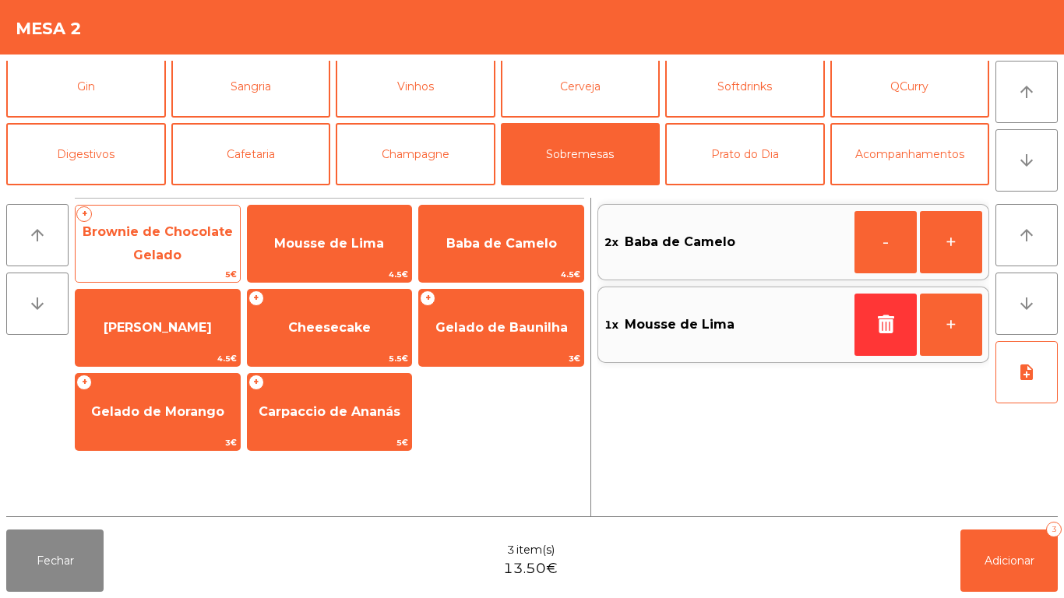
click at [152, 243] on span "Brownie de Chocolate Gelado" at bounding box center [158, 244] width 164 height 66
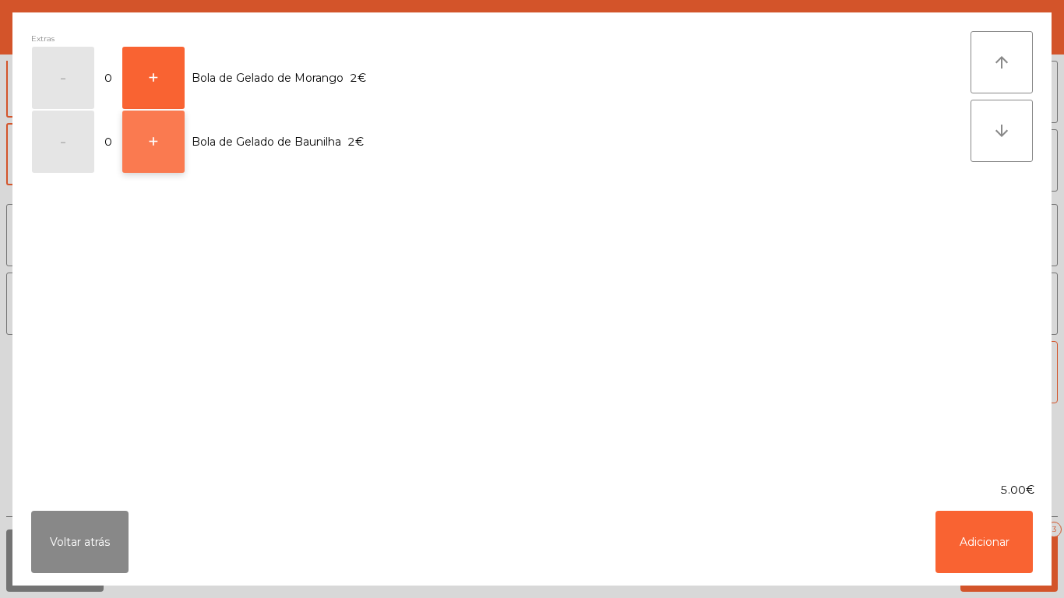
click at [175, 150] on button "+" at bounding box center [153, 142] width 62 height 62
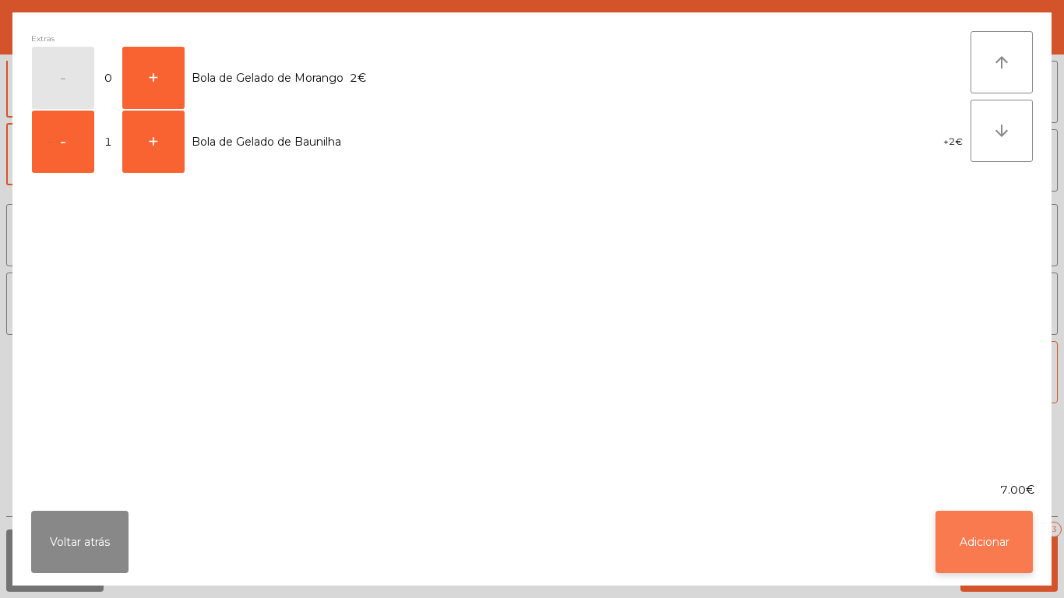
click at [989, 542] on button "Adicionar" at bounding box center [984, 542] width 97 height 62
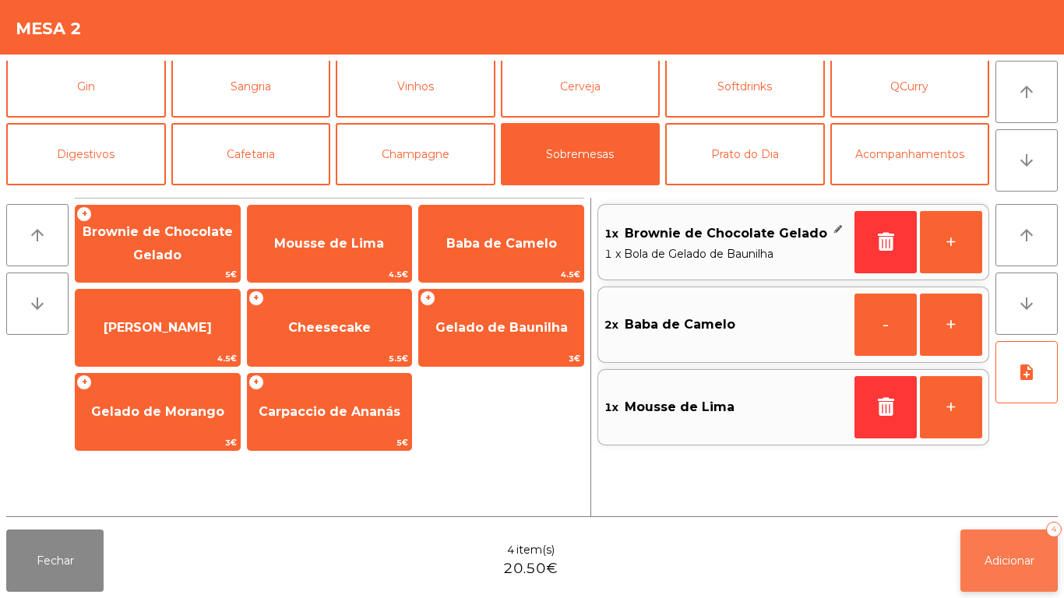
click at [970, 570] on button "Adicionar 4" at bounding box center [1009, 561] width 97 height 62
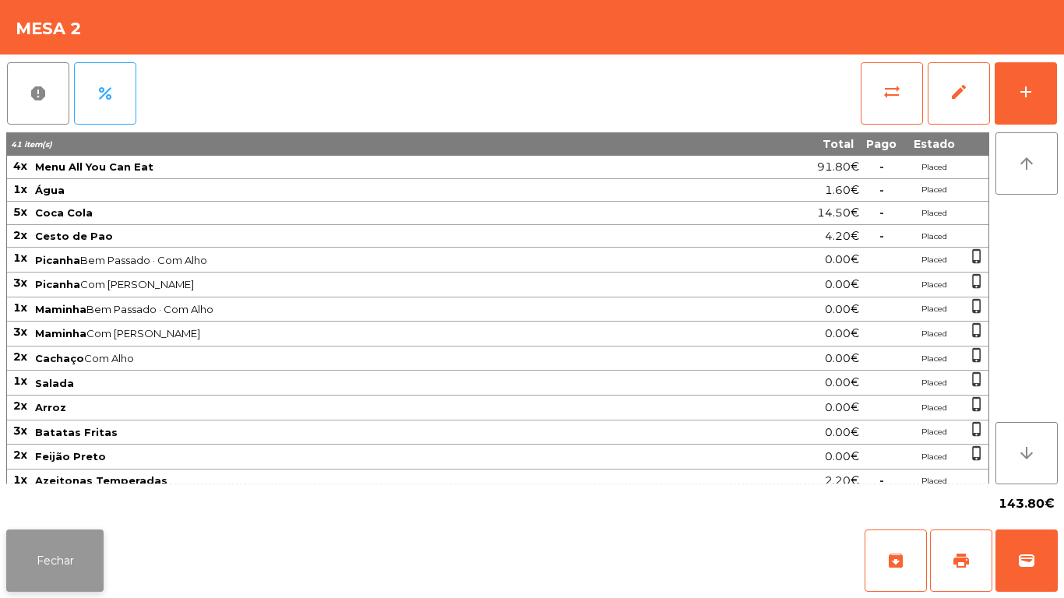
click at [72, 546] on button "Fechar" at bounding box center [54, 561] width 97 height 62
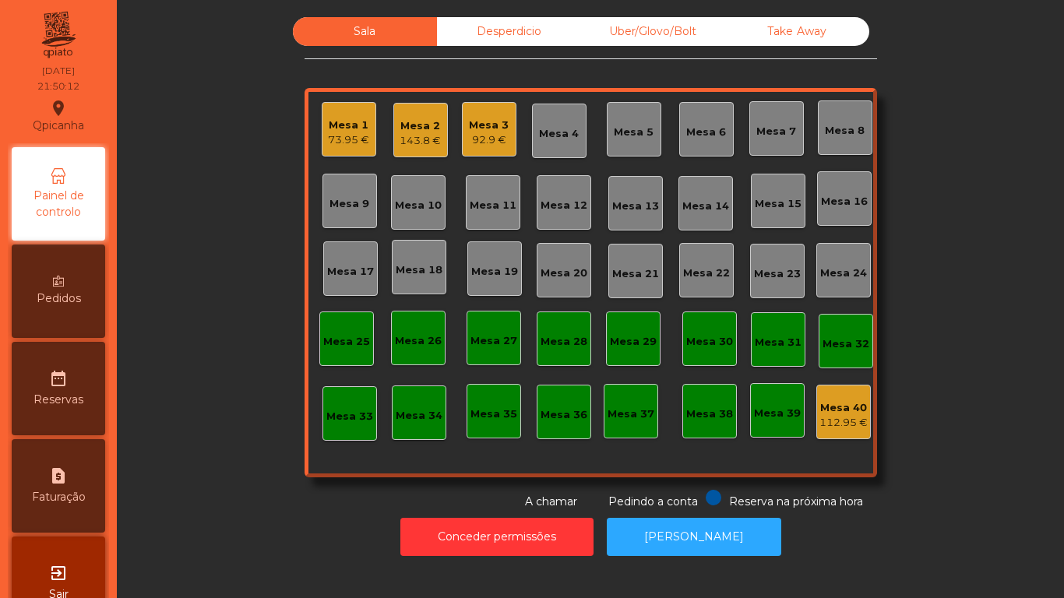
click at [491, 132] on div "92.9 €" at bounding box center [489, 140] width 40 height 16
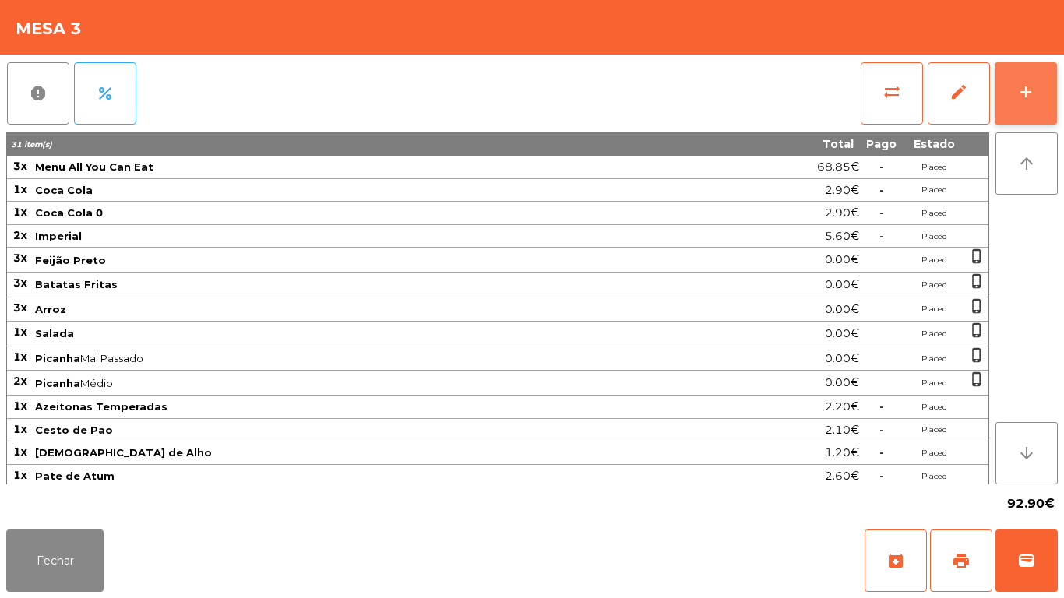
click at [1019, 99] on div "add" at bounding box center [1026, 92] width 19 height 19
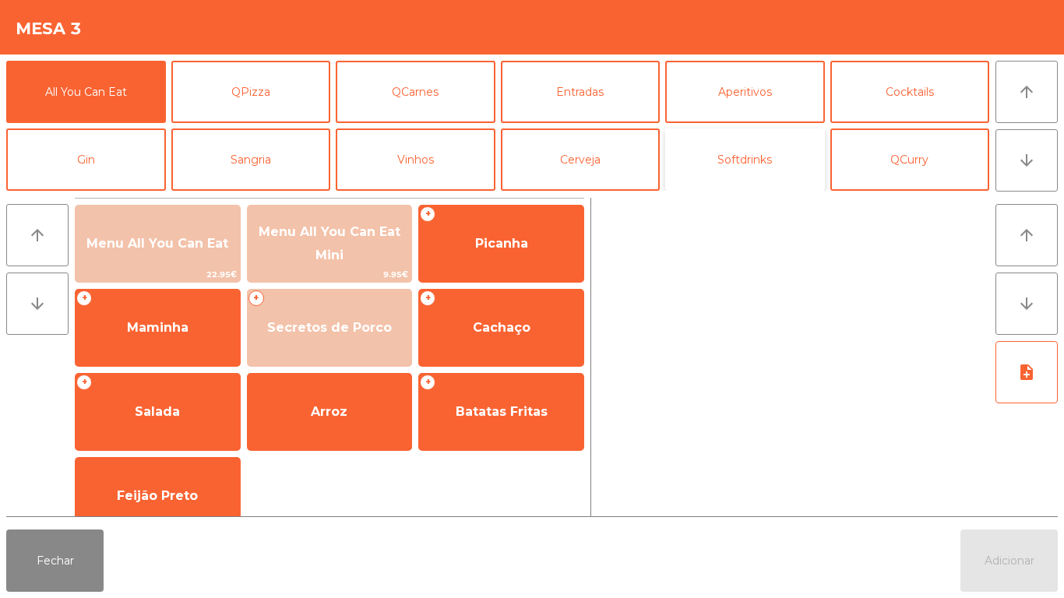
click at [737, 170] on button "Softdrinks" at bounding box center [745, 160] width 160 height 62
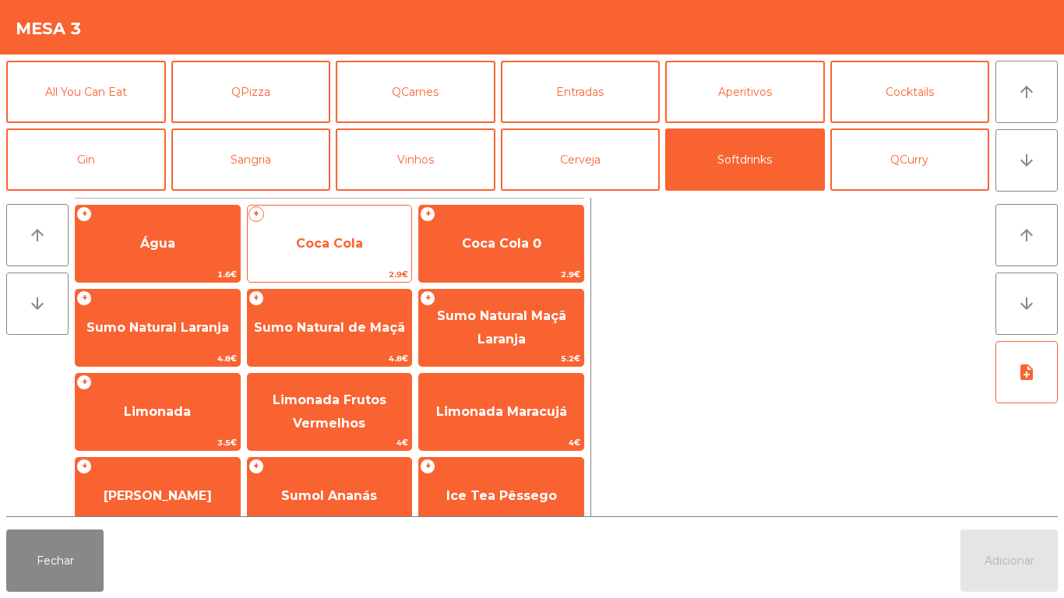
click at [330, 249] on span "Coca Cola" at bounding box center [329, 243] width 67 height 15
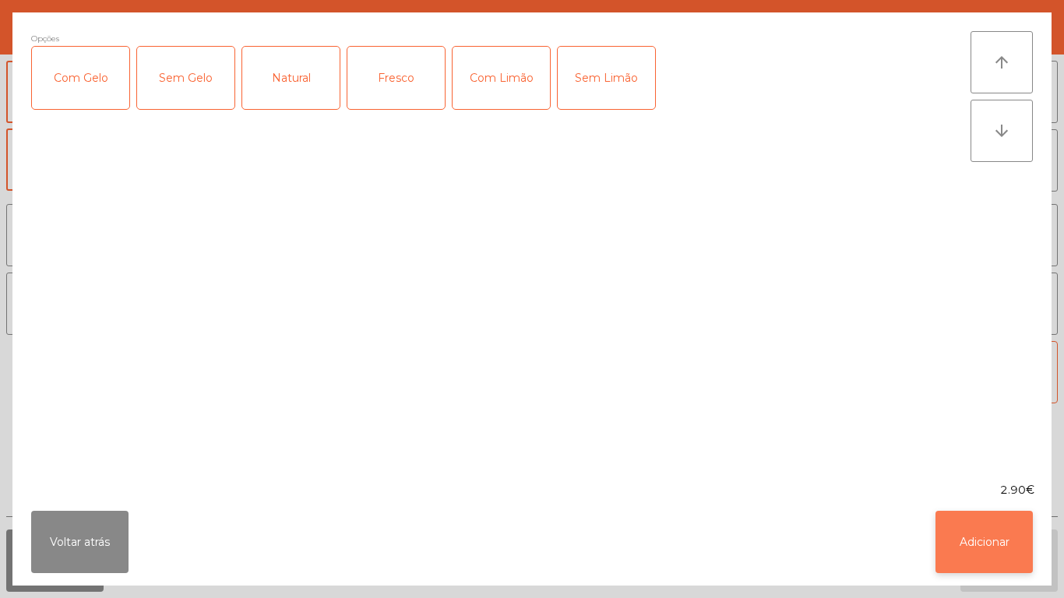
click at [952, 530] on button "Adicionar" at bounding box center [984, 542] width 97 height 62
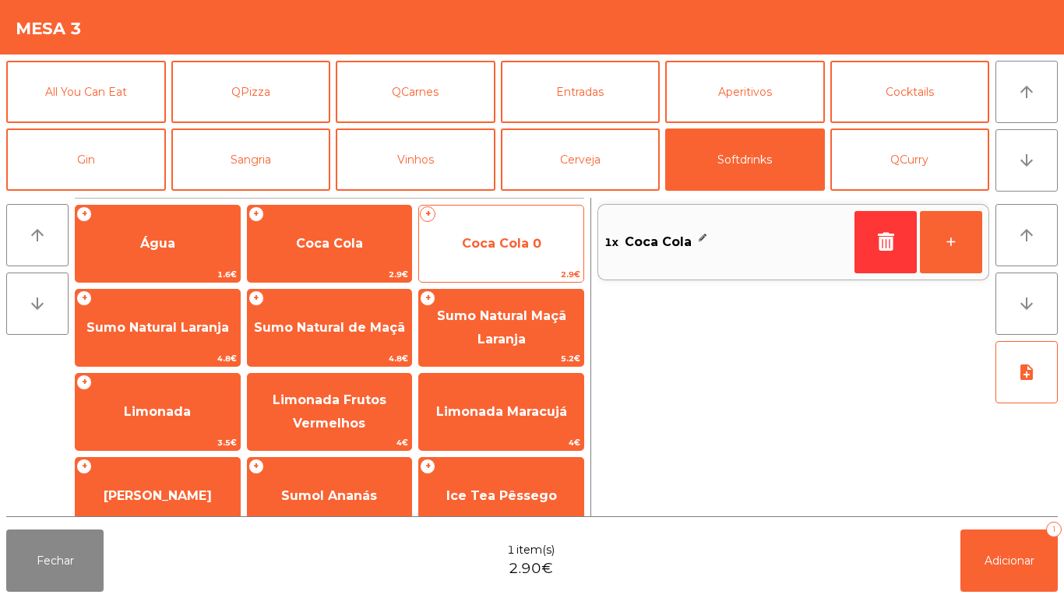
click at [517, 245] on span "Coca Cola 0" at bounding box center [501, 243] width 79 height 15
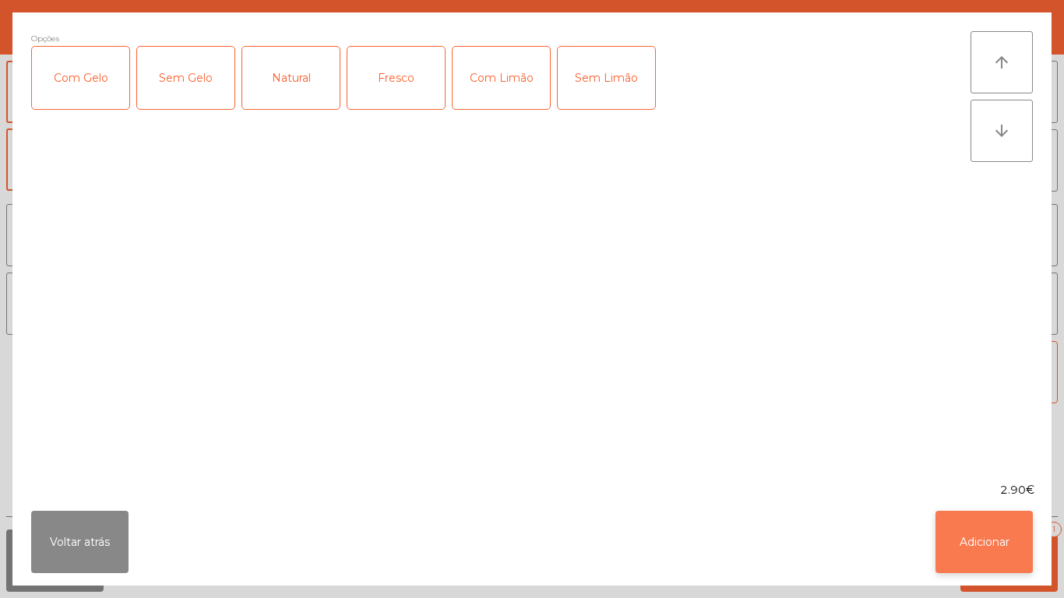
click at [969, 545] on button "Adicionar" at bounding box center [984, 542] width 97 height 62
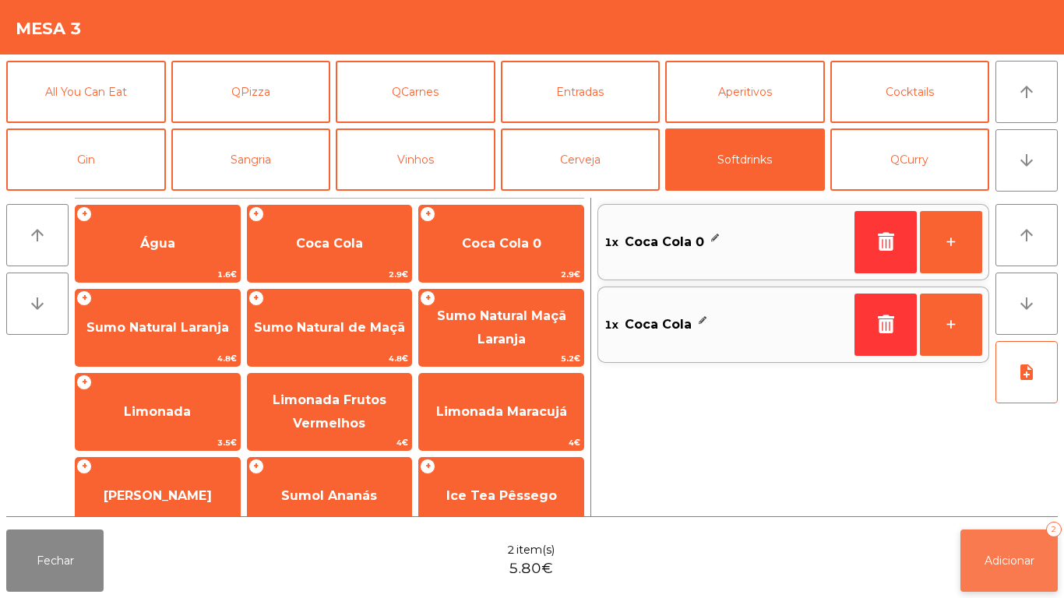
click at [969, 547] on button "Adicionar 2" at bounding box center [1009, 561] width 97 height 62
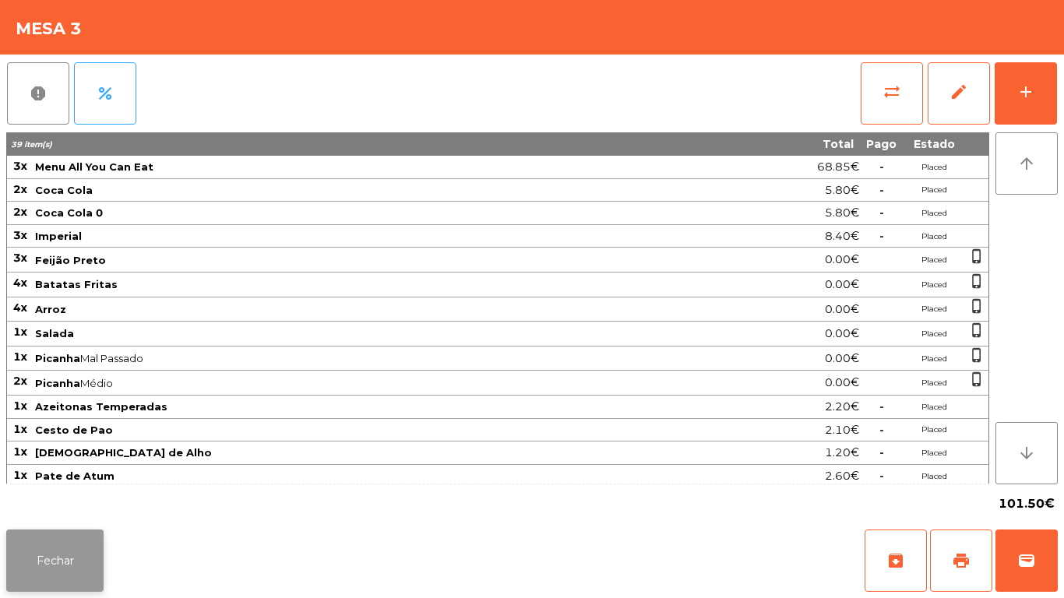
click at [60, 559] on button "Fechar" at bounding box center [54, 561] width 97 height 62
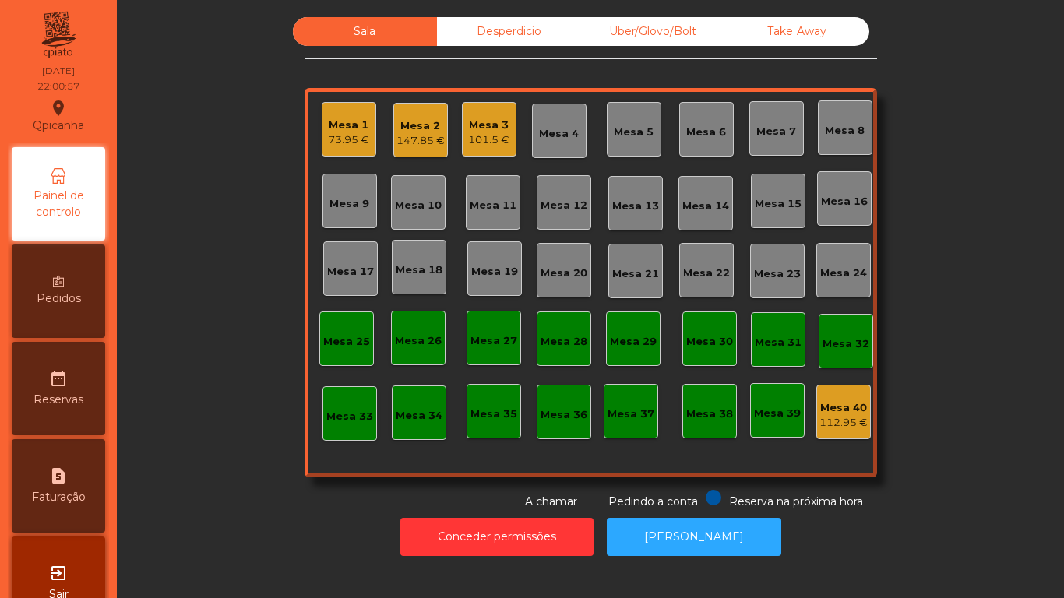
click at [352, 143] on div "73.95 €" at bounding box center [348, 140] width 41 height 16
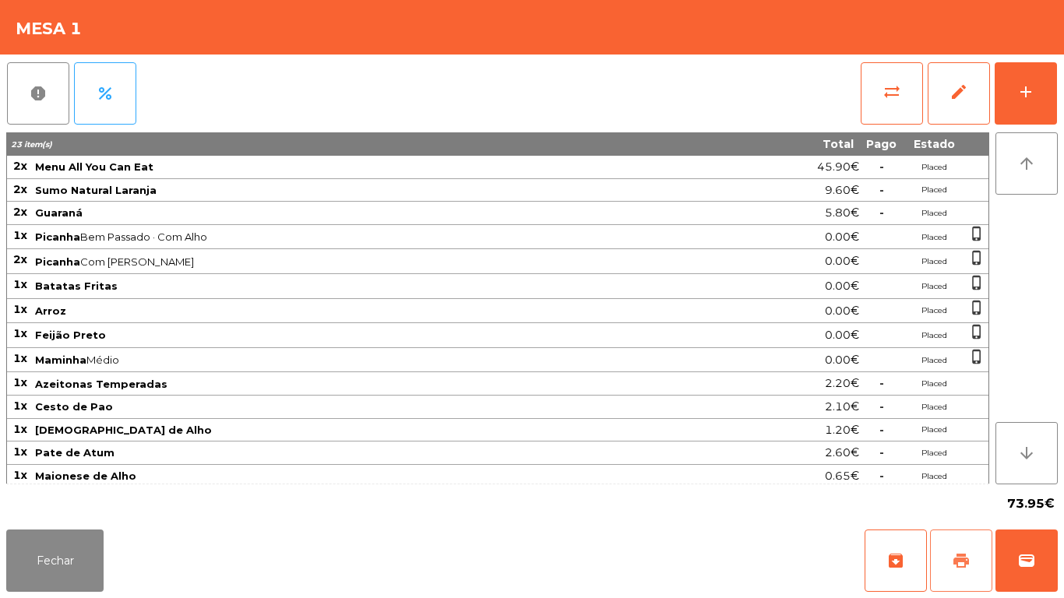
click at [958, 570] on span "print" at bounding box center [961, 561] width 19 height 19
click at [59, 545] on button "Fechar" at bounding box center [54, 561] width 97 height 62
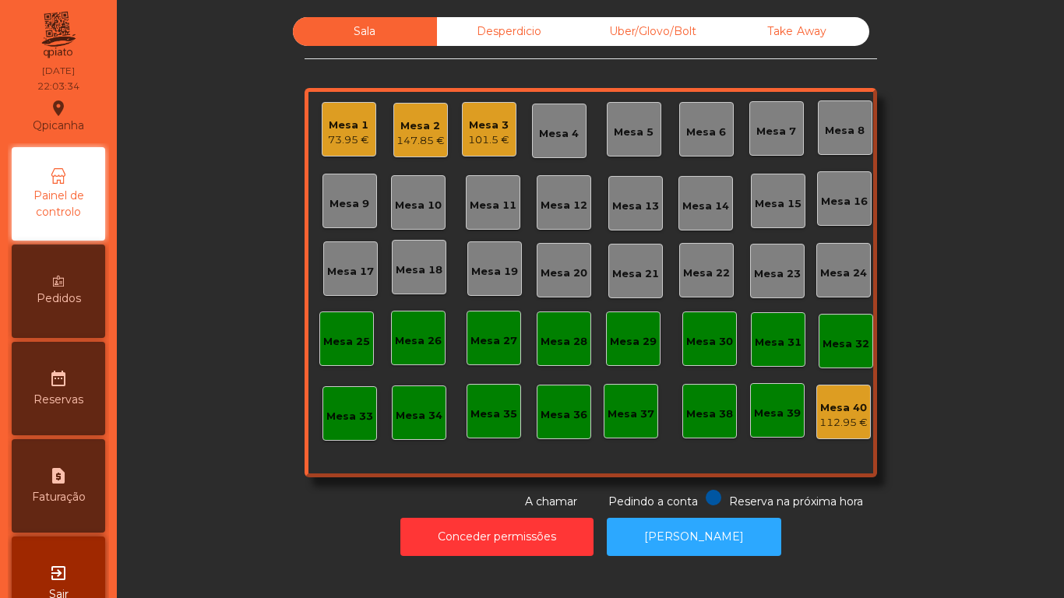
click at [419, 145] on div "147.85 €" at bounding box center [421, 141] width 48 height 16
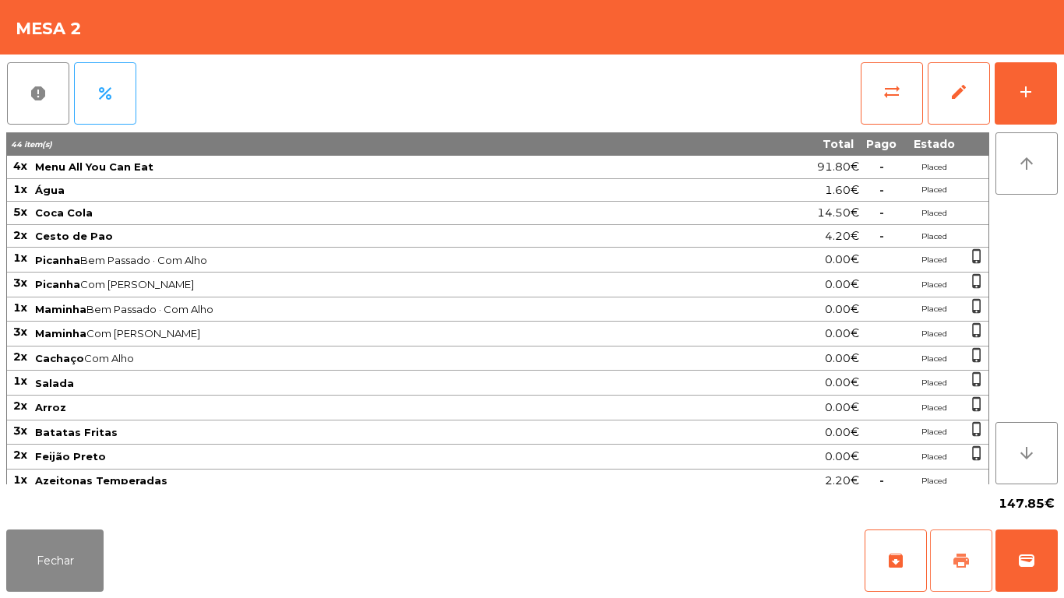
click at [958, 559] on span "print" at bounding box center [961, 561] width 19 height 19
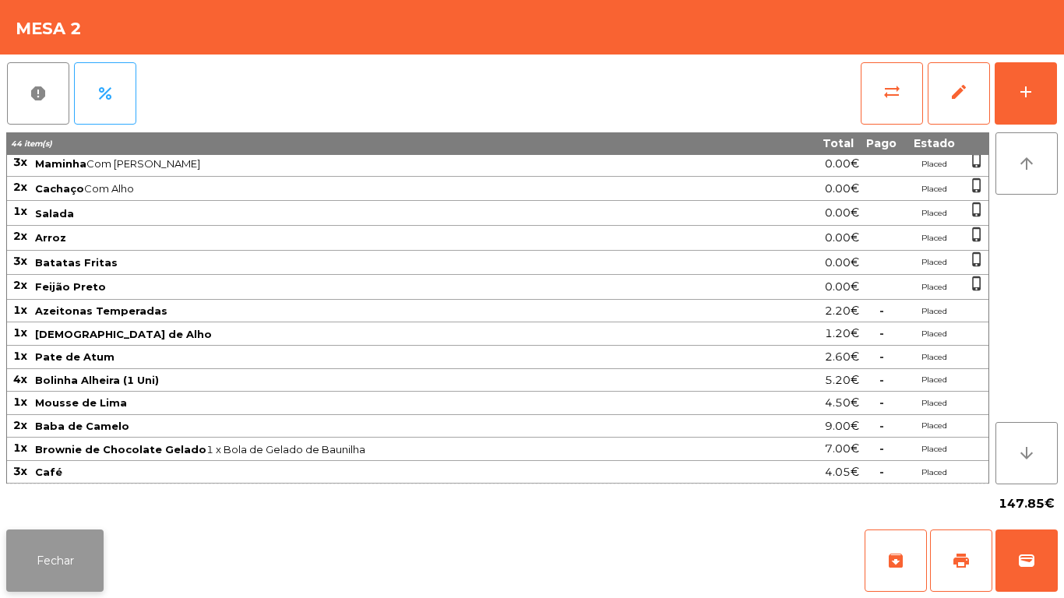
click at [58, 543] on button "Fechar" at bounding box center [54, 561] width 97 height 62
